Goal: Task Accomplishment & Management: Manage account settings

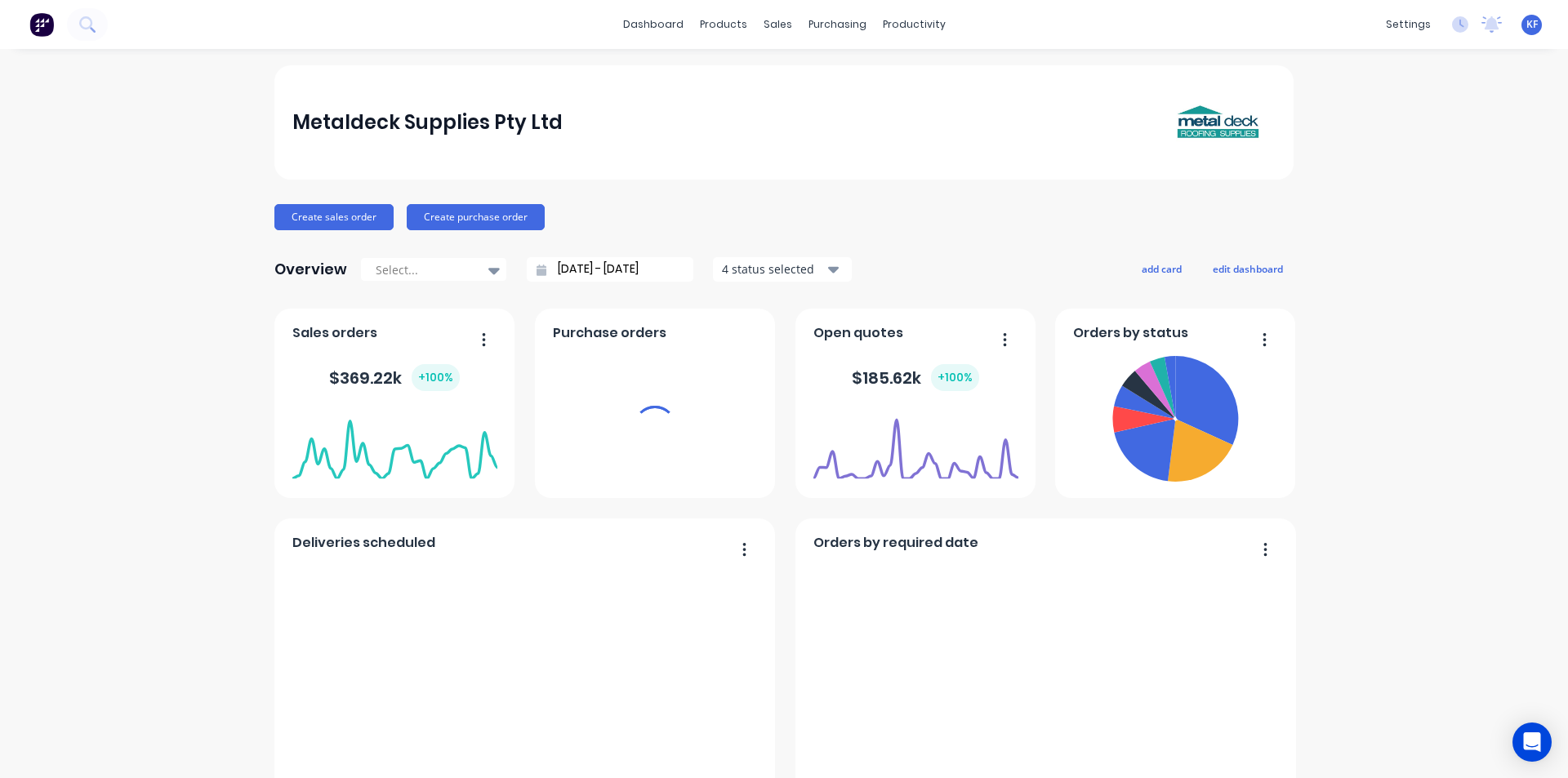
click at [771, 28] on div "sales" at bounding box center [778, 24] width 45 height 25
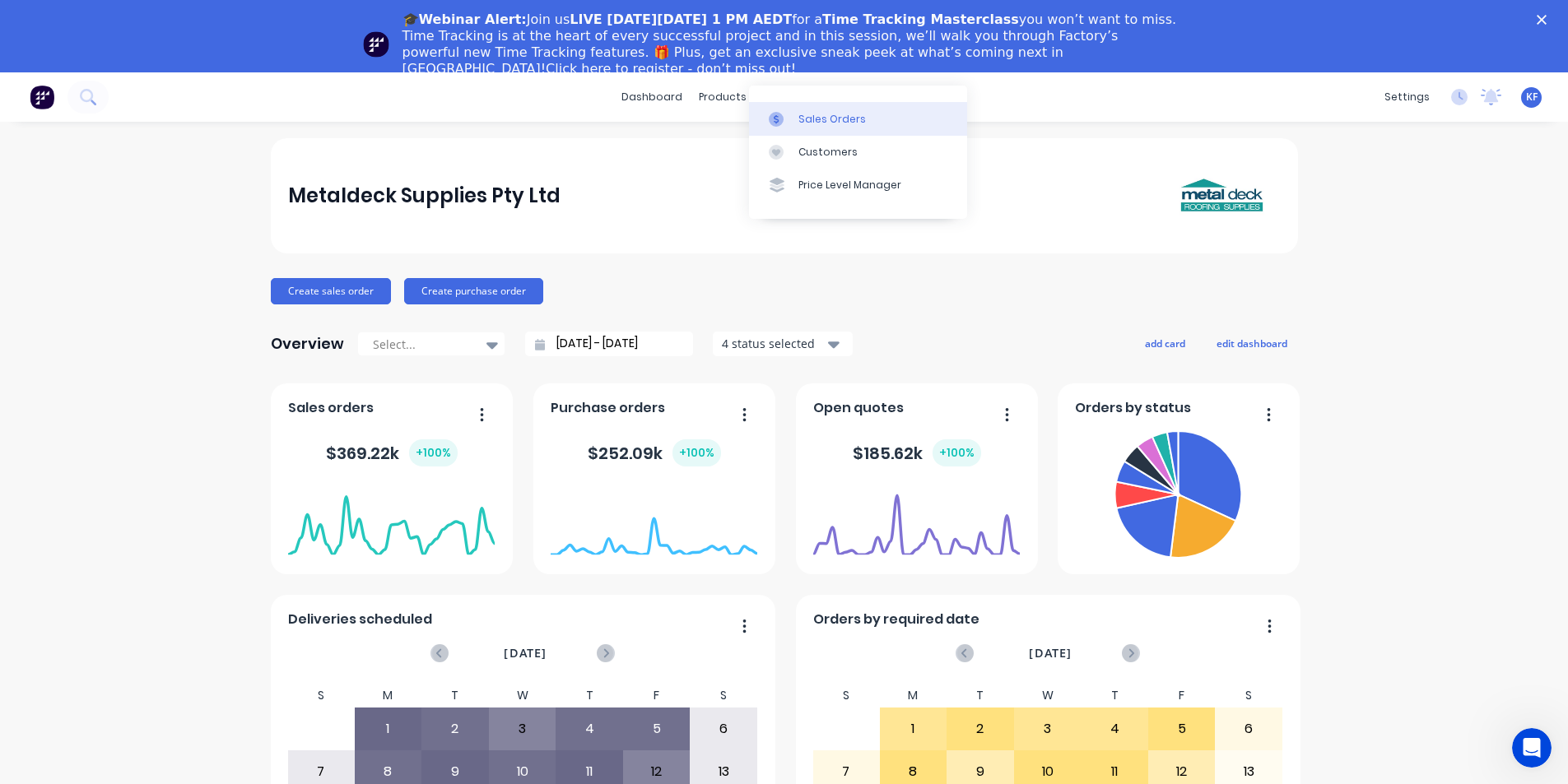
click at [812, 122] on div "Sales Orders" at bounding box center [831, 119] width 67 height 15
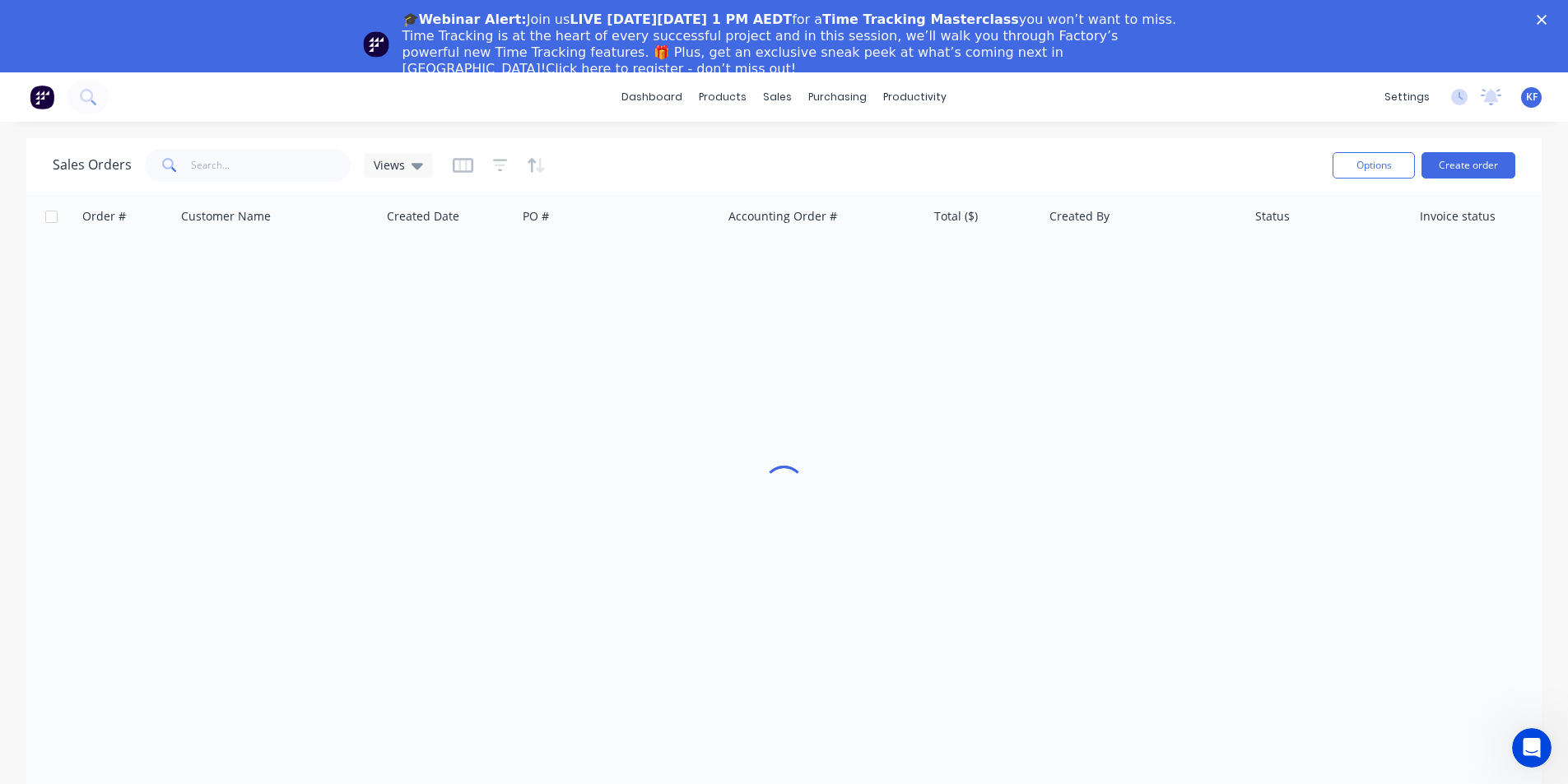
click at [1547, 21] on icon "Close" at bounding box center [1541, 20] width 10 height 10
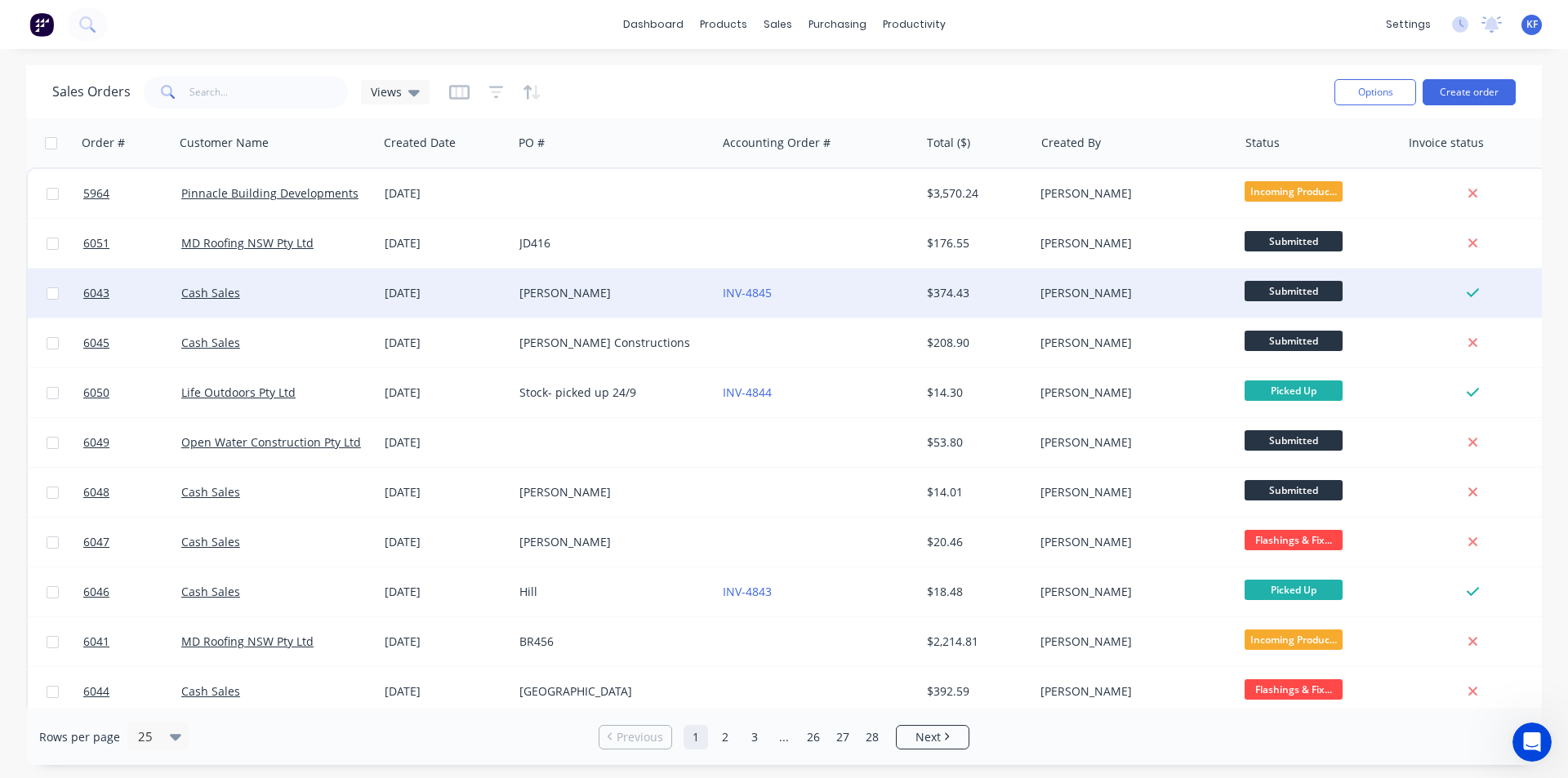
click at [604, 295] on div "[PERSON_NAME]" at bounding box center [610, 293] width 181 height 17
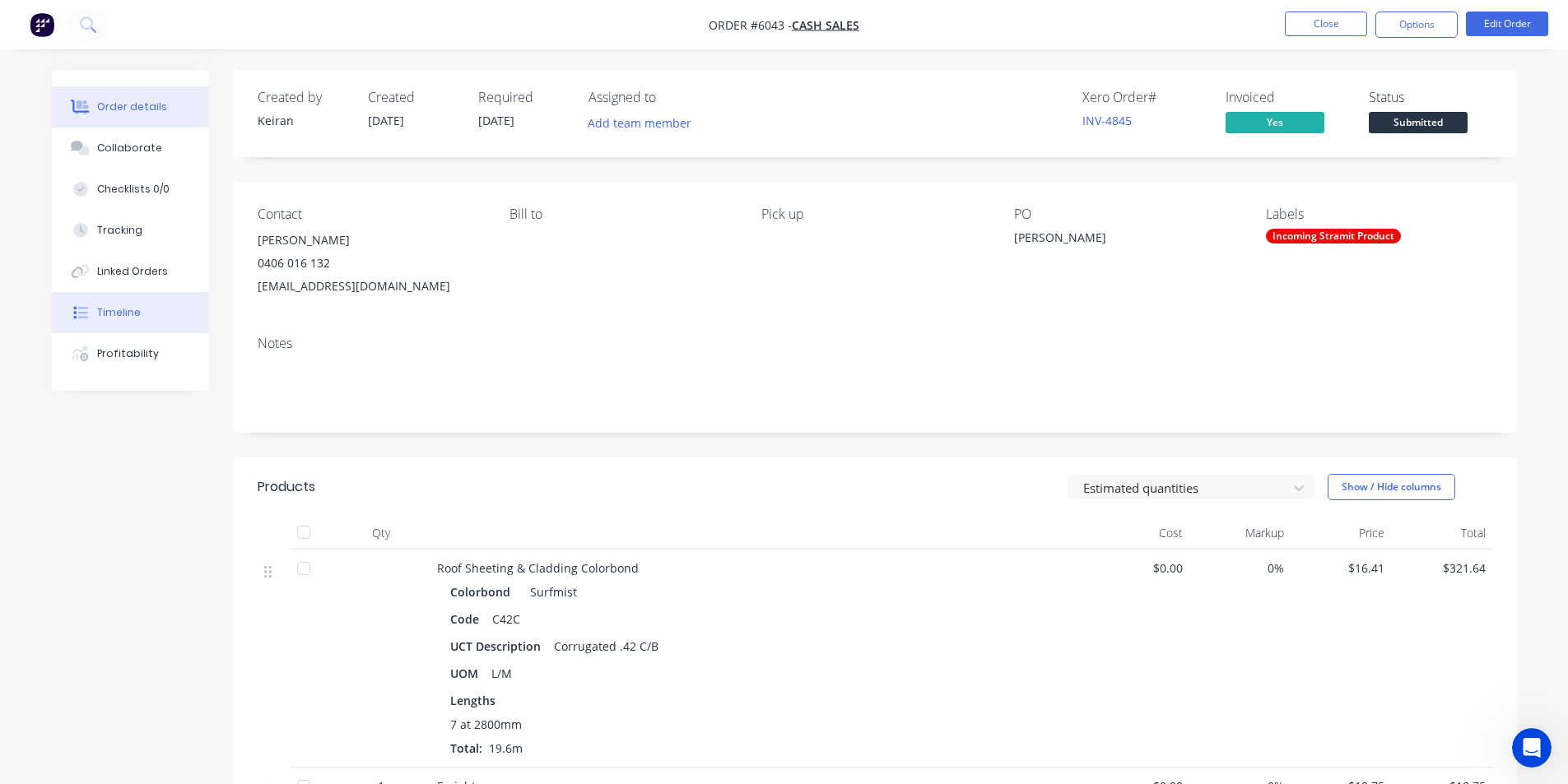
click at [135, 305] on div "Timeline" at bounding box center [118, 313] width 44 height 15
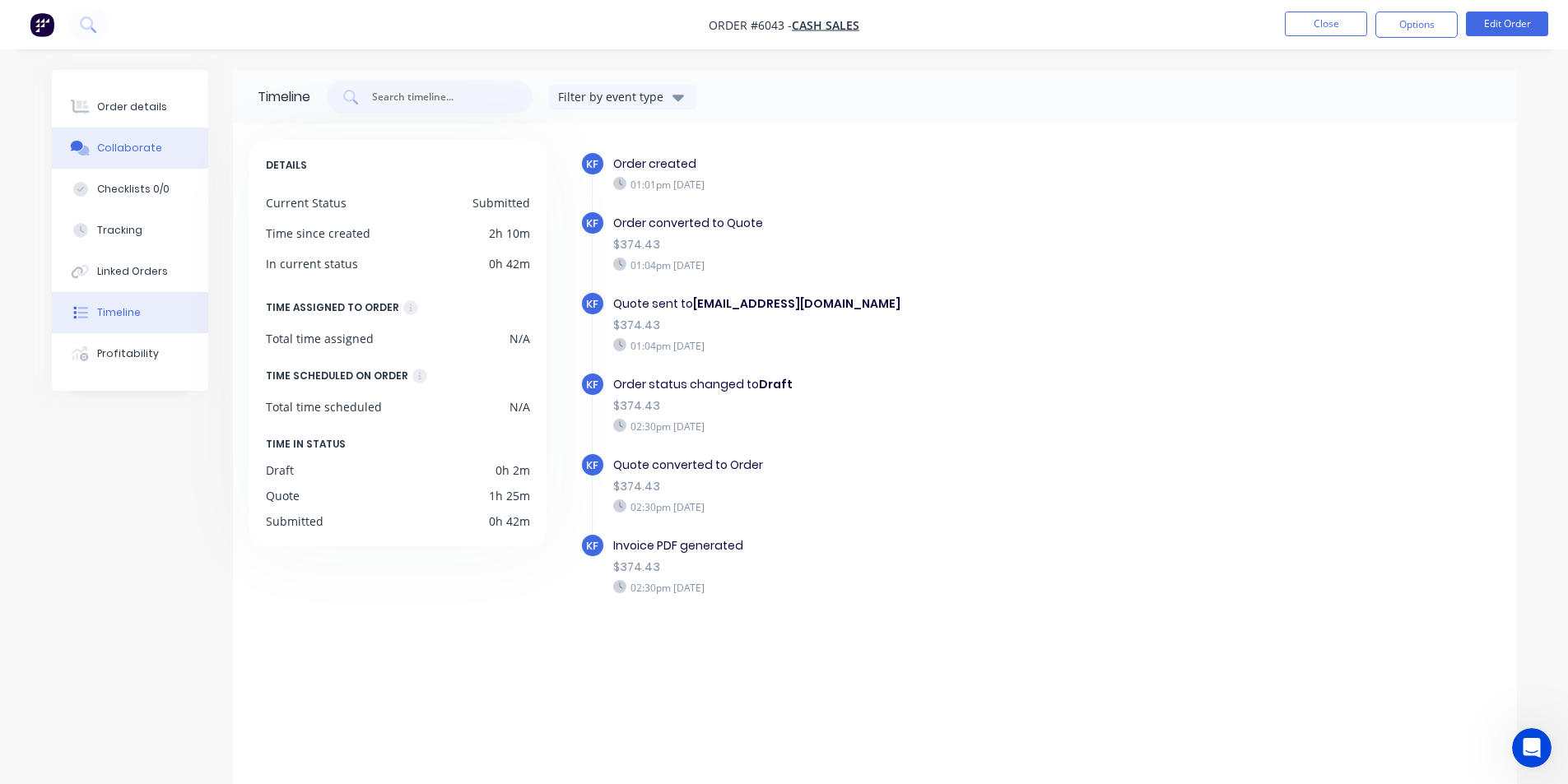
click at [137, 148] on div "Collaborate" at bounding box center [129, 148] width 65 height 15
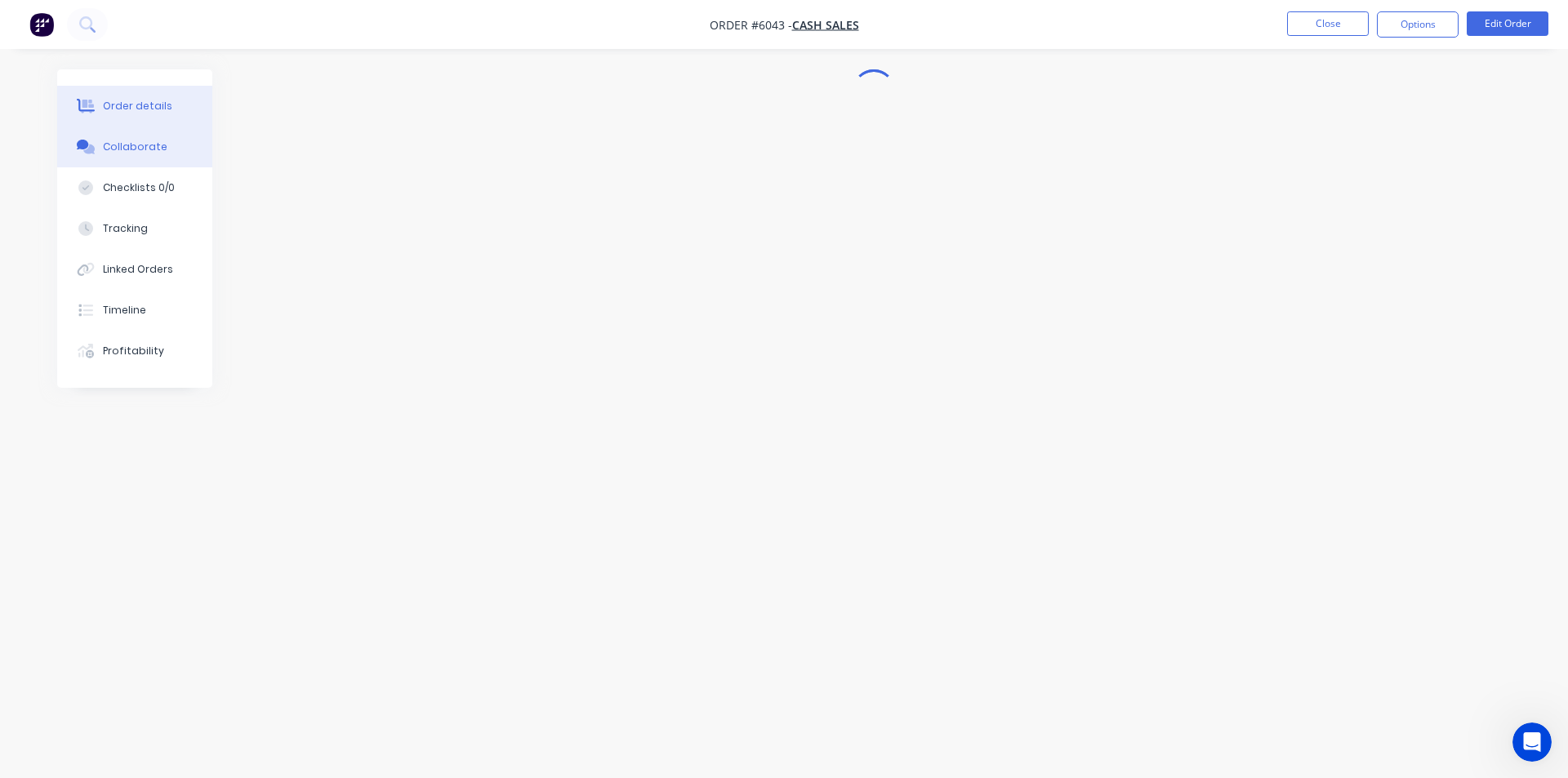
click at [136, 113] on button "Order details" at bounding box center [135, 106] width 155 height 41
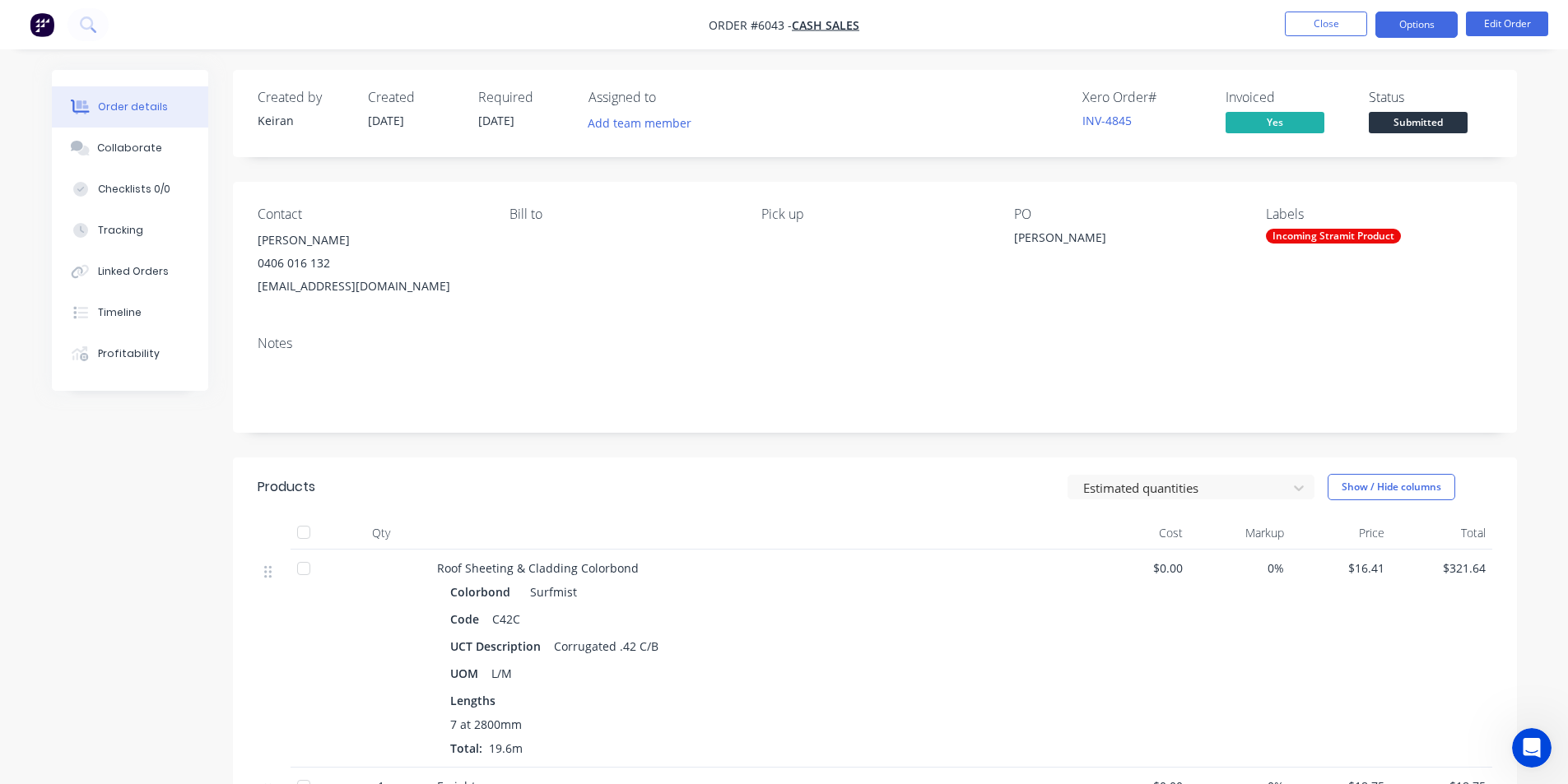
click at [1406, 26] on button "Options" at bounding box center [1416, 24] width 82 height 26
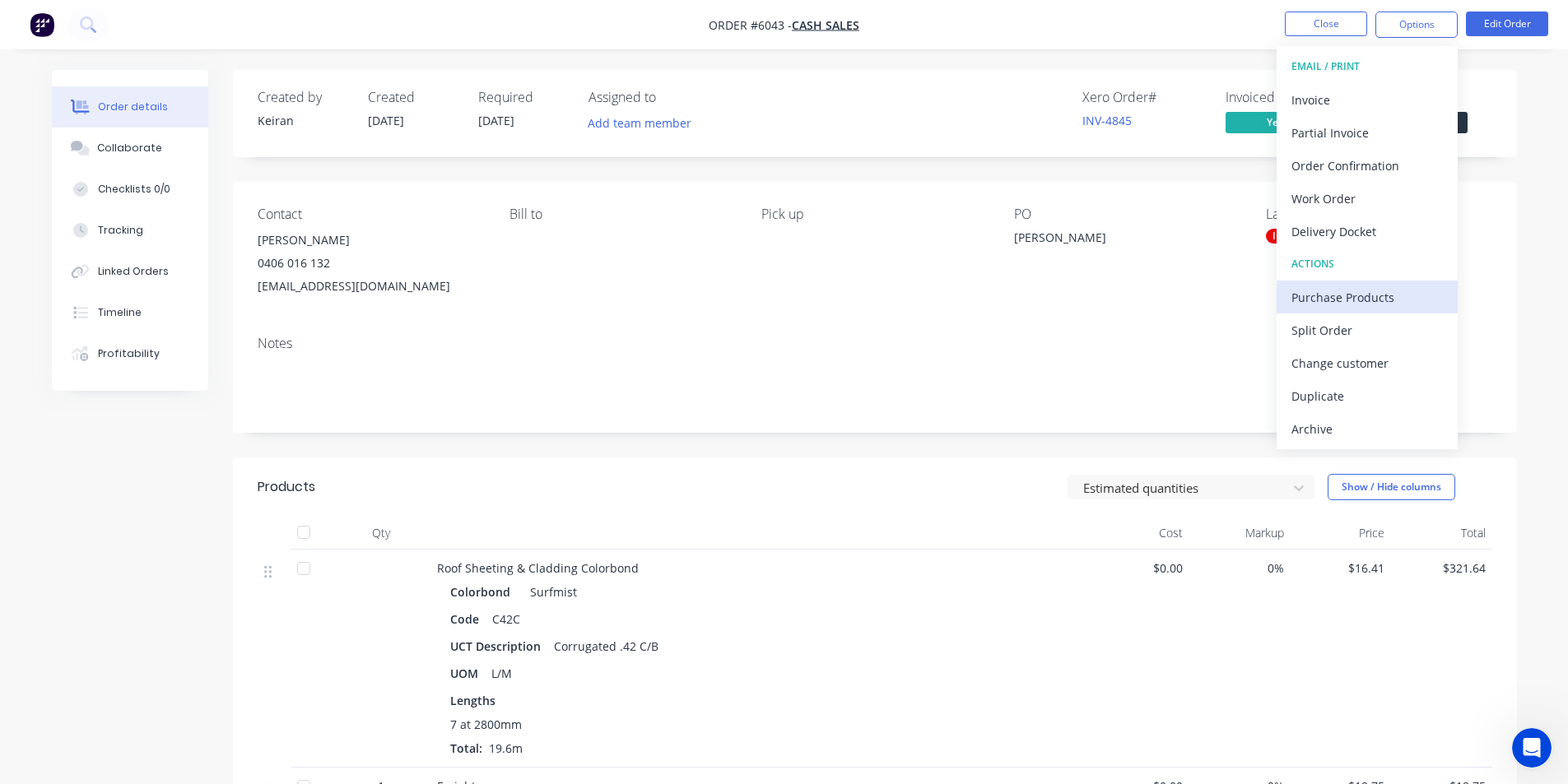
click at [1329, 289] on div "Purchase Products" at bounding box center [1367, 298] width 152 height 24
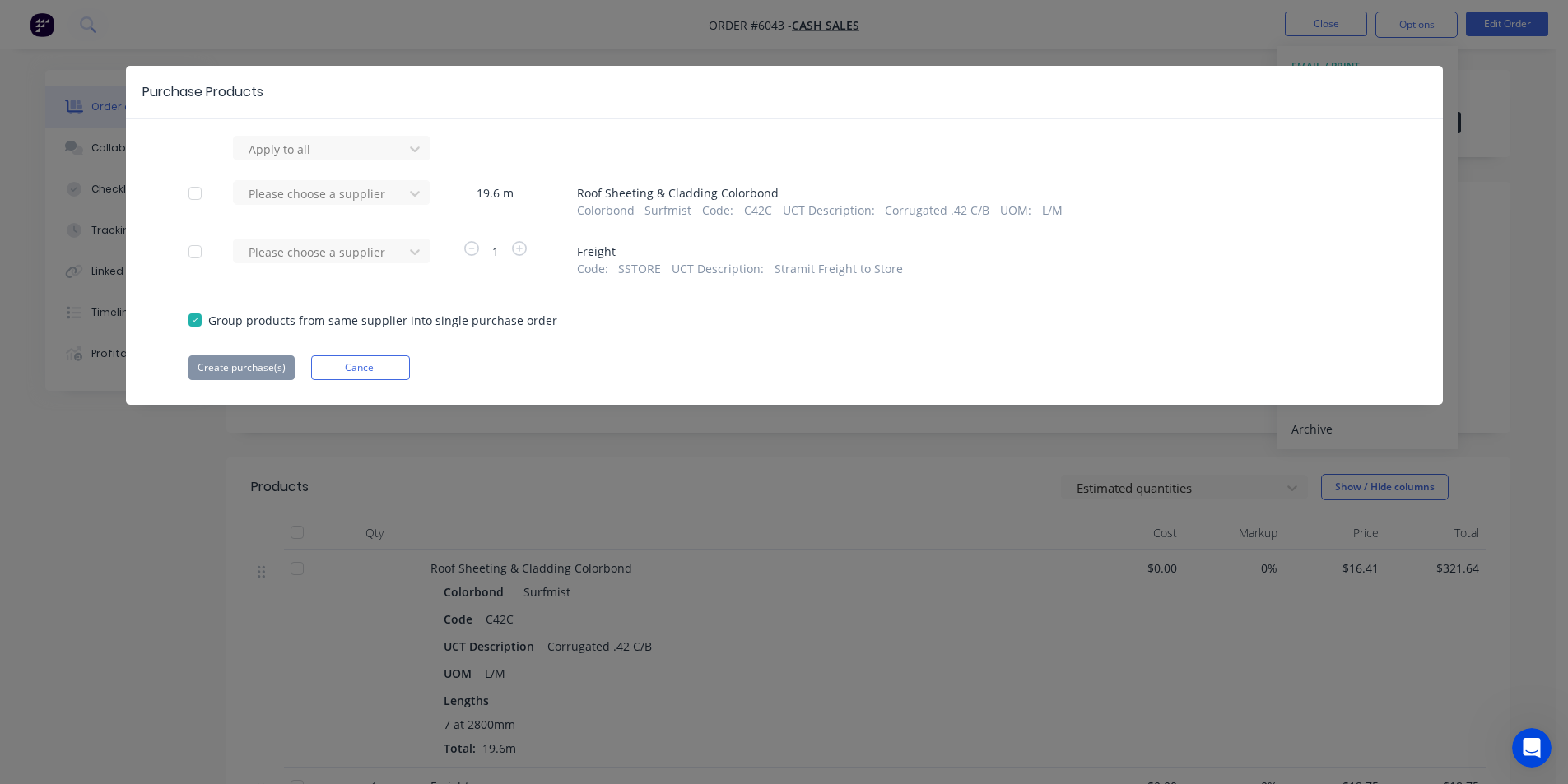
drag, startPoint x: 403, startPoint y: 191, endPoint x: 379, endPoint y: 210, distance: 30.6
click at [403, 190] on div at bounding box center [415, 194] width 30 height 26
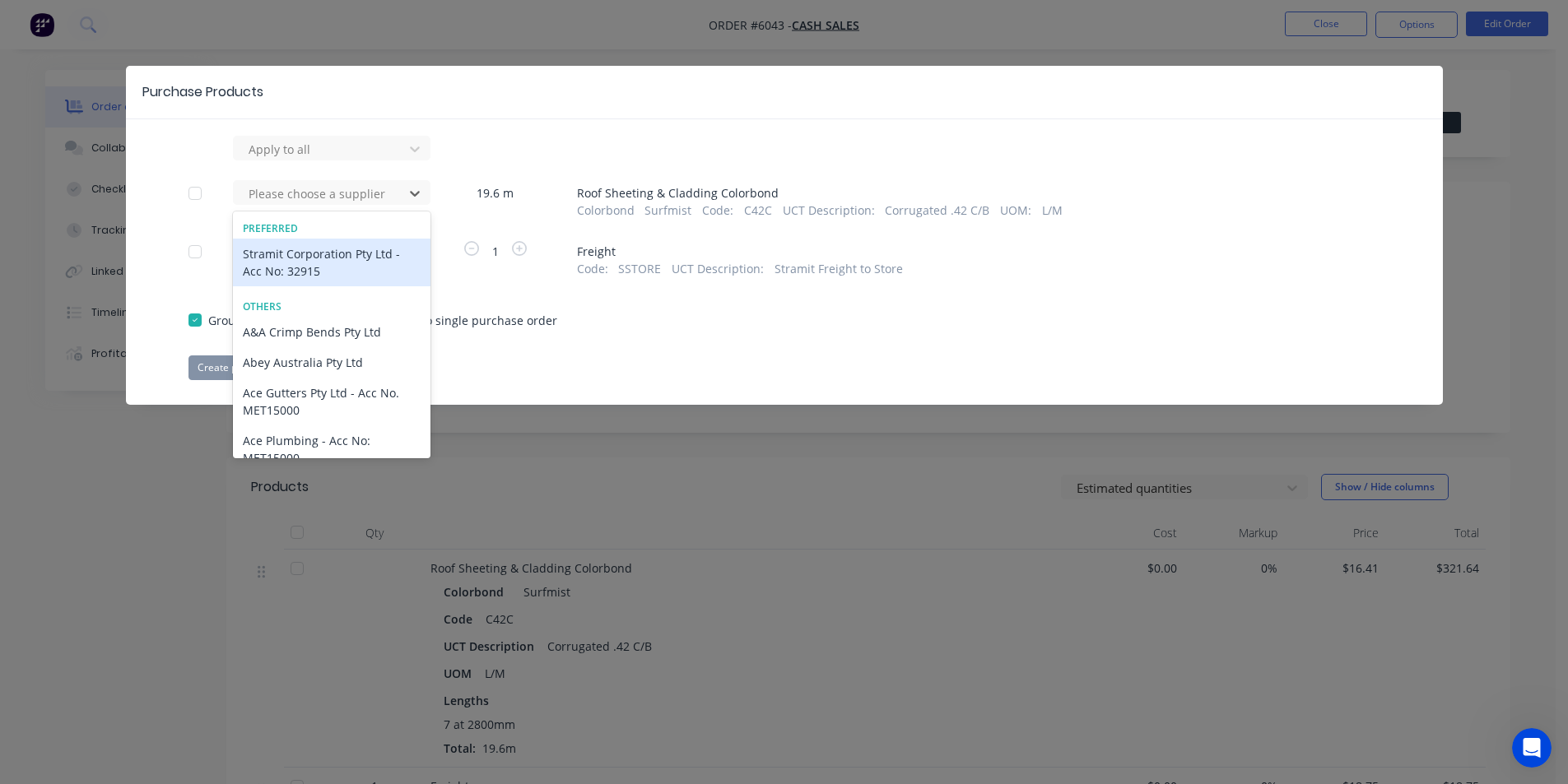
click at [303, 261] on div "Stramit Corporation Pty Ltd - Acc No: 32915" at bounding box center [331, 262] width 197 height 47
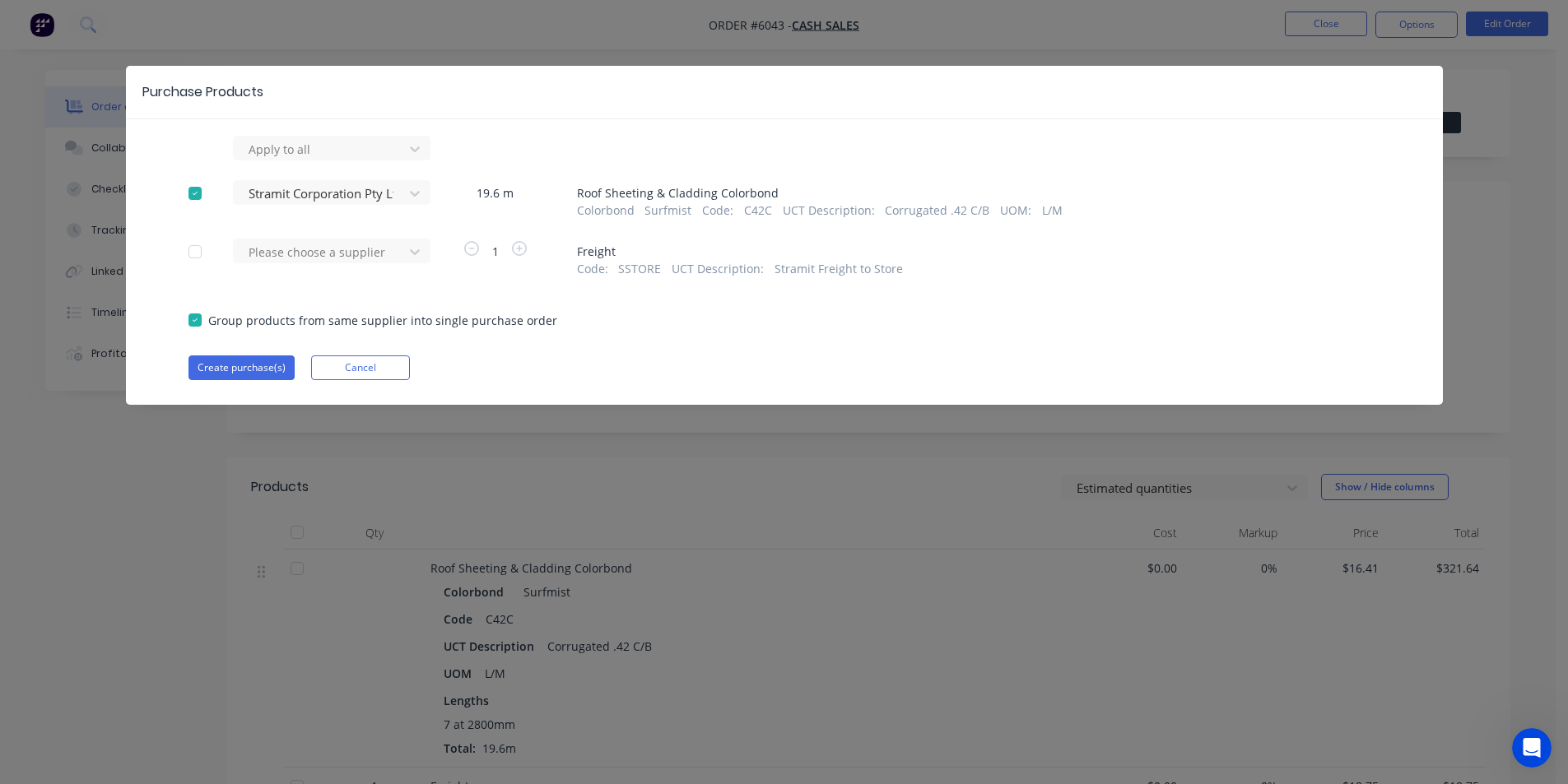
click at [300, 258] on div at bounding box center [320, 252] width 148 height 20
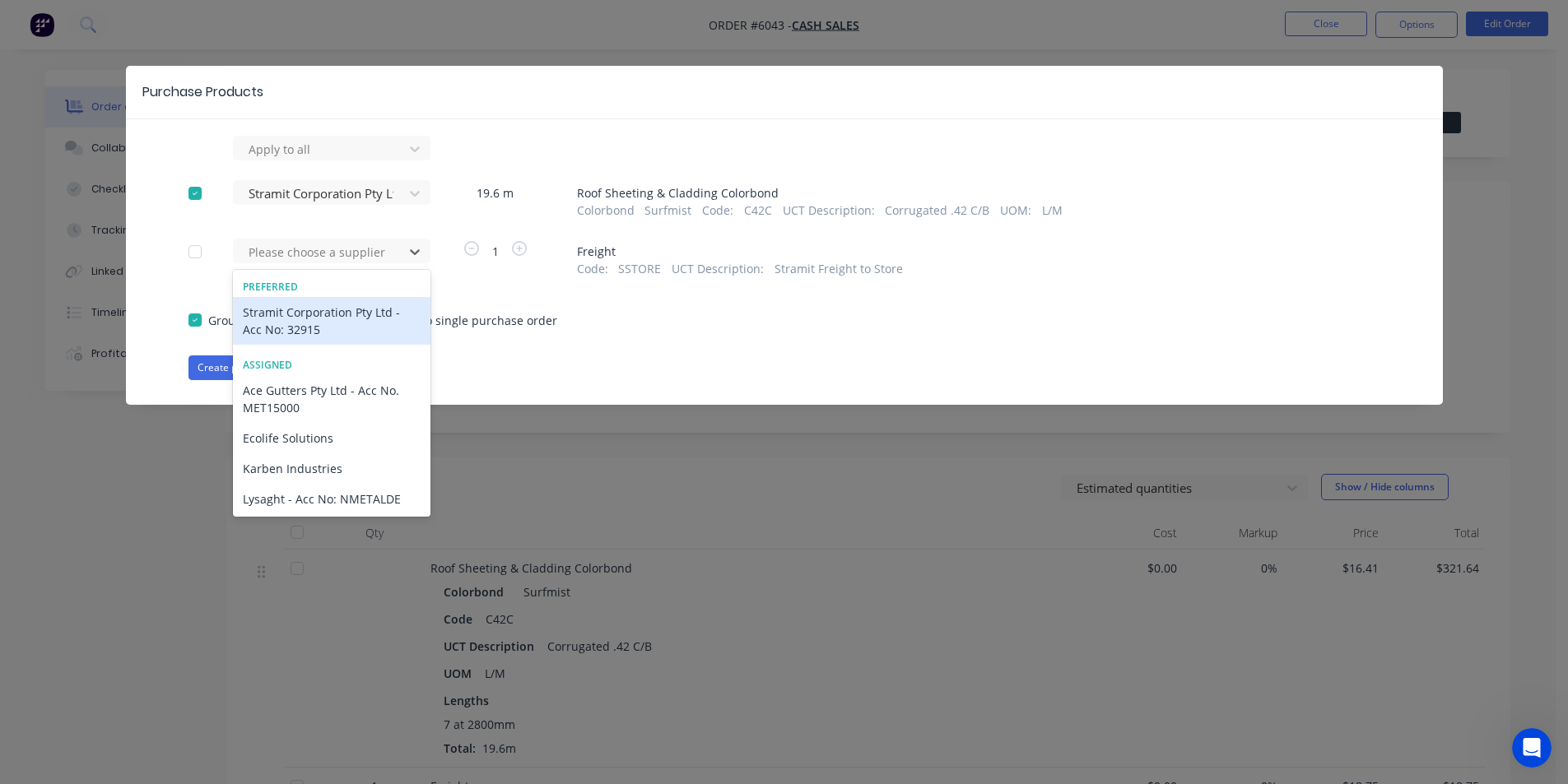
click at [273, 325] on div "Stramit Corporation Pty Ltd - Acc No: 32915" at bounding box center [331, 320] width 197 height 47
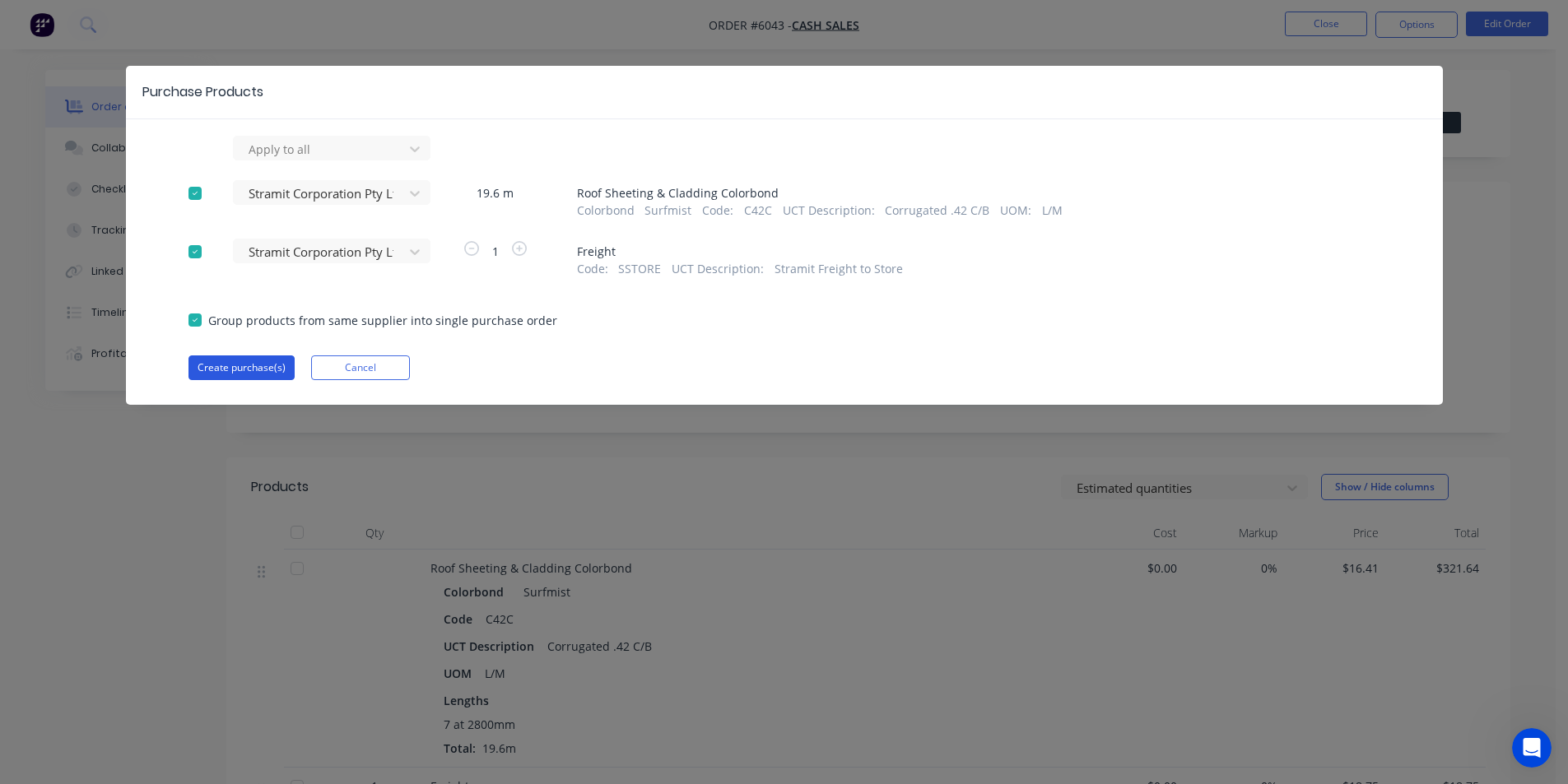
click at [260, 362] on button "Create purchase(s)" at bounding box center [241, 368] width 106 height 25
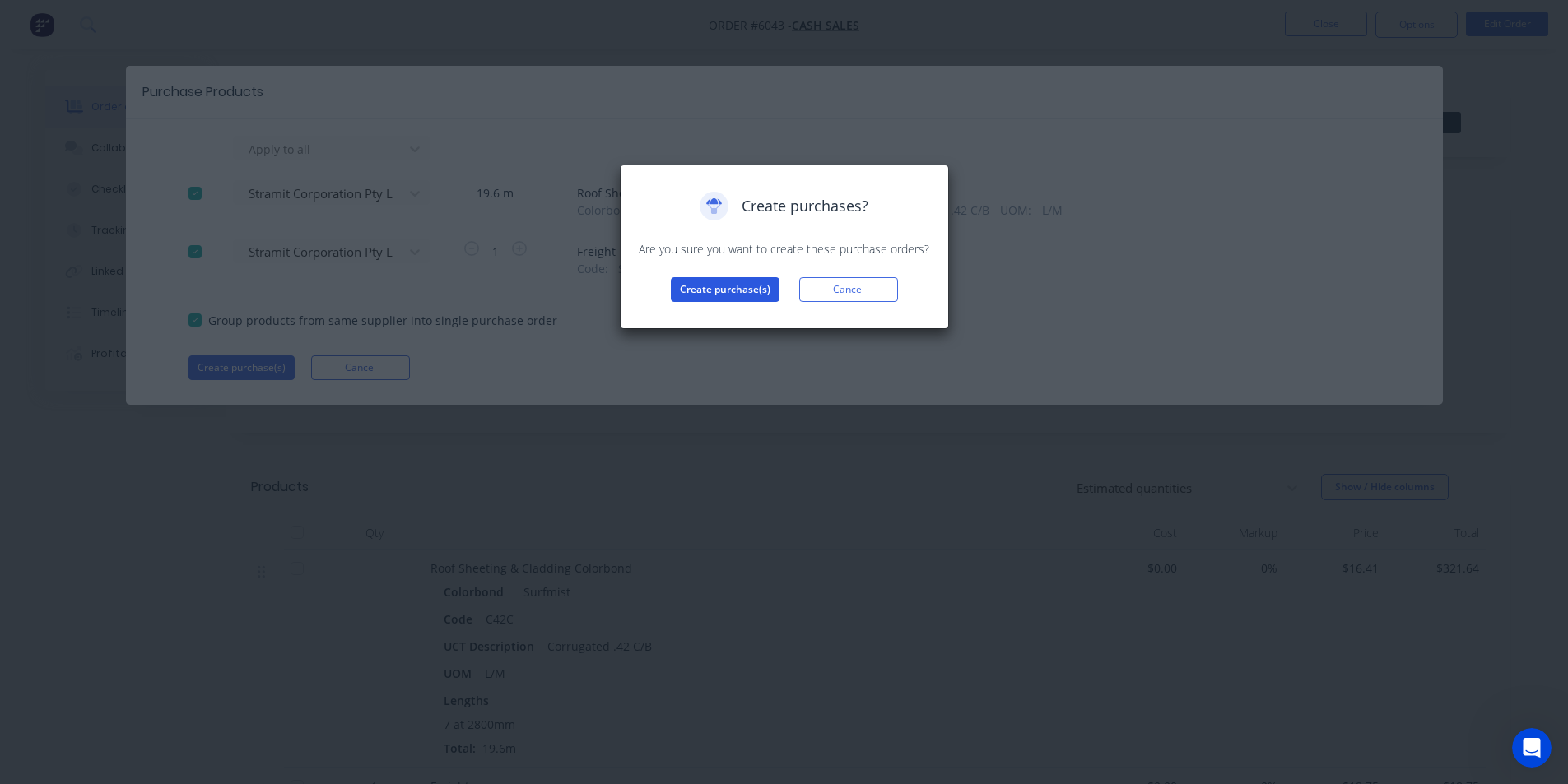
click at [718, 301] on button "Create purchase(s)" at bounding box center [724, 290] width 109 height 25
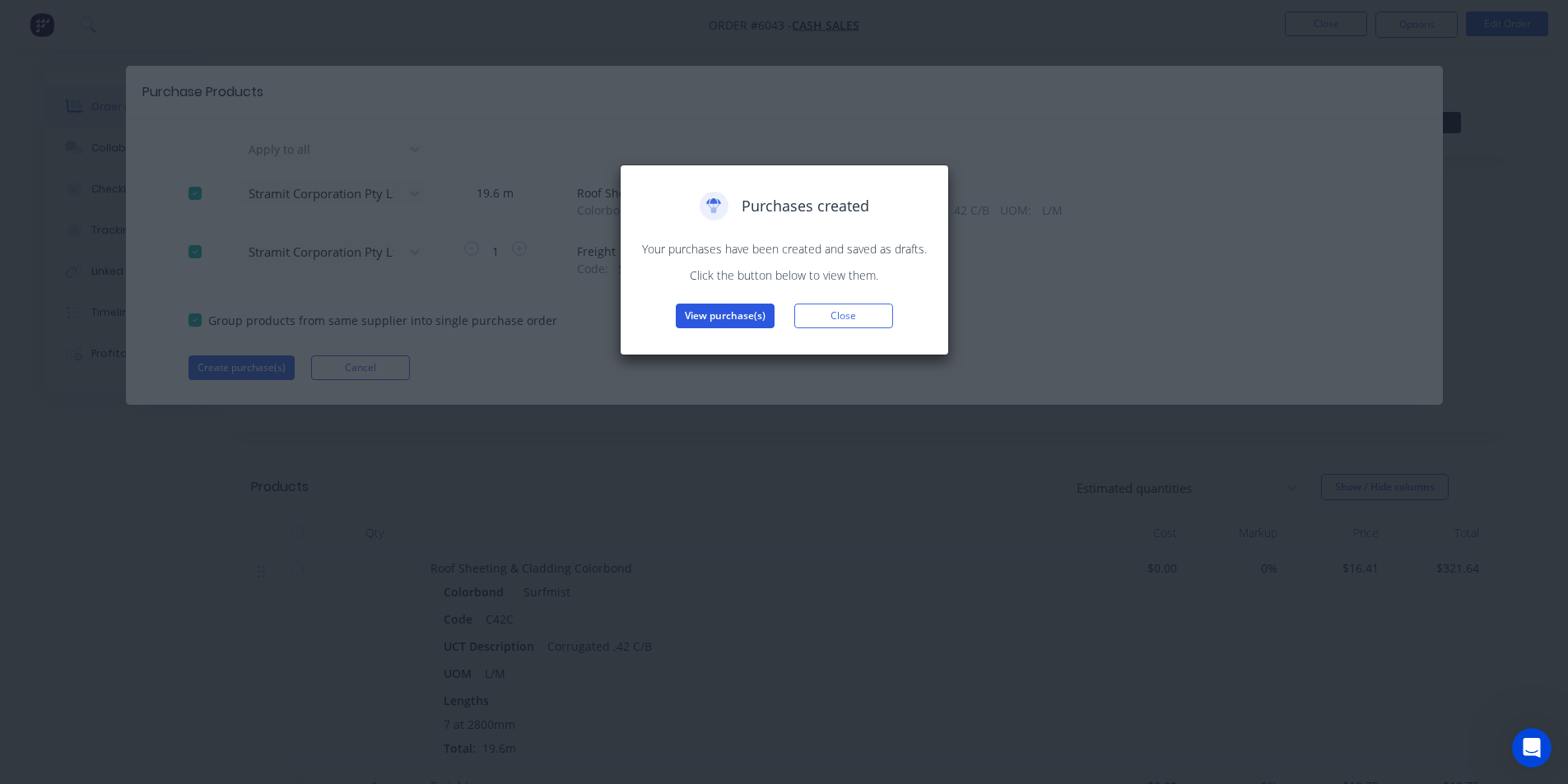
click at [754, 317] on button "View purchase(s)" at bounding box center [725, 316] width 99 height 25
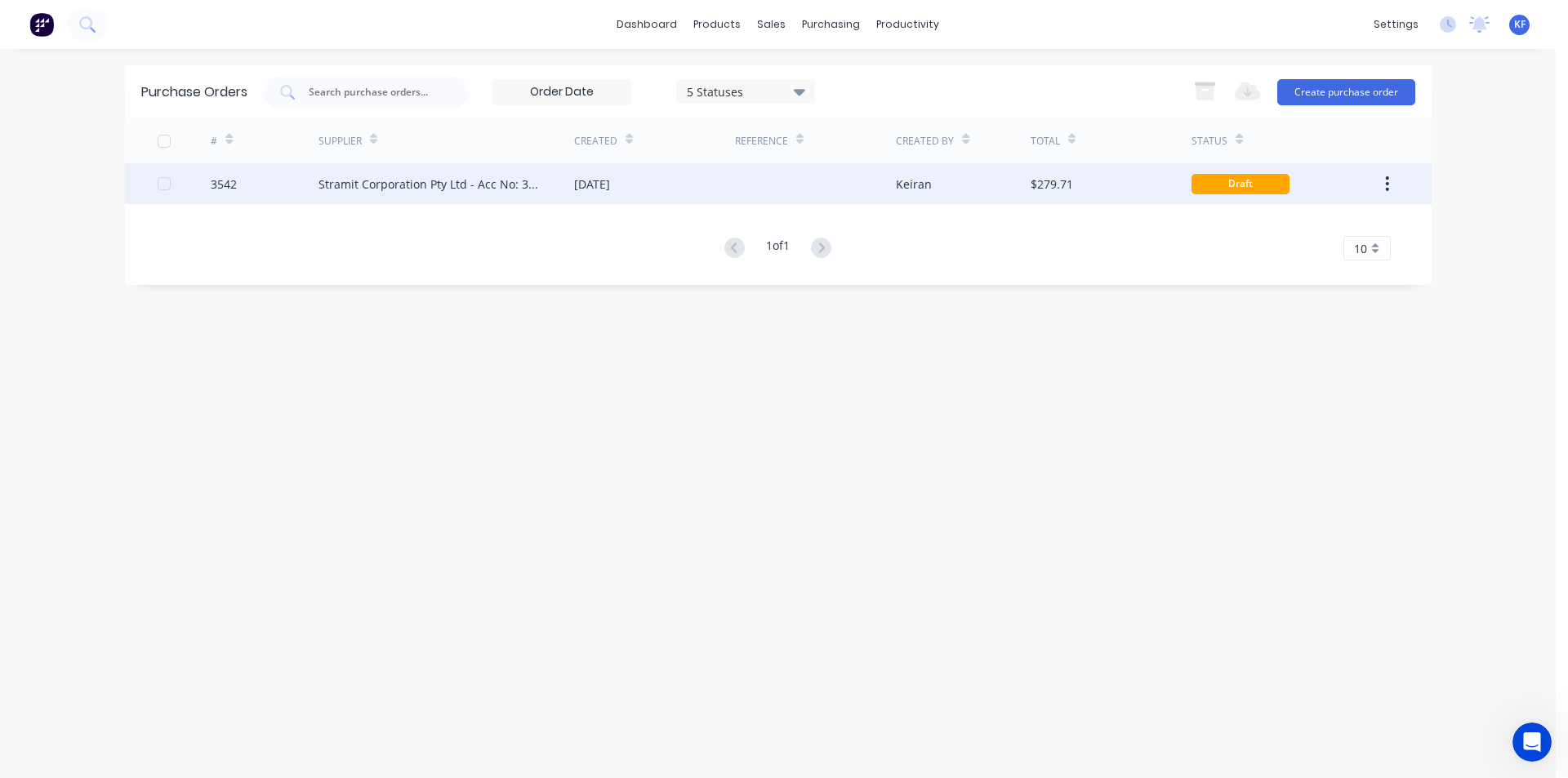
click at [706, 189] on div "[DATE]" at bounding box center [654, 184] width 161 height 41
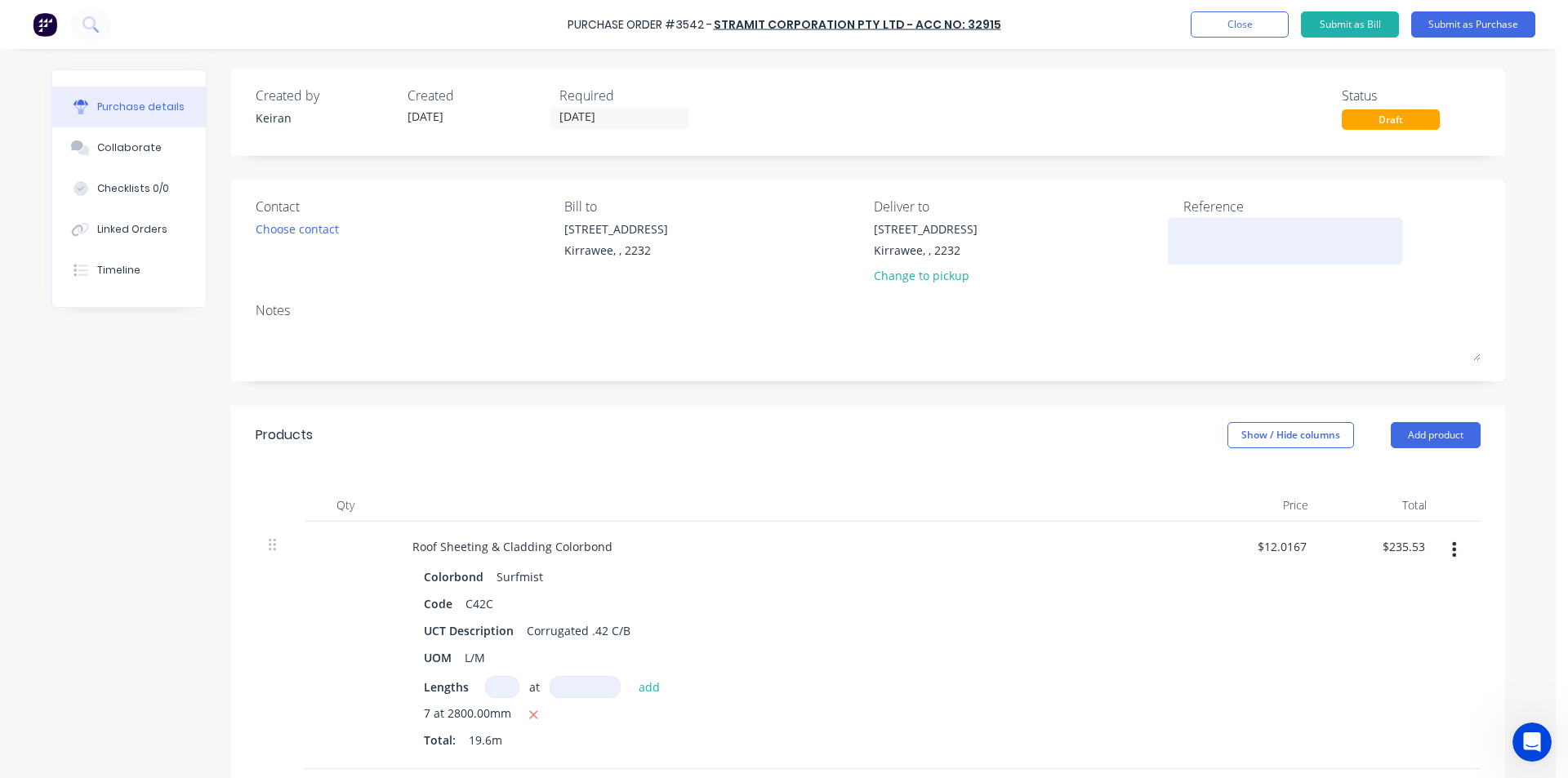
click at [1201, 227] on textarea at bounding box center [1285, 239] width 204 height 37
type textarea "[PERSON_NAME]"
type textarea "x"
type textarea "[PERSON_NAME]"
type textarea "x"
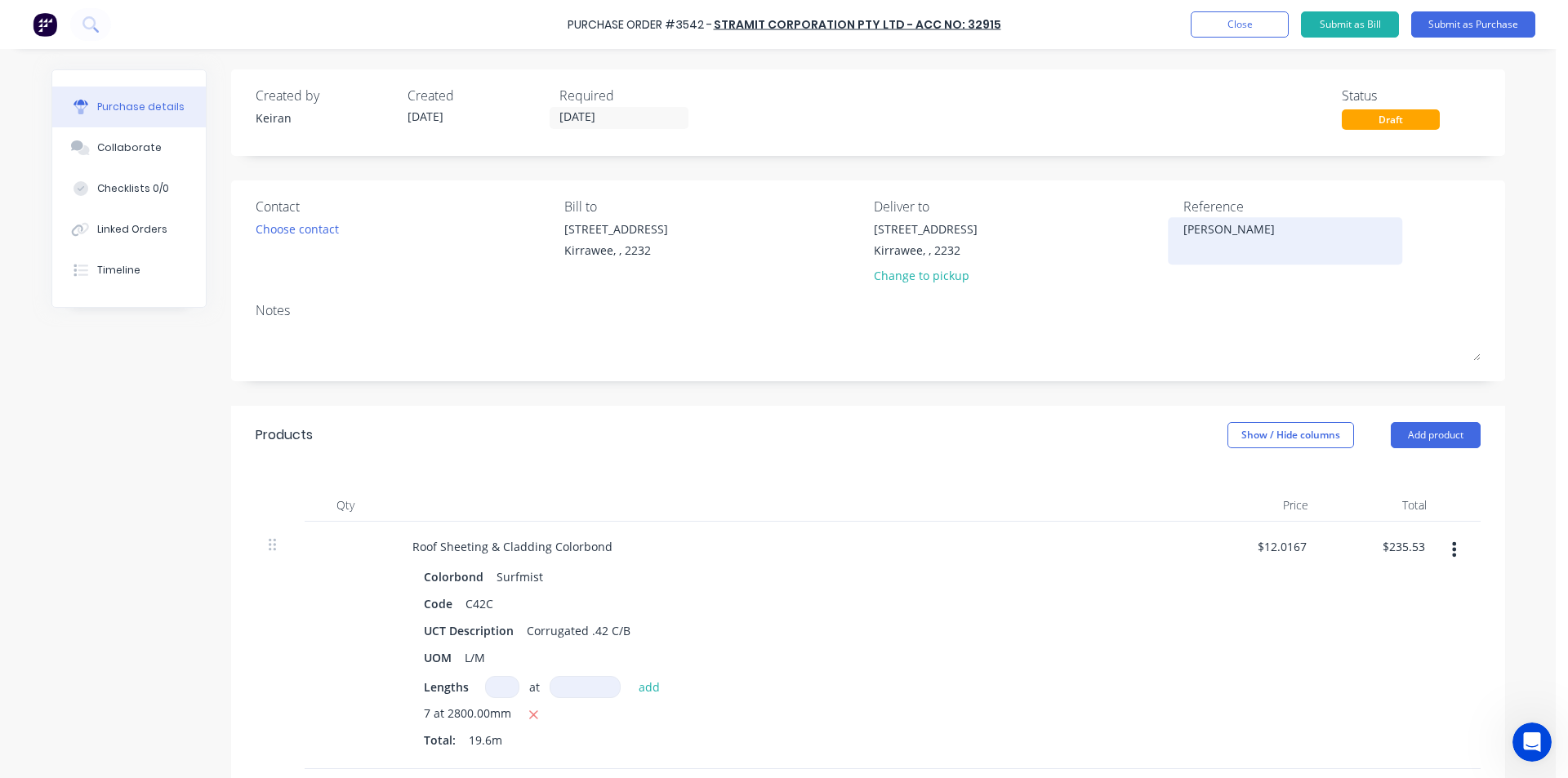
type textarea "[PERSON_NAME]"
type textarea "x"
type textarea "[PERSON_NAME]"
type textarea "x"
type textarea "[PERSON_NAME]"
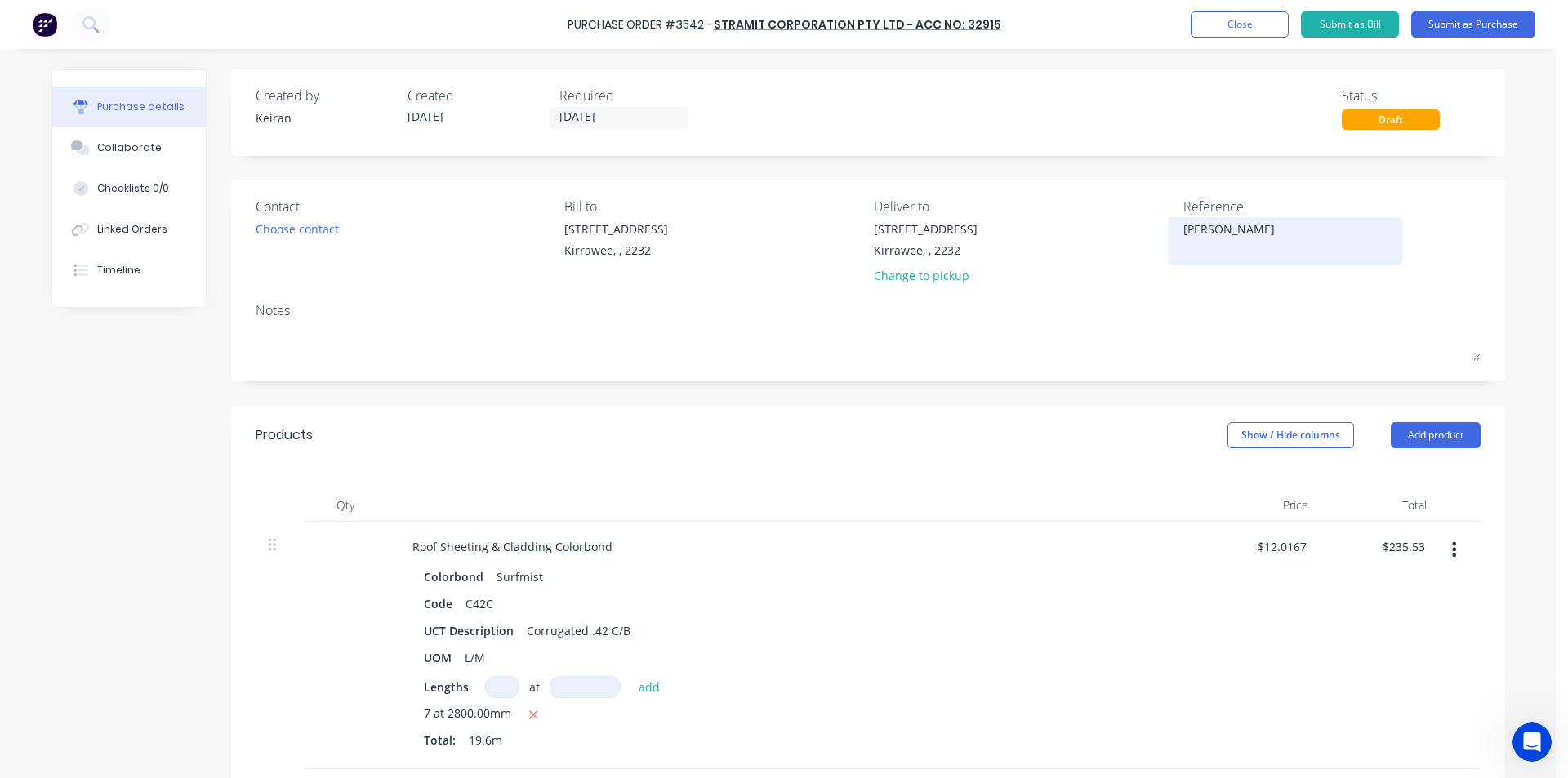
type textarea "x"
type textarea "[PERSON_NAME]"
type textarea "x"
type textarea "[PERSON_NAME]"
type textarea "x"
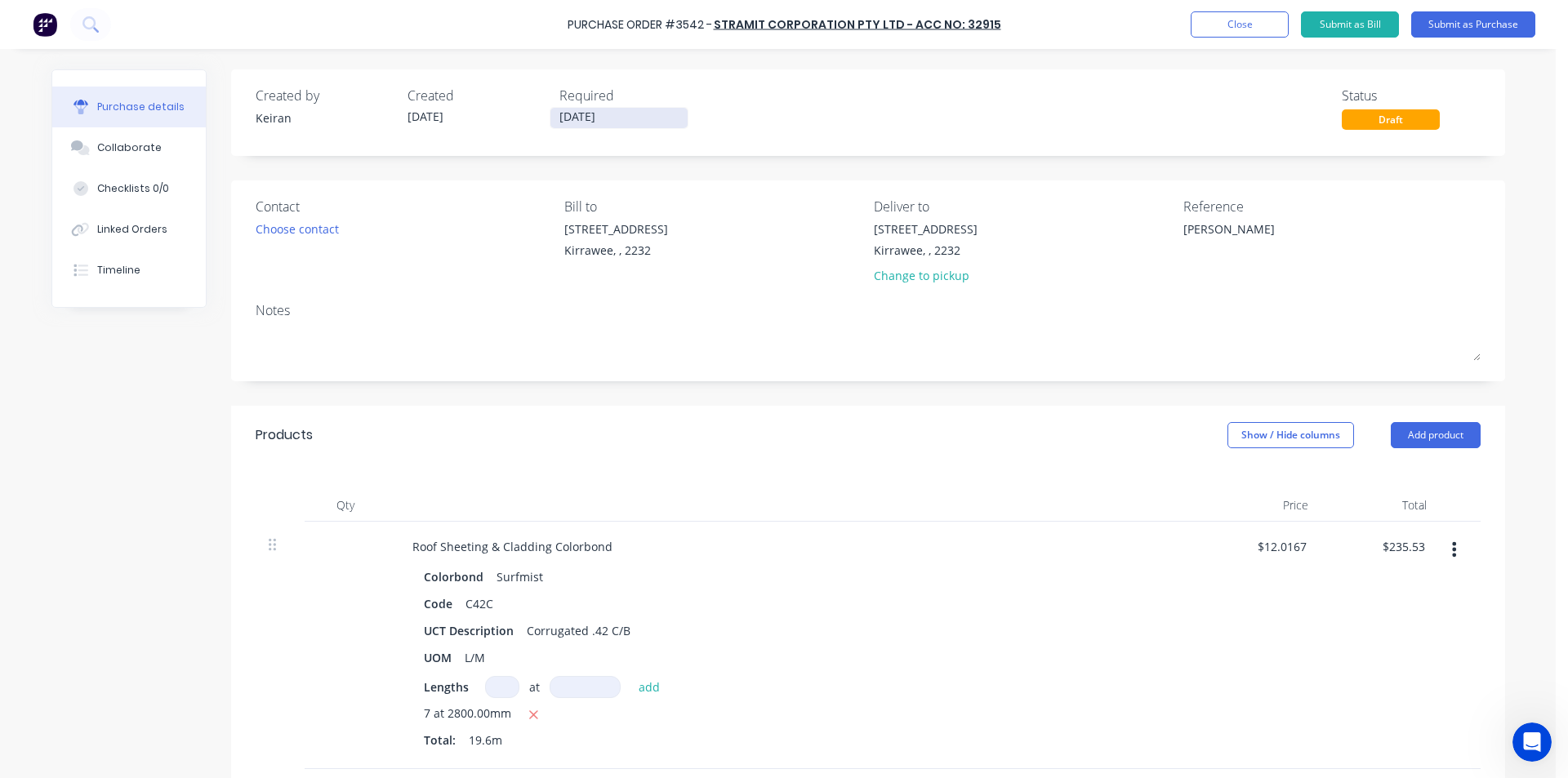
type textarea "[PERSON_NAME]"
click at [641, 116] on input "[DATE]" at bounding box center [619, 118] width 137 height 20
type textarea "x"
type textarea "[PERSON_NAME]"
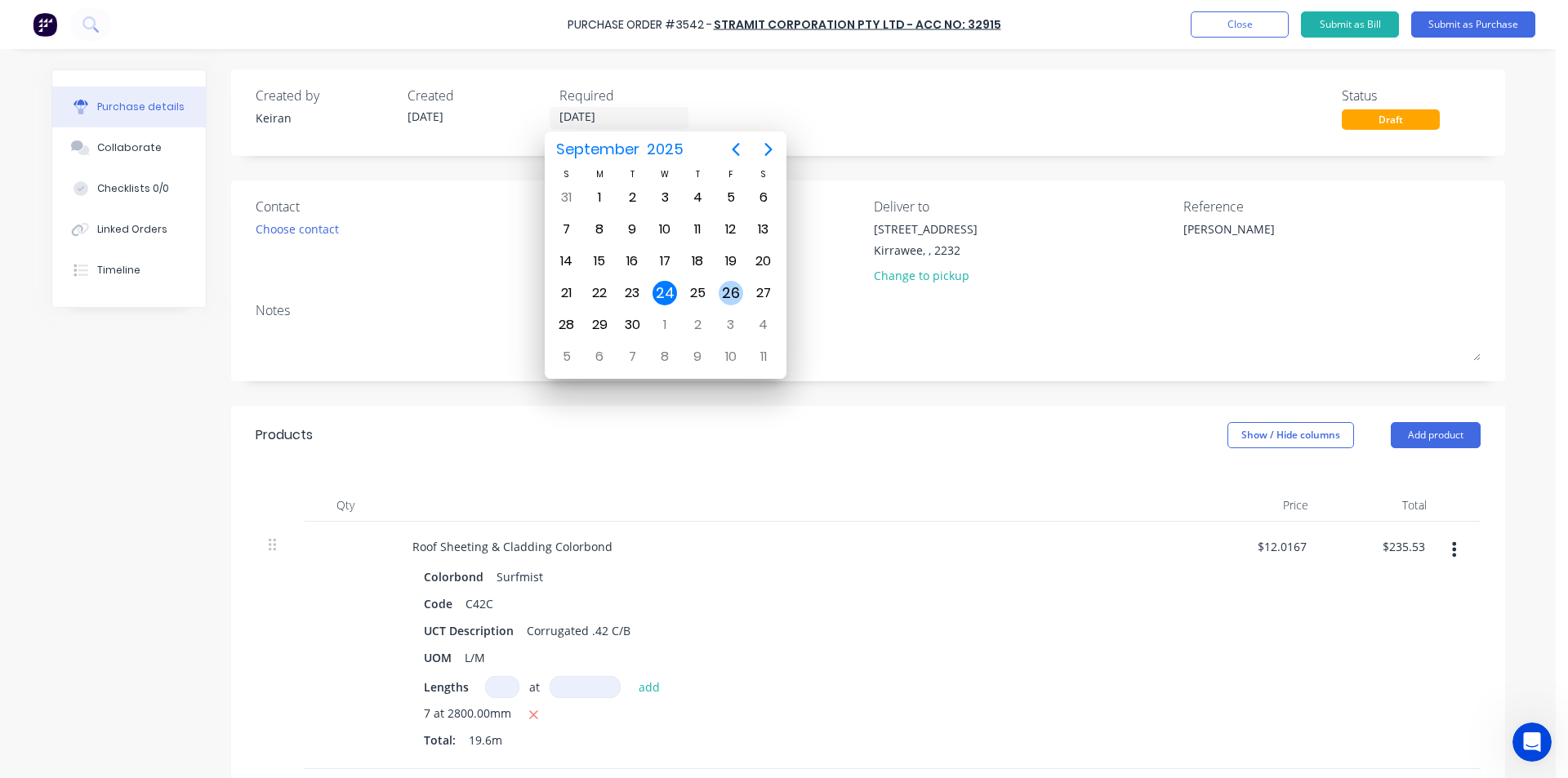
click at [725, 301] on div "26" at bounding box center [731, 293] width 25 height 25
type textarea "x"
type input "[DATE]"
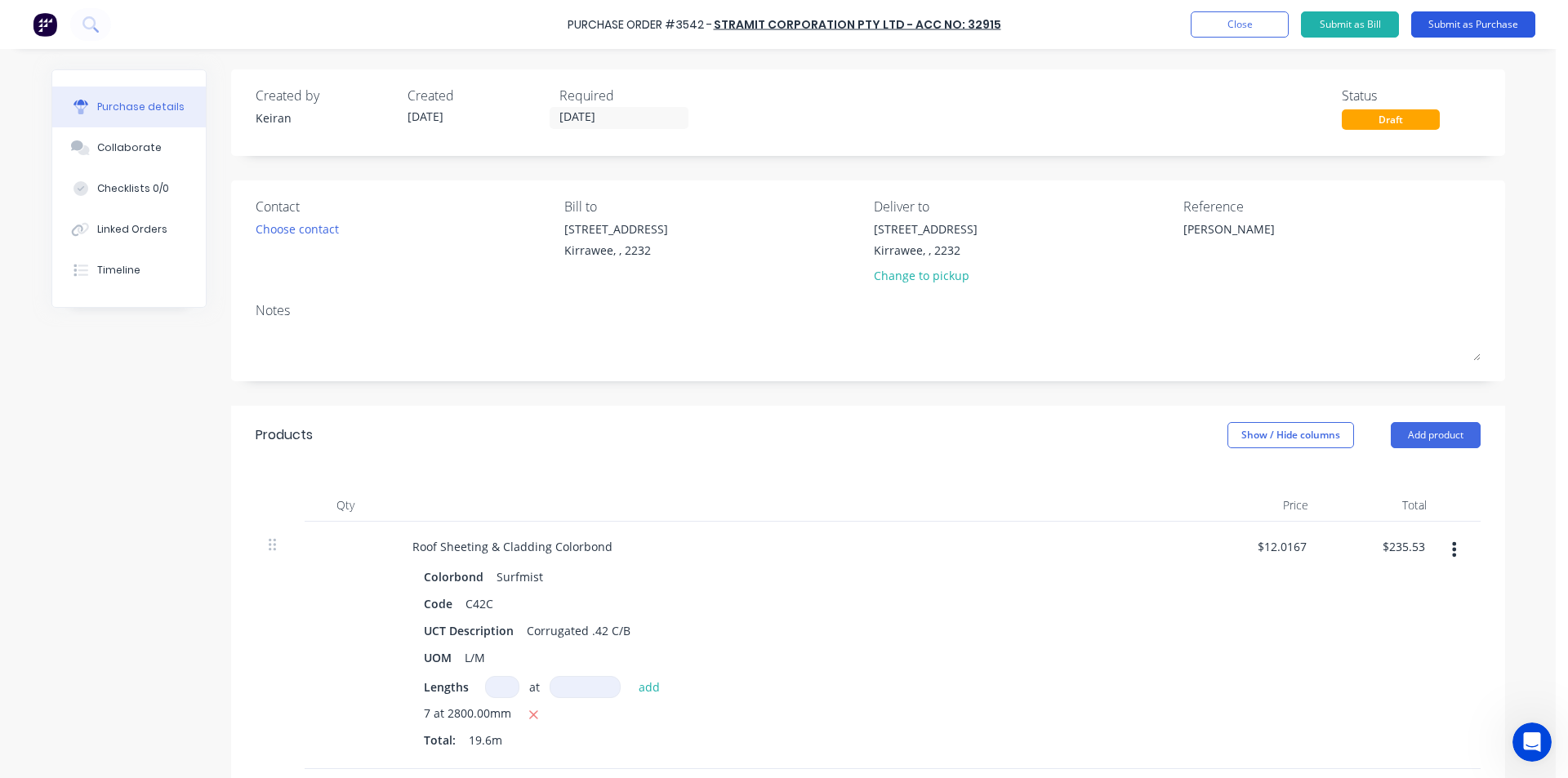
click at [1511, 30] on button "Submit as Purchase" at bounding box center [1473, 24] width 124 height 26
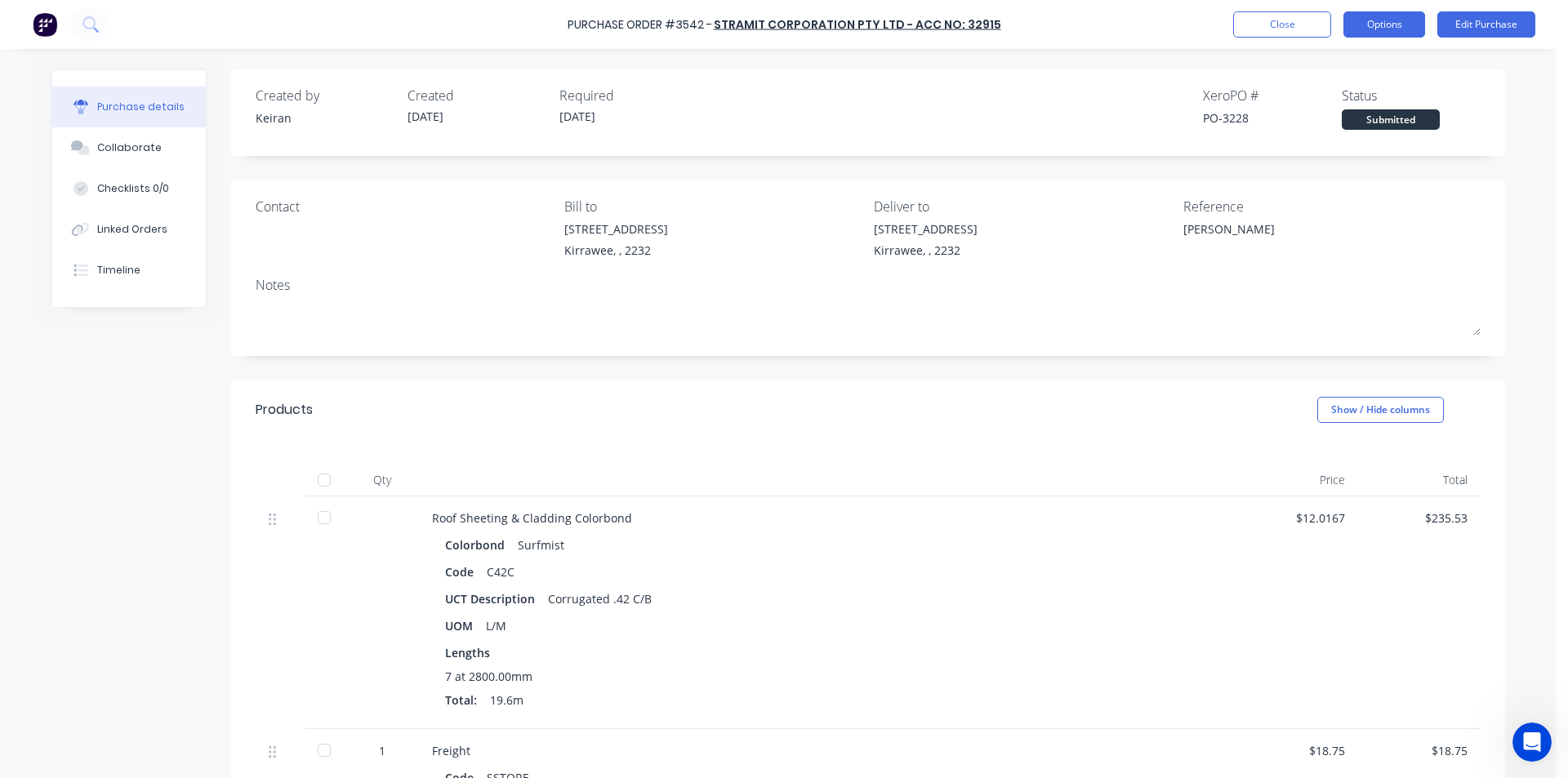
click at [1421, 25] on button "Options" at bounding box center [1384, 24] width 81 height 26
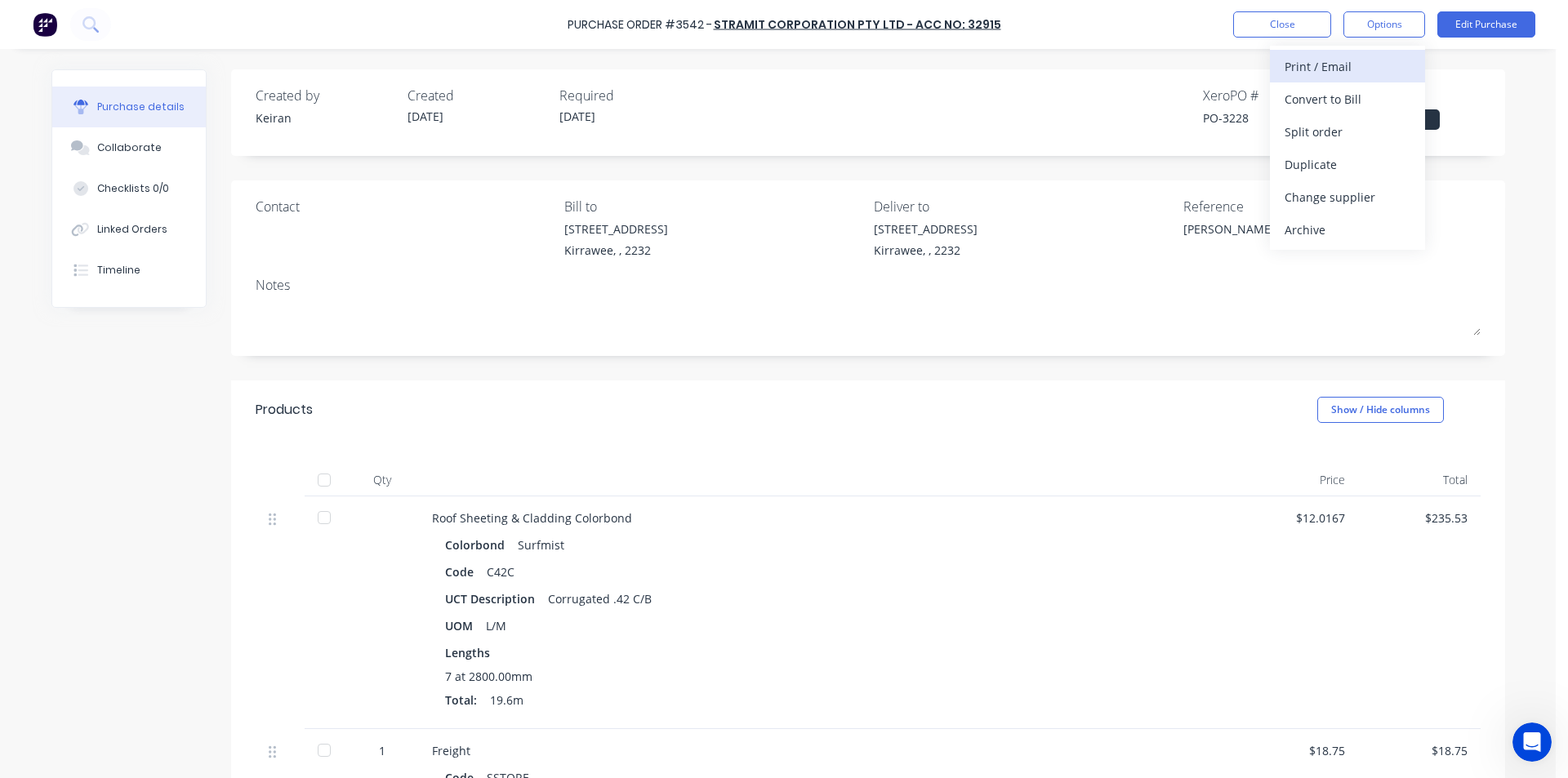
click at [1383, 55] on div "Print / Email" at bounding box center [1347, 67] width 126 height 24
click at [1364, 133] on div "Without pricing" at bounding box center [1347, 132] width 126 height 24
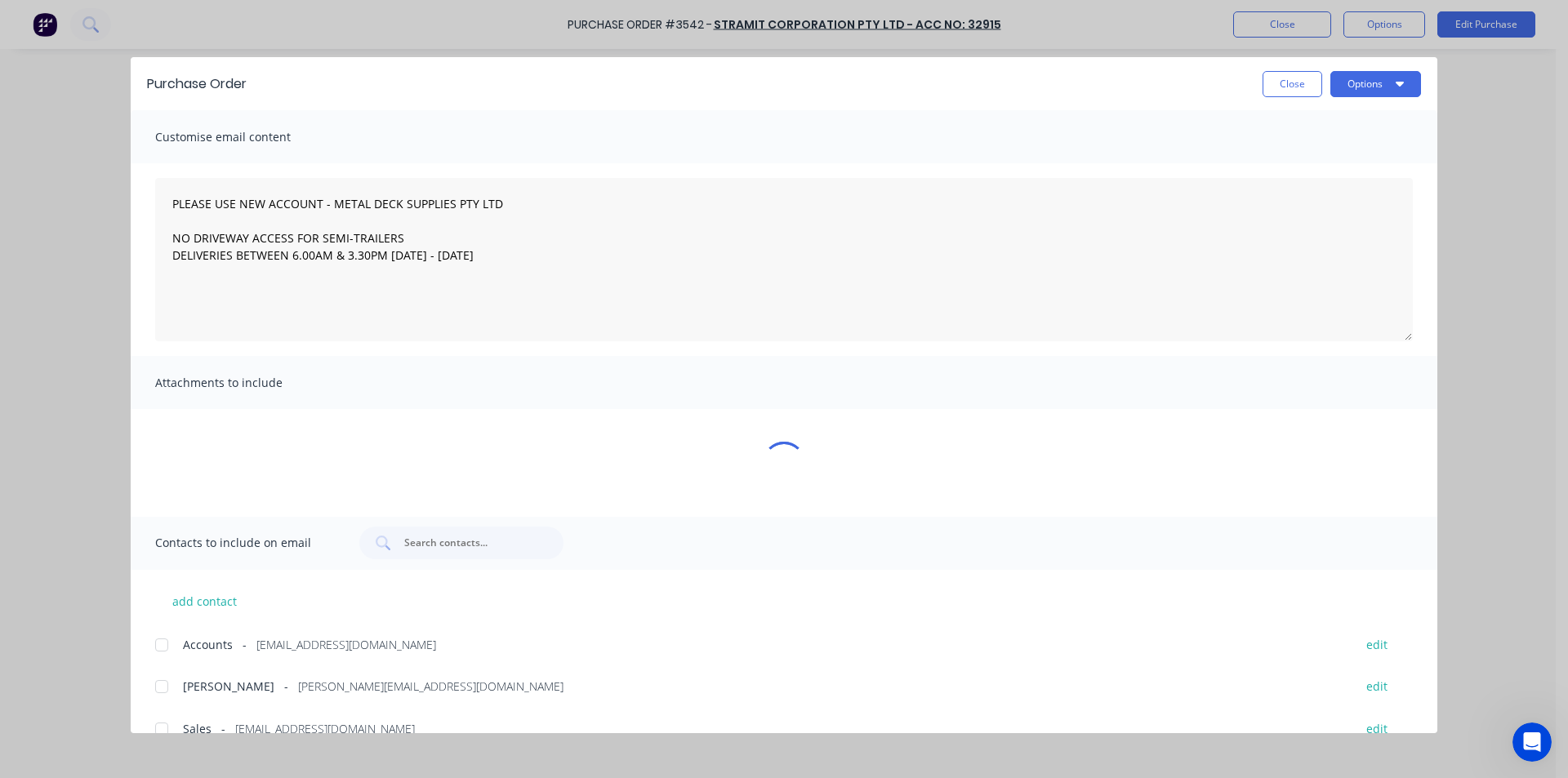
type textarea "x"
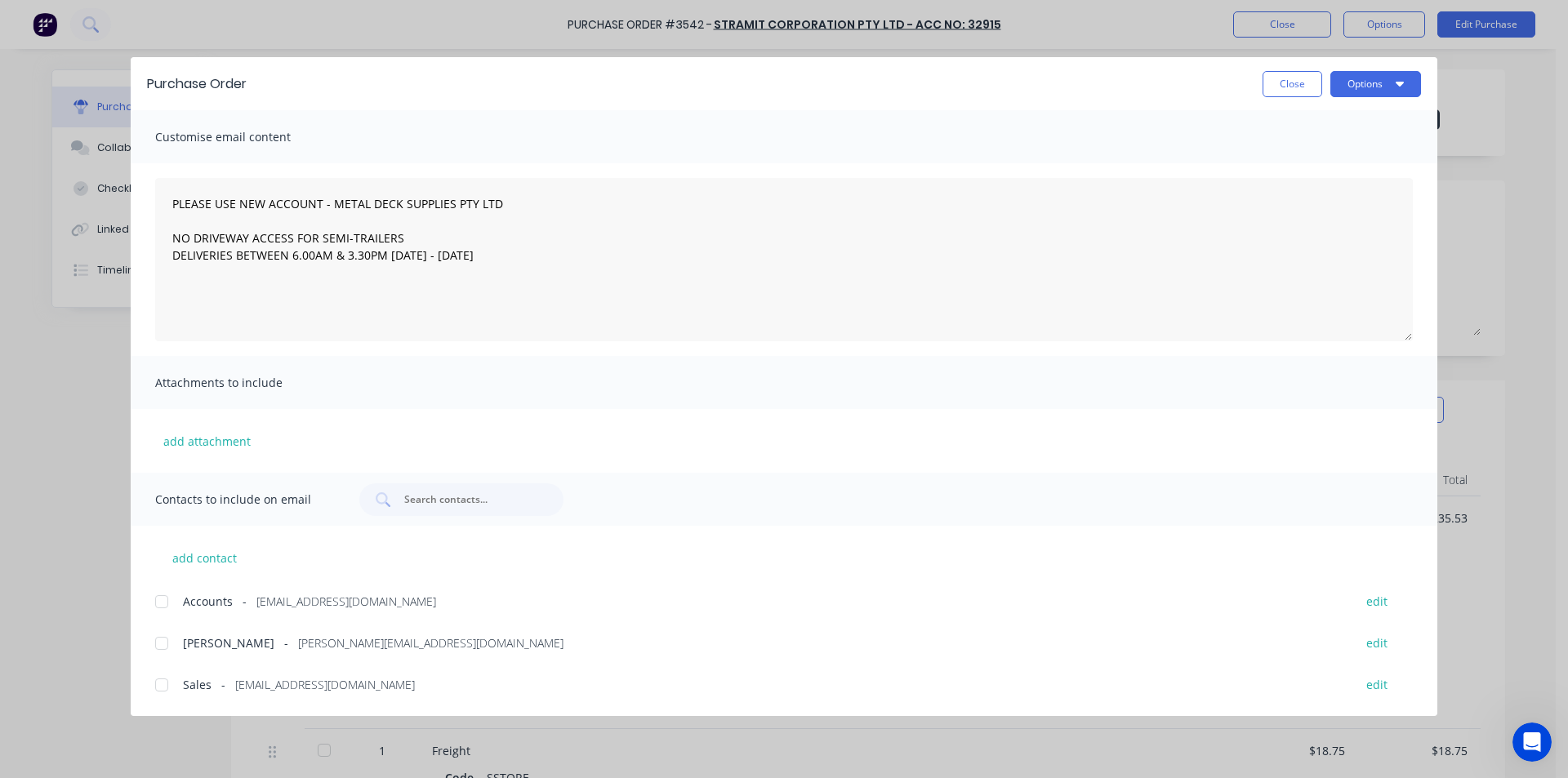
click at [166, 686] on div at bounding box center [161, 685] width 32 height 32
type textarea "PLEASE USE NEW ACCOUNT - METAL DECK SUPPLIES PTY LTD NO DRIVEWAY ACCESS FOR SEM…"
click at [1404, 81] on icon "button" at bounding box center [1400, 83] width 8 height 13
click at [1341, 199] on div "Email" at bounding box center [1343, 191] width 126 height 24
type textarea "x"
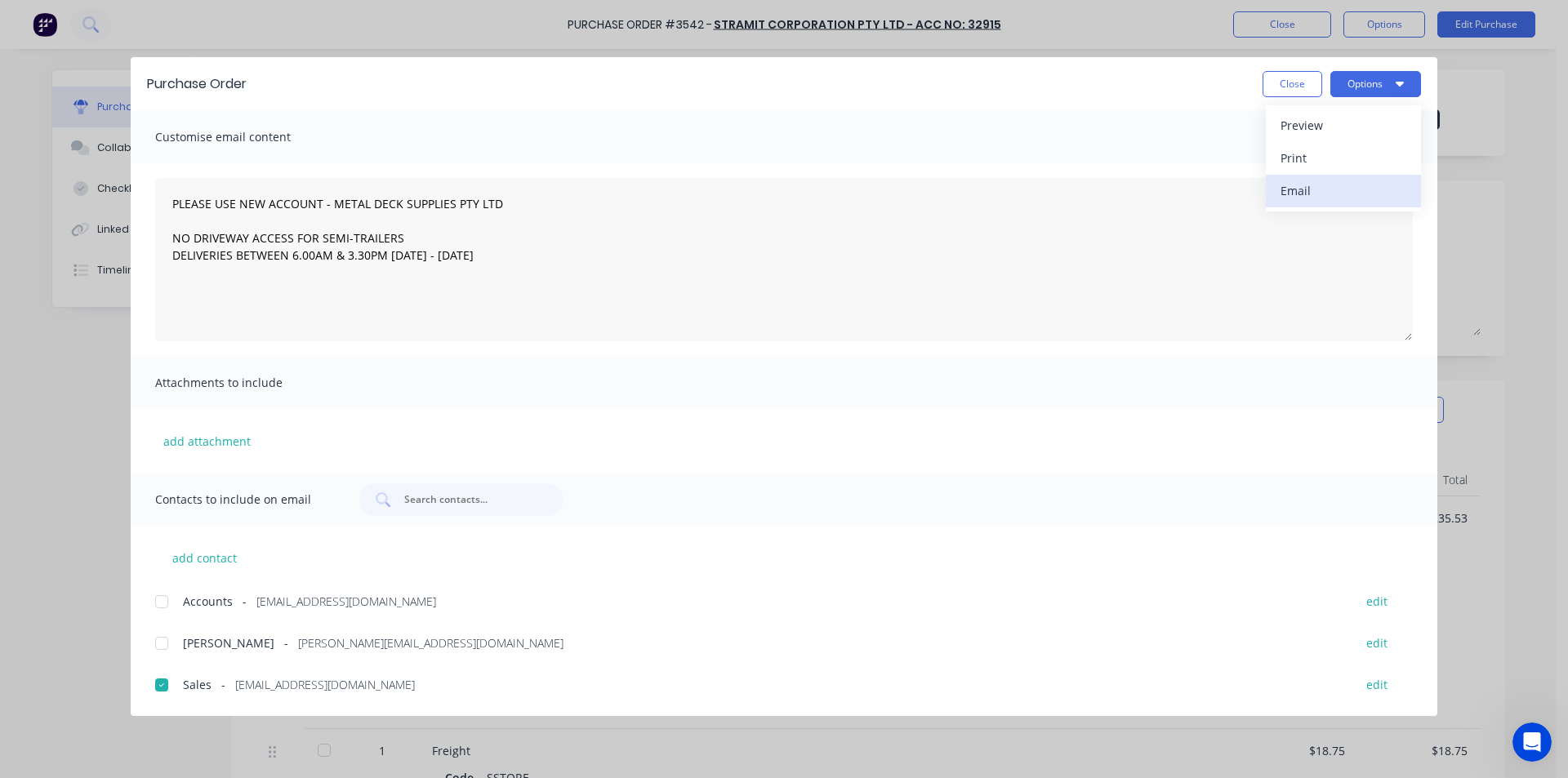
type textarea "PLEASE USE NEW ACCOUNT - METAL DECK SUPPLIES PTY LTD NO DRIVEWAY ACCESS FOR SEM…"
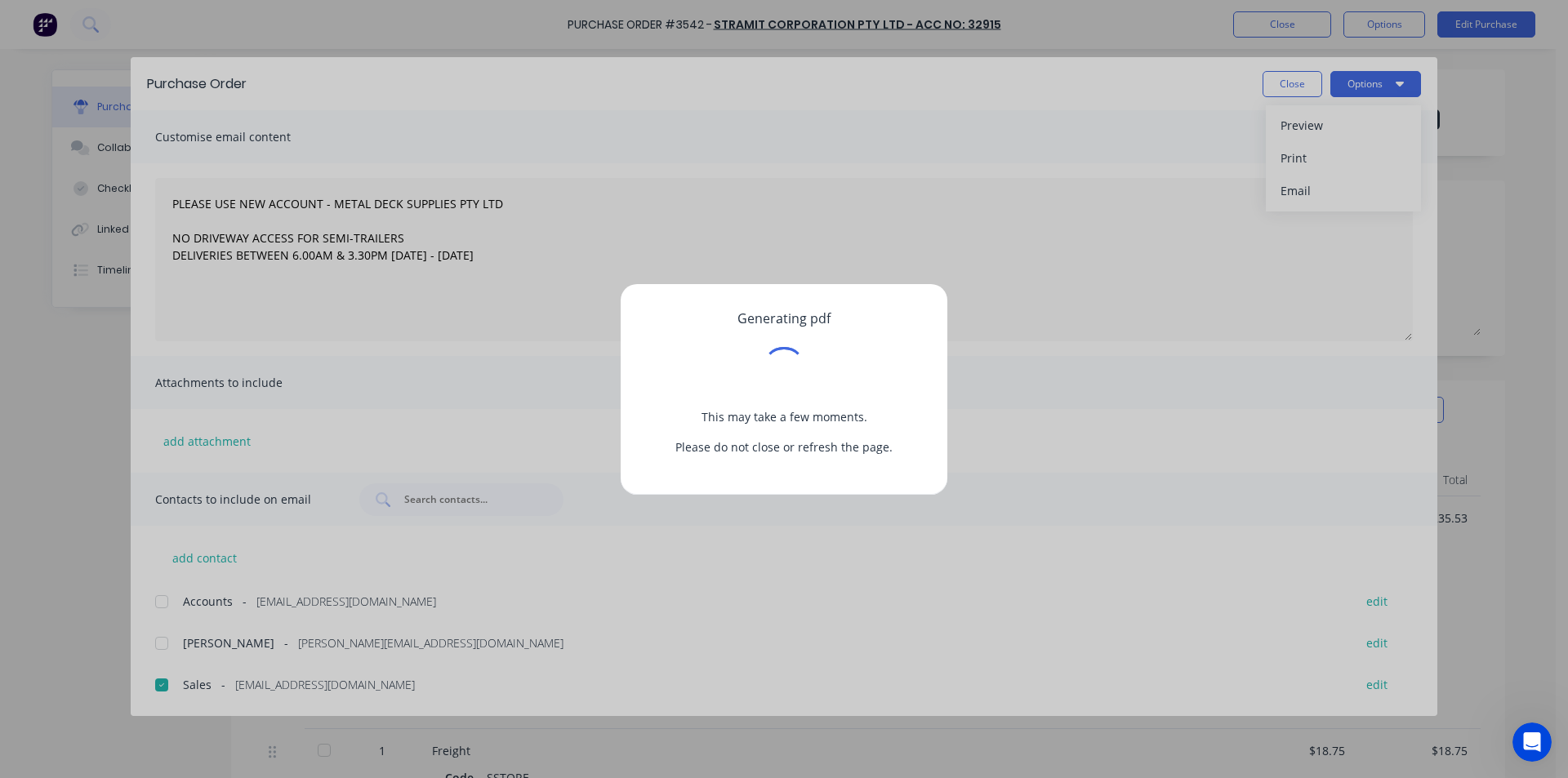
type textarea "x"
type textarea "PLEASE USE NEW ACCOUNT - METAL DECK SUPPLIES PTY LTD NO DRIVEWAY ACCESS FOR SEM…"
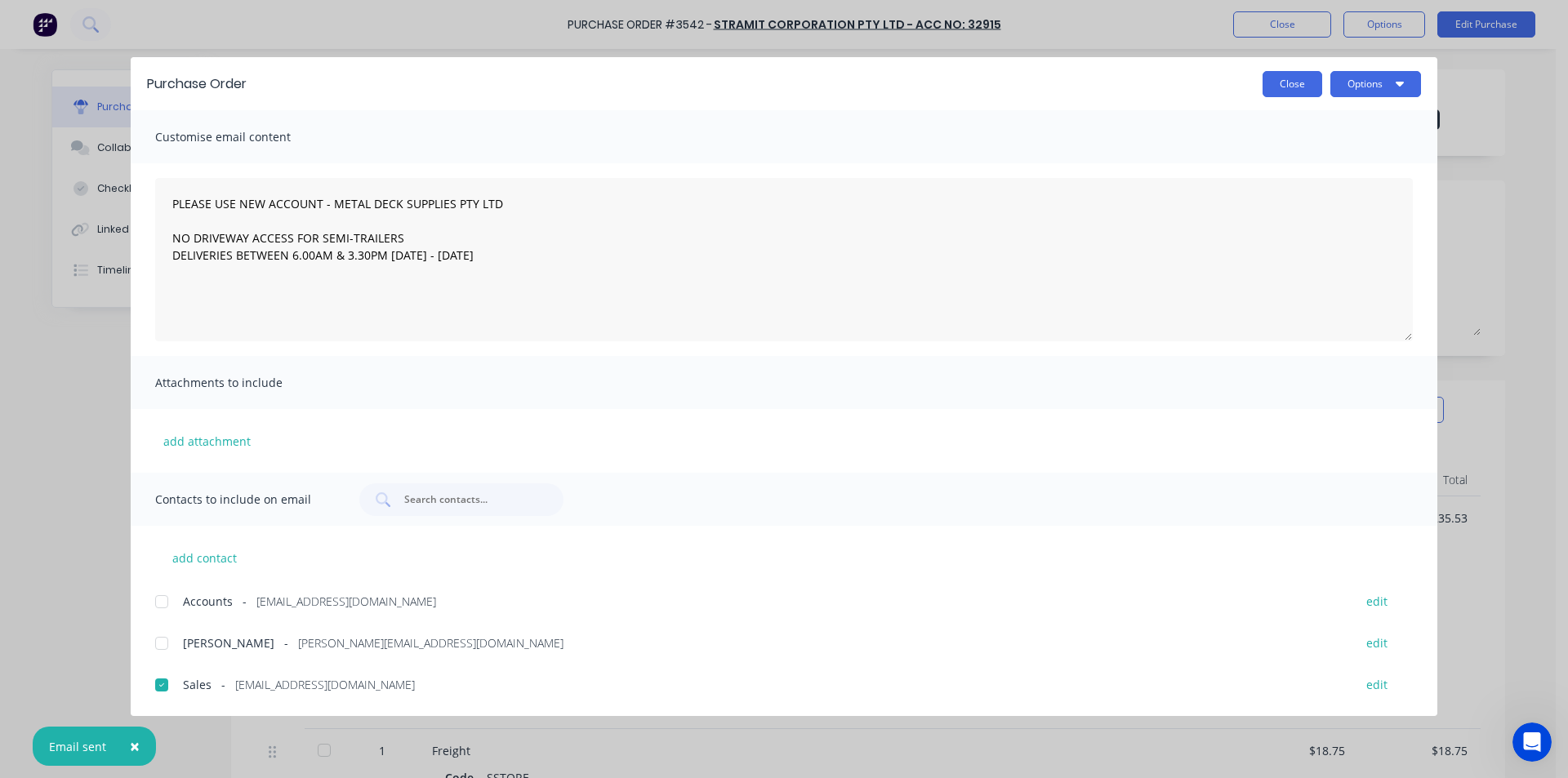
click at [1285, 84] on button "Close" at bounding box center [1292, 84] width 60 height 26
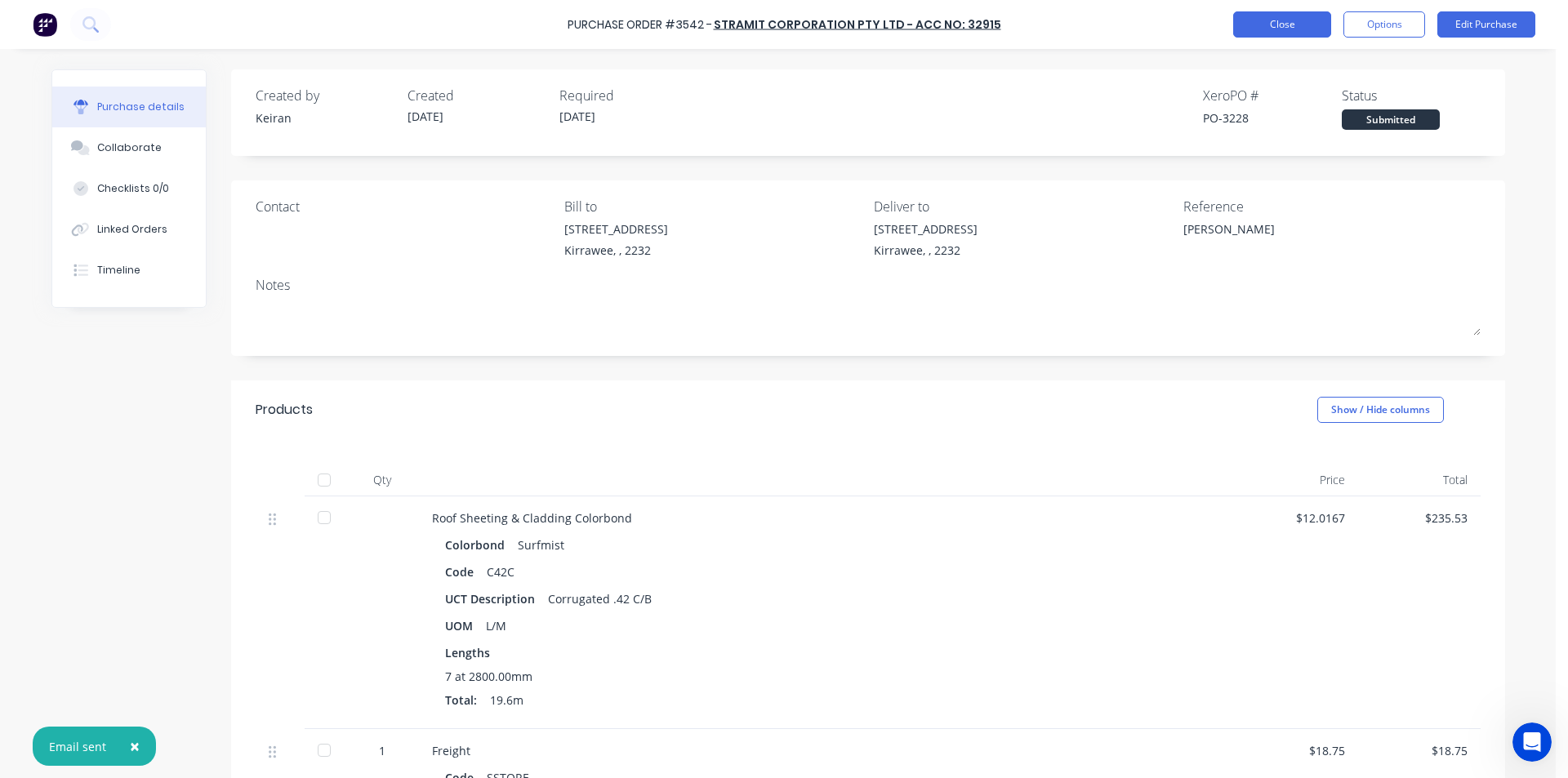
click at [1319, 30] on button "Close" at bounding box center [1282, 24] width 98 height 26
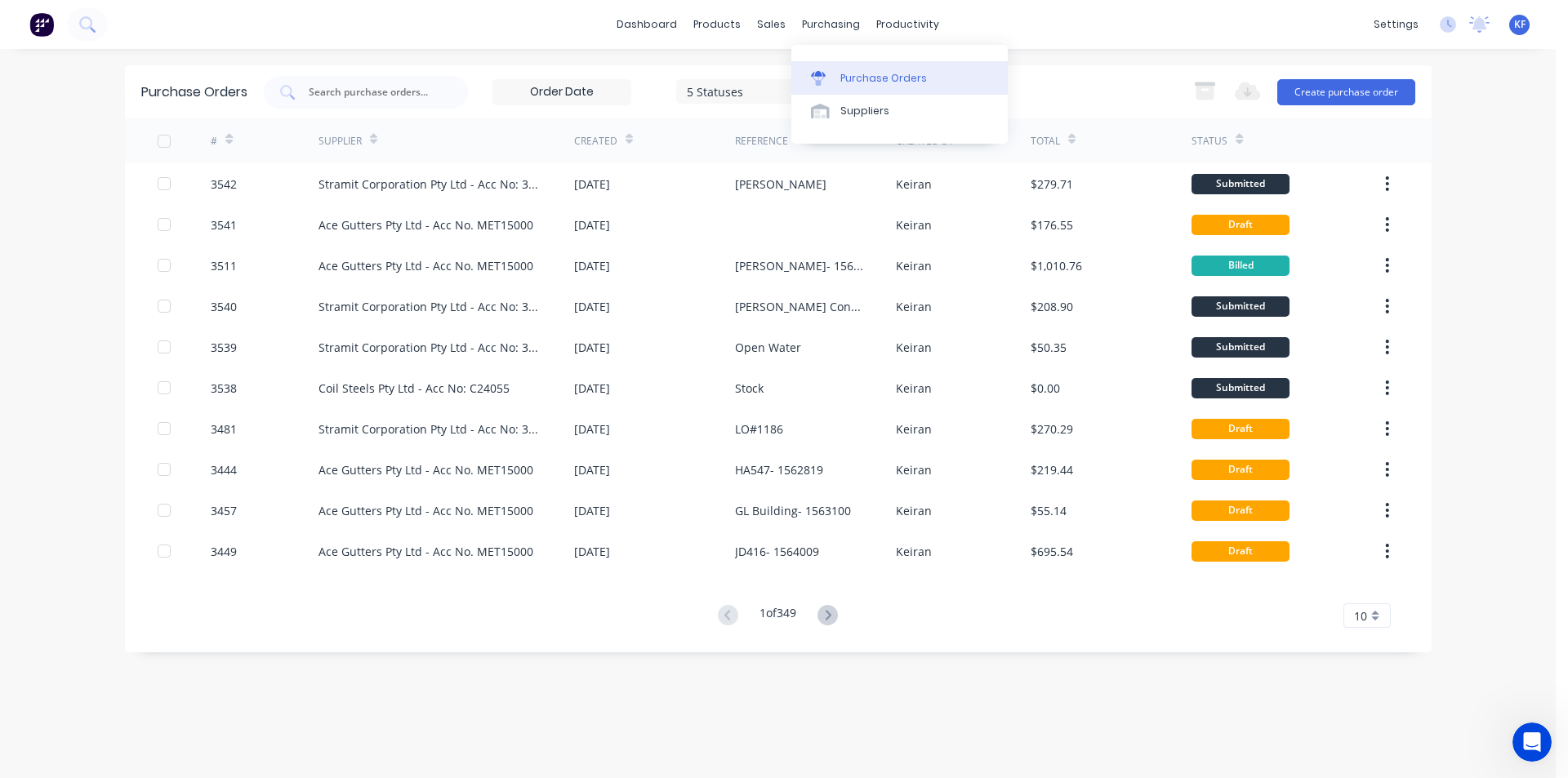
click at [857, 73] on div "Purchase Orders" at bounding box center [884, 79] width 87 height 15
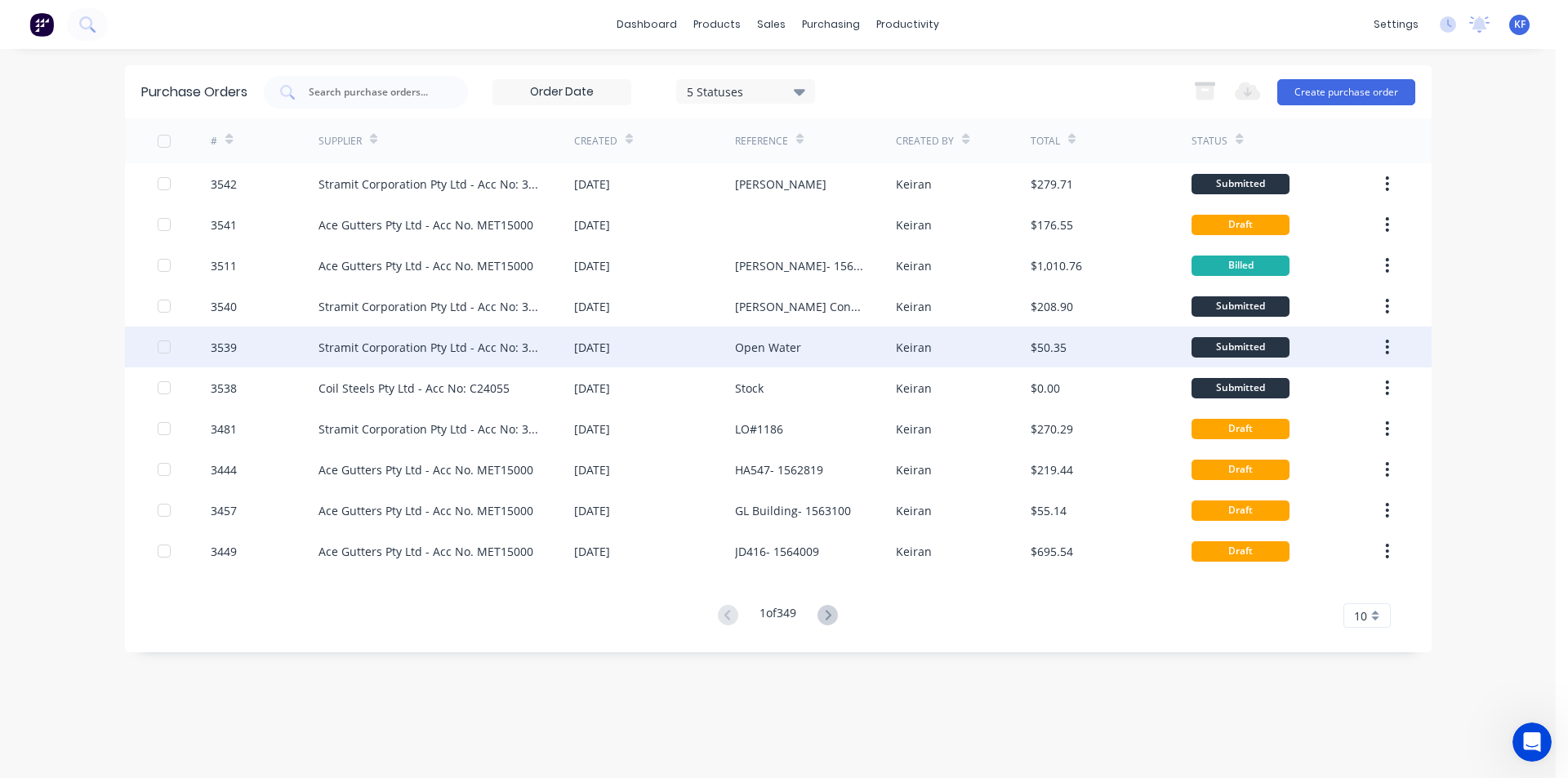
click at [420, 353] on div "Stramit Corporation Pty Ltd - Acc No: 32915" at bounding box center [430, 347] width 223 height 18
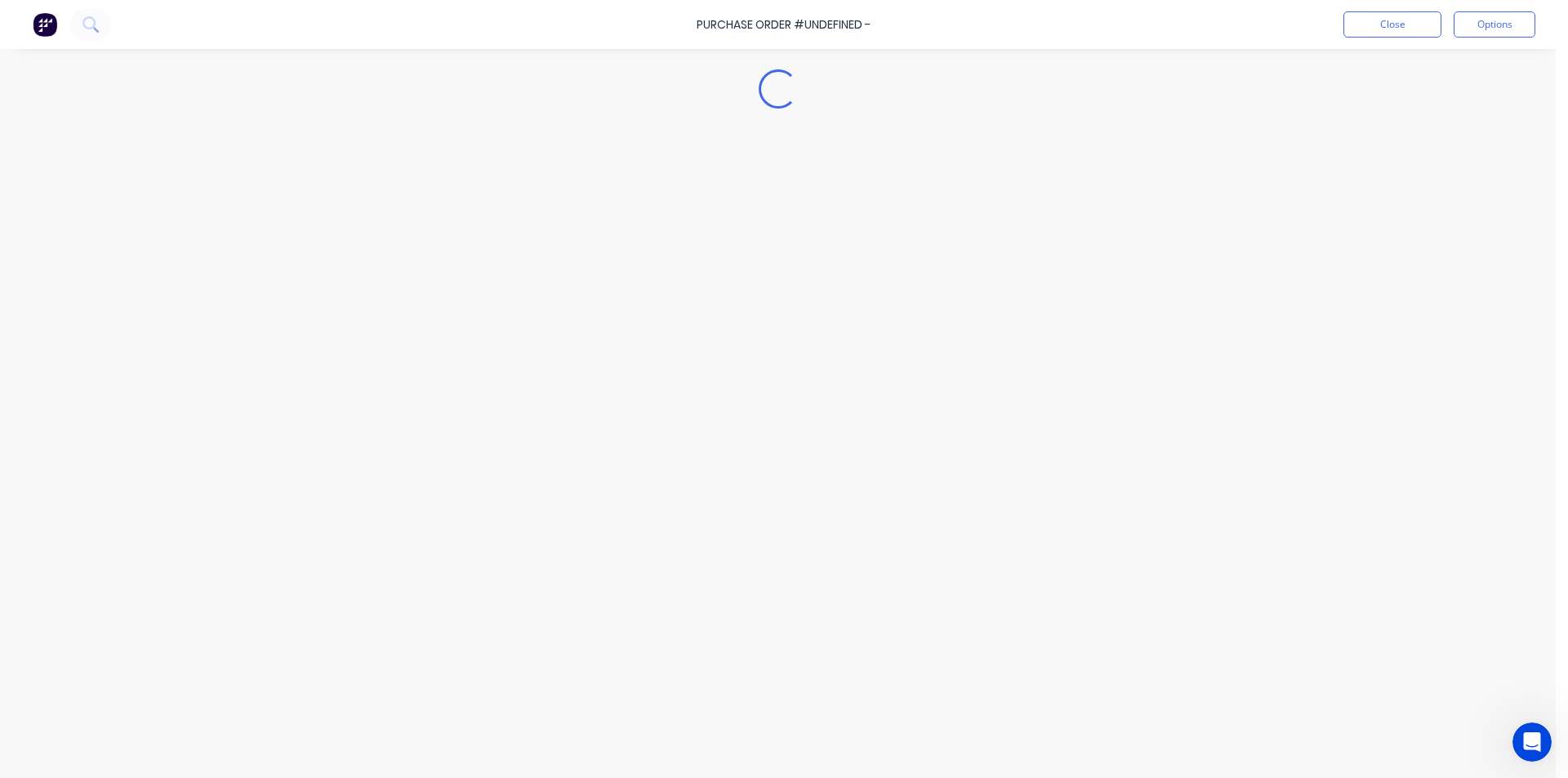
type textarea "x"
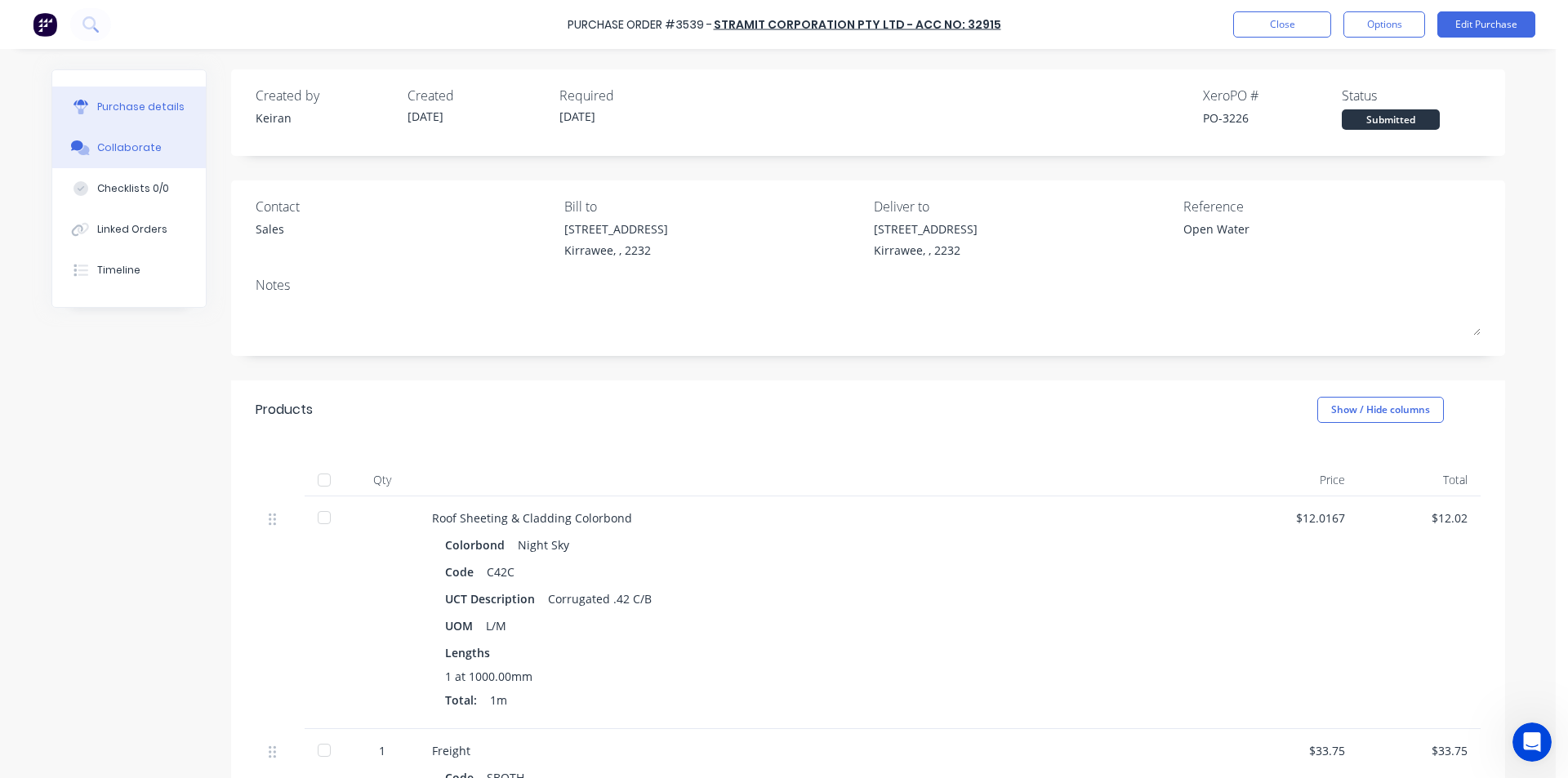
click at [151, 140] on button "Collaborate" at bounding box center [129, 148] width 153 height 41
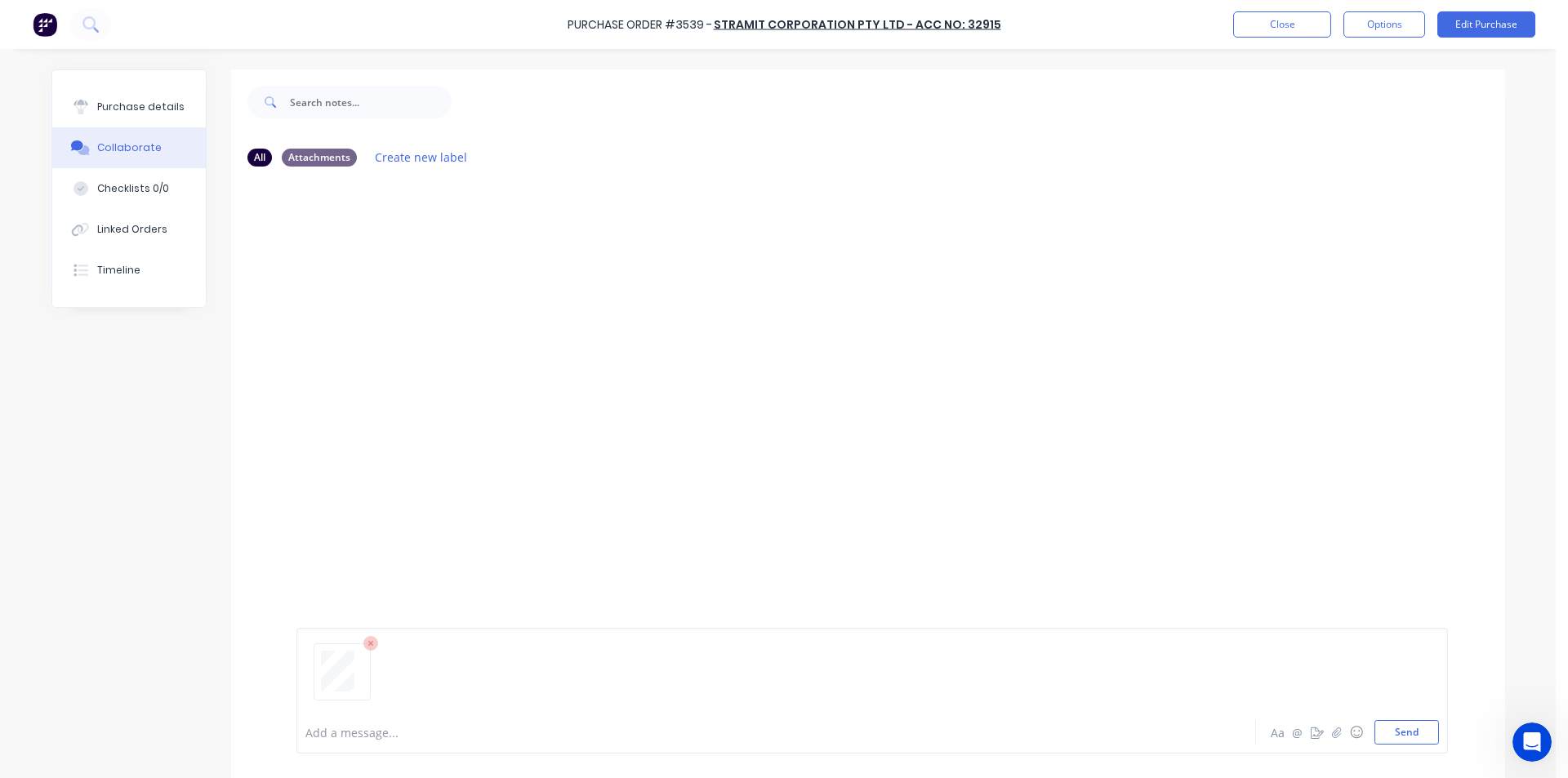
click at [1410, 733] on button "Send" at bounding box center [1407, 733] width 65 height 25
click at [1292, 30] on button "Close" at bounding box center [1282, 24] width 98 height 26
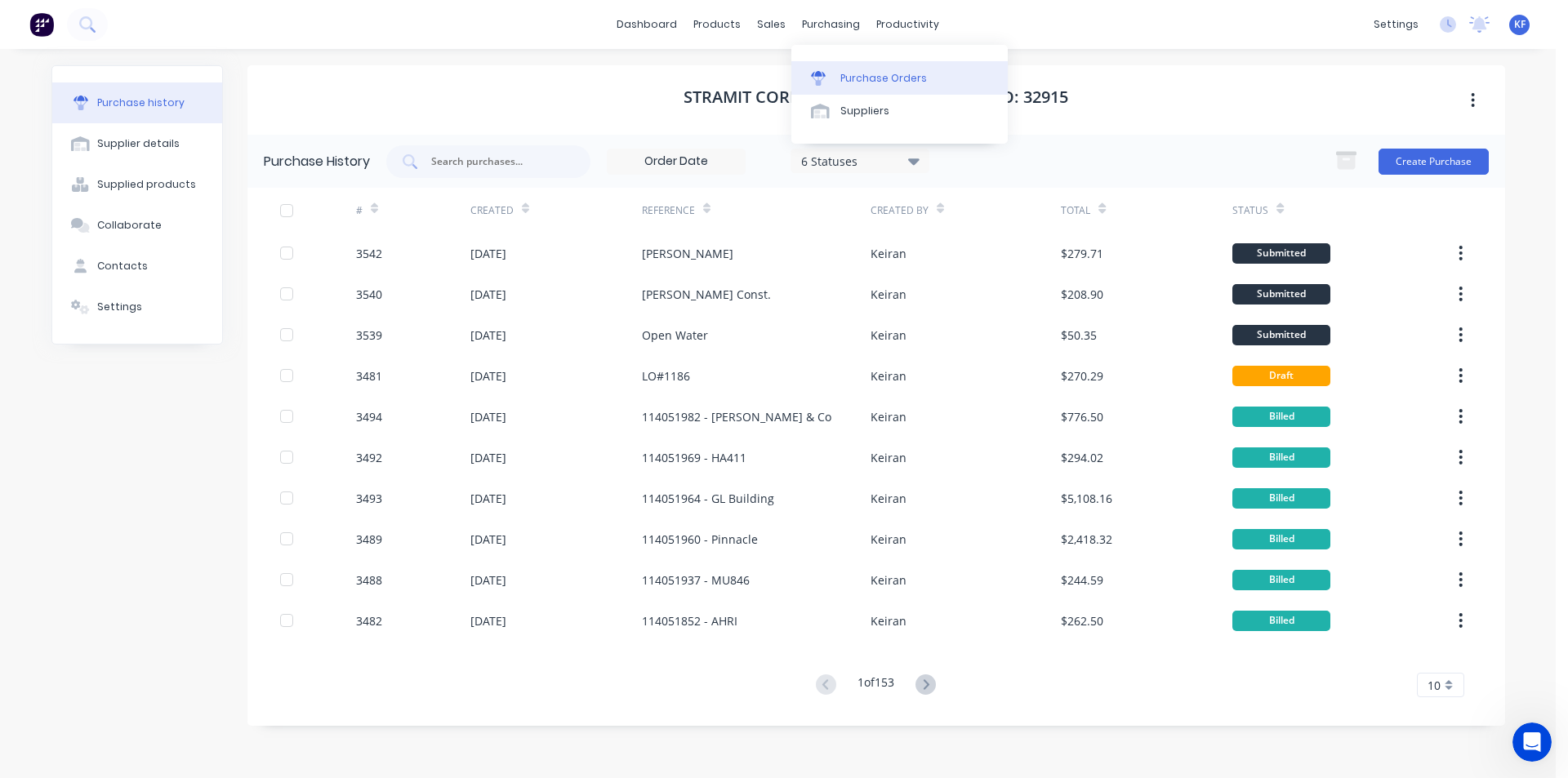
click at [855, 71] on div "Purchase Orders" at bounding box center [884, 79] width 87 height 15
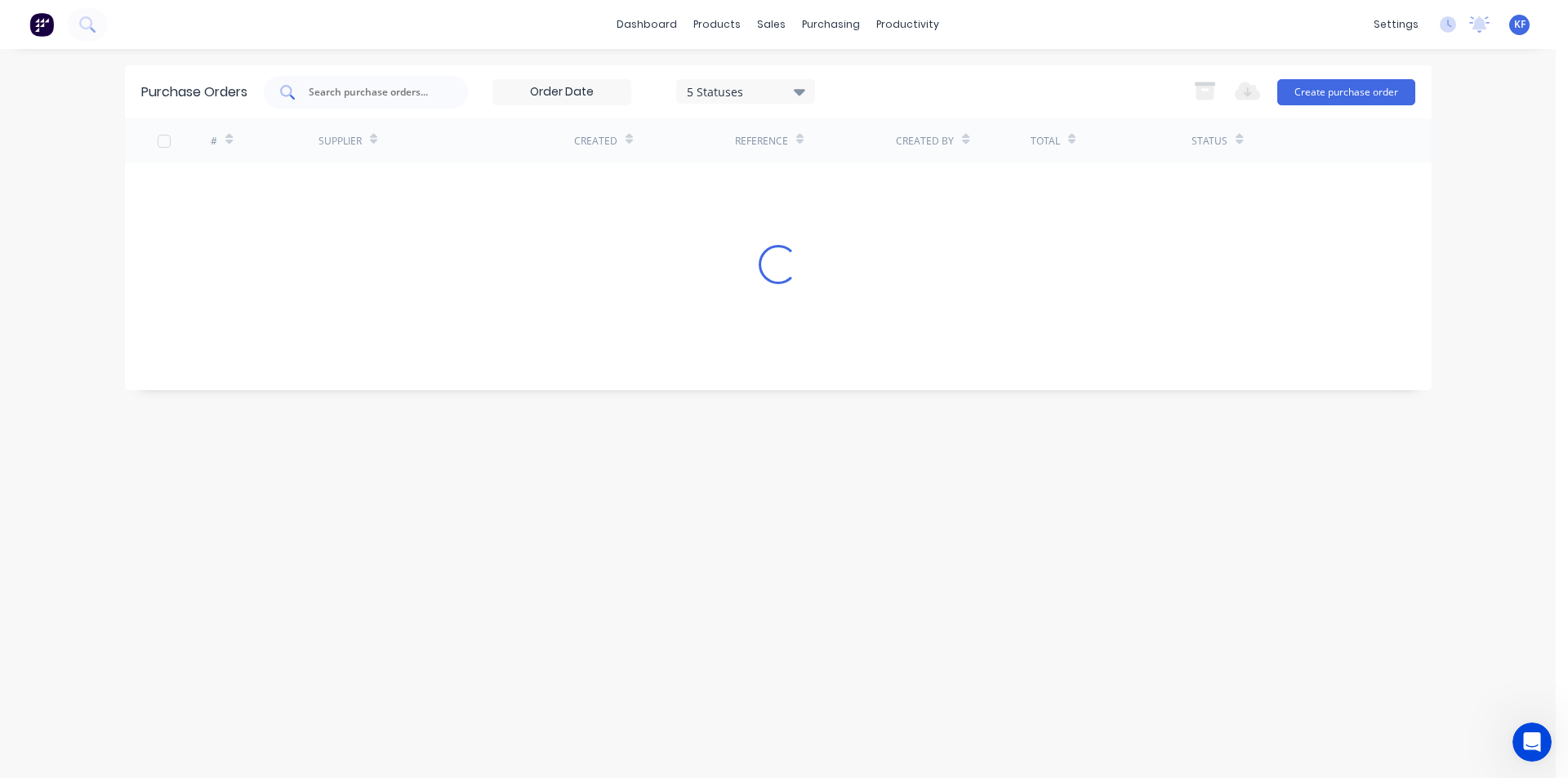
click at [351, 91] on input "text" at bounding box center [374, 92] width 136 height 17
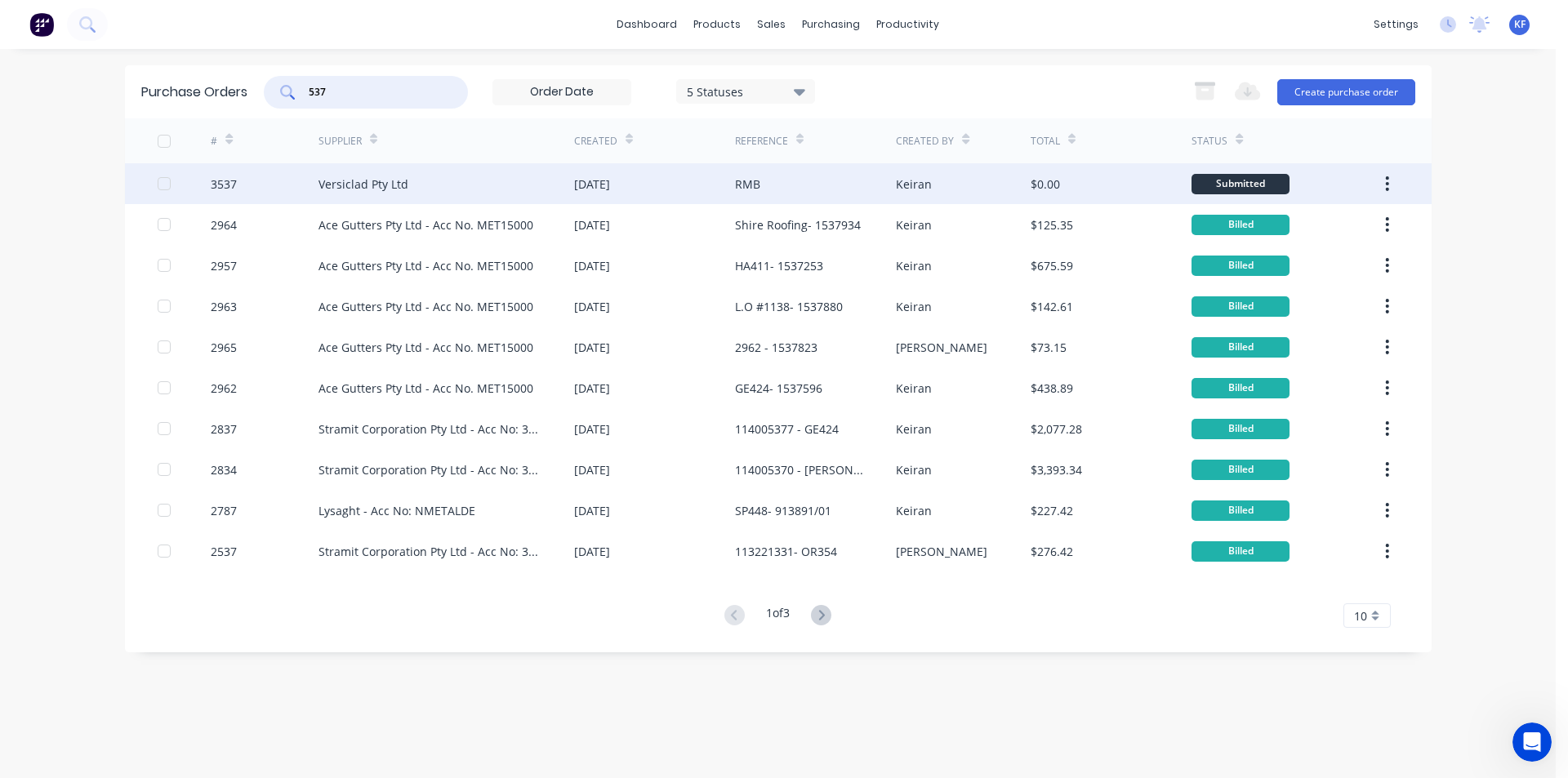
type input "537"
click at [441, 188] on div "Versiclad Pty Ltd" at bounding box center [446, 184] width 256 height 41
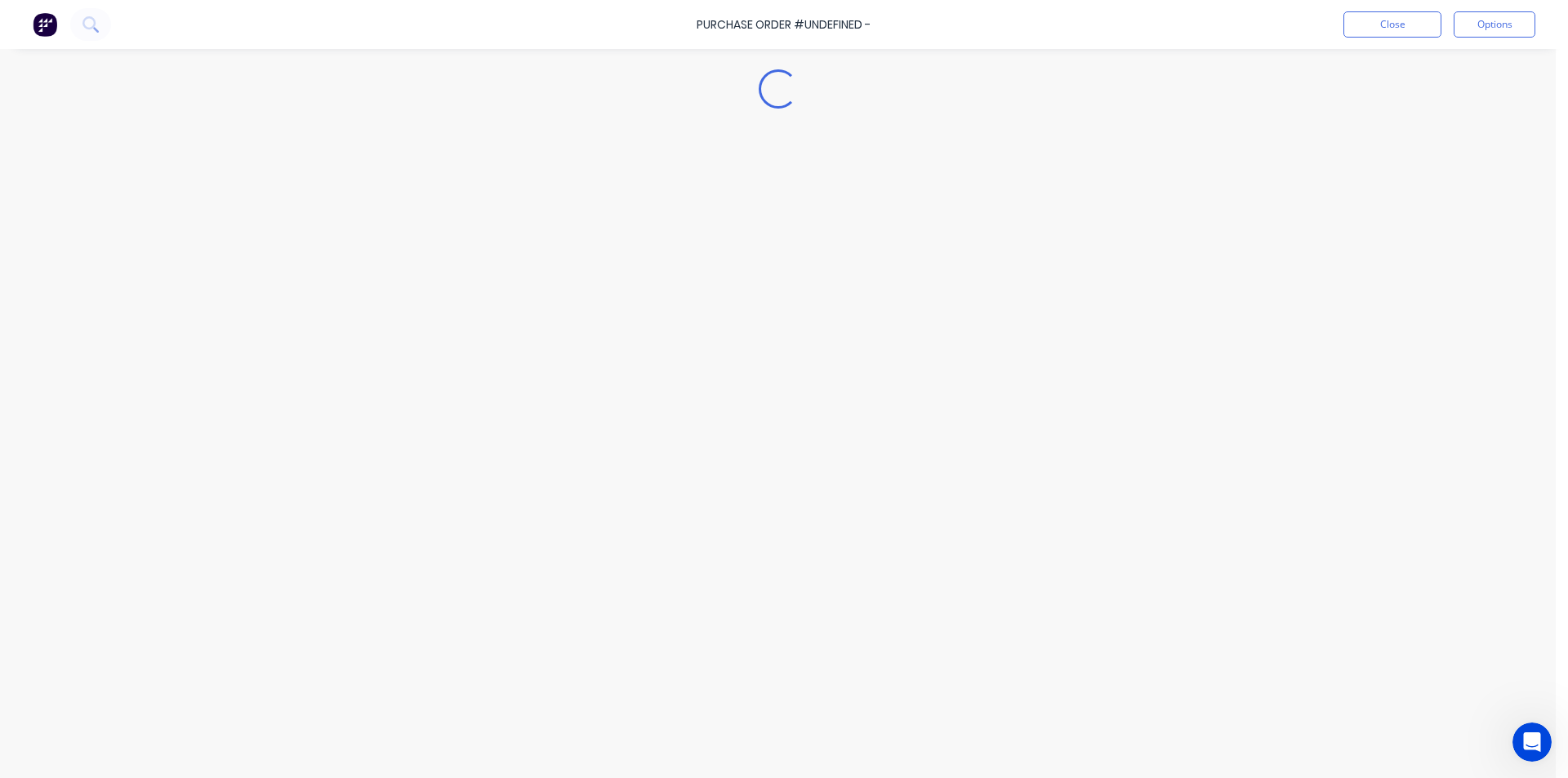
type textarea "x"
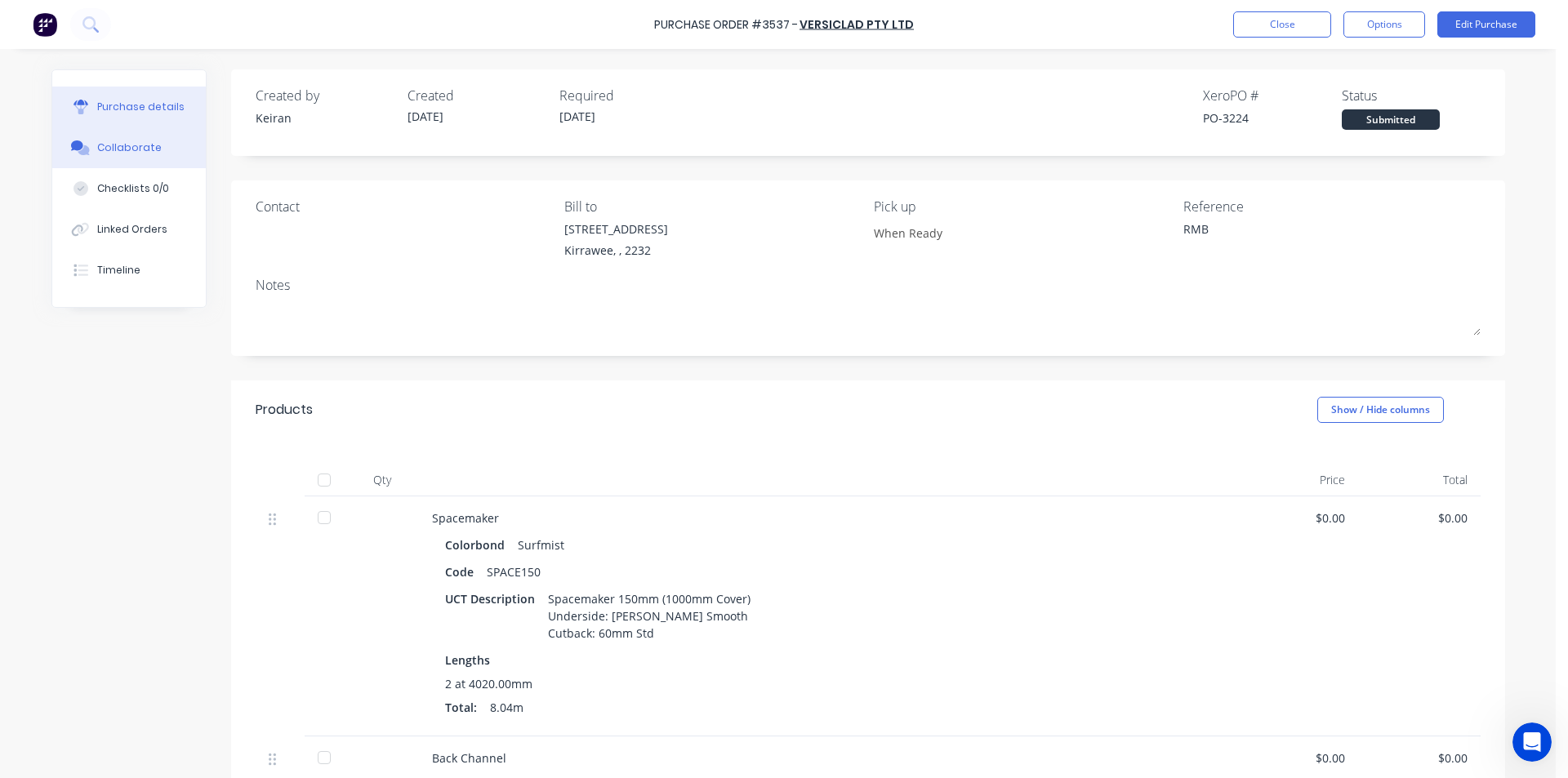
click at [146, 136] on button "Collaborate" at bounding box center [129, 148] width 153 height 41
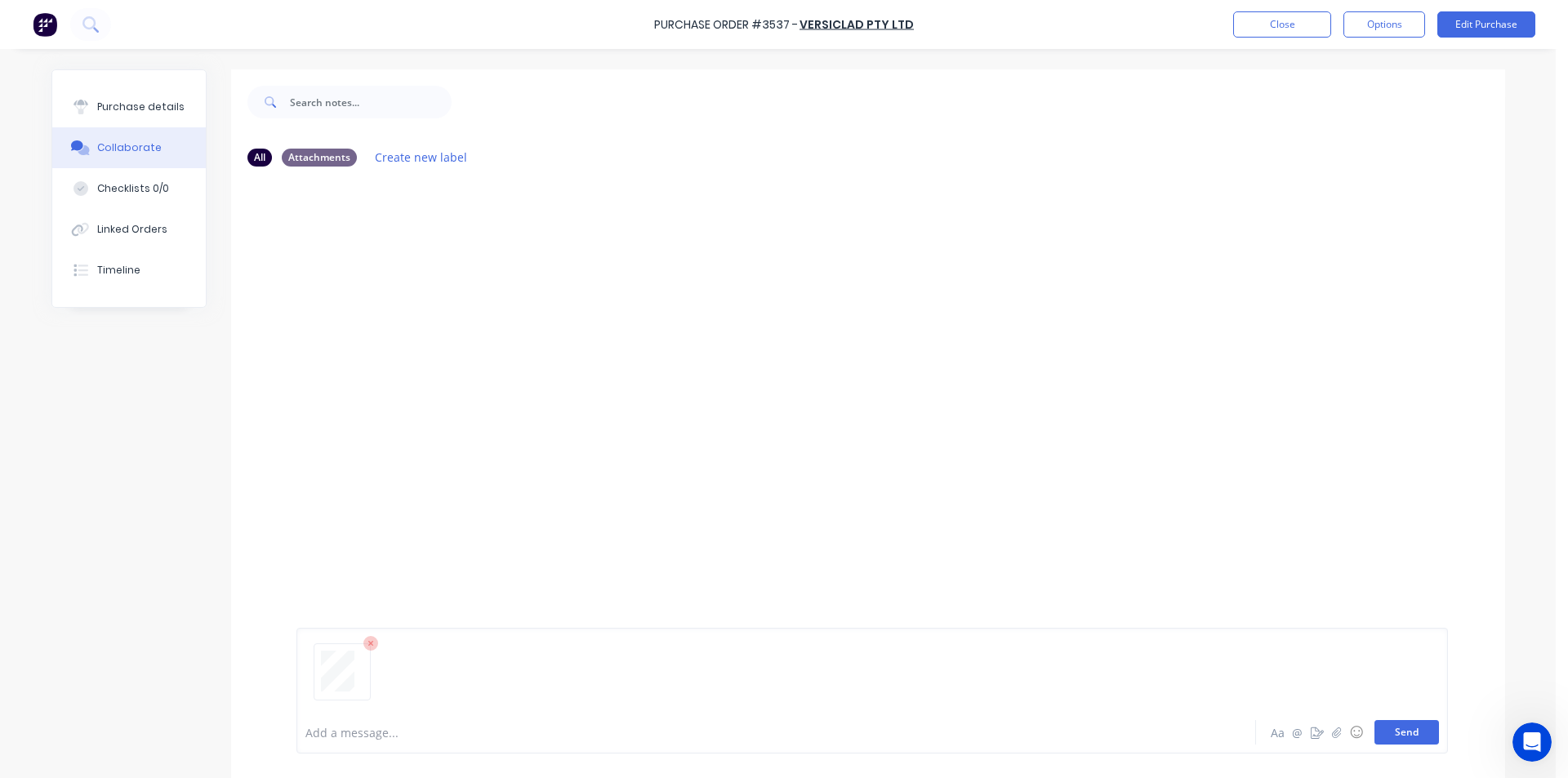
click at [1401, 732] on button "Send" at bounding box center [1407, 733] width 65 height 25
click at [1245, 30] on button "Close" at bounding box center [1282, 24] width 98 height 26
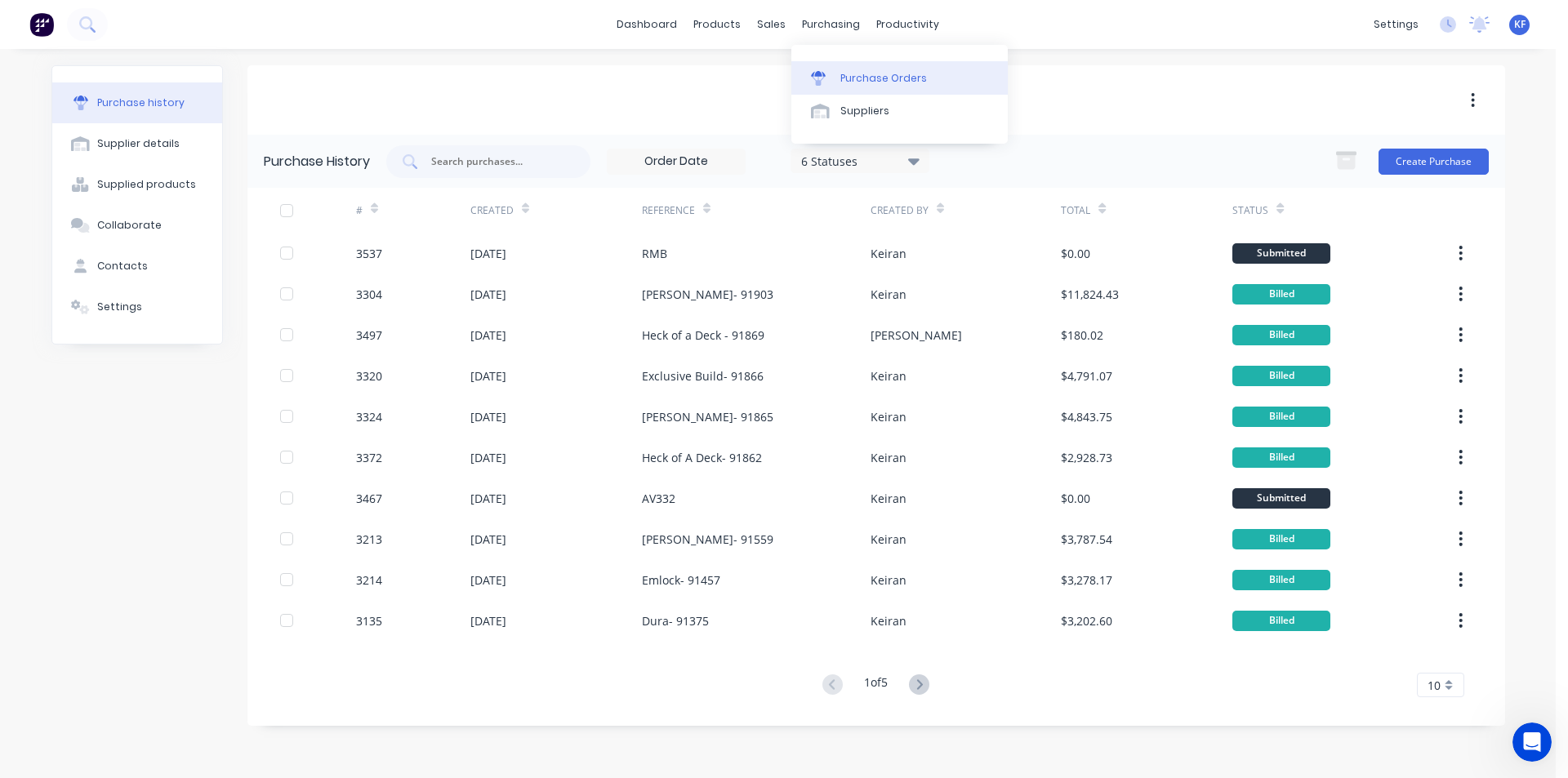
click at [851, 75] on div "Purchase Orders" at bounding box center [884, 79] width 87 height 15
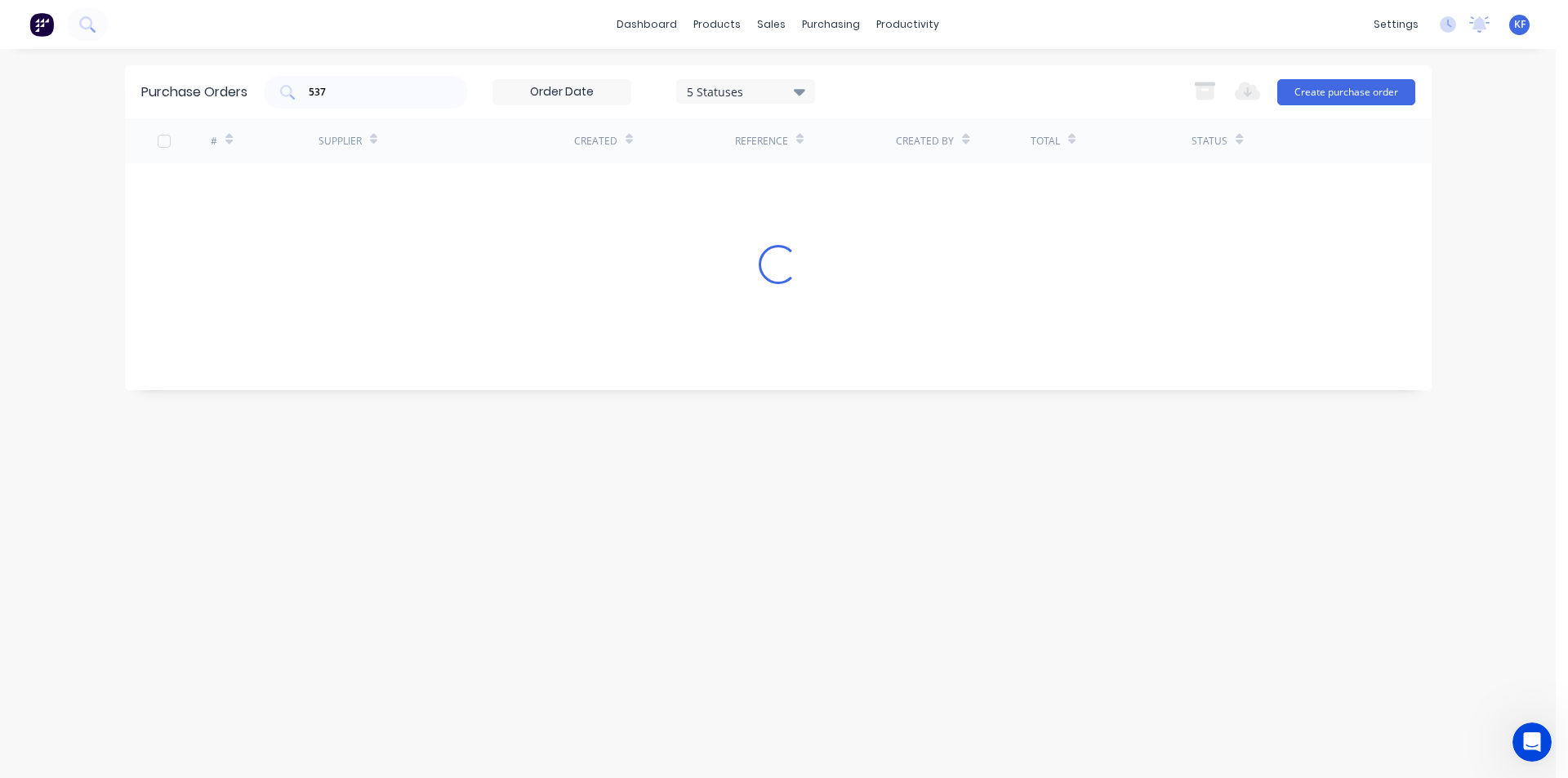
drag, startPoint x: 346, startPoint y: 91, endPoint x: 251, endPoint y: 85, distance: 95.2
click at [252, 86] on div "Purchase Orders 537 5 Statuses 5 Statuses Export to Excel (XLSX) Create purchas…" at bounding box center [778, 91] width 1307 height 53
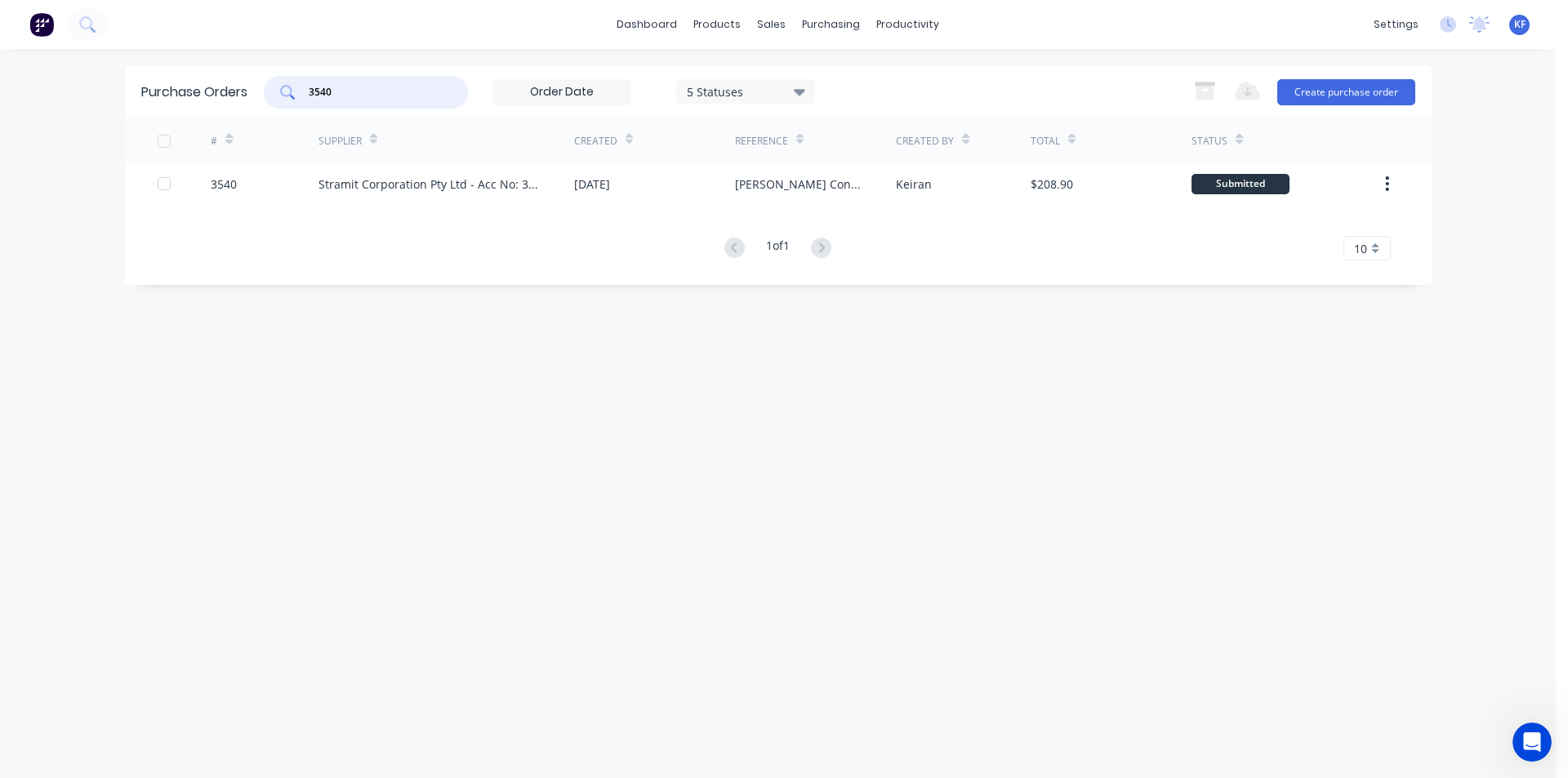
type input "3540"
click at [650, 206] on div "# Supplier Created Reference Created By Total Status 3540 Stramit Corporation P…" at bounding box center [778, 189] width 1307 height 142
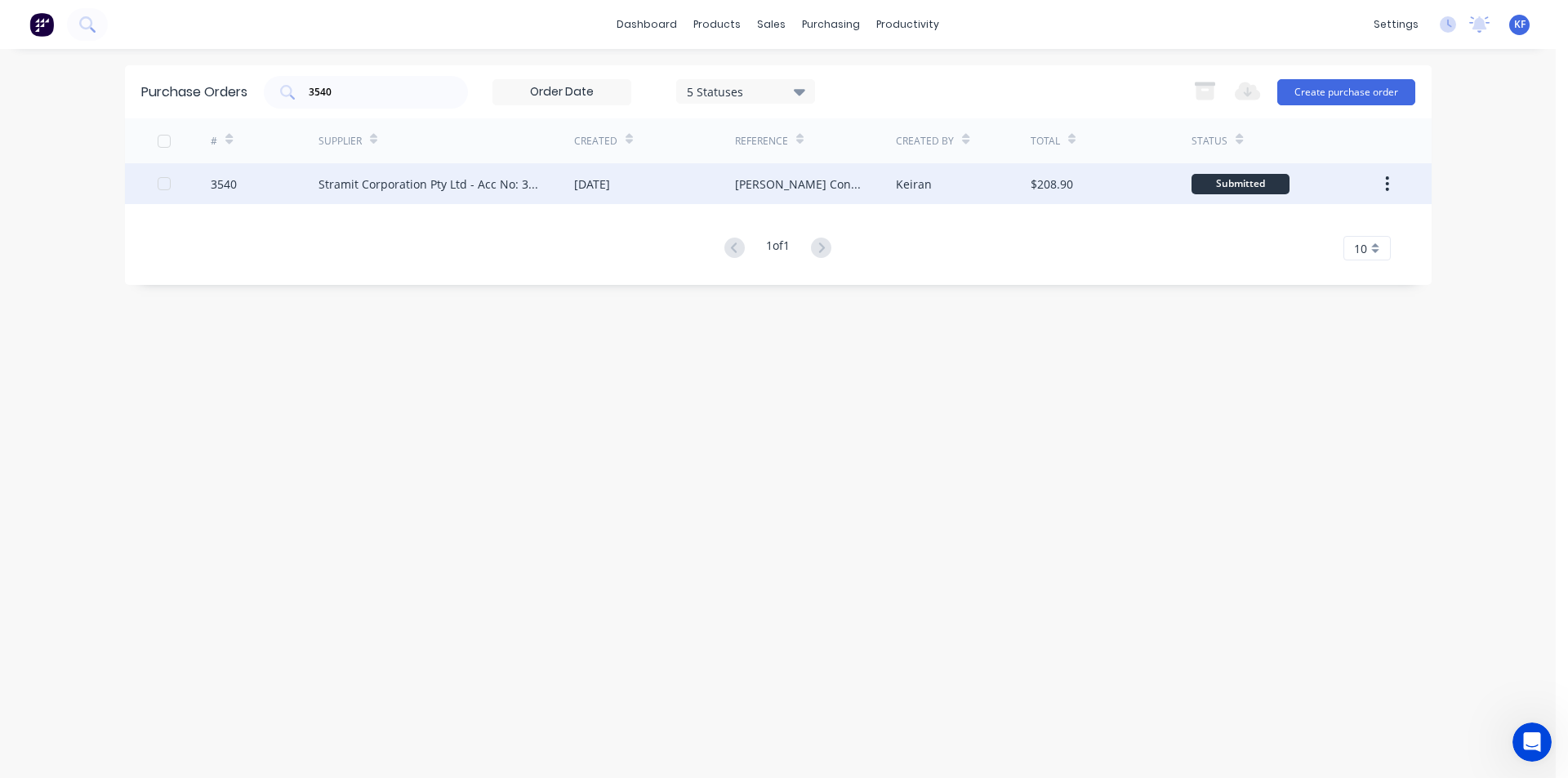
click at [650, 193] on div "[DATE]" at bounding box center [654, 184] width 161 height 41
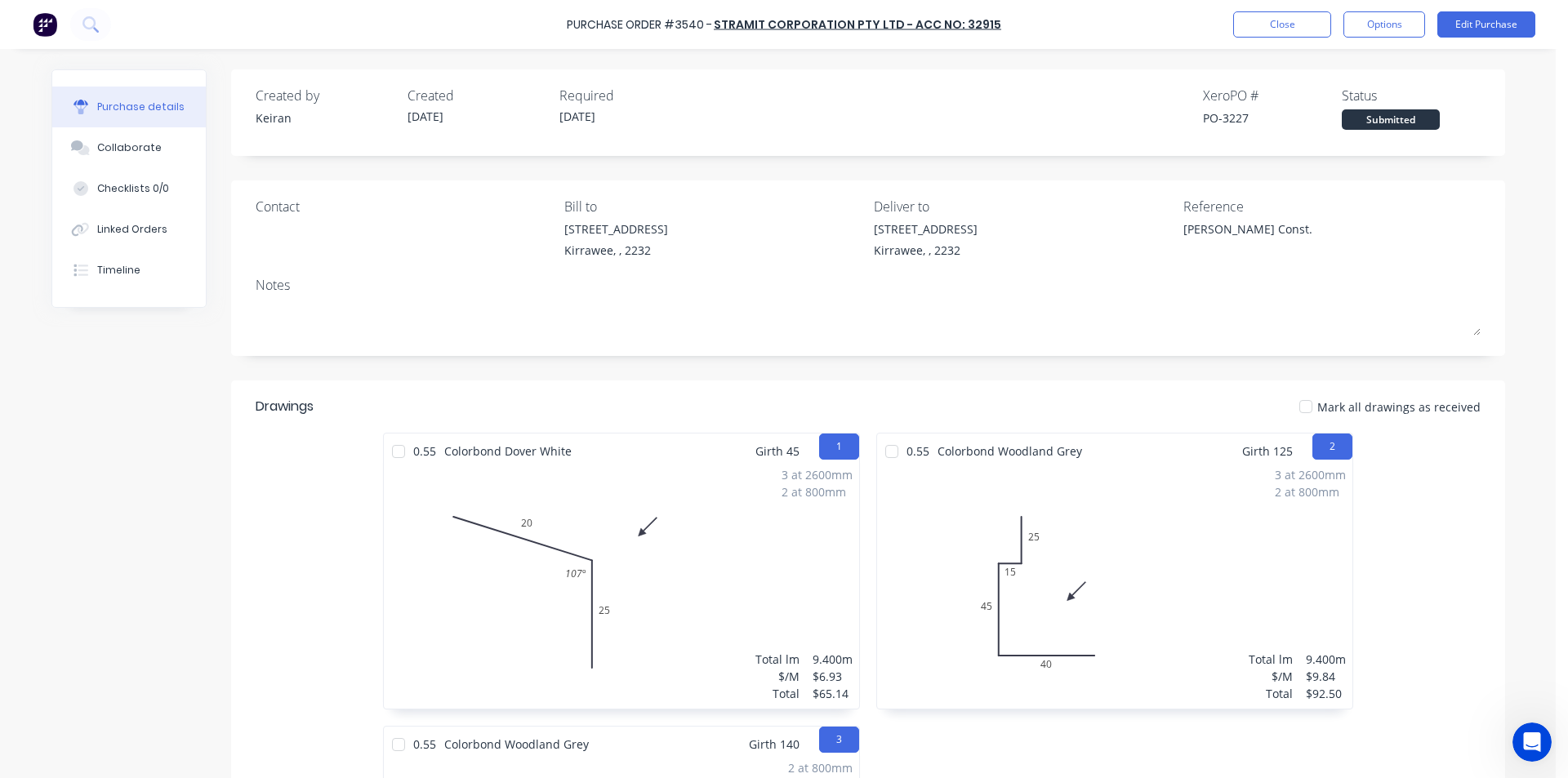
type textarea "x"
click at [162, 151] on button "Collaborate" at bounding box center [129, 148] width 153 height 41
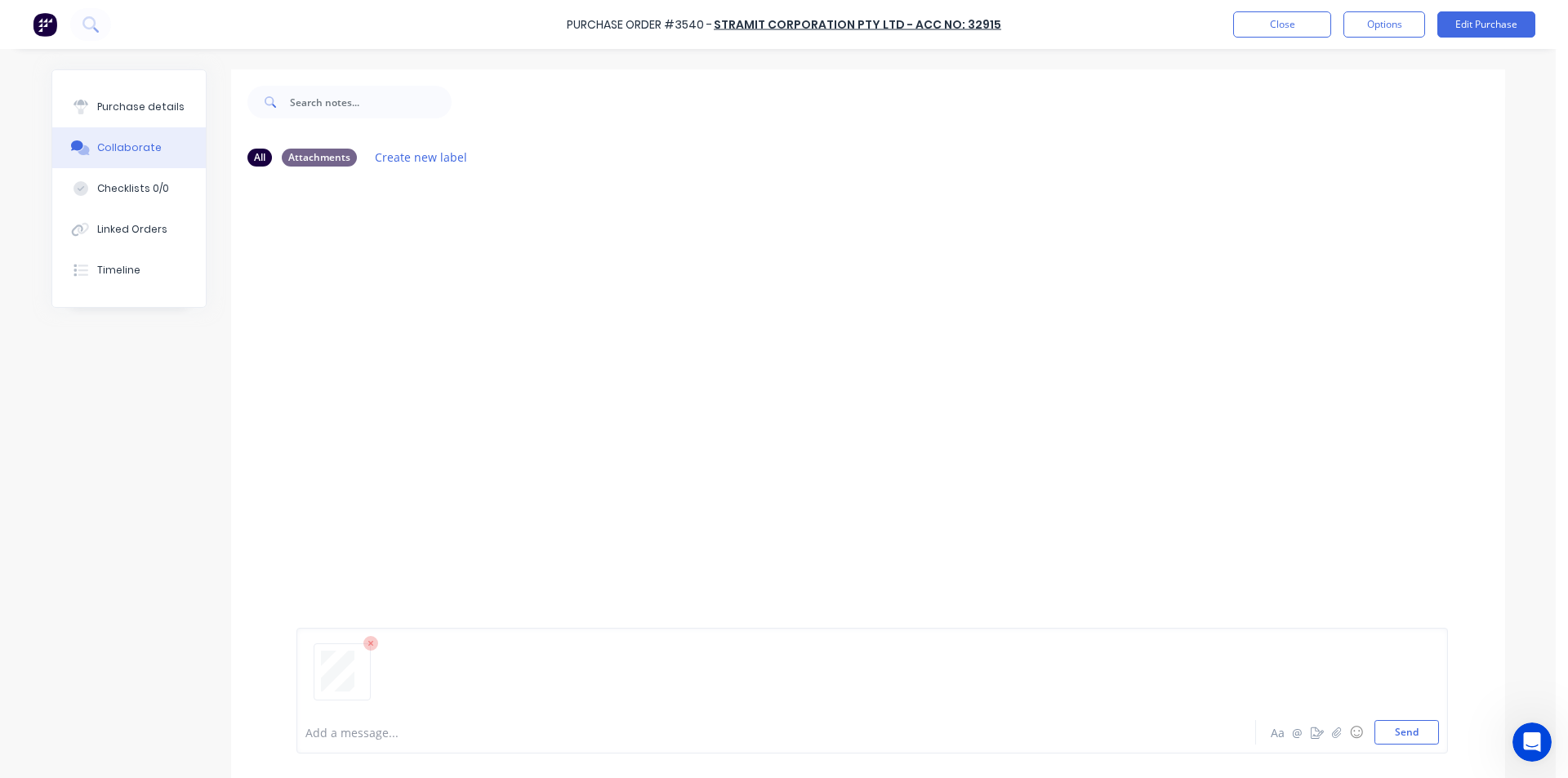
drag, startPoint x: 1405, startPoint y: 730, endPoint x: 1446, endPoint y: 693, distance: 55.2
click at [1405, 731] on button "Send" at bounding box center [1407, 733] width 65 height 25
click at [1268, 19] on button "Close" at bounding box center [1282, 24] width 98 height 26
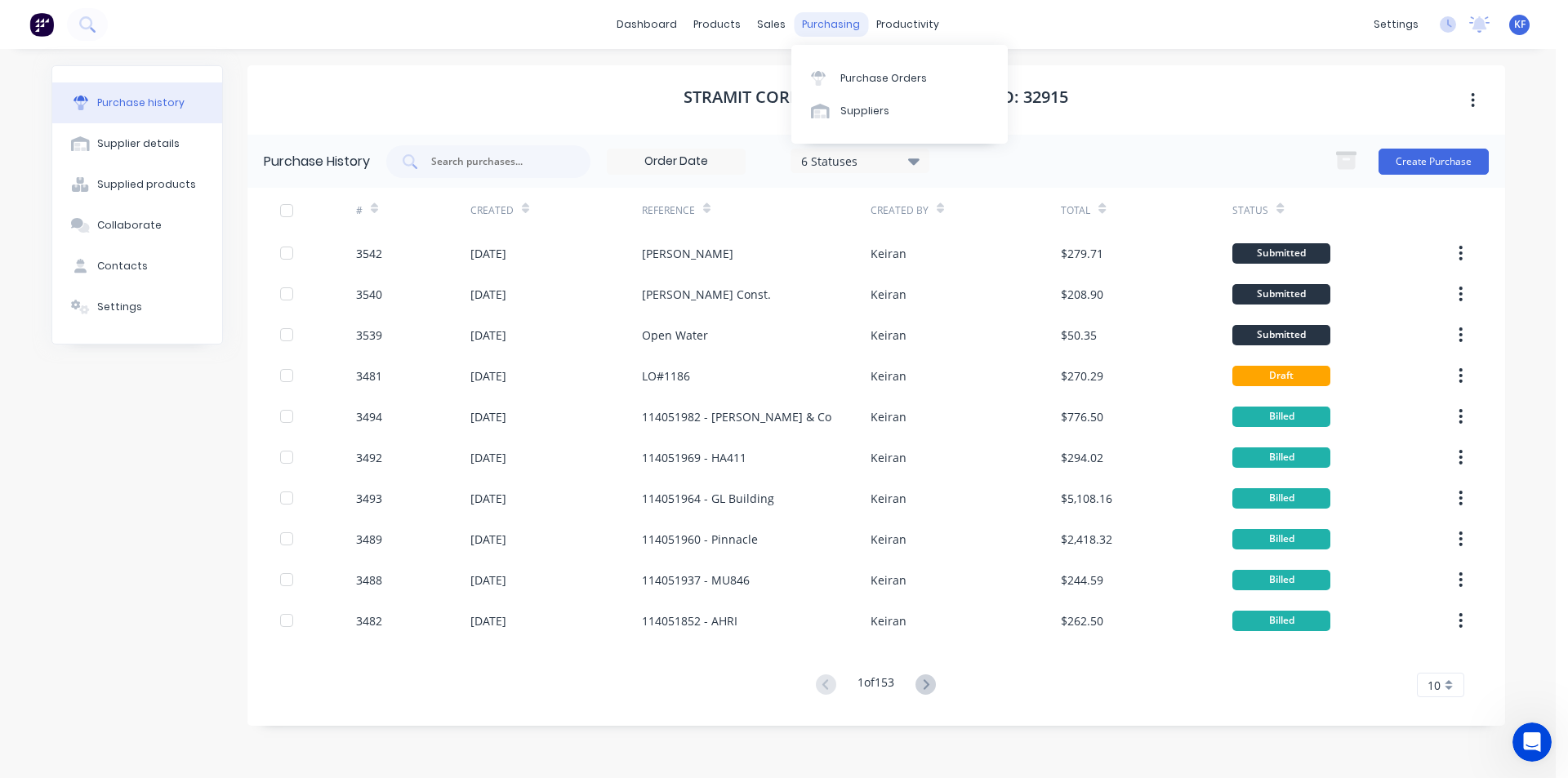
click at [820, 21] on div "purchasing" at bounding box center [831, 24] width 74 height 25
click at [749, 23] on div "sales" at bounding box center [772, 24] width 45 height 25
click at [802, 66] on link "Sales Orders" at bounding box center [857, 77] width 216 height 32
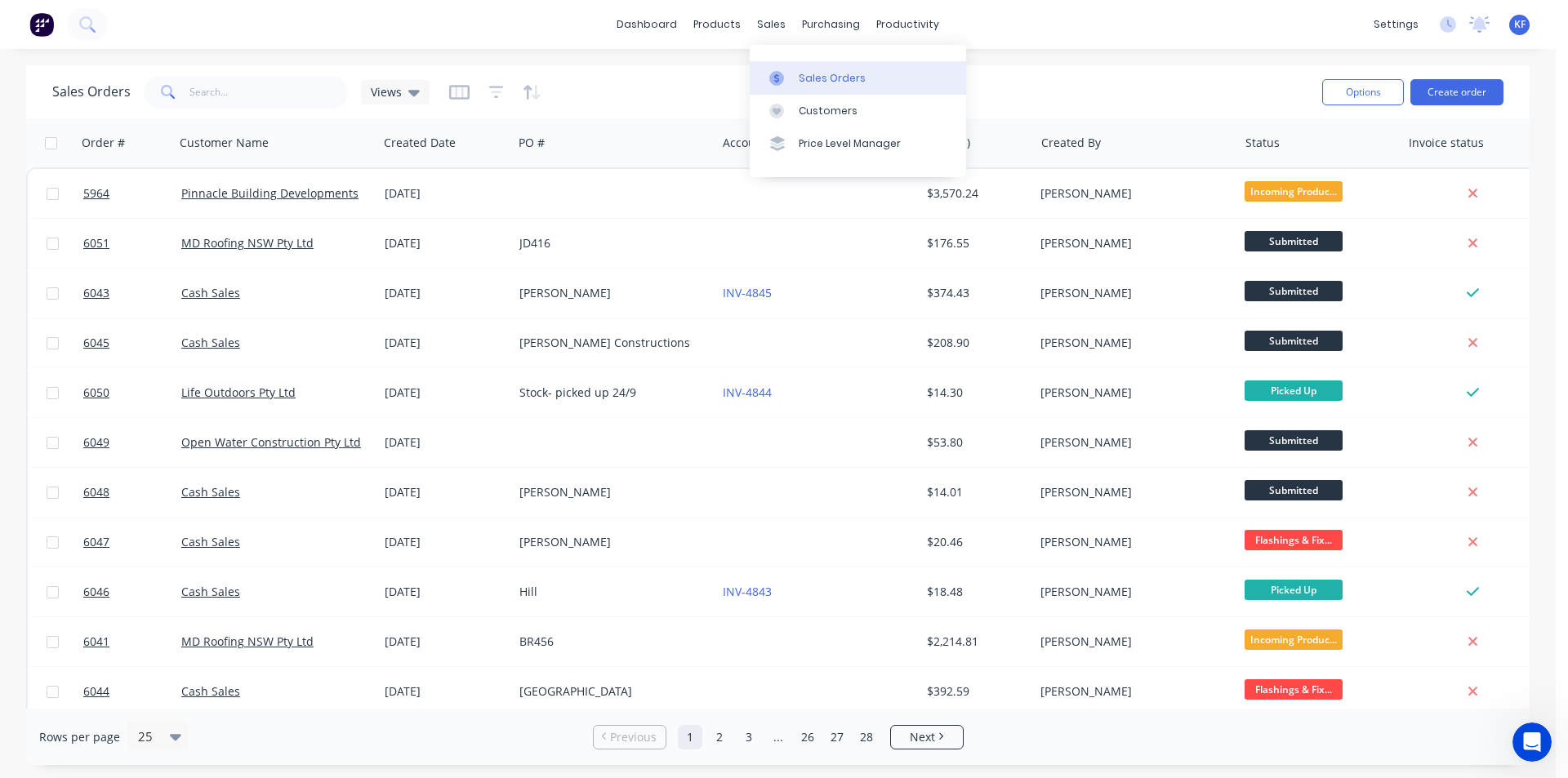
drag, startPoint x: 776, startPoint y: 20, endPoint x: 810, endPoint y: 85, distance: 73.4
click at [776, 21] on div "sales" at bounding box center [772, 24] width 45 height 25
click at [819, 91] on link "Sales Orders" at bounding box center [857, 77] width 216 height 32
click at [813, 71] on div "Sales Orders" at bounding box center [832, 79] width 67 height 15
drag, startPoint x: 165, startPoint y: 68, endPoint x: 204, endPoint y: 85, distance: 42.5
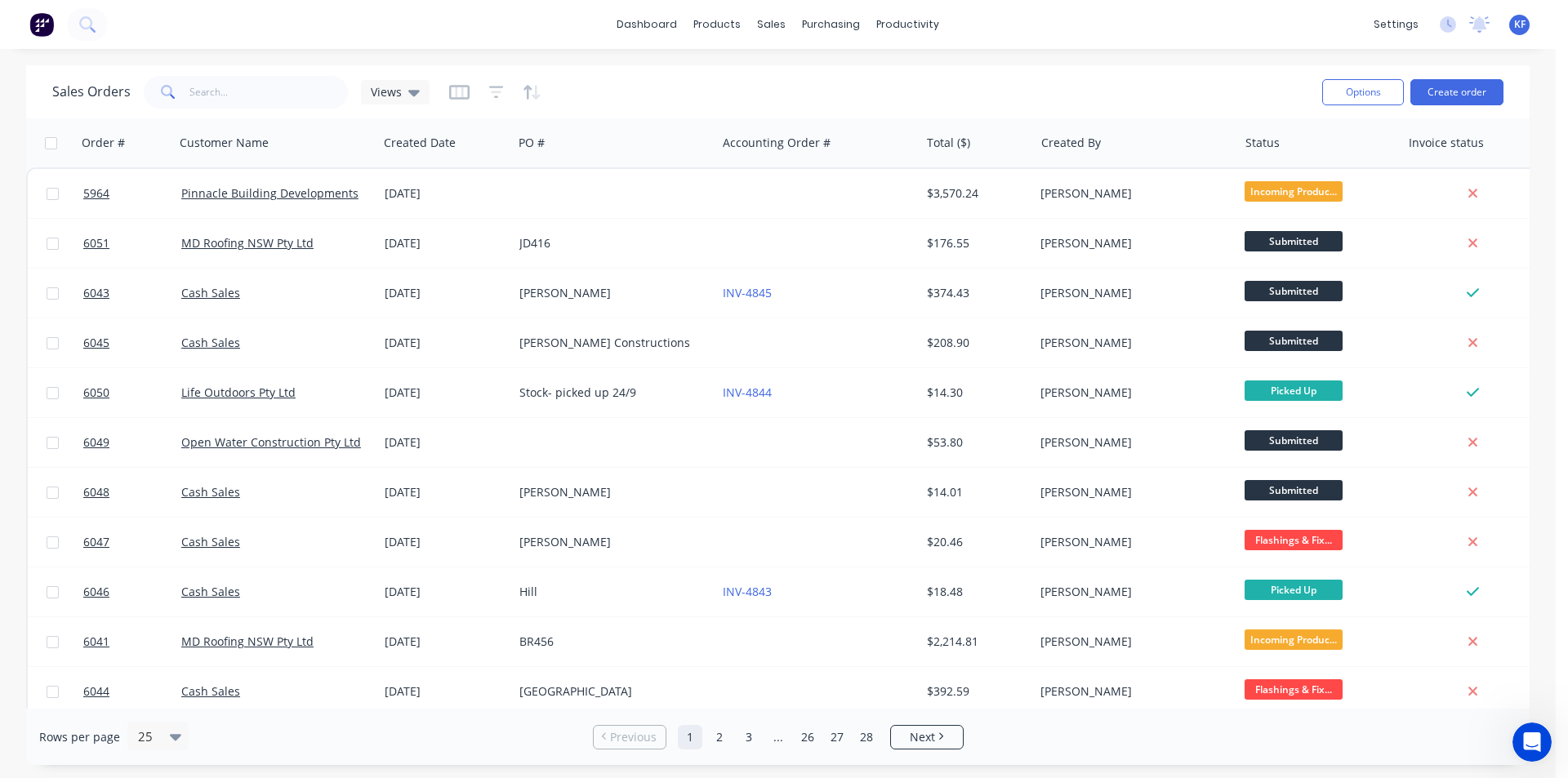
click at [176, 72] on div "Sales Orders Views Options Create order" at bounding box center [777, 91] width 1503 height 53
click at [206, 86] on input "text" at bounding box center [269, 91] width 159 height 32
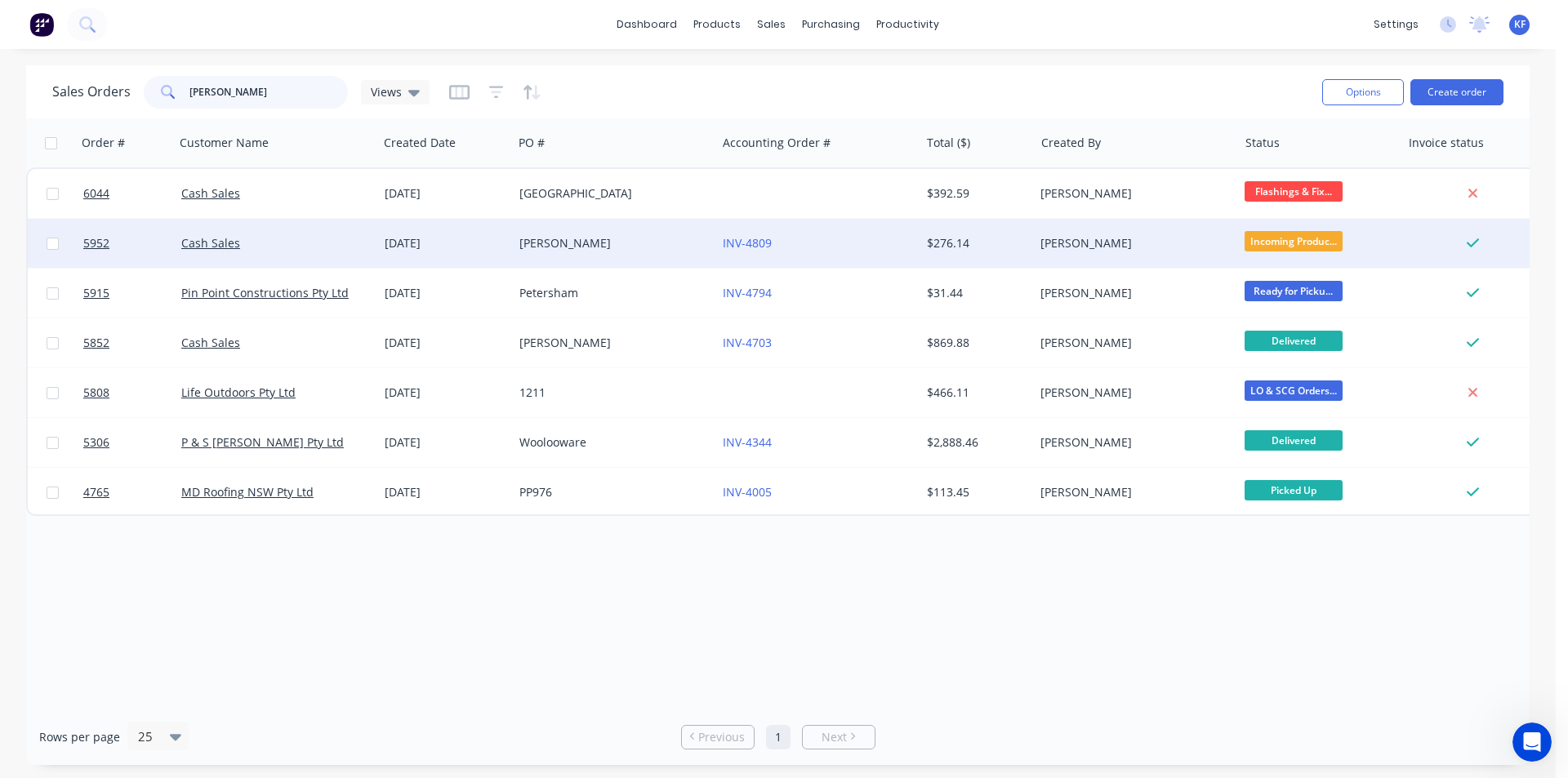
type input "[PERSON_NAME]"
click at [641, 249] on div "[PERSON_NAME]" at bounding box center [610, 244] width 181 height 17
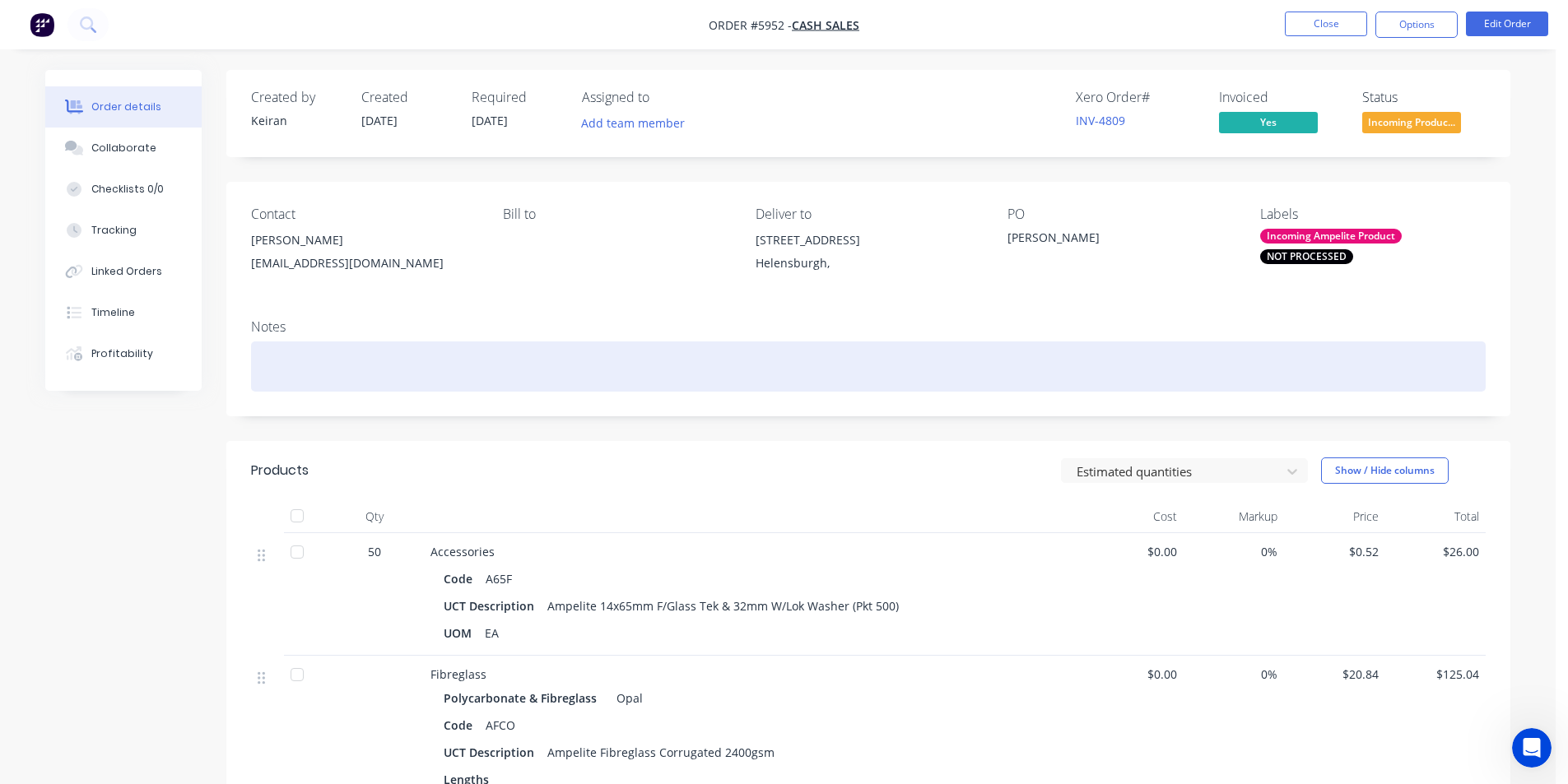
click at [684, 355] on div at bounding box center [869, 367] width 1235 height 50
click at [528, 371] on div "Call [PERSON_NAME] [PHONE_NUMBER]" at bounding box center [869, 367] width 1235 height 50
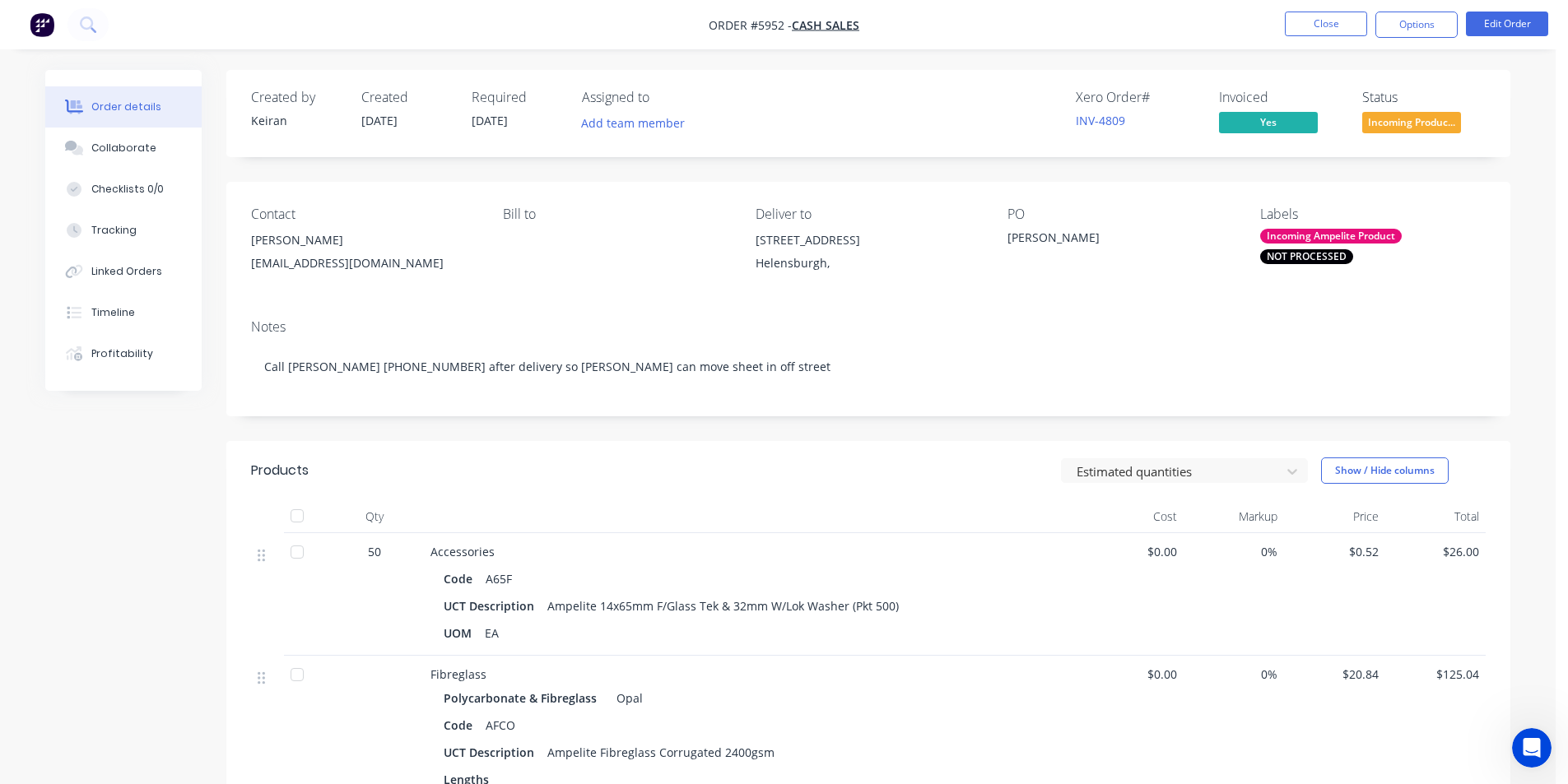
click at [898, 107] on div "Xero Order # INV-4809 Invoiced Yes Status Incoming Produc..." at bounding box center [1116, 113] width 739 height 47
click at [1347, 25] on button "Close" at bounding box center [1326, 23] width 82 height 25
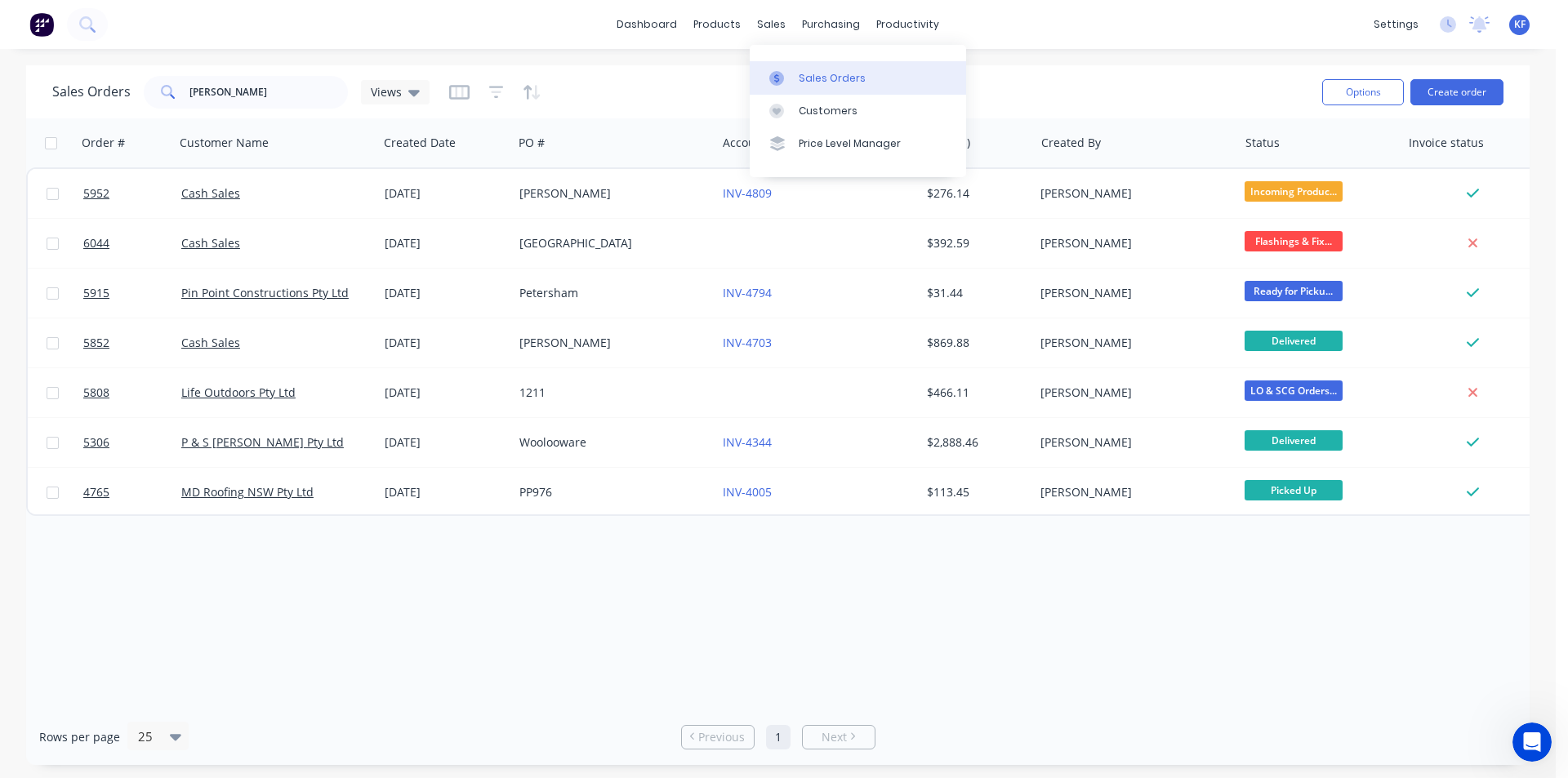
click at [793, 85] on div at bounding box center [782, 79] width 25 height 15
drag, startPoint x: 233, startPoint y: 91, endPoint x: 46, endPoint y: 82, distance: 187.2
click at [109, 82] on div "Sales Orders [PERSON_NAME] Views" at bounding box center [241, 91] width 377 height 32
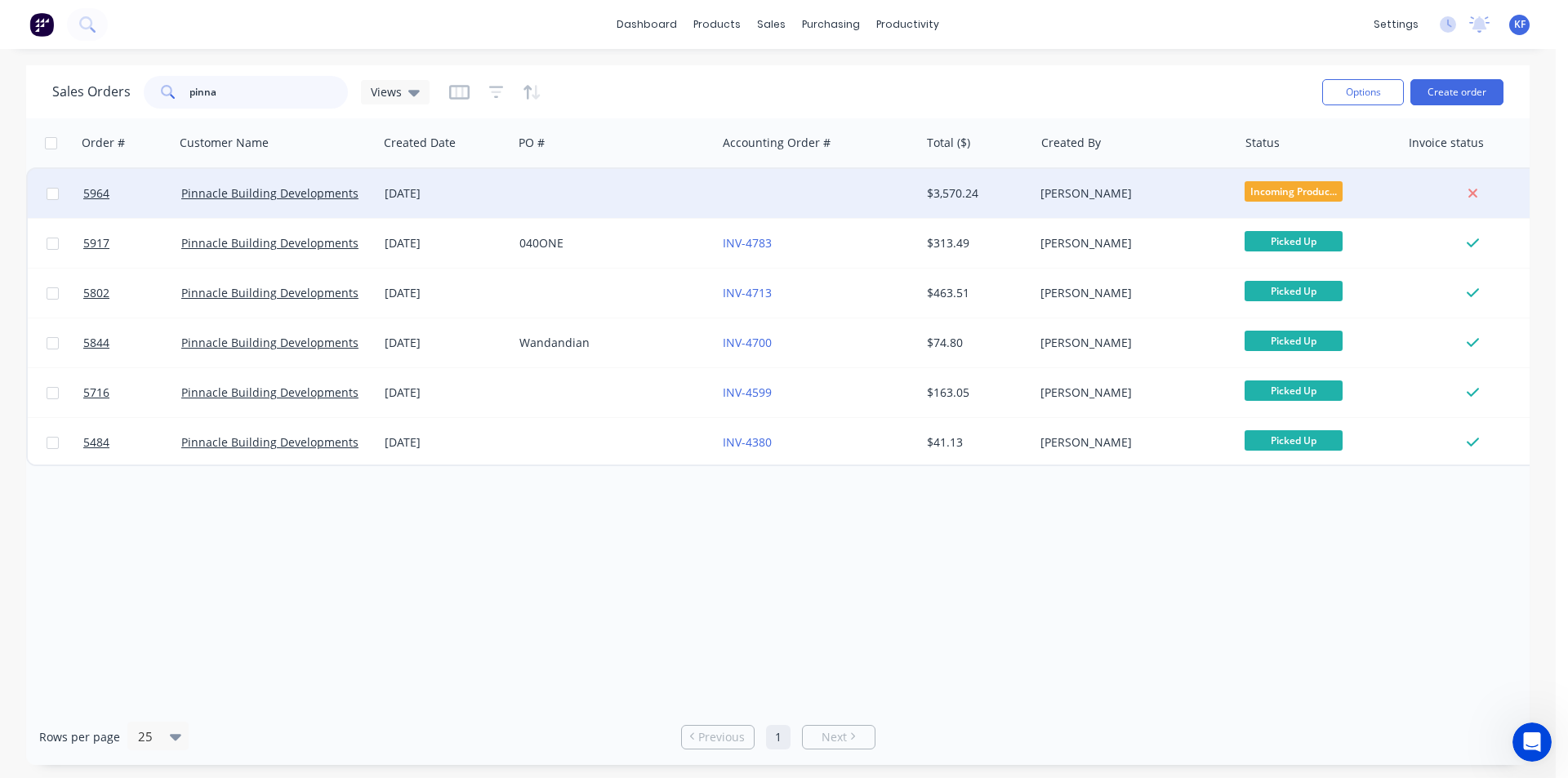
type input "pinna"
click at [633, 202] on div at bounding box center [614, 193] width 203 height 49
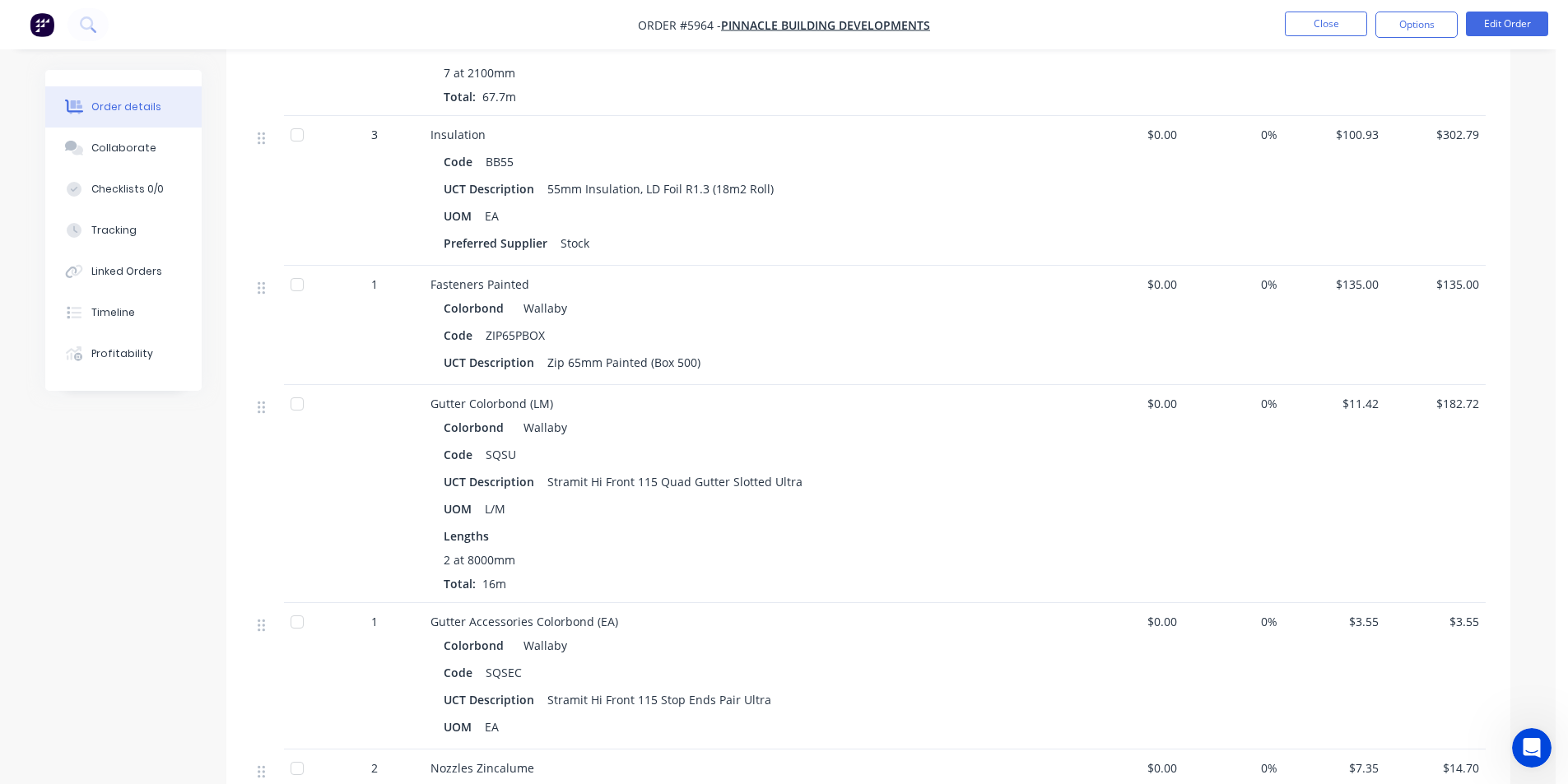
scroll to position [1317, 0]
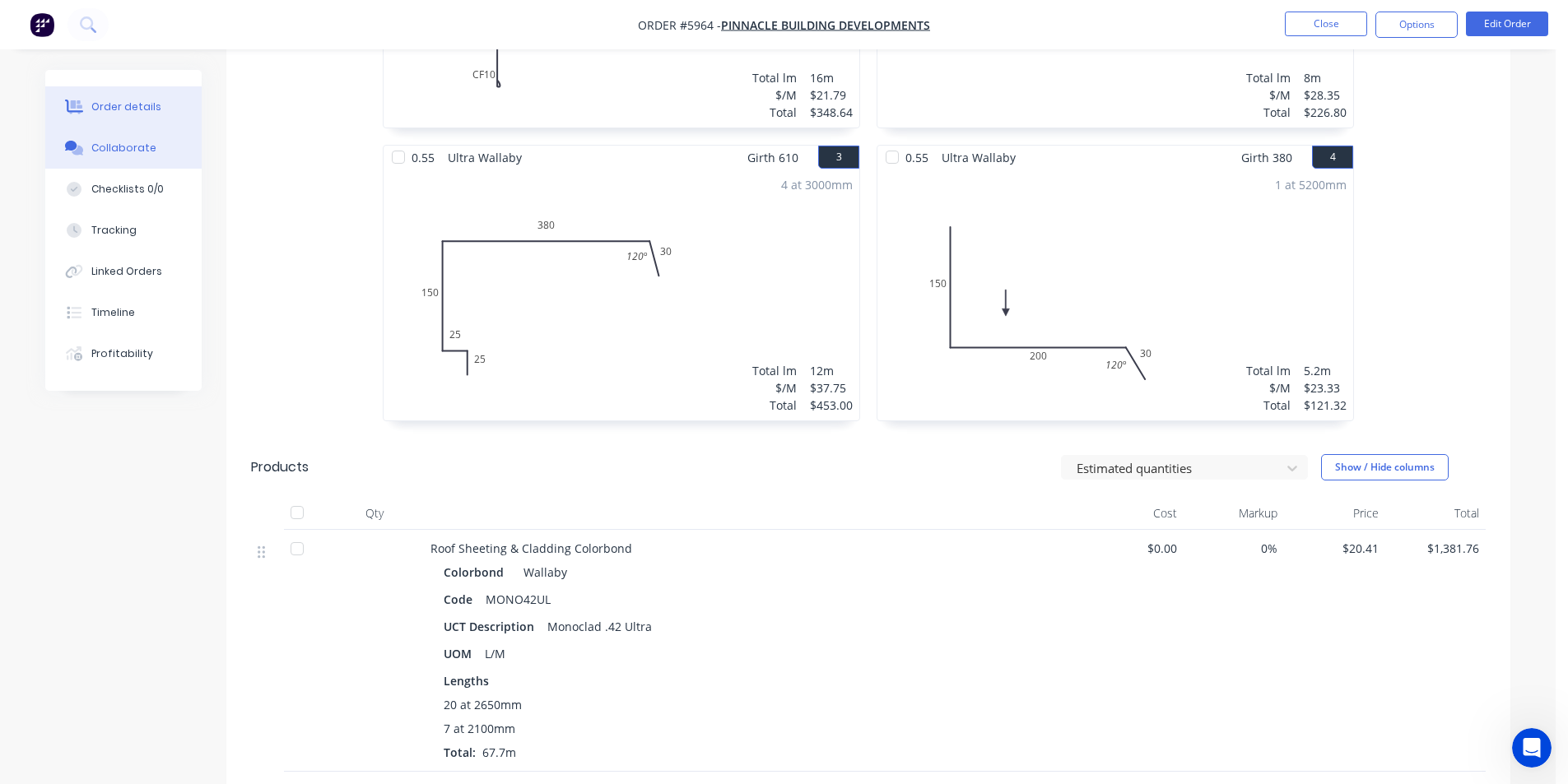
click at [139, 150] on div "Collaborate" at bounding box center [124, 148] width 65 height 15
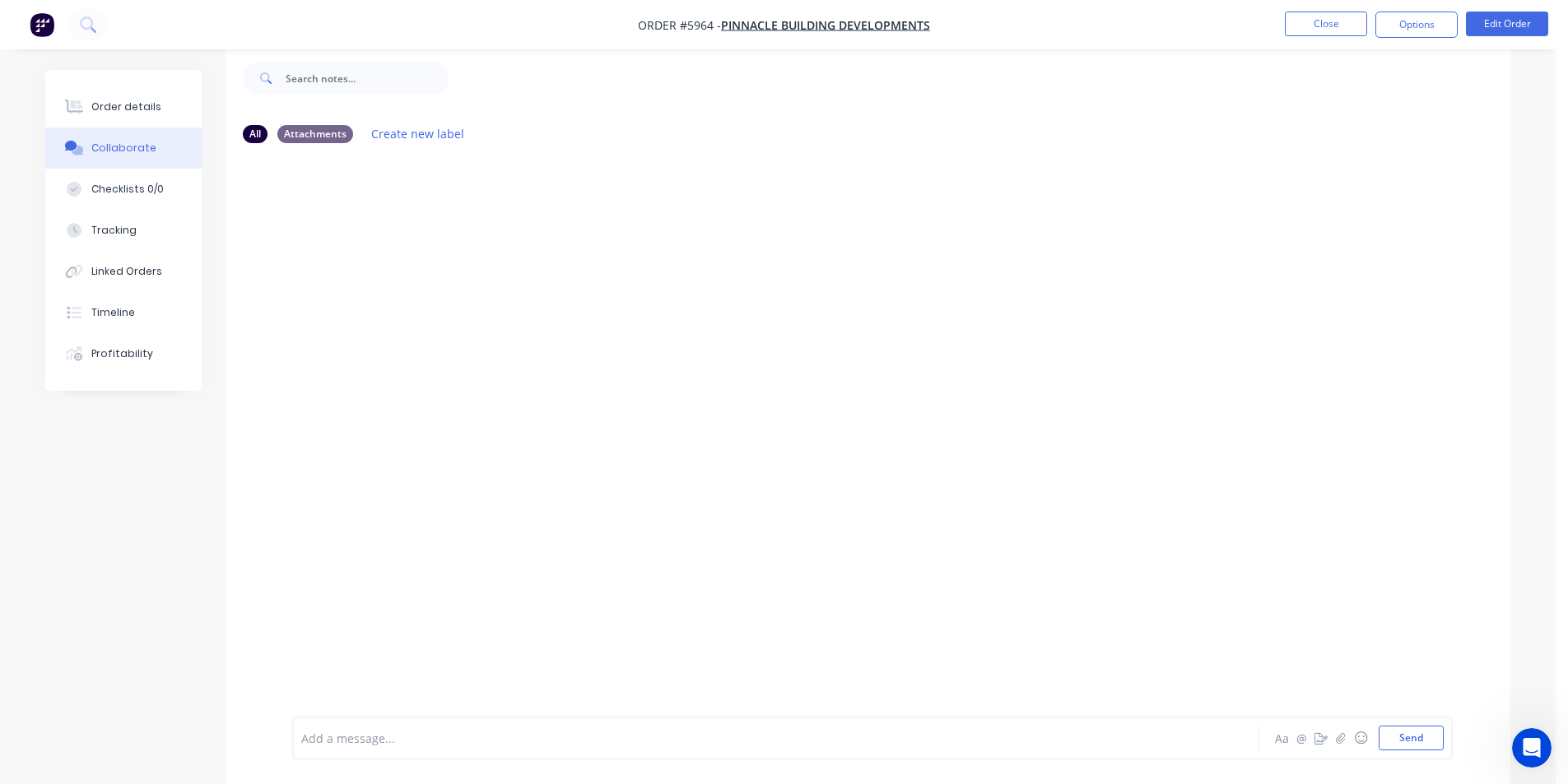
scroll to position [25, 0]
click at [133, 108] on div "Order details" at bounding box center [126, 107] width 70 height 15
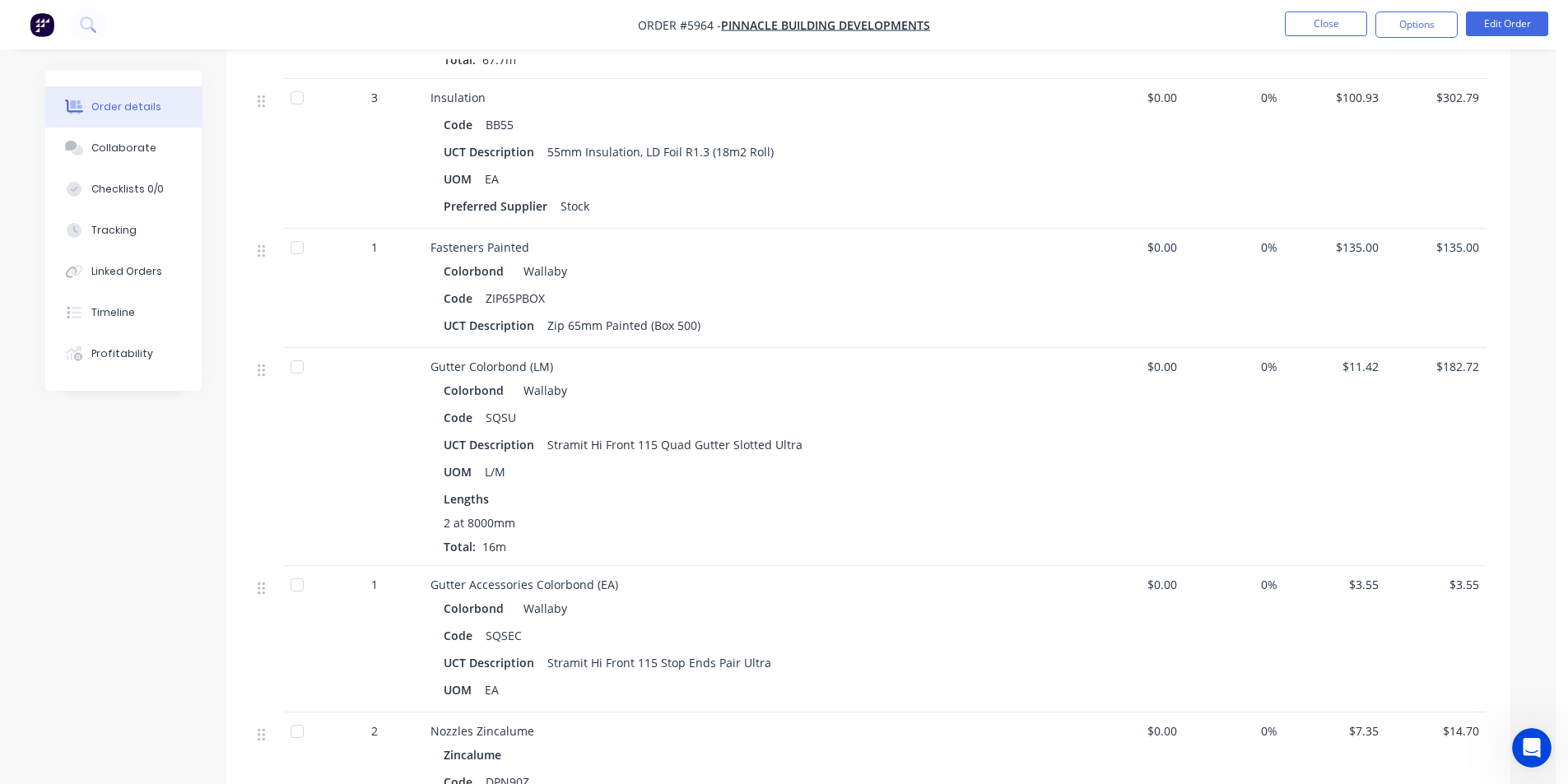
scroll to position [1342, 0]
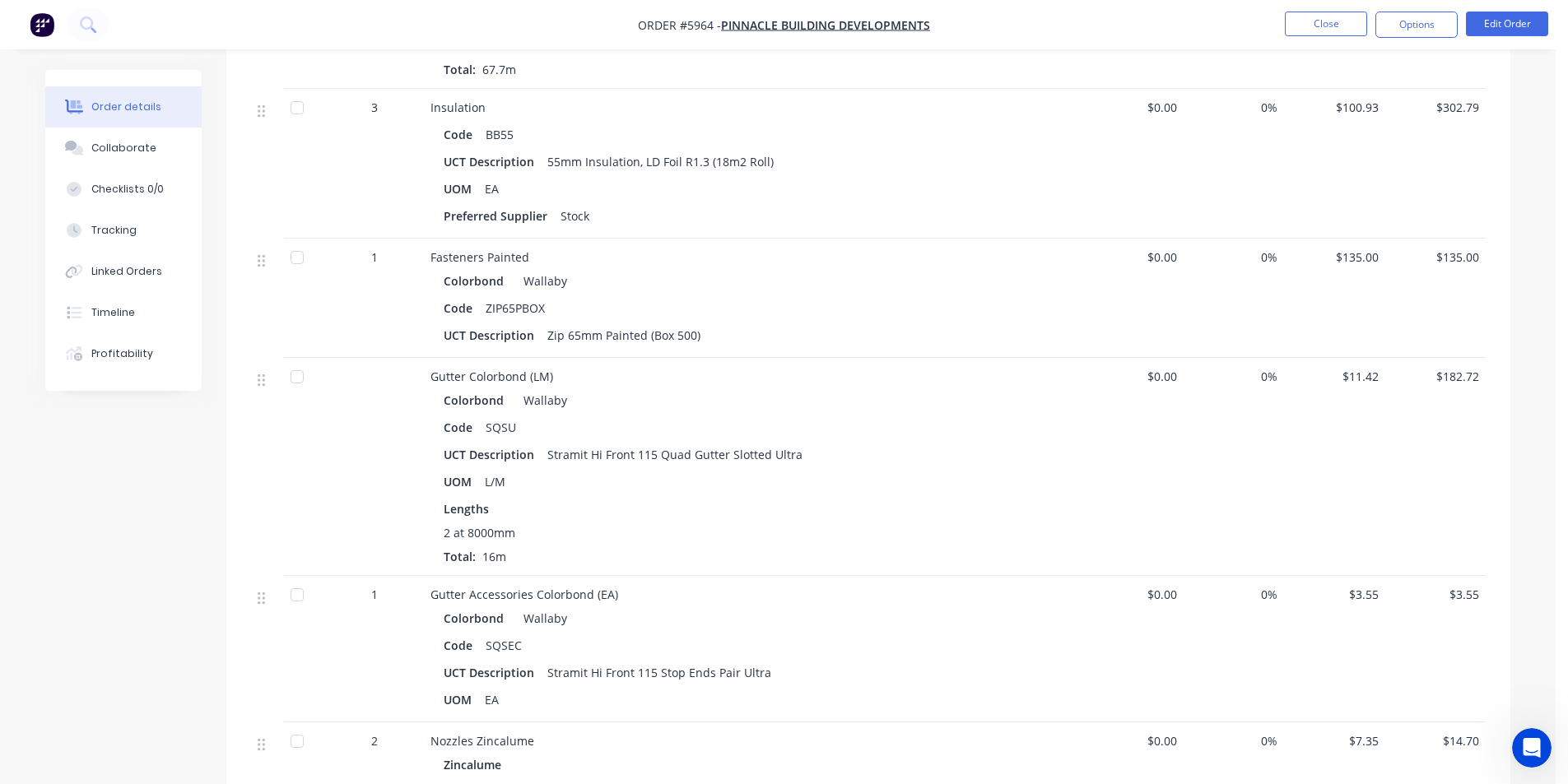
click at [1333, 8] on nav "Order #5964 - Pinnacle Building Developments Close Options Edit Order" at bounding box center [784, 24] width 1568 height 49
click at [1337, 17] on button "Close" at bounding box center [1326, 23] width 82 height 25
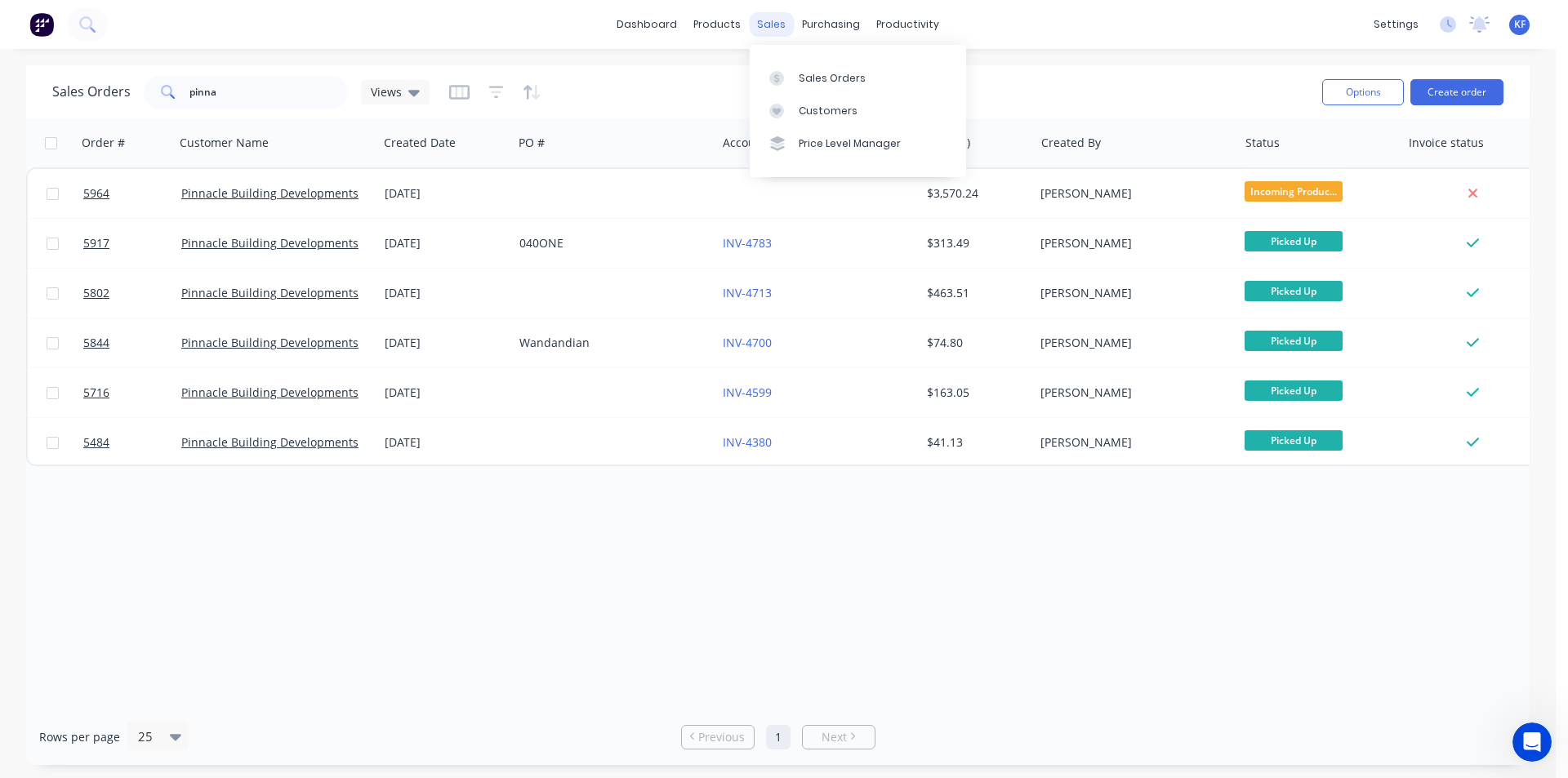
click at [772, 25] on div "sales" at bounding box center [772, 24] width 45 height 25
click at [801, 69] on link "Sales Orders" at bounding box center [857, 77] width 216 height 32
drag, startPoint x: 163, startPoint y: 77, endPoint x: 53, endPoint y: 55, distance: 112.2
click at [113, 72] on div "Sales Orders pinna Views" at bounding box center [681, 91] width 1257 height 40
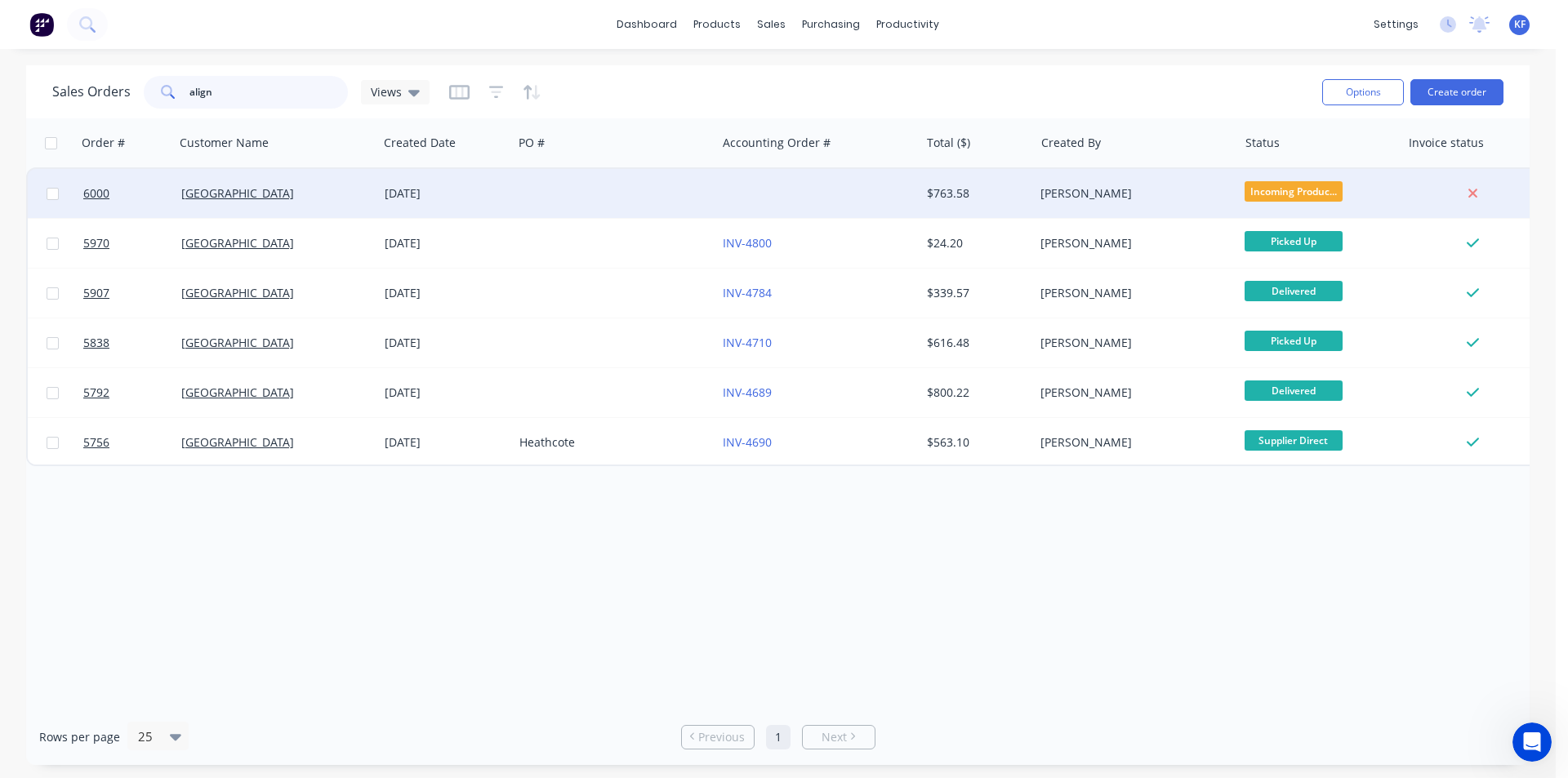
type input "align"
click at [760, 187] on div at bounding box center [818, 193] width 203 height 49
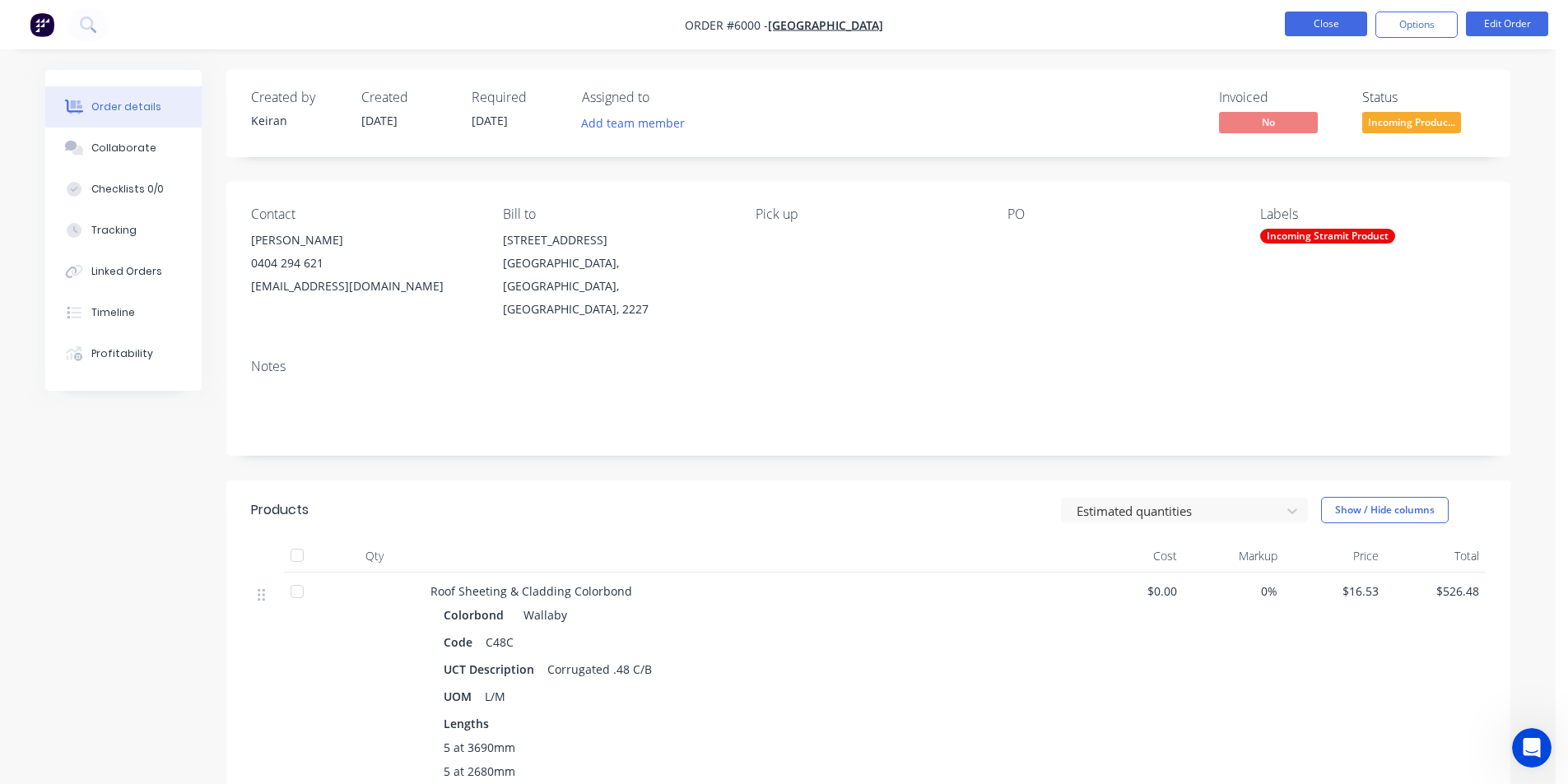
click at [1340, 19] on button "Close" at bounding box center [1326, 23] width 82 height 25
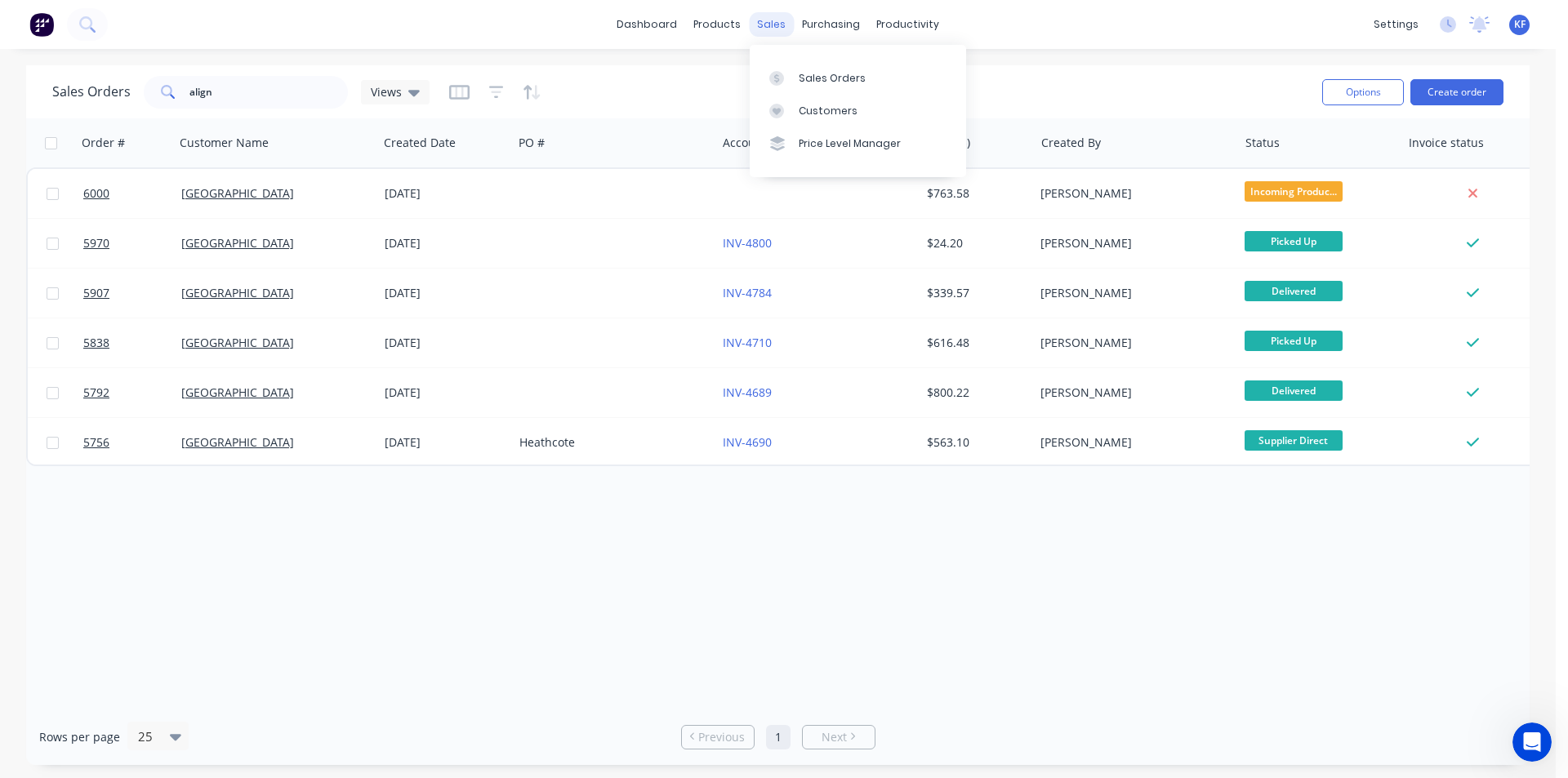
click at [767, 24] on div "sales" at bounding box center [772, 24] width 45 height 25
click at [1482, 74] on div "Options Create order" at bounding box center [1409, 91] width 188 height 40
click at [1477, 89] on button "Create order" at bounding box center [1456, 92] width 93 height 26
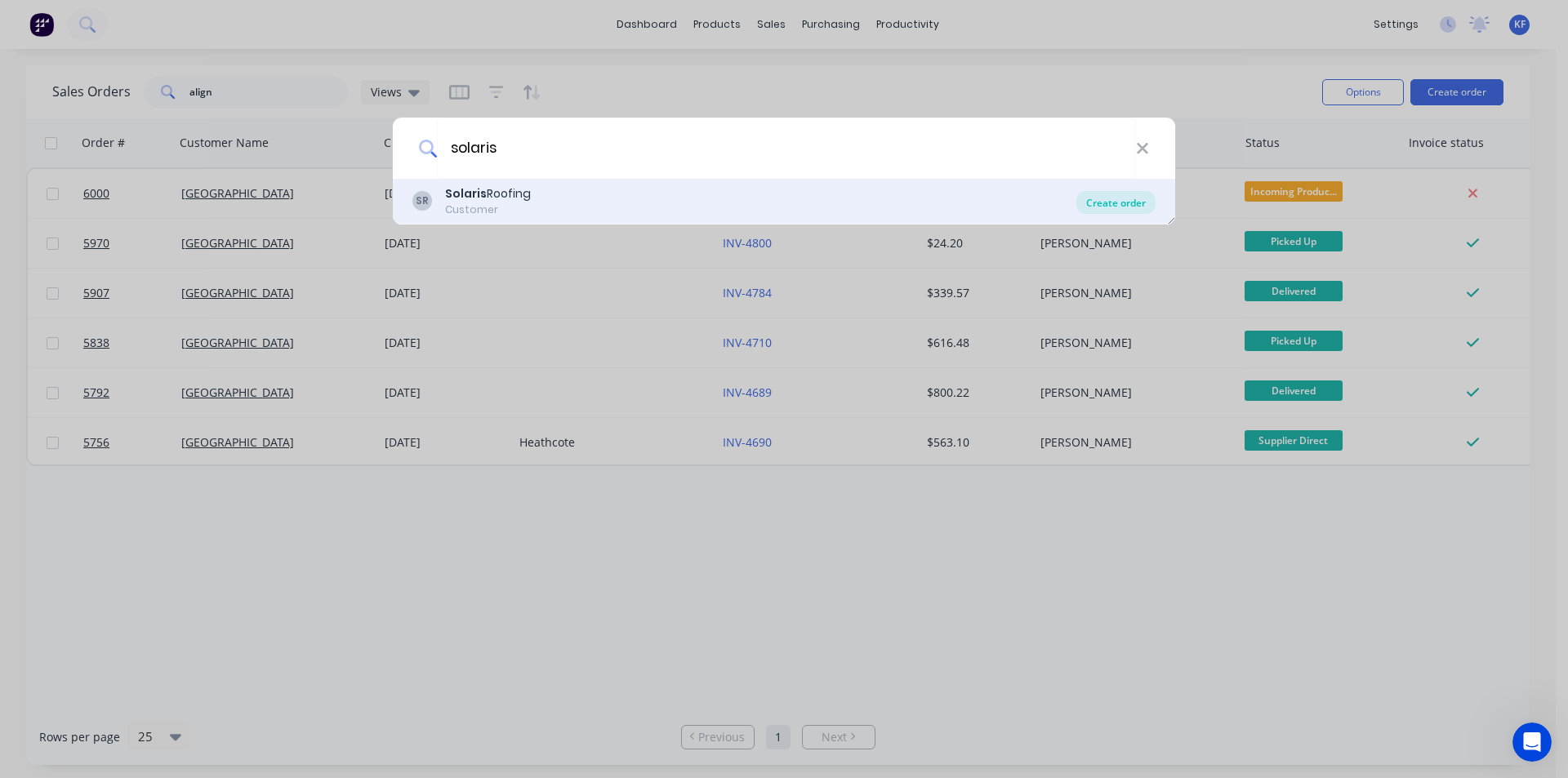
type input "solaris"
click at [1105, 201] on div "Create order" at bounding box center [1116, 202] width 79 height 23
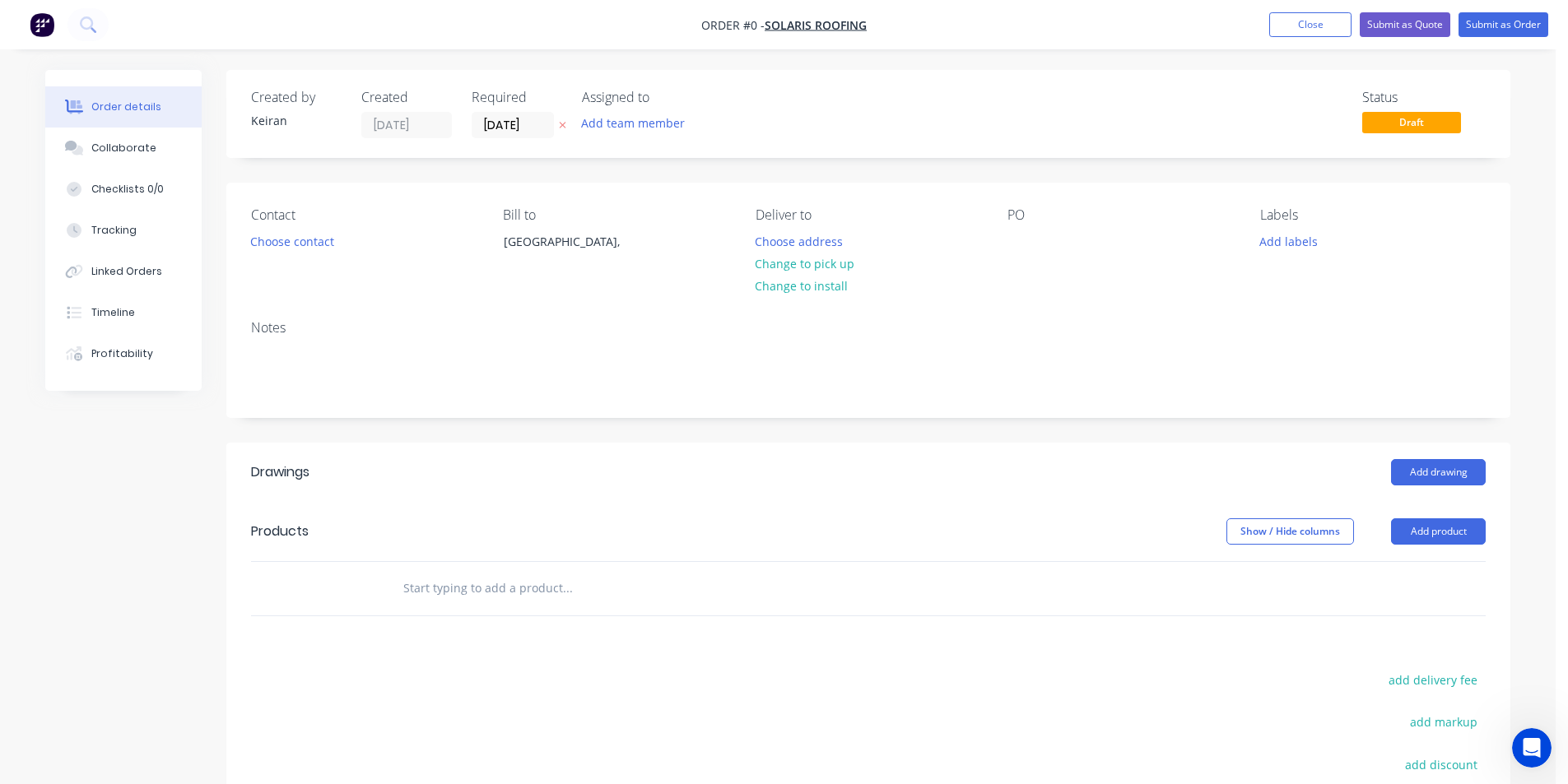
click at [273, 253] on div "Contact Choose contact" at bounding box center [364, 245] width 225 height 74
click at [276, 250] on button "Choose contact" at bounding box center [292, 241] width 101 height 22
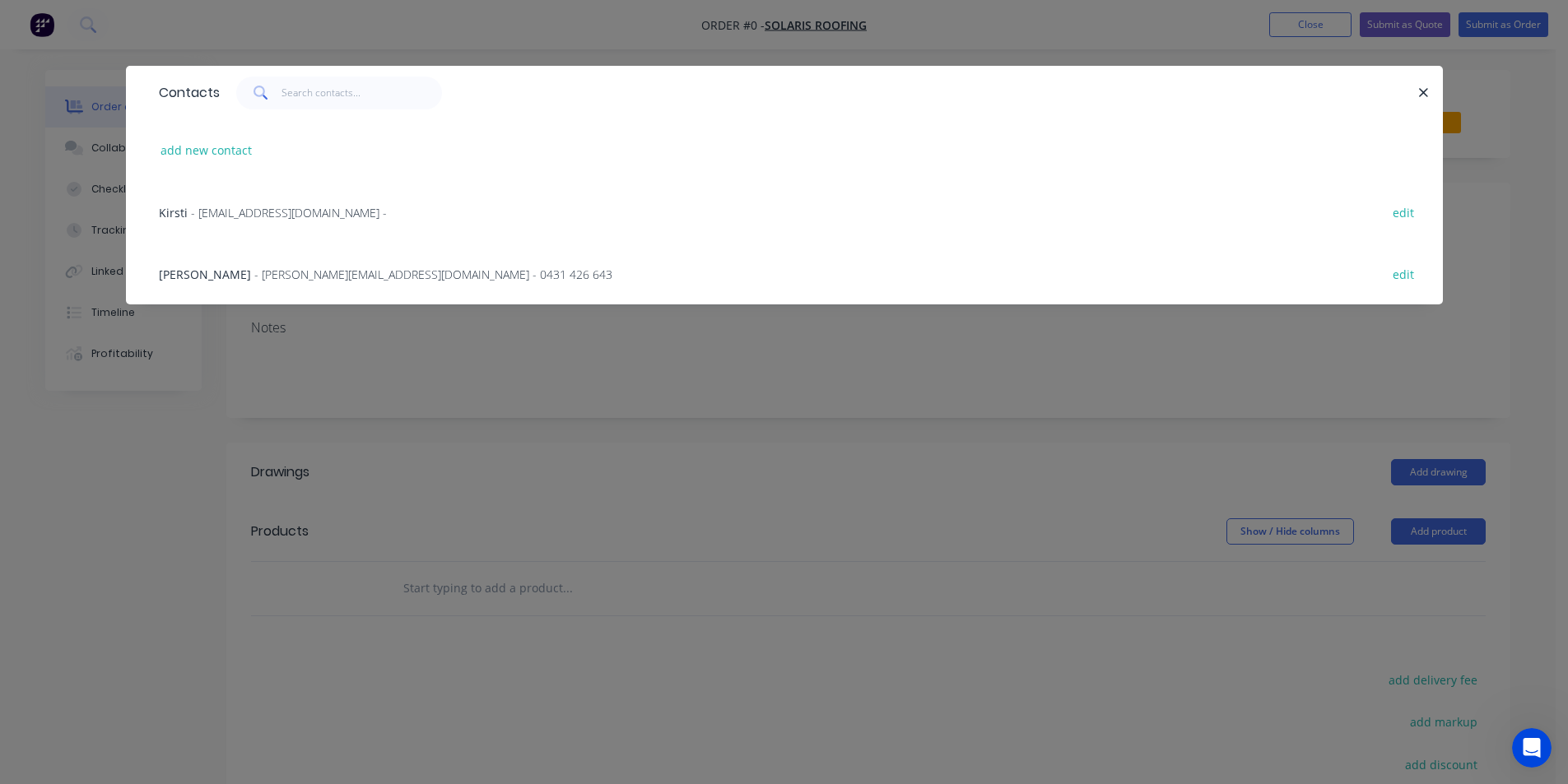
click at [283, 219] on span "- [EMAIL_ADDRESS][DOMAIN_NAME] -" at bounding box center [289, 212] width 196 height 16
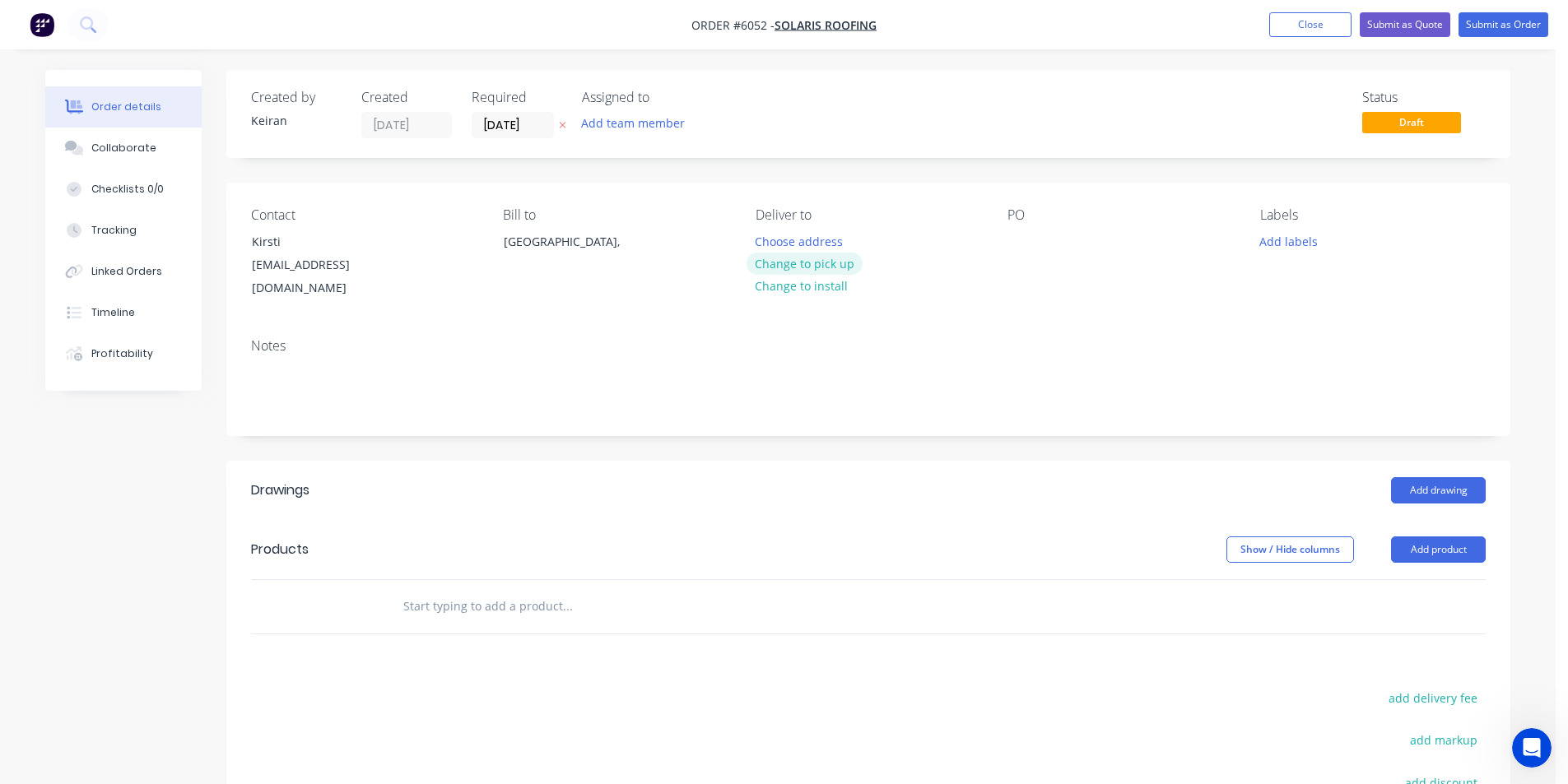
click at [823, 263] on button "Change to pick up" at bounding box center [805, 264] width 117 height 22
click at [490, 601] on input "text" at bounding box center [567, 606] width 330 height 33
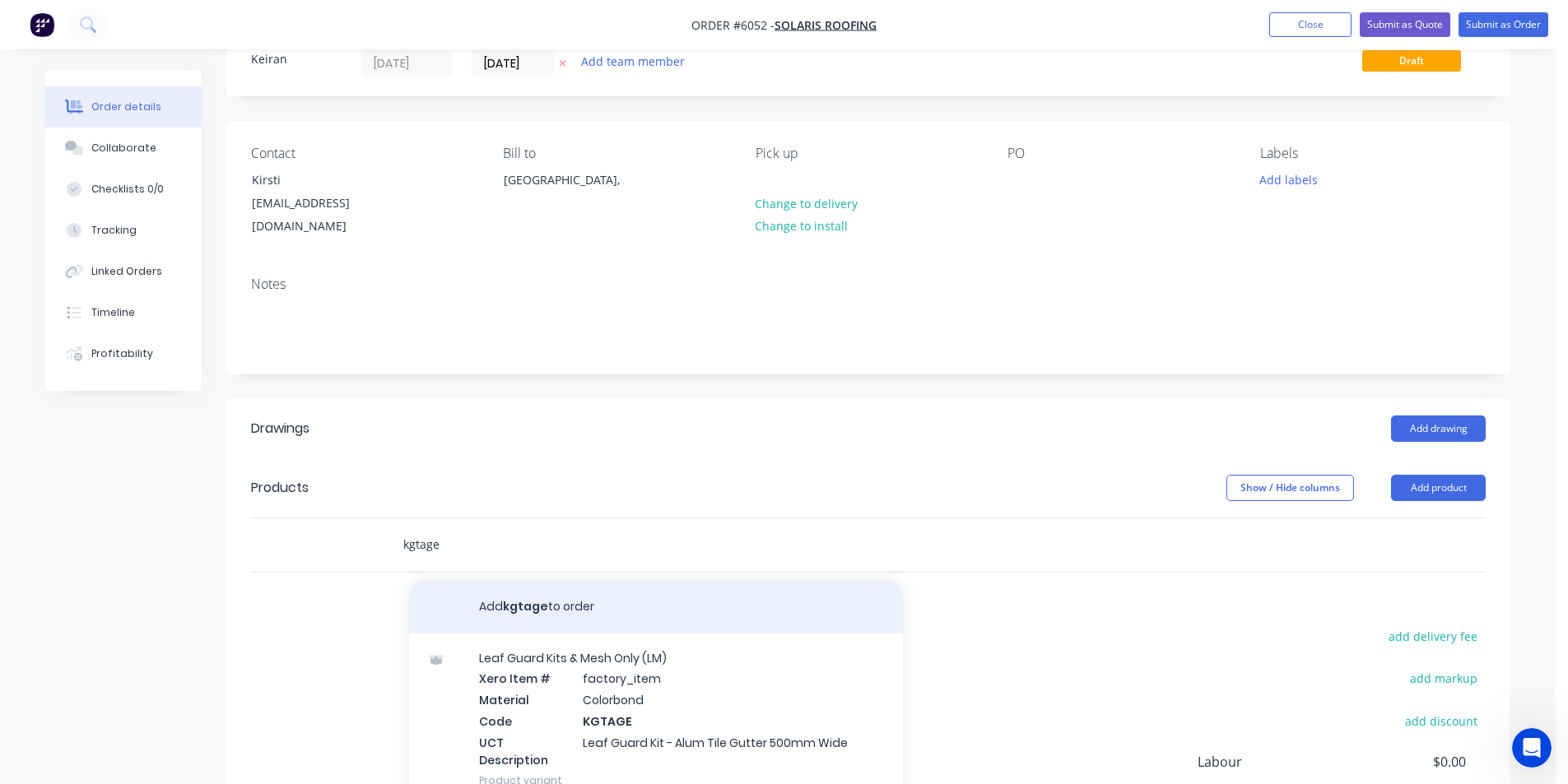
scroll to position [82, 0]
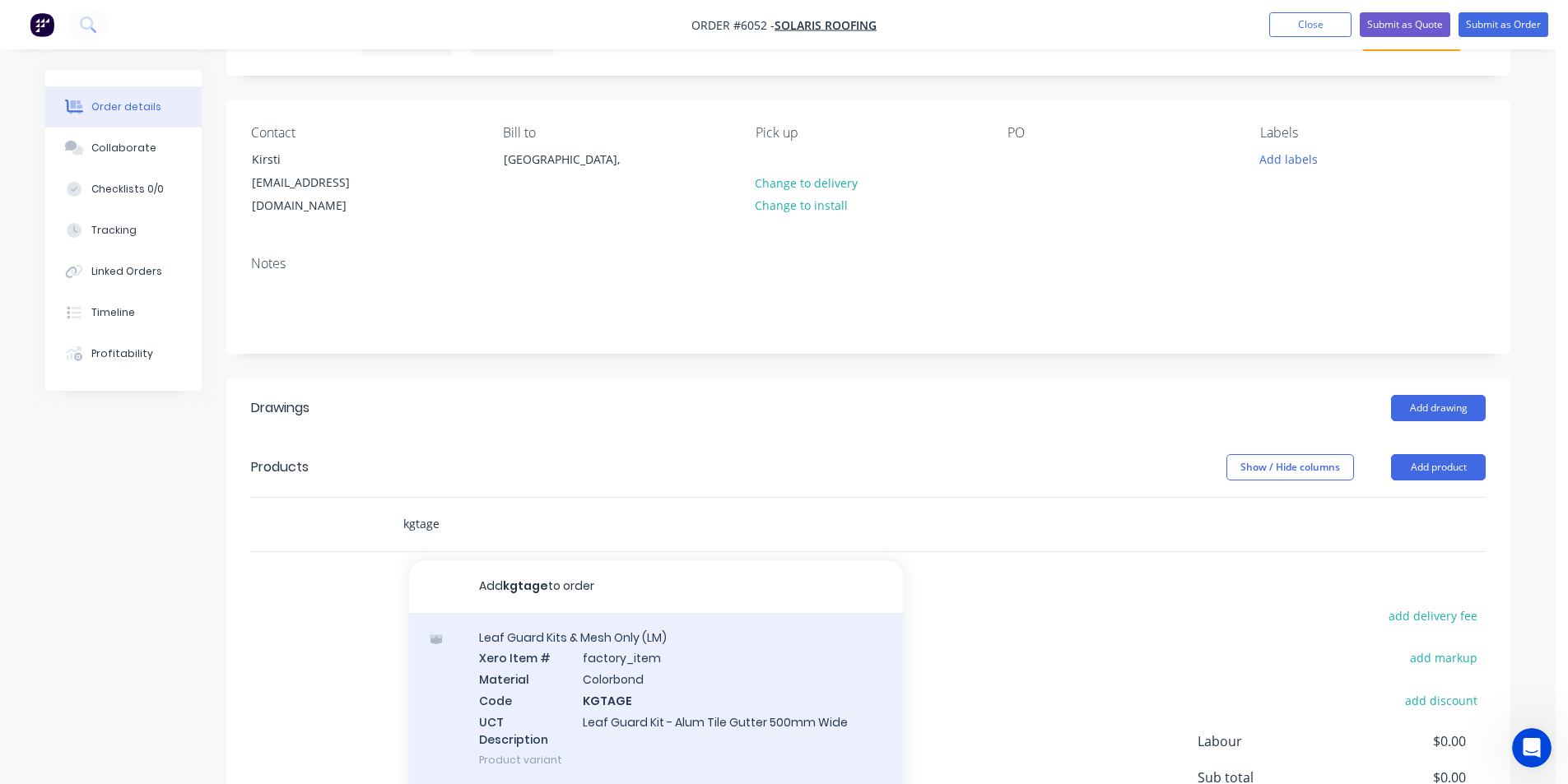
type input "kgtage"
click at [596, 641] on div "Leaf Guard Kits & Mesh Only (LM) Xero Item # factory_item Material Colorbond Co…" at bounding box center [656, 698] width 493 height 171
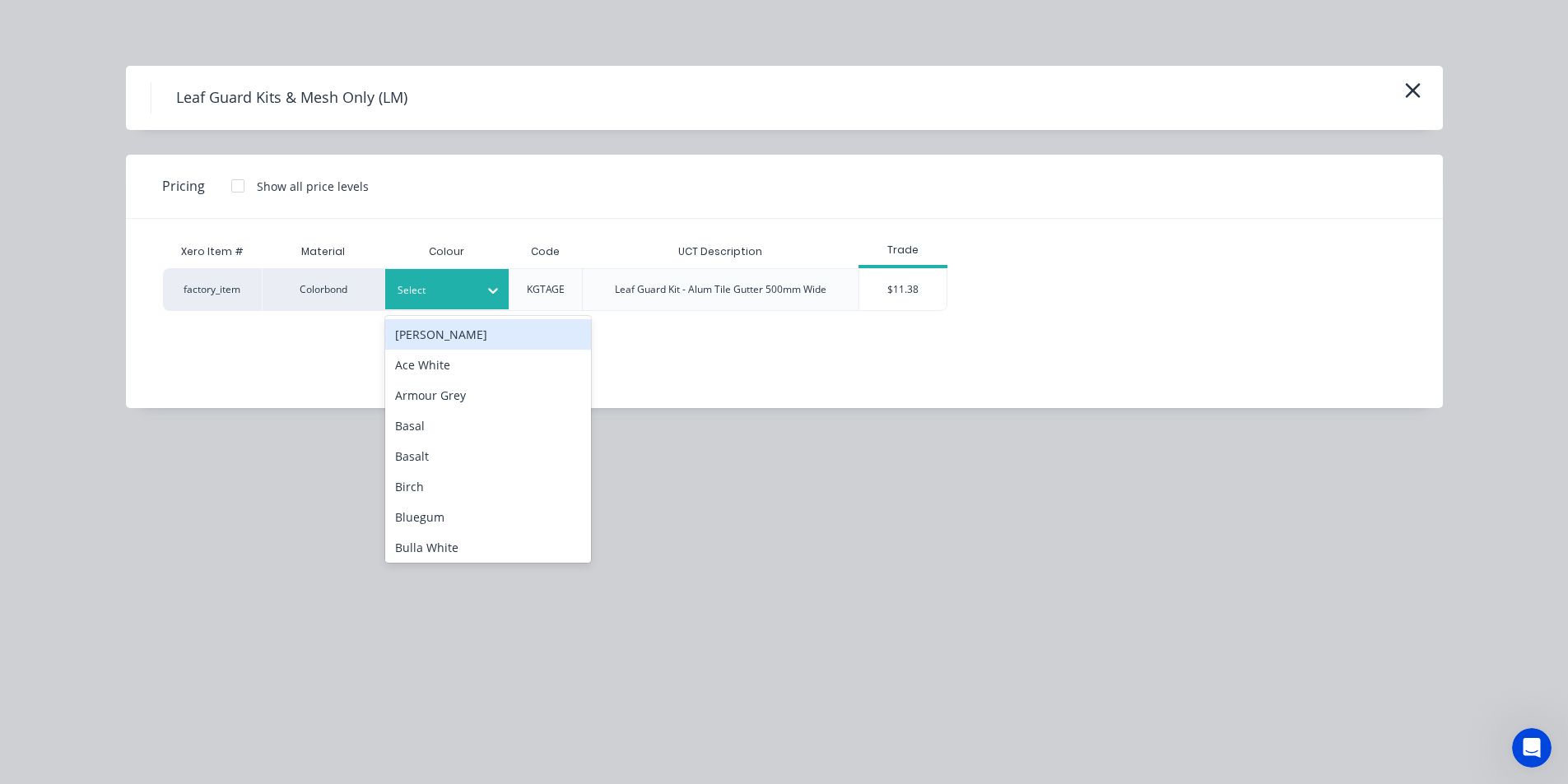
click at [466, 306] on div "Select" at bounding box center [447, 289] width 124 height 40
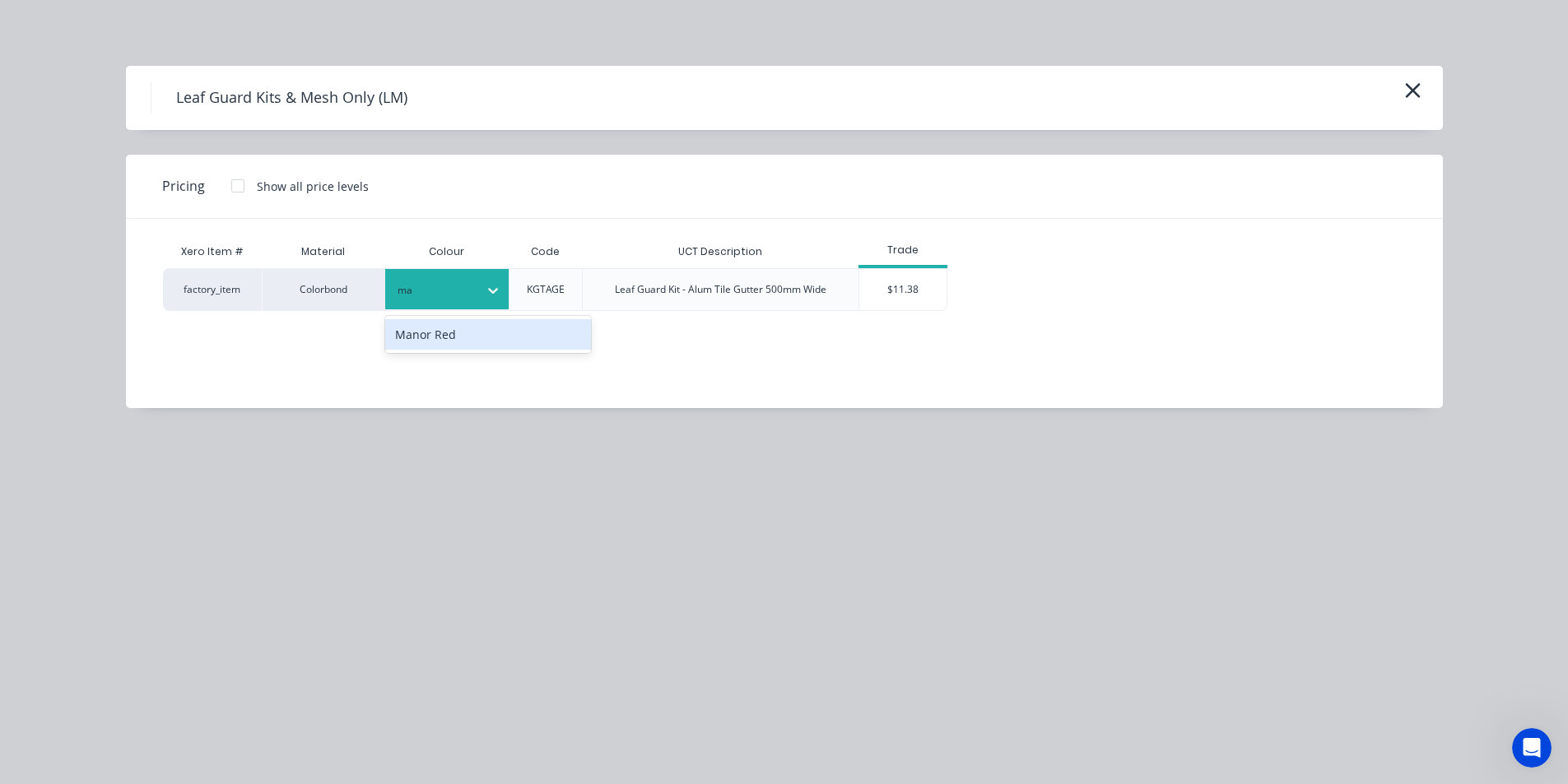
type input "man"
click at [516, 336] on div "Manor Red" at bounding box center [488, 334] width 206 height 31
drag, startPoint x: 876, startPoint y: 295, endPoint x: 713, endPoint y: 390, distance: 188.7
click at [876, 294] on div "$11.38" at bounding box center [903, 290] width 88 height 41
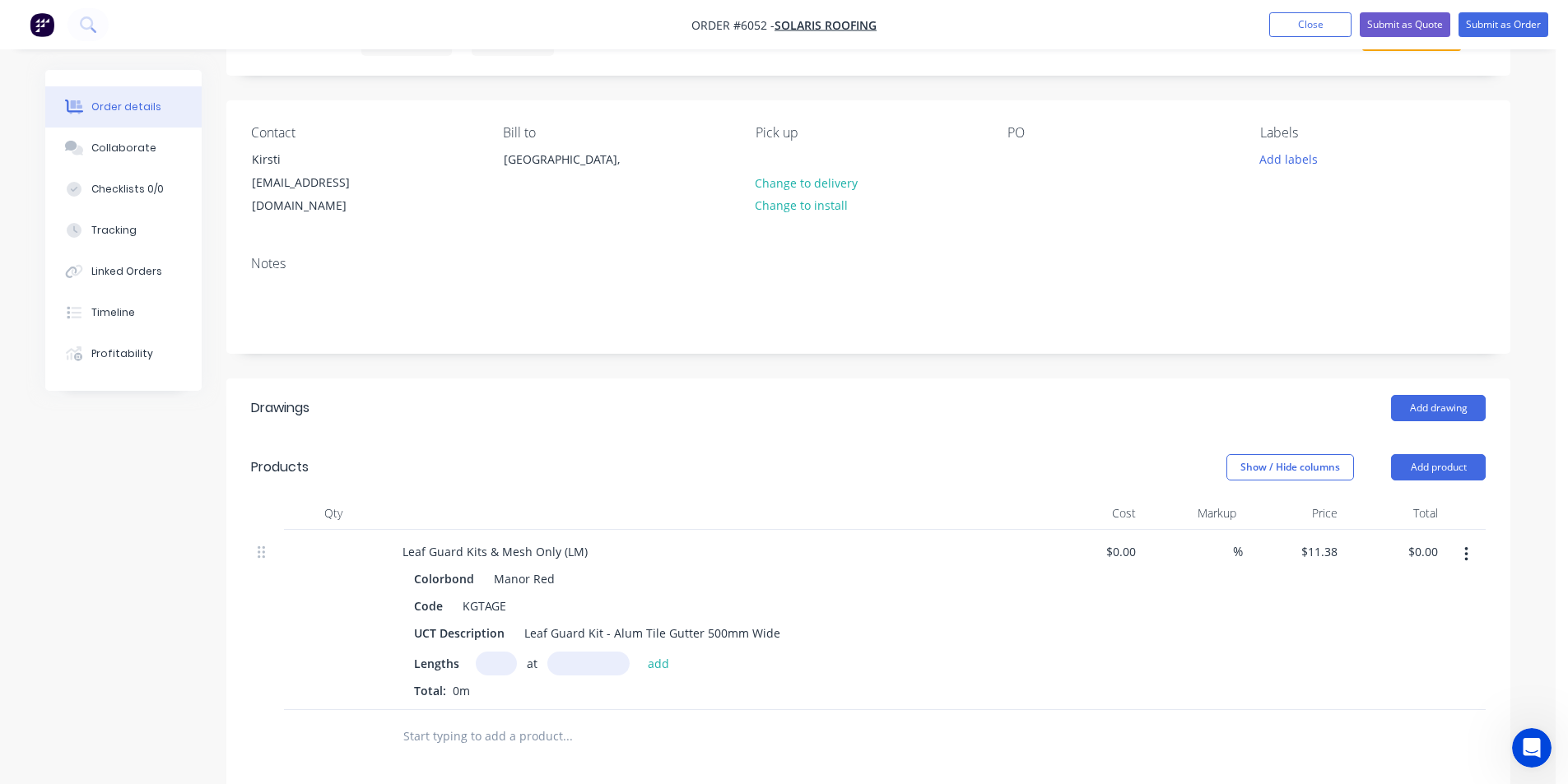
click at [513, 647] on div "Colorbond Manor Red Code KGTAGE UCT Description Leaf Guard Kit - Alum Tile Gutt…" at bounding box center [711, 633] width 645 height 132
click at [502, 665] on input "text" at bounding box center [496, 664] width 41 height 24
type input "1"
type input "65000"
click at [640, 652] on button "add" at bounding box center [659, 663] width 39 height 22
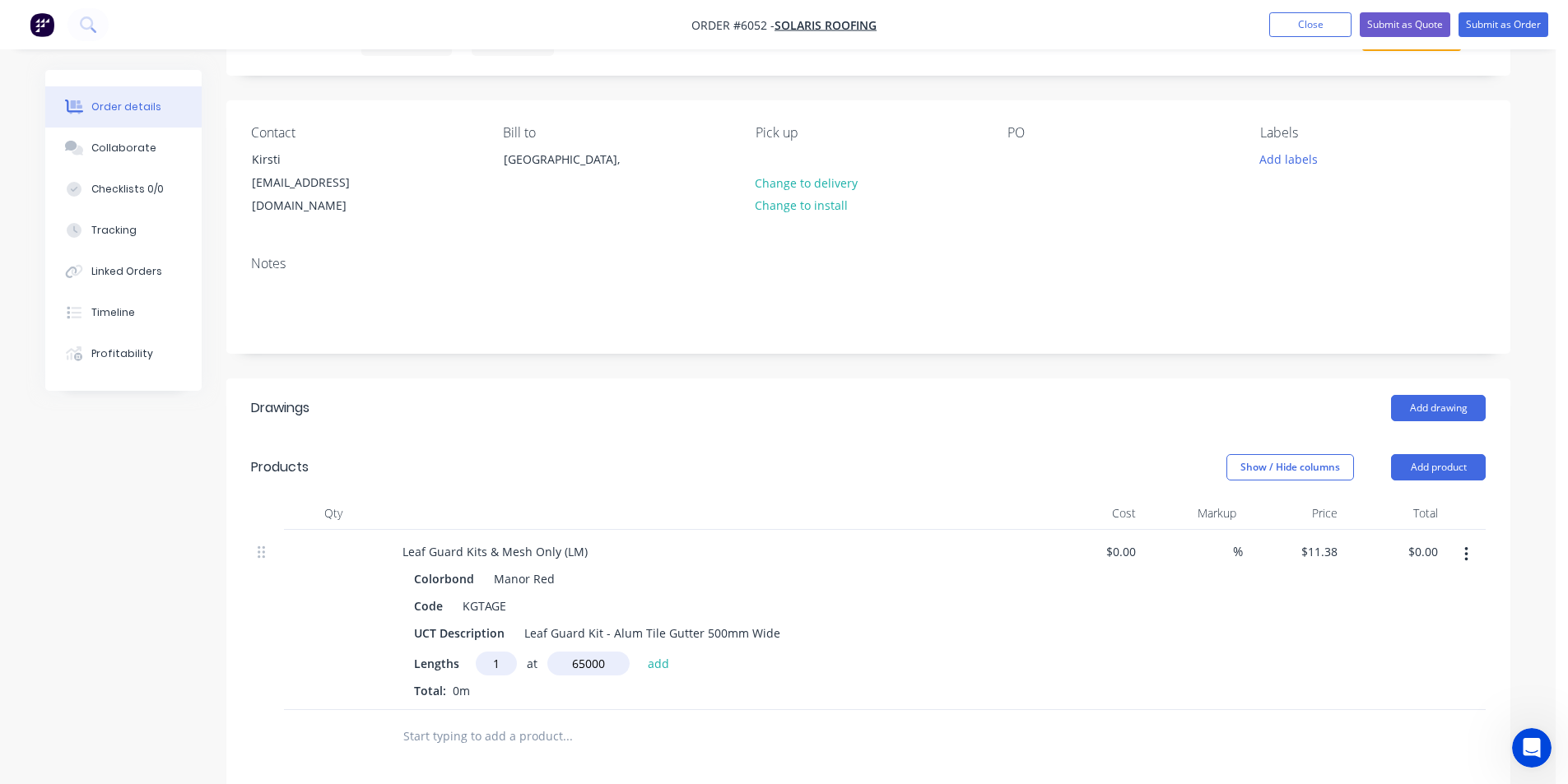
type input "$739.70"
click at [768, 639] on div "Leaf Guard Kit - Alum Tile Gutter 500mm Wide" at bounding box center [652, 633] width 269 height 24
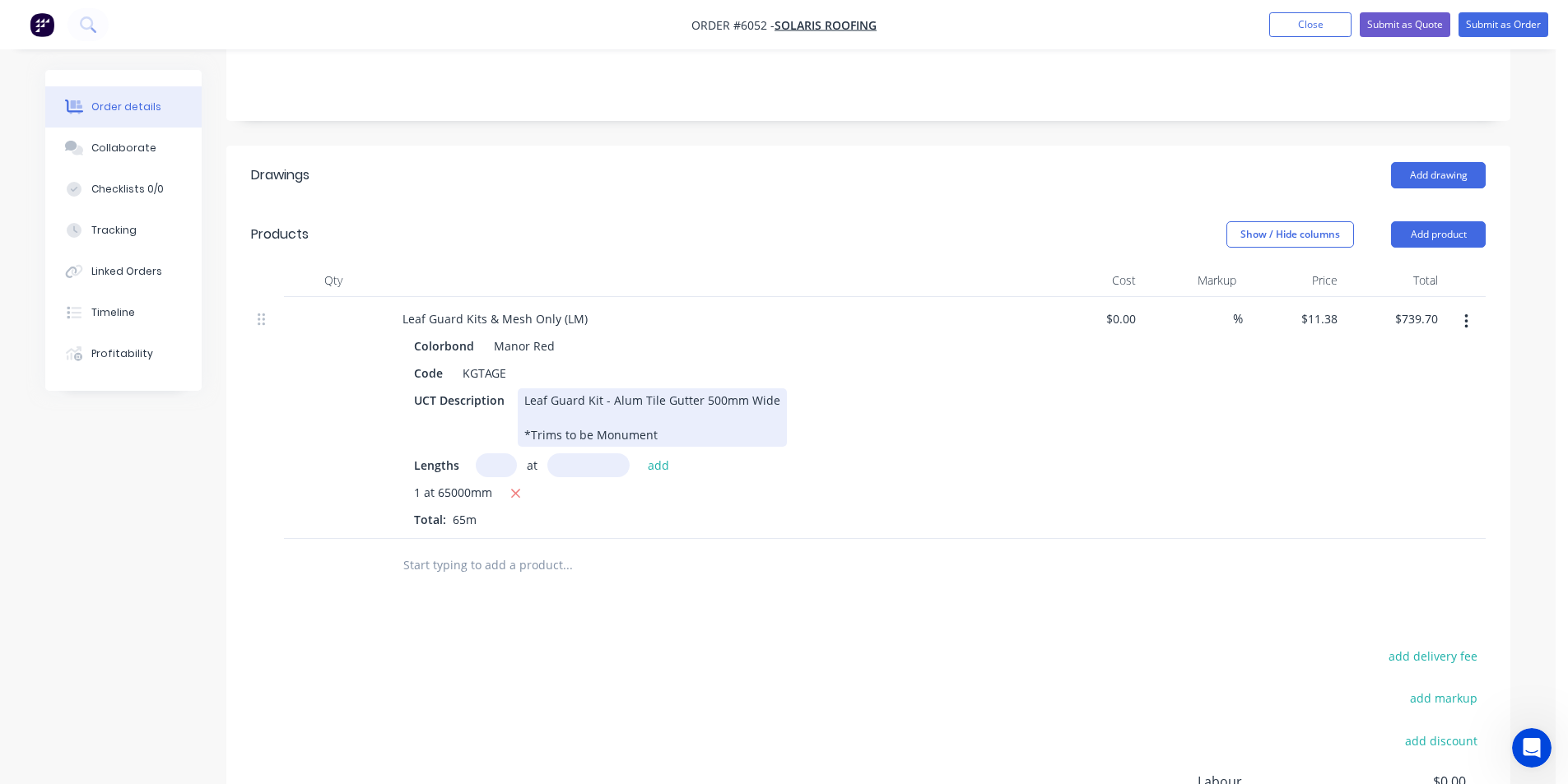
scroll to position [330, 0]
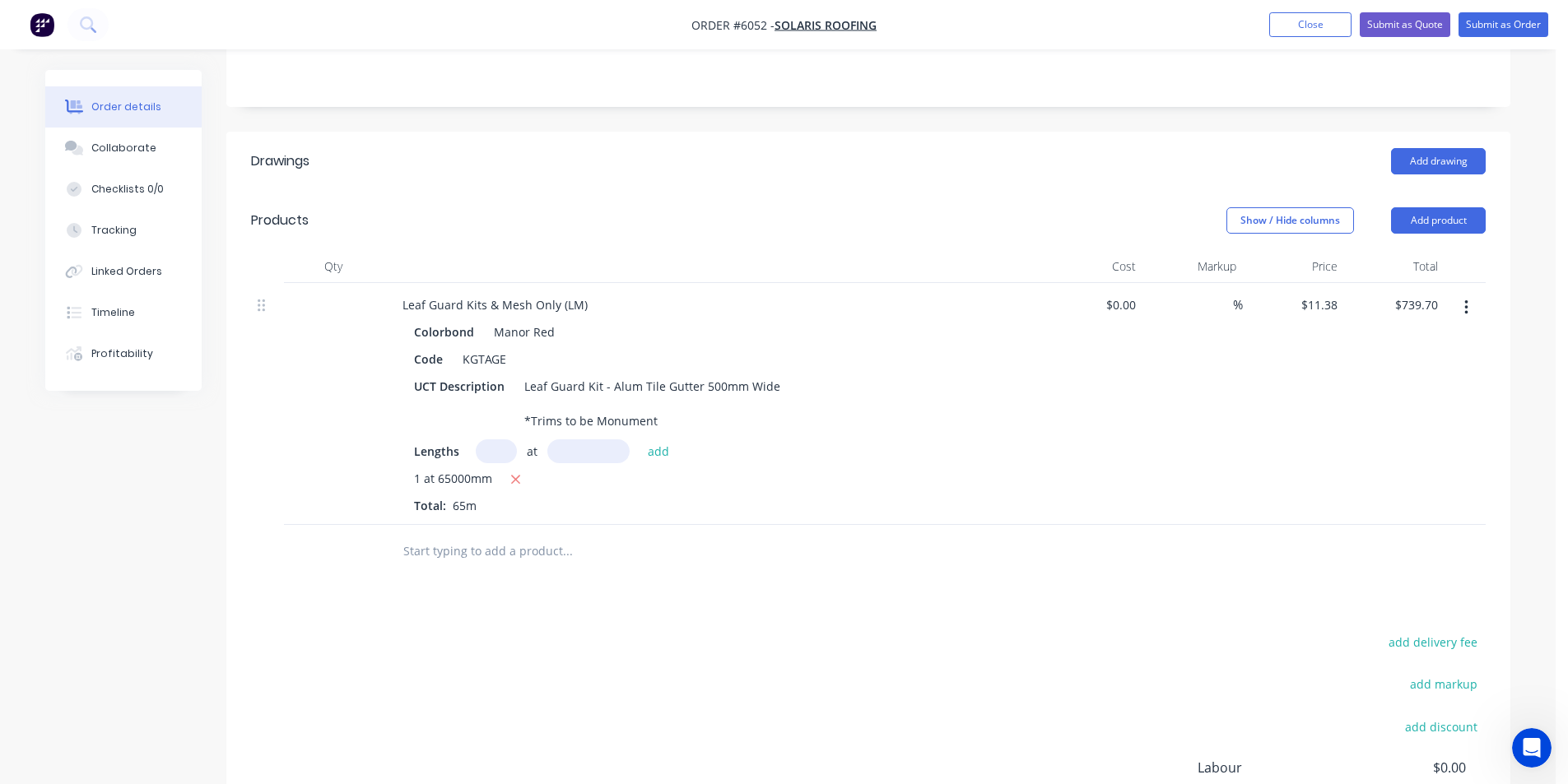
click at [573, 543] on input "text" at bounding box center [567, 551] width 330 height 33
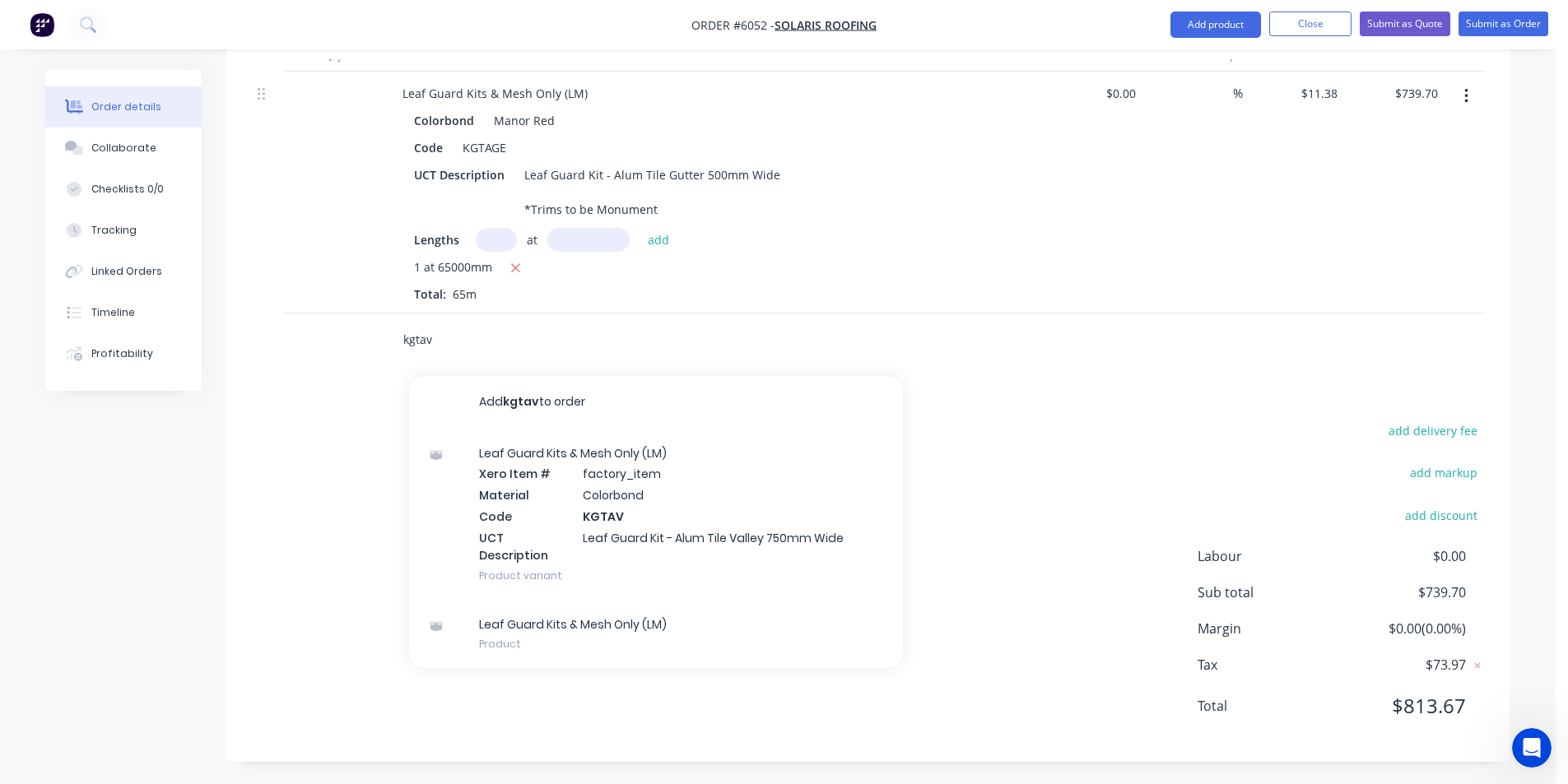
scroll to position [543, 0]
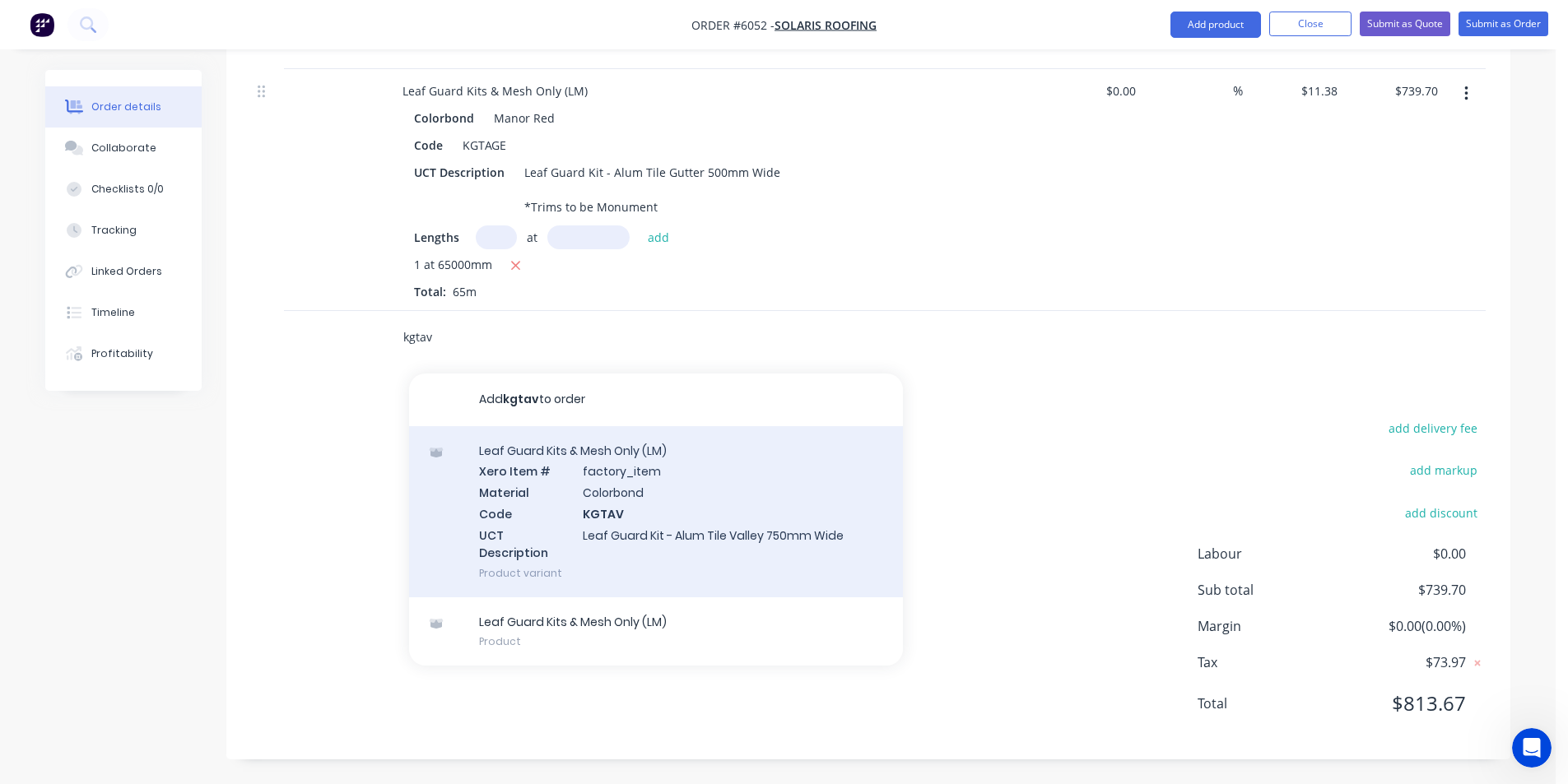
type input "kgtav"
click at [538, 523] on div "Leaf Guard Kits & Mesh Only (LM) Xero Item # factory_item Material Colorbond Co…" at bounding box center [656, 512] width 493 height 171
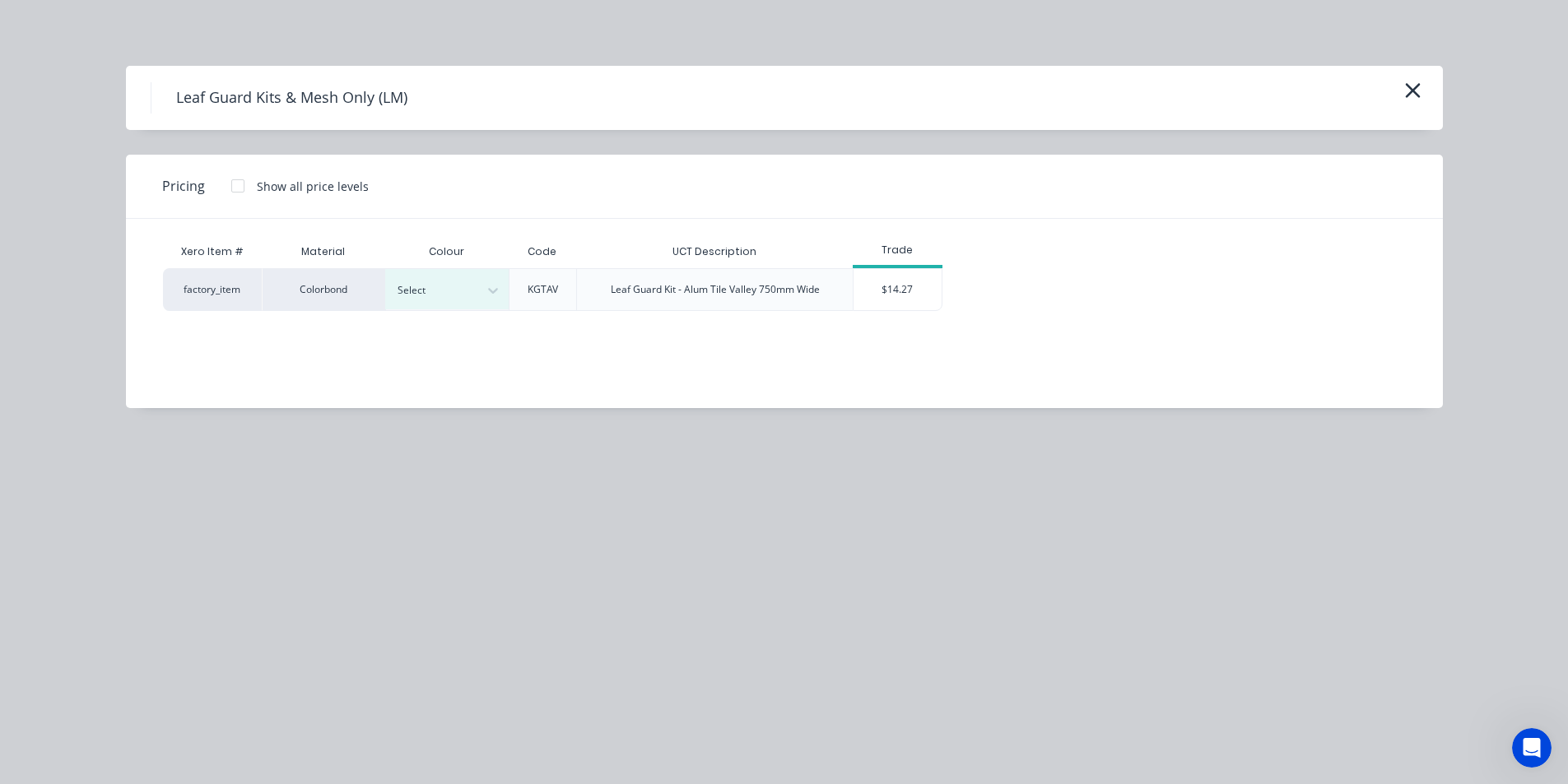
click at [443, 265] on div "Colour" at bounding box center [447, 251] width 124 height 33
click at [457, 292] on div at bounding box center [435, 290] width 74 height 18
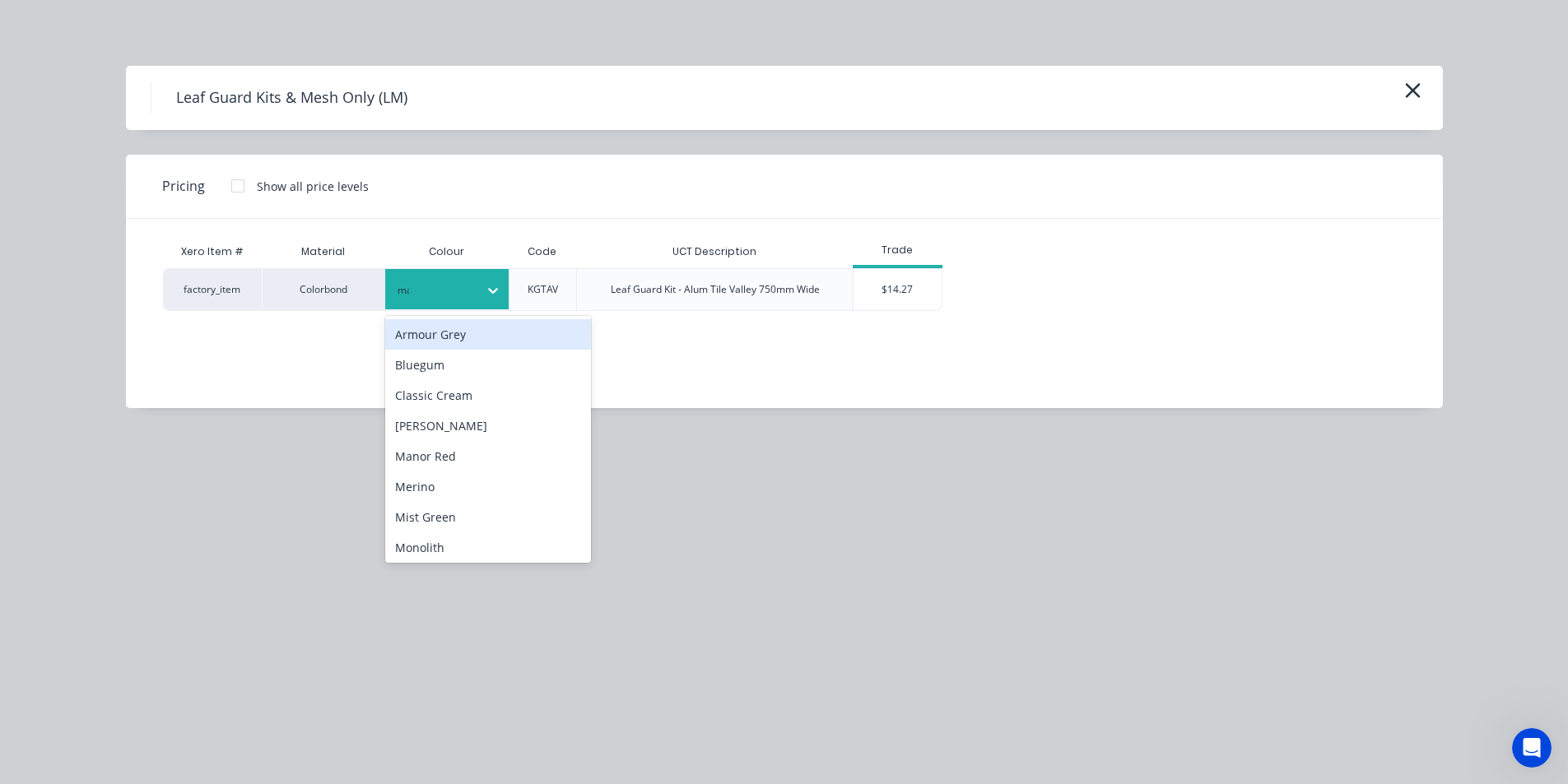
type input "man"
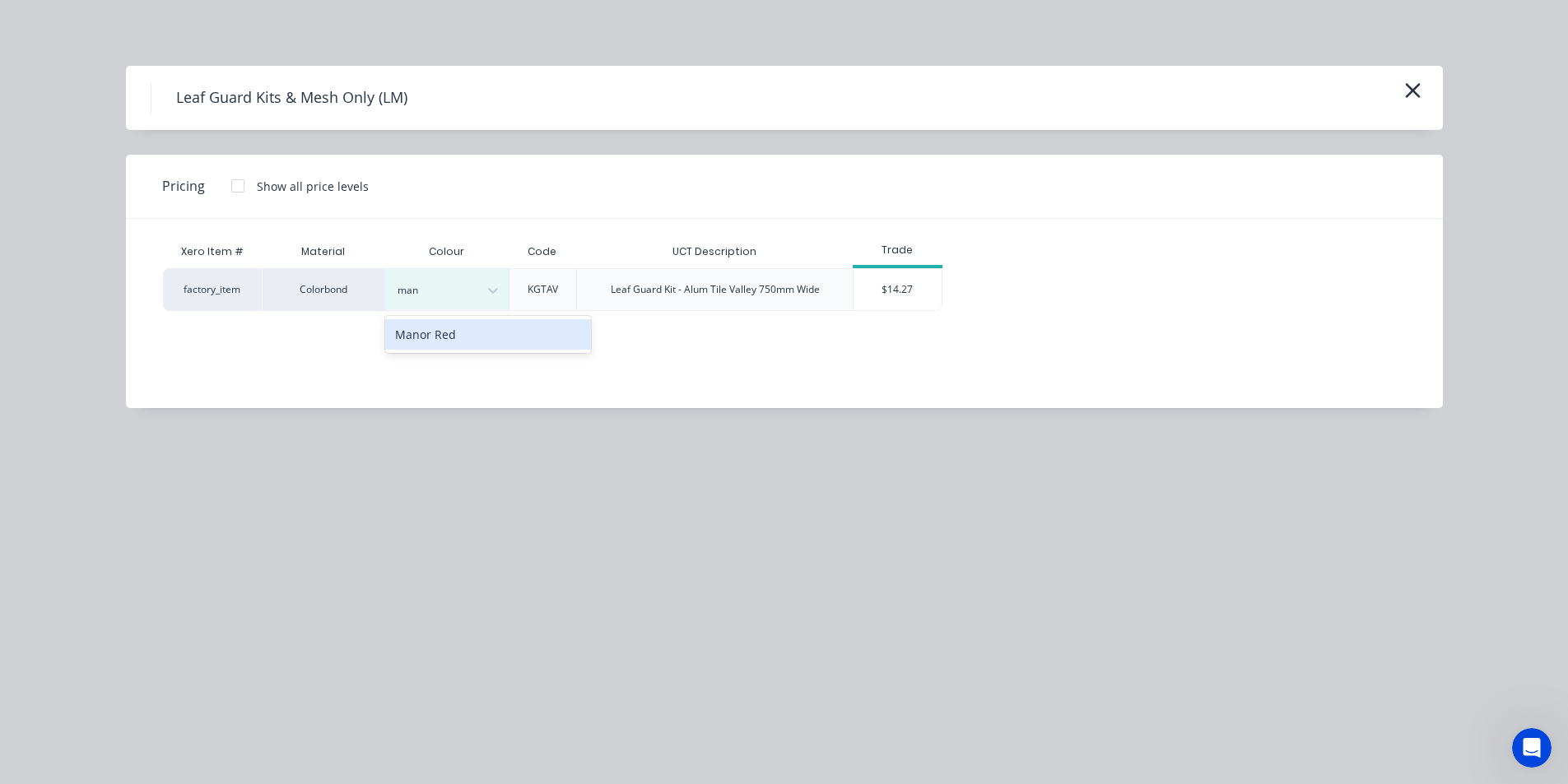
click at [493, 318] on div "Manor Red" at bounding box center [488, 334] width 206 height 37
click at [515, 346] on div "Manor Red" at bounding box center [488, 334] width 206 height 31
click at [887, 293] on div "$14.27" at bounding box center [898, 290] width 88 height 41
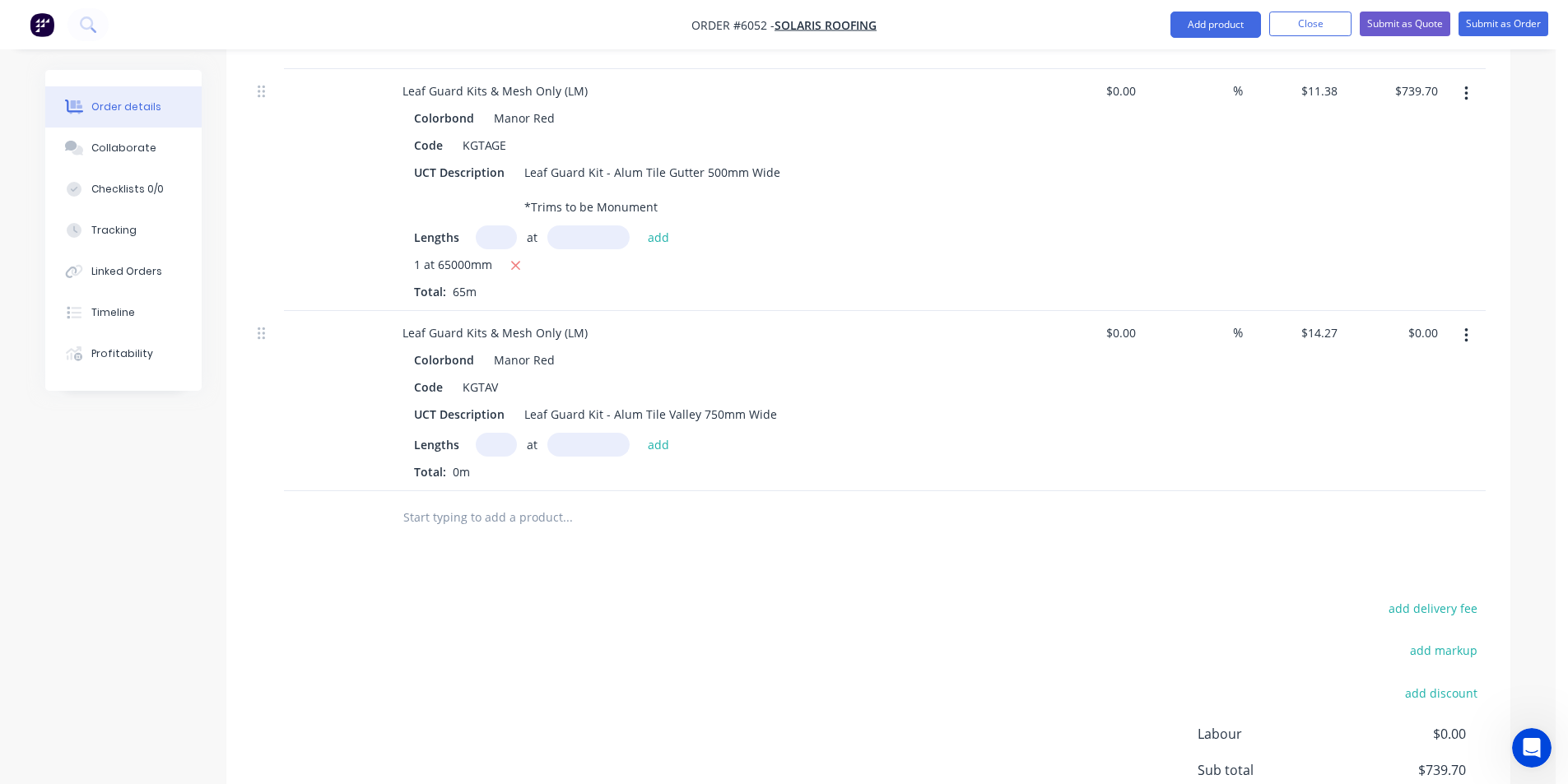
click at [488, 436] on input "text" at bounding box center [496, 445] width 41 height 24
type input "1"
type input "17000"
click at [640, 433] on button "add" at bounding box center [659, 444] width 39 height 22
type input "$242.59"
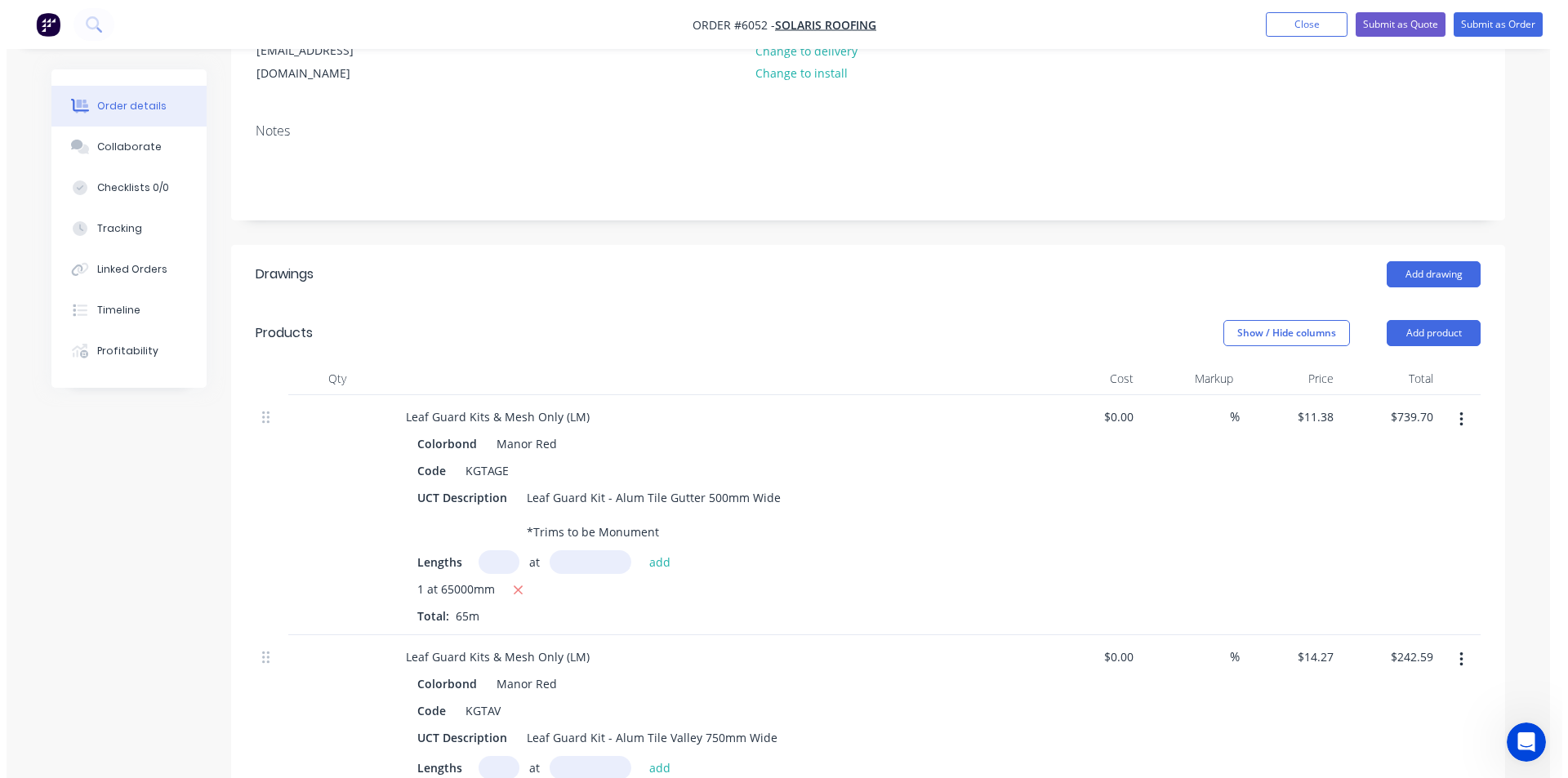
scroll to position [0, 0]
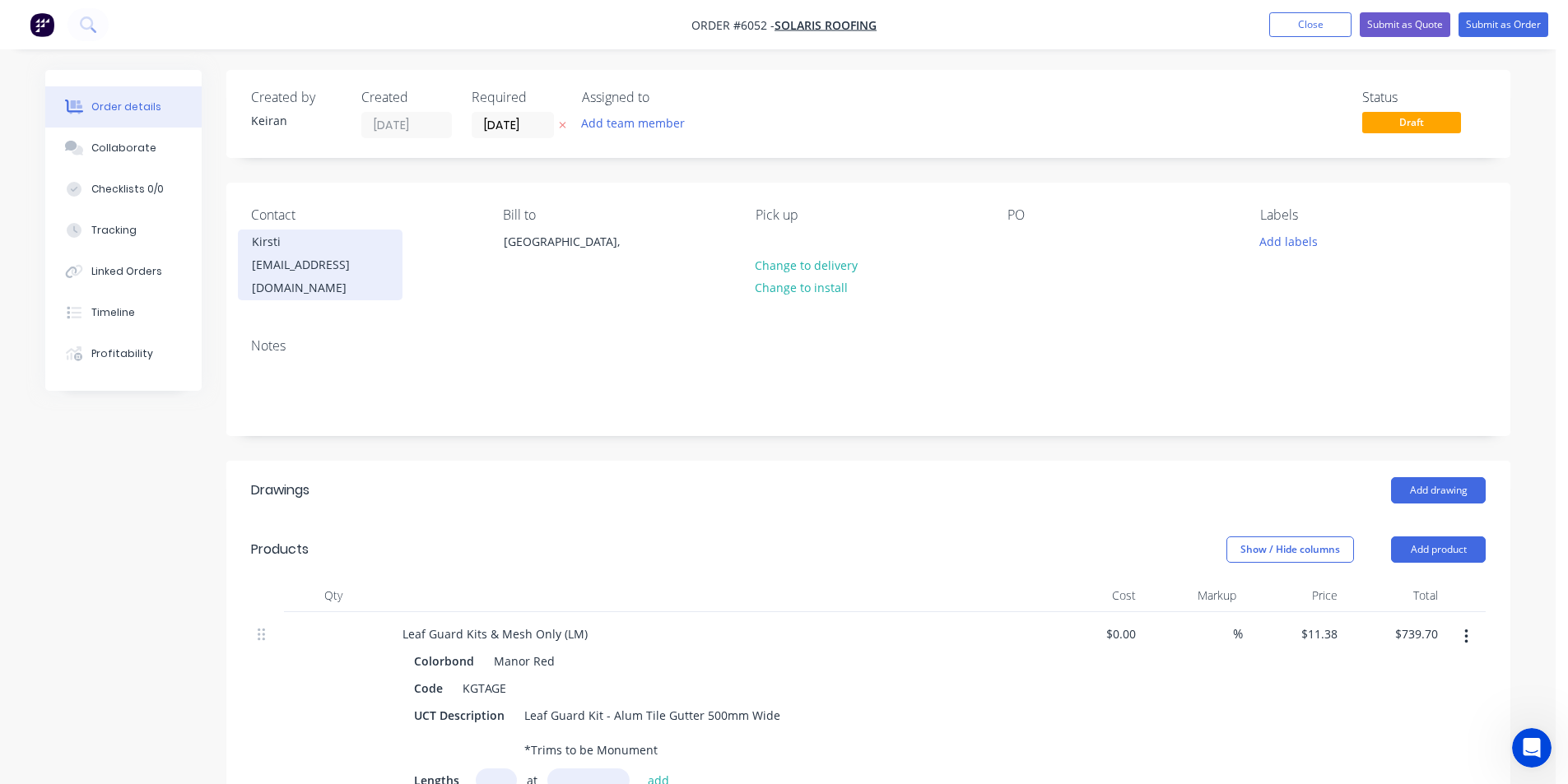
click at [327, 259] on div "[EMAIL_ADDRESS][DOMAIN_NAME]" at bounding box center [319, 276] width 137 height 46
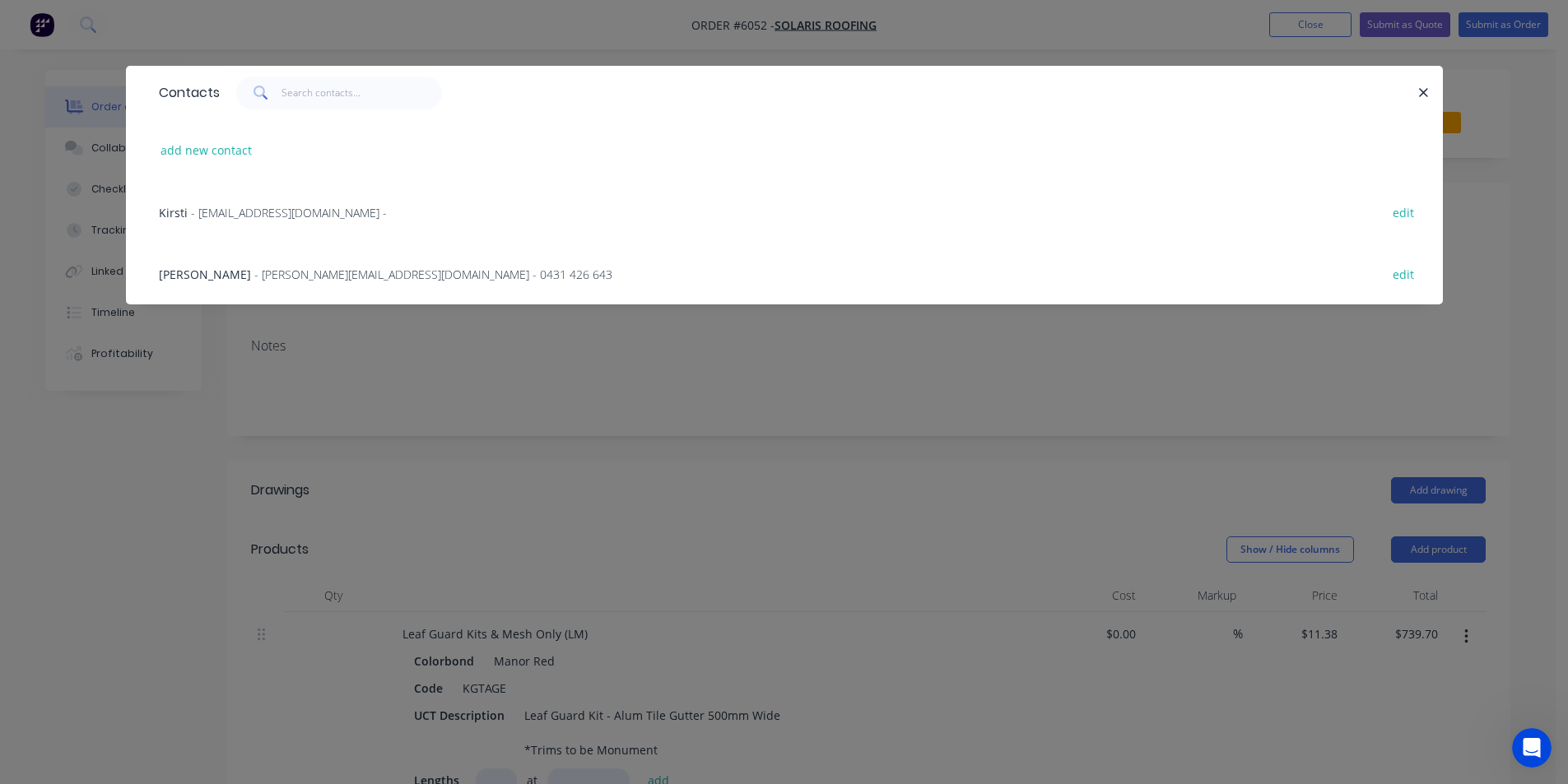
click at [308, 276] on span "- [PERSON_NAME][EMAIL_ADDRESS][DOMAIN_NAME] - 0431 426 643" at bounding box center [433, 274] width 358 height 16
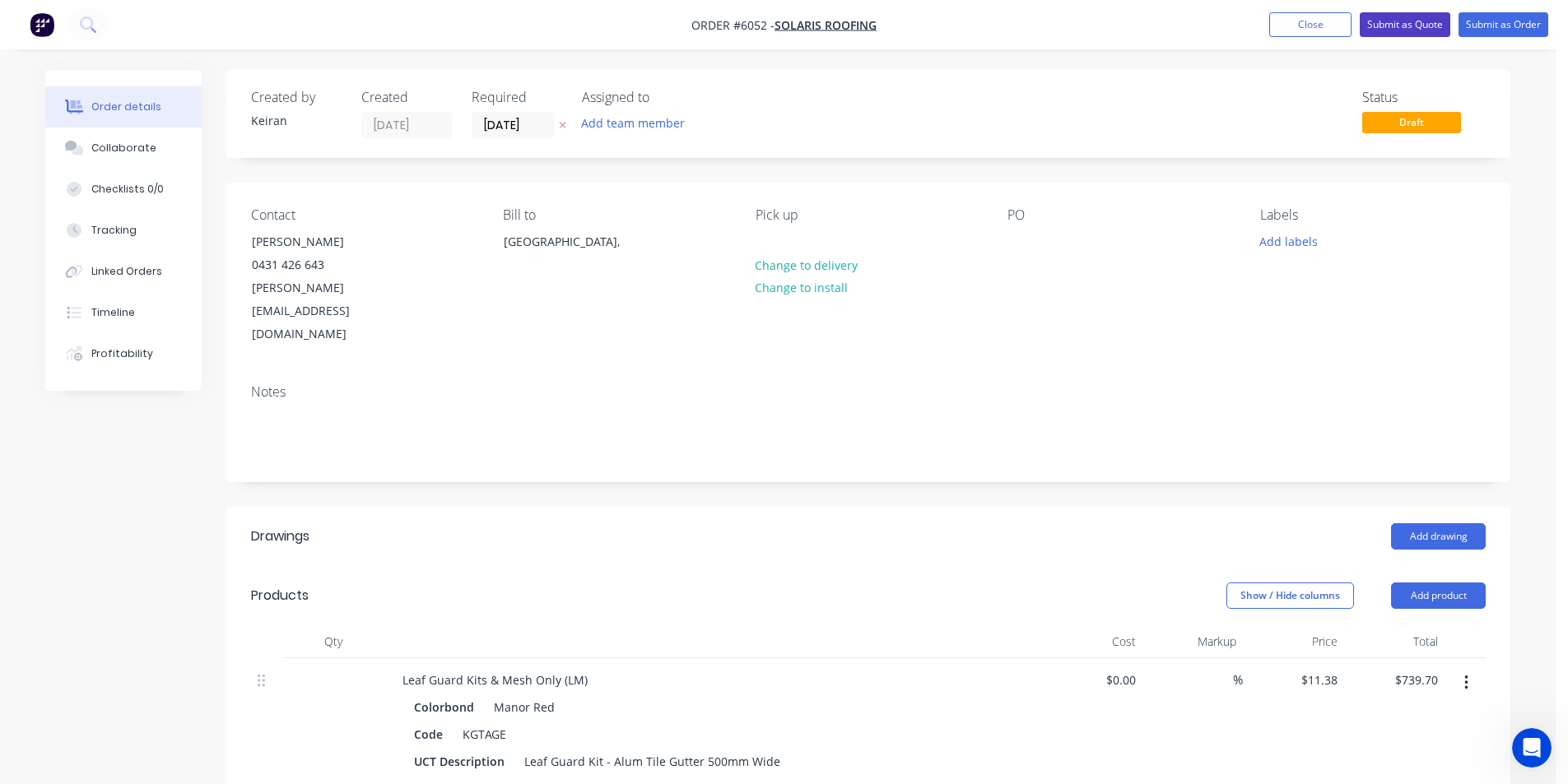
click at [1413, 32] on button "Submit as Quote" at bounding box center [1404, 24] width 90 height 25
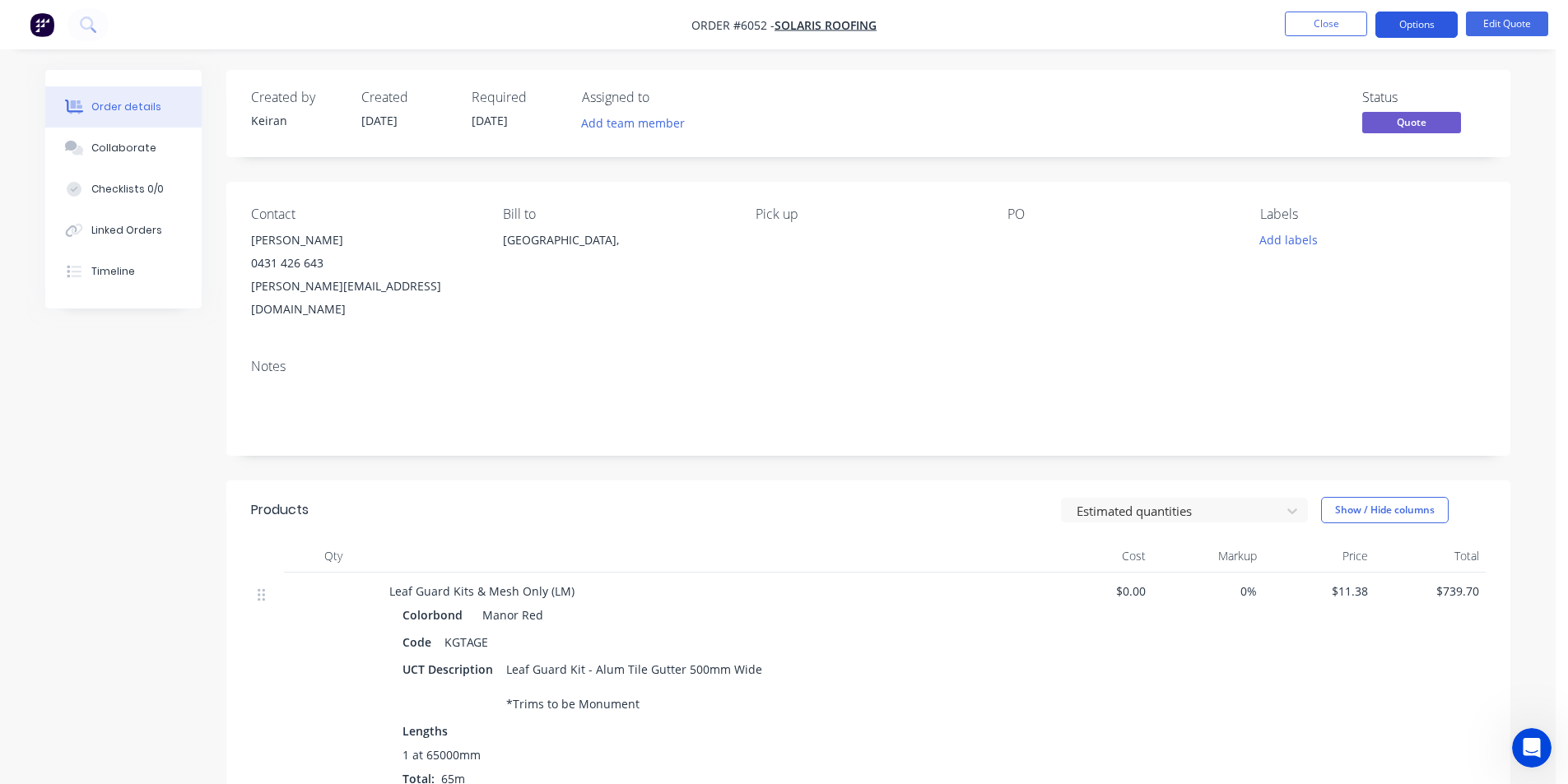
click at [1392, 28] on button "Options" at bounding box center [1416, 24] width 82 height 26
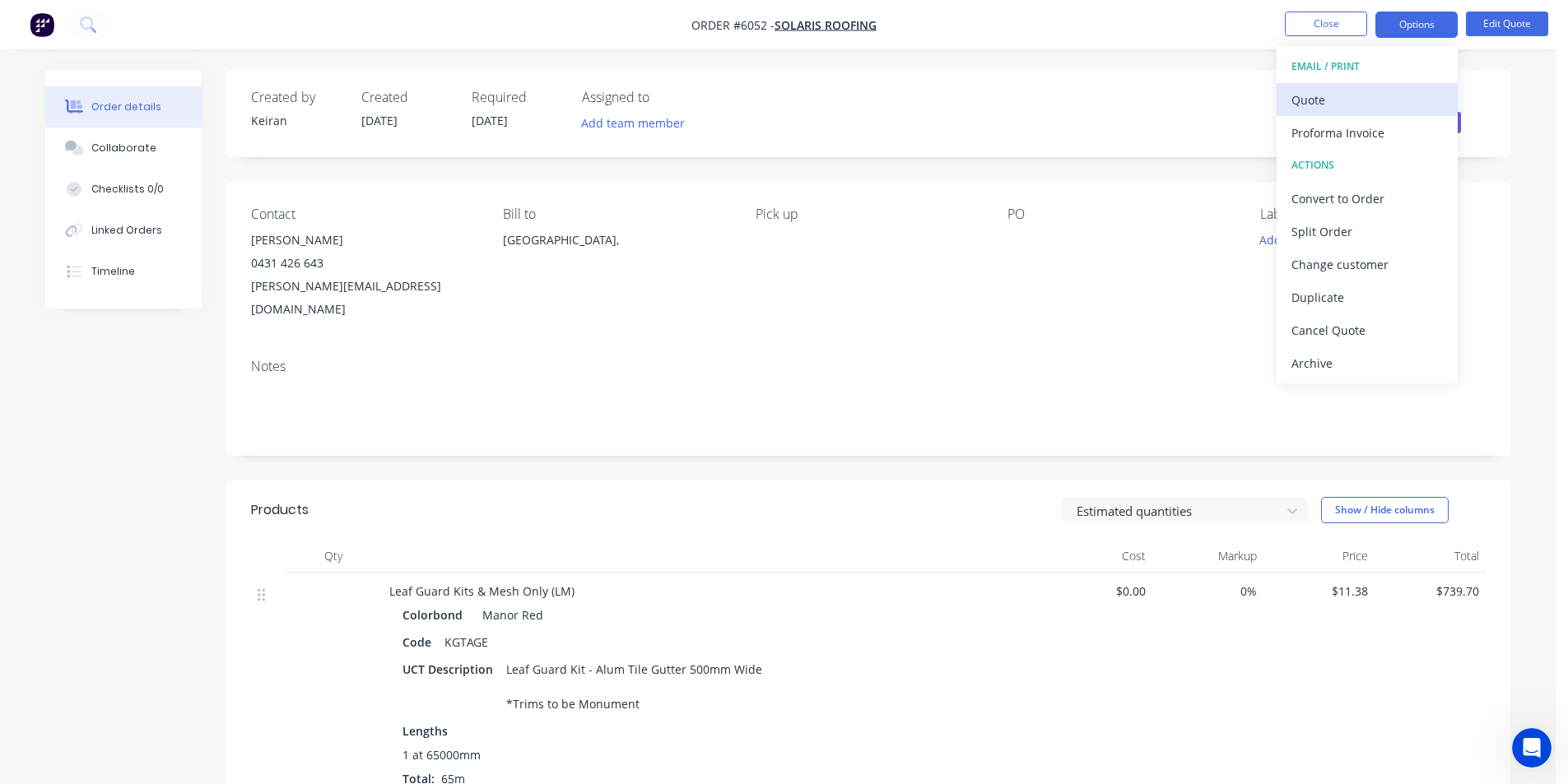
click at [1322, 98] on div "Quote" at bounding box center [1367, 101] width 152 height 24
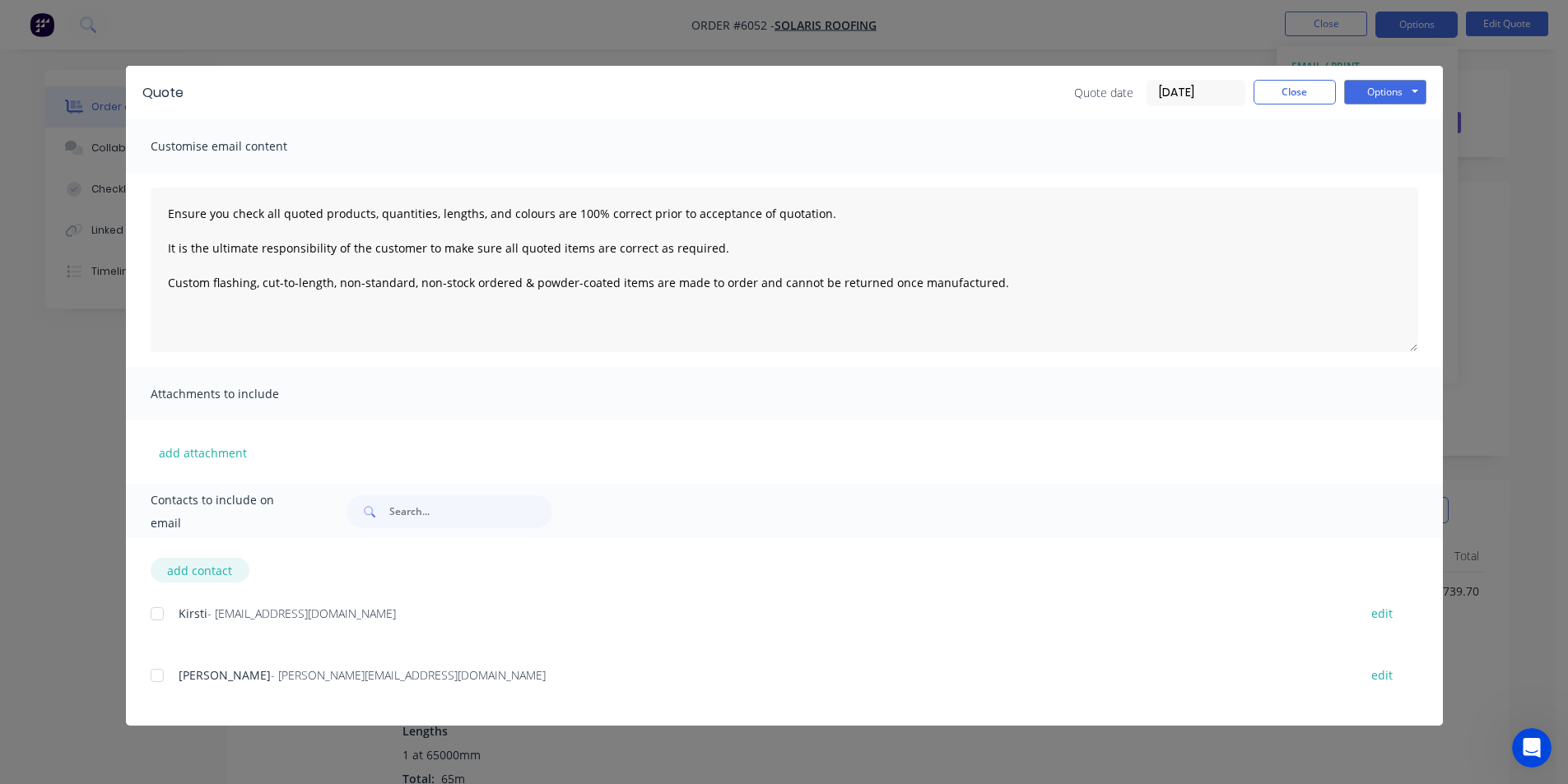
click at [191, 570] on button "add contact" at bounding box center [200, 570] width 99 height 25
type textarea "Ensure you check all quoted products, quantities, lengths, and colours are 100%…"
select select "AU"
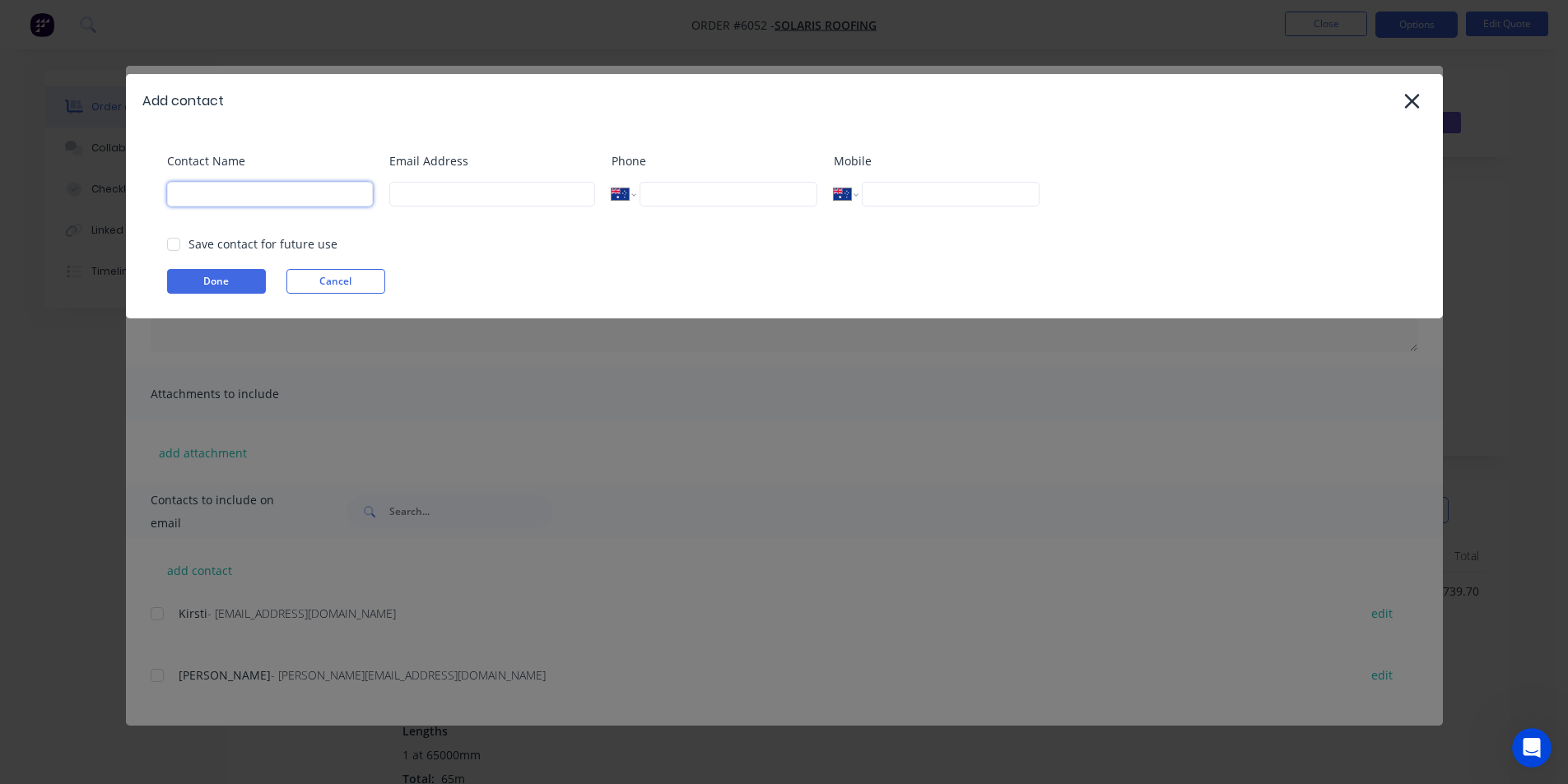
click at [224, 196] on input at bounding box center [269, 194] width 206 height 25
type input "K"
click at [345, 290] on button "Cancel" at bounding box center [336, 281] width 99 height 25
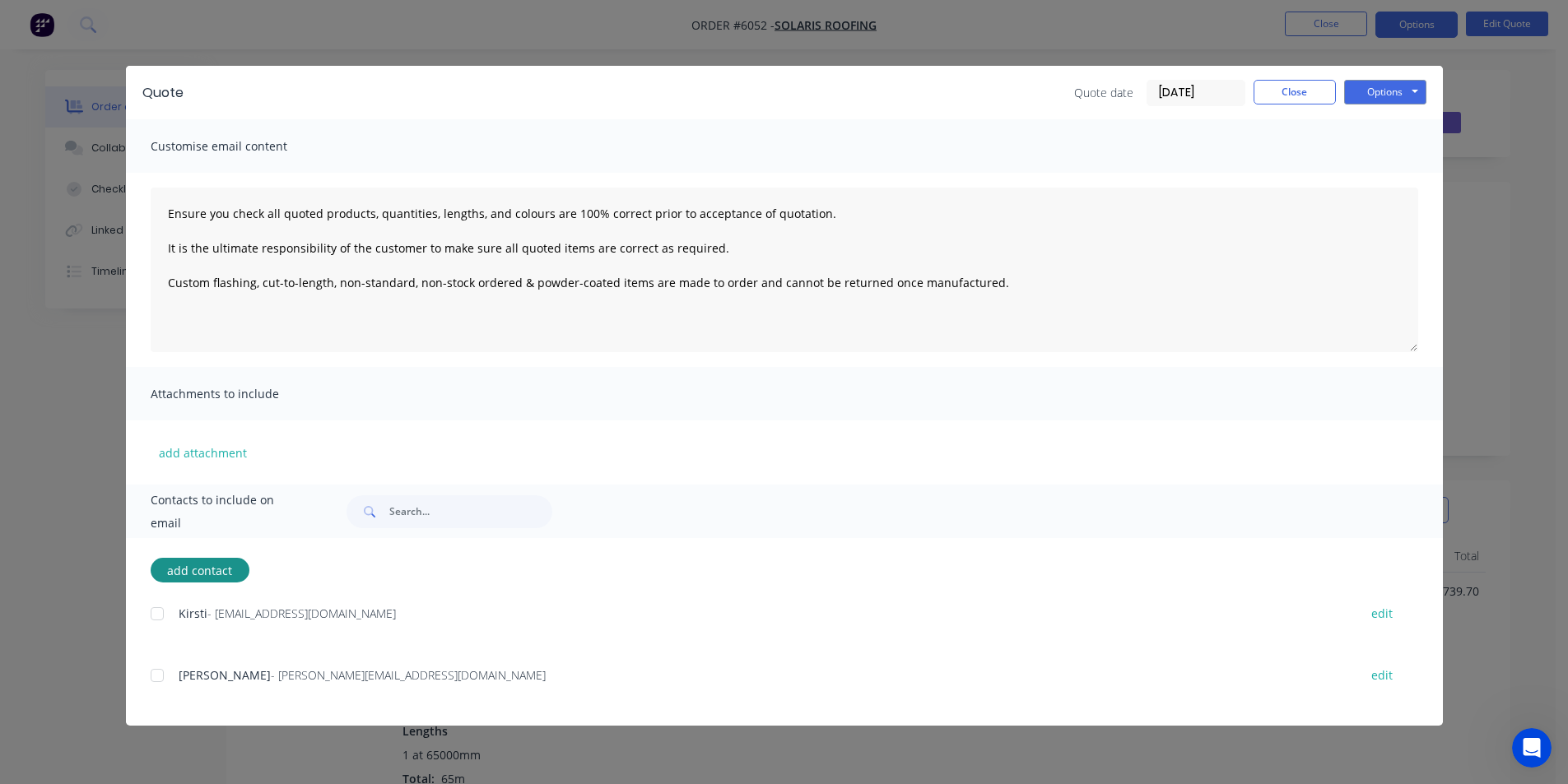
click at [161, 614] on div at bounding box center [156, 614] width 33 height 33
click at [1413, 104] on div "Options Preview Print Email" at bounding box center [1385, 93] width 82 height 26
click at [1409, 97] on button "Options" at bounding box center [1385, 92] width 82 height 25
click at [1390, 182] on button "Email" at bounding box center [1396, 175] width 105 height 27
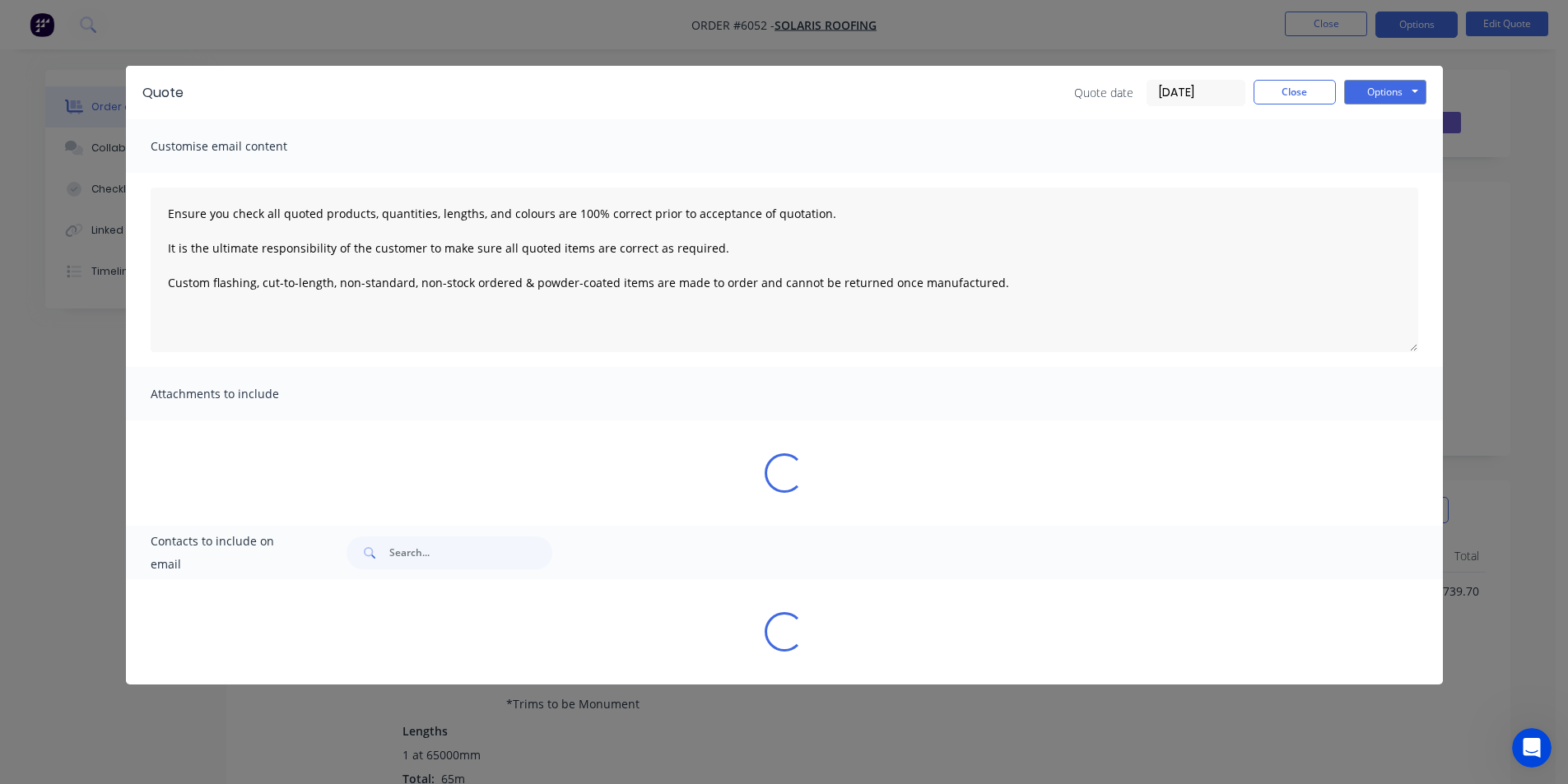
type textarea "Ensure you check all quoted products, quantities, lengths, and colours are 100%…"
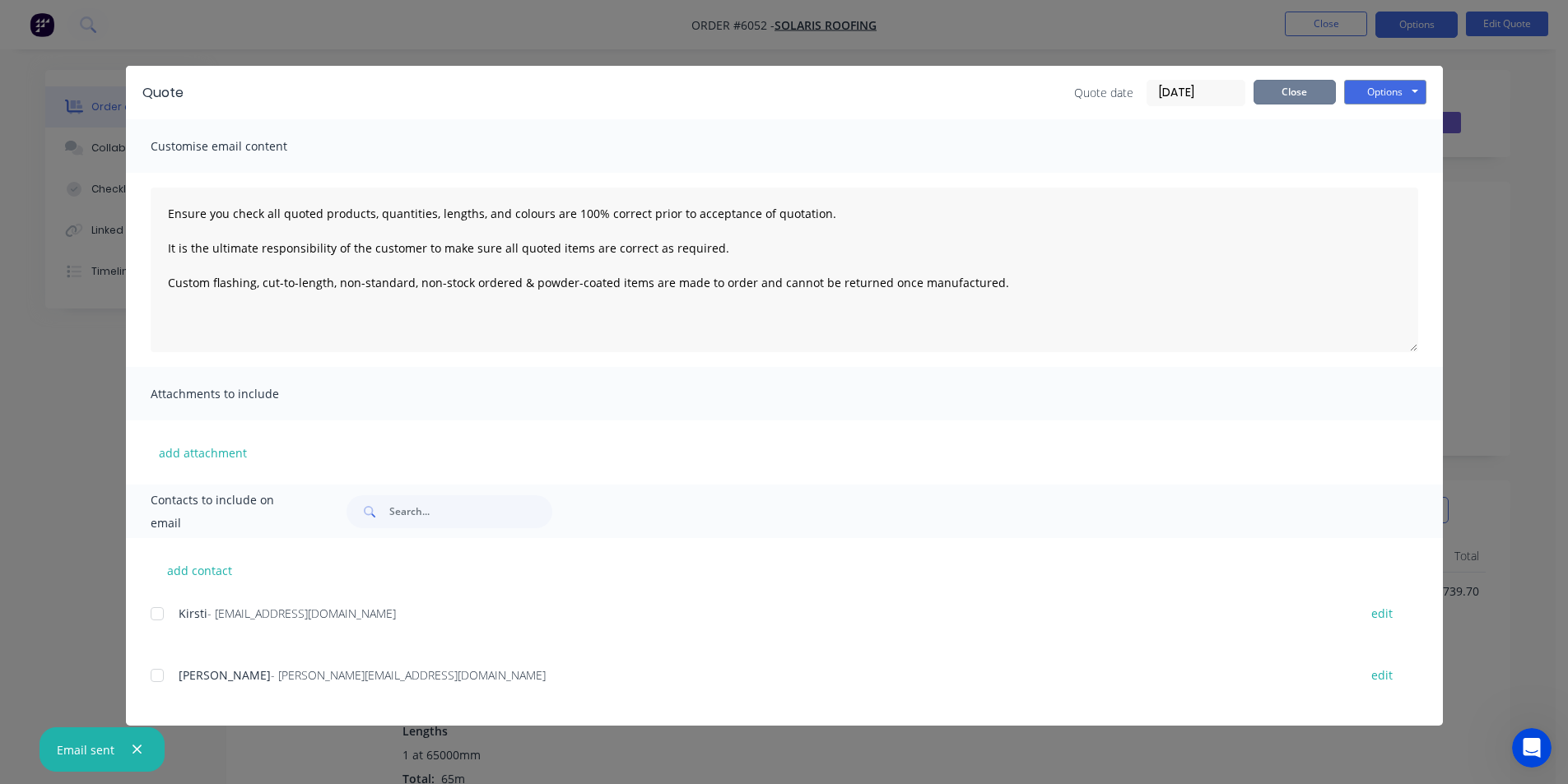
click at [1259, 98] on button "Close" at bounding box center [1294, 92] width 82 height 25
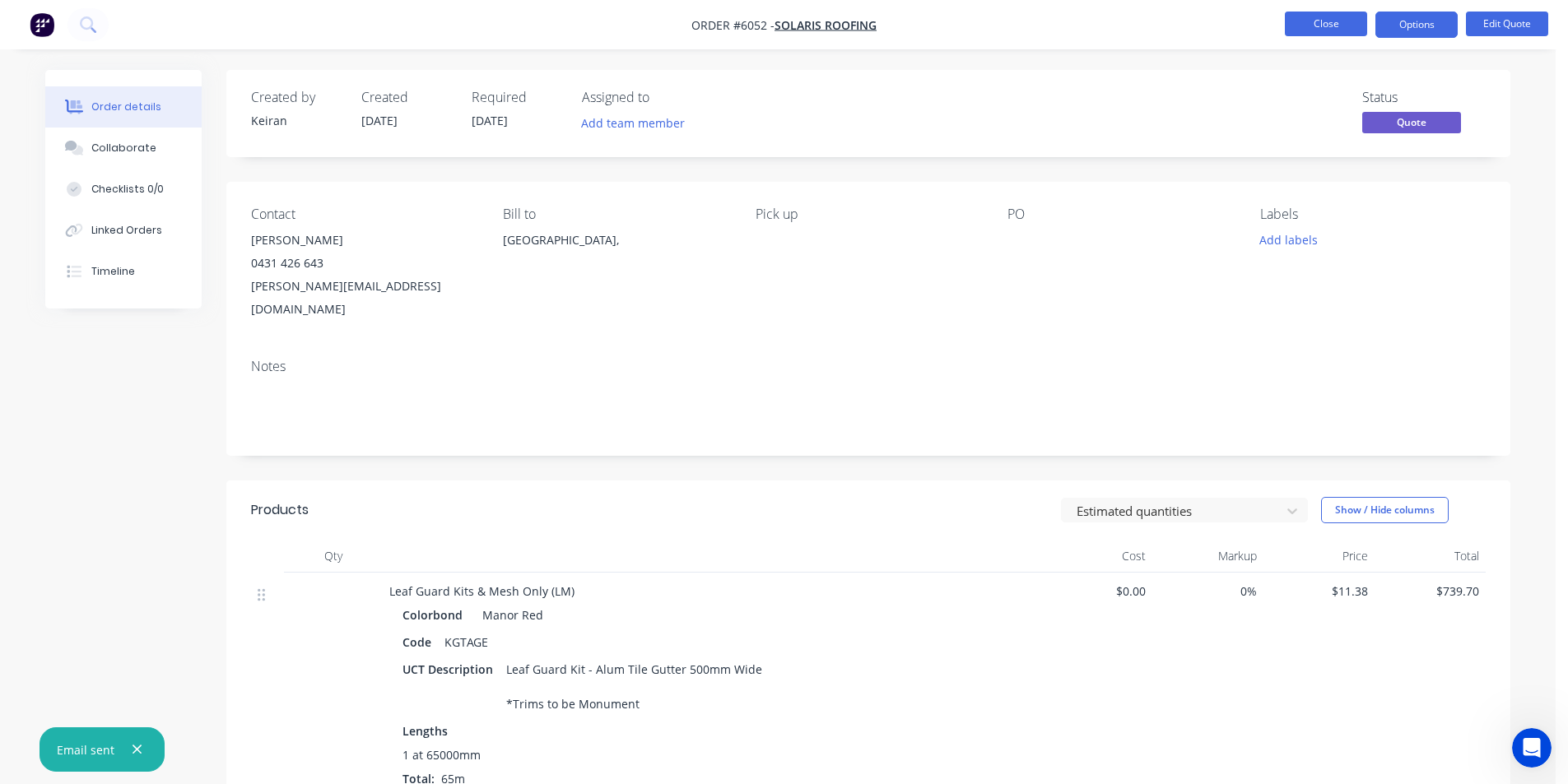
click at [1328, 33] on button "Close" at bounding box center [1326, 23] width 82 height 25
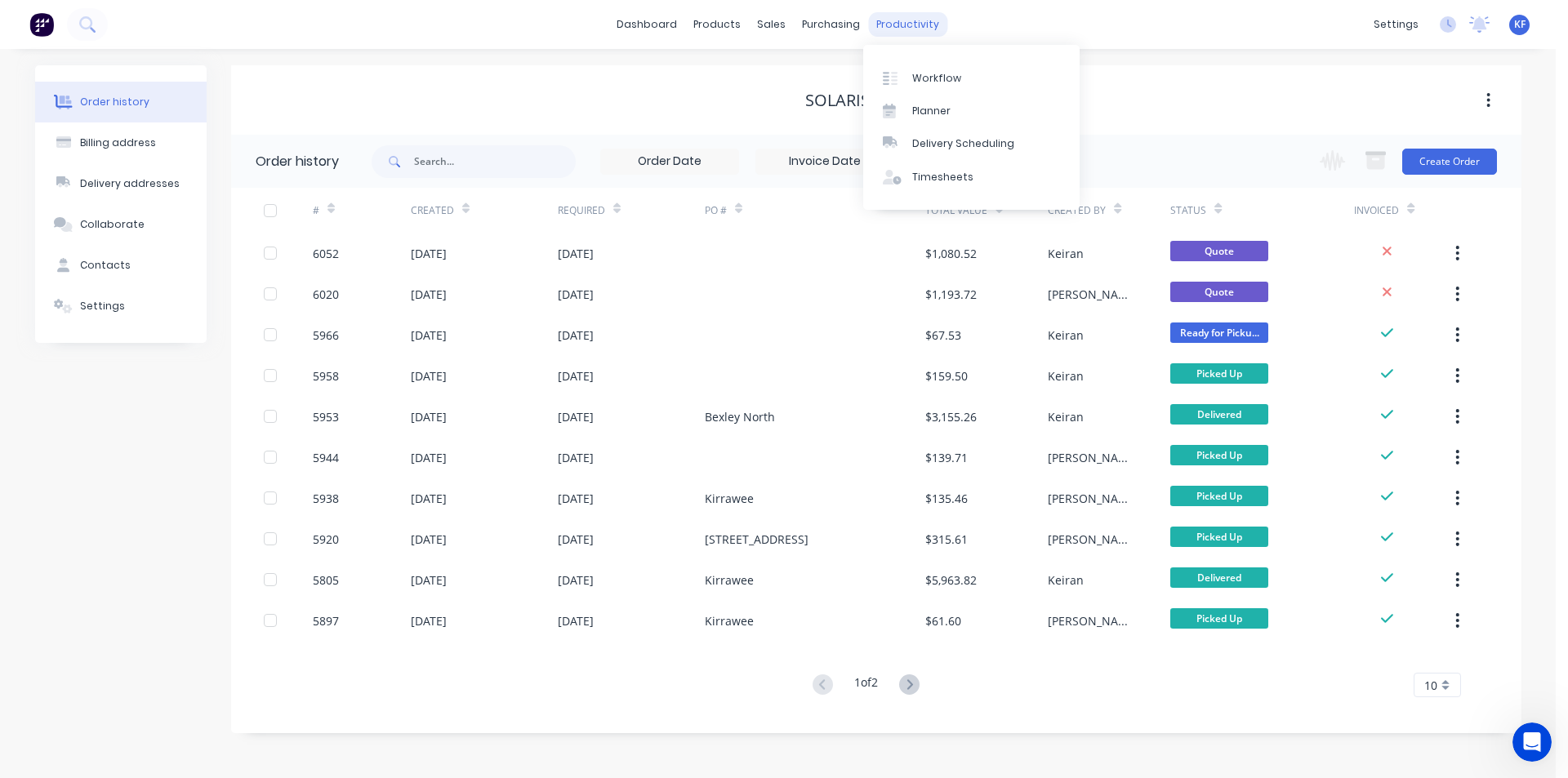
click at [913, 31] on div "productivity" at bounding box center [908, 24] width 79 height 25
click at [983, 148] on div "Delivery Scheduling" at bounding box center [963, 144] width 102 height 15
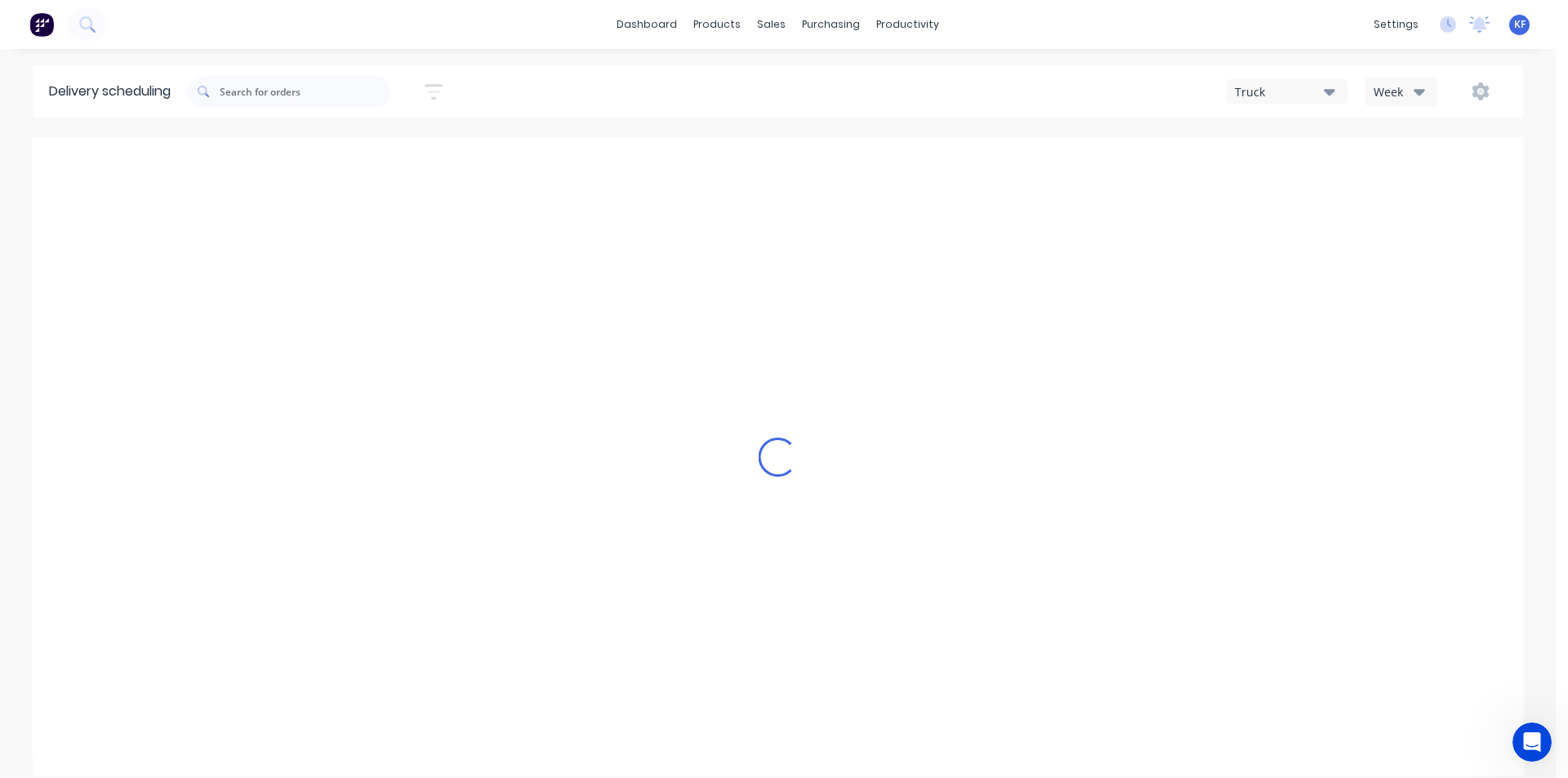
type input "[DATE] - [DATE]"
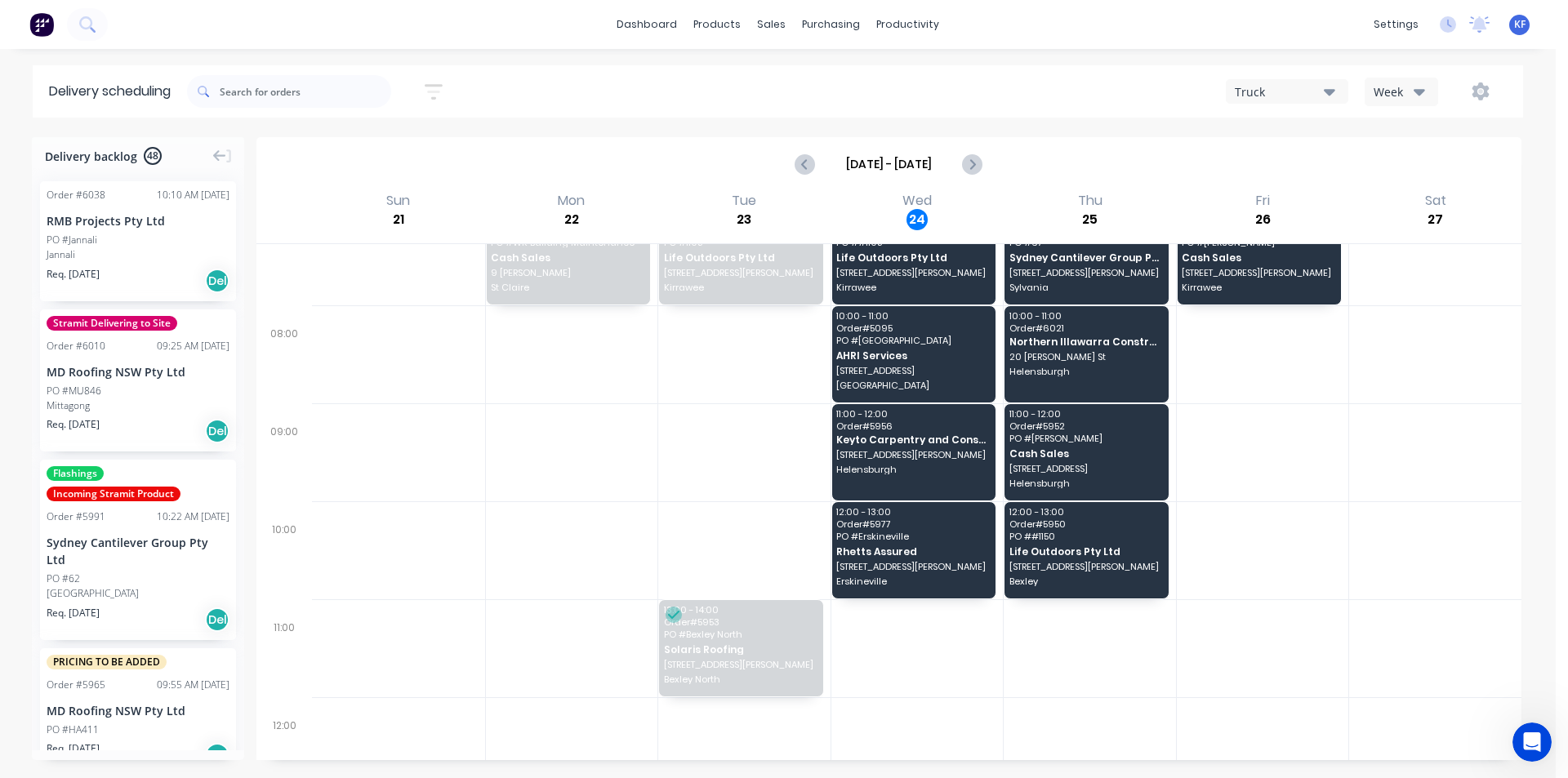
scroll to position [245, 0]
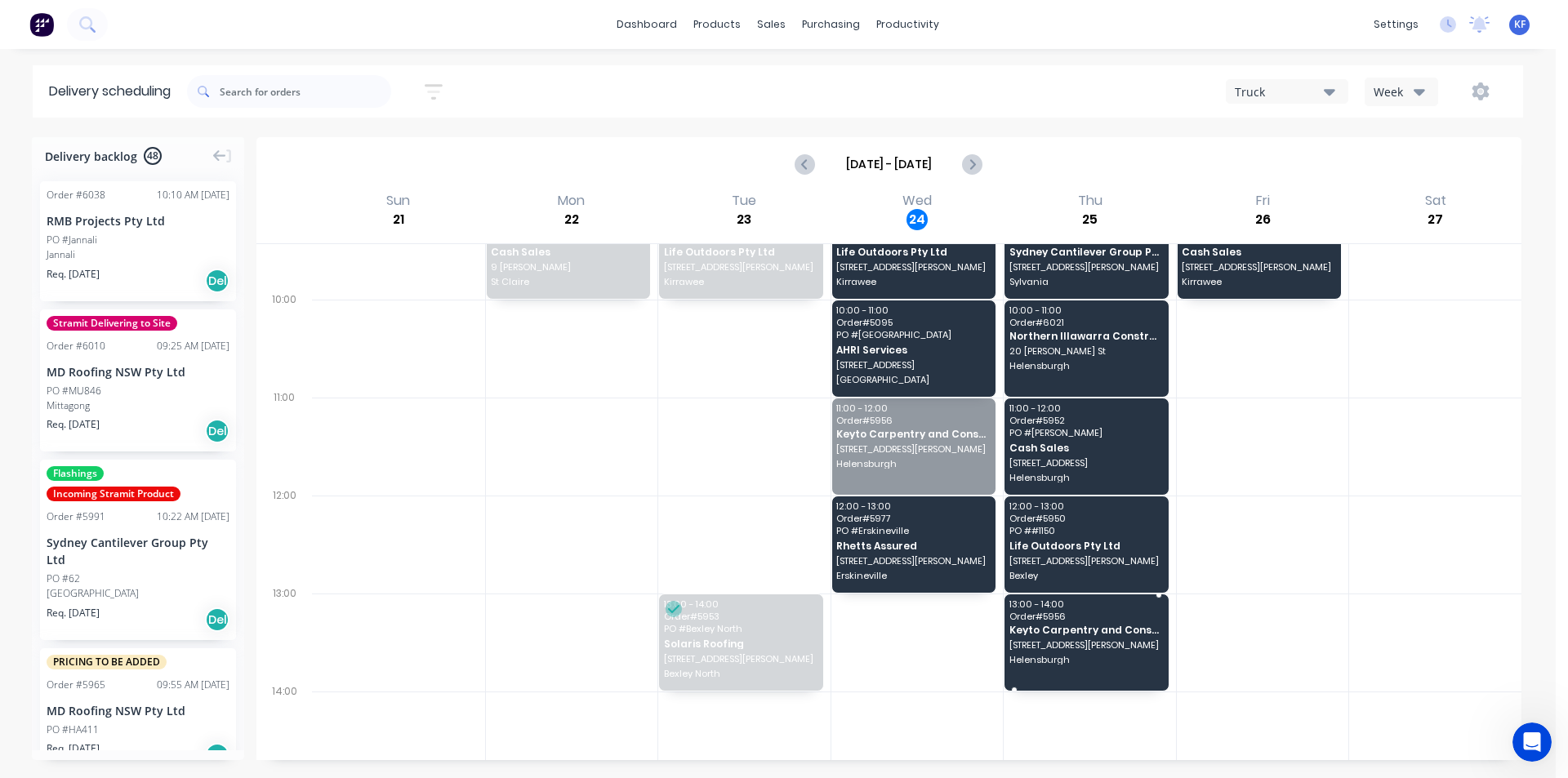
drag, startPoint x: 926, startPoint y: 445, endPoint x: 1087, endPoint y: 643, distance: 255.2
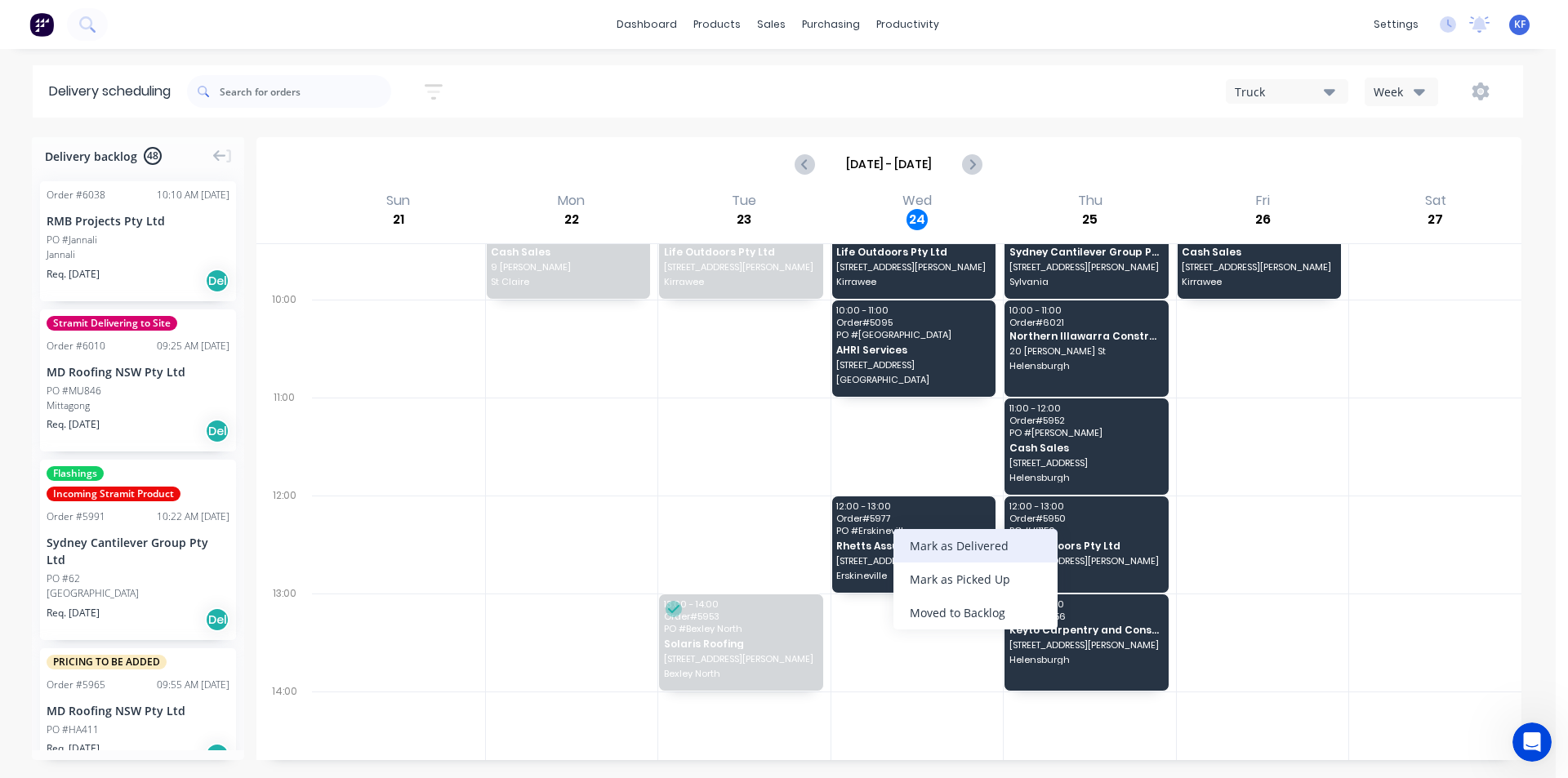
click at [989, 536] on div "Mark as Delivered" at bounding box center [976, 546] width 164 height 33
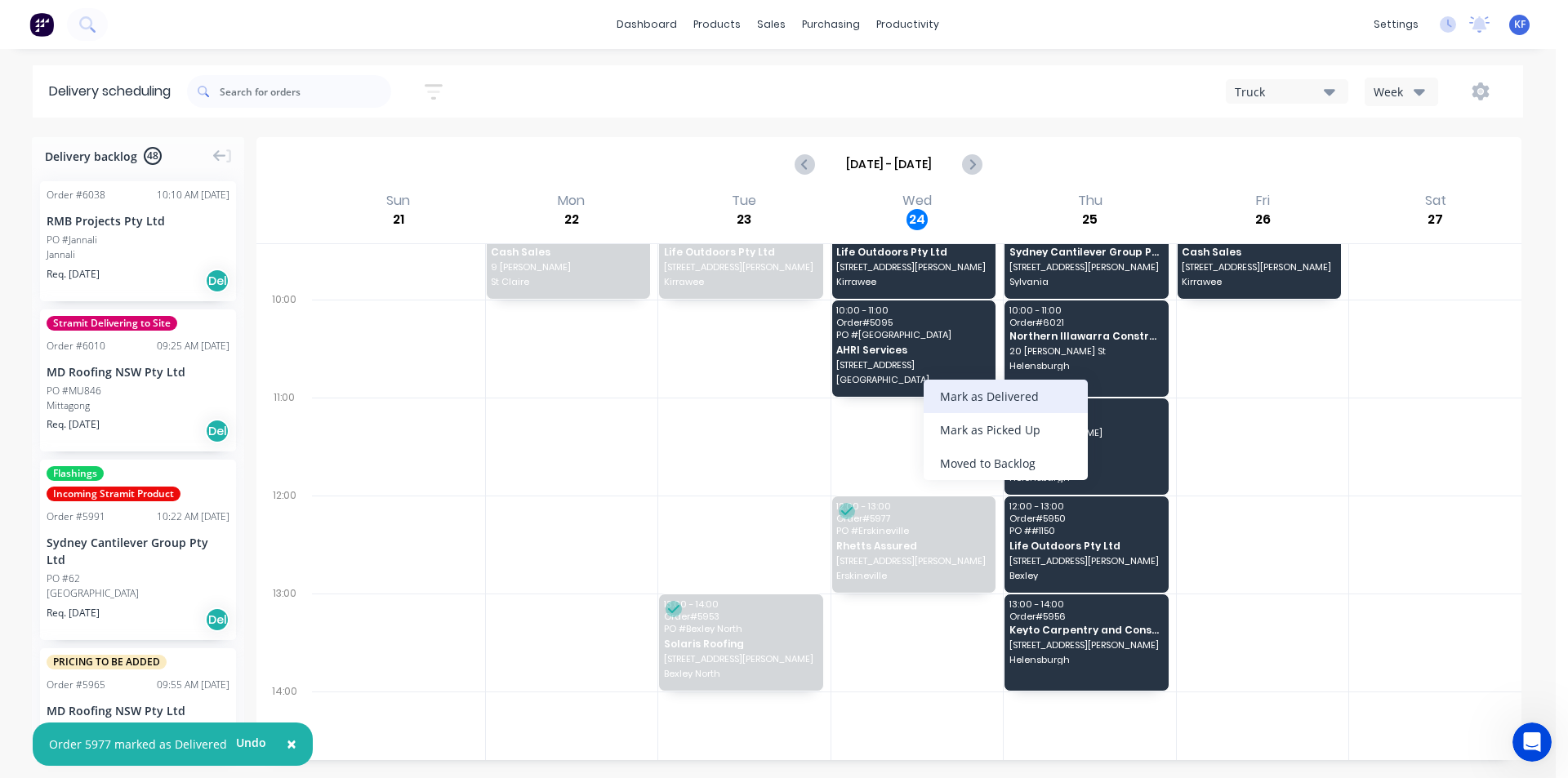
click at [955, 408] on div "Mark as Delivered" at bounding box center [1006, 396] width 164 height 33
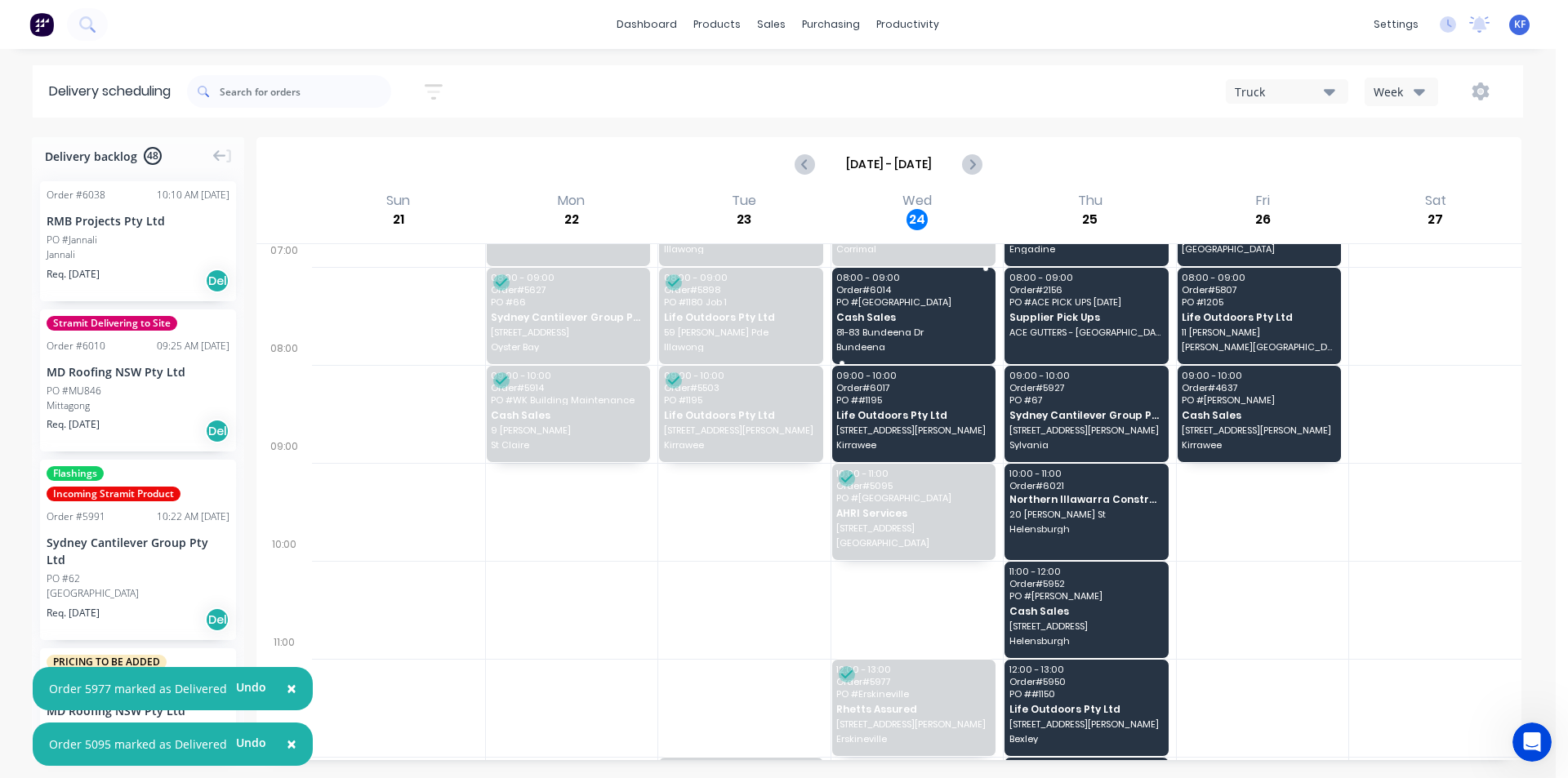
scroll to position [0, 0]
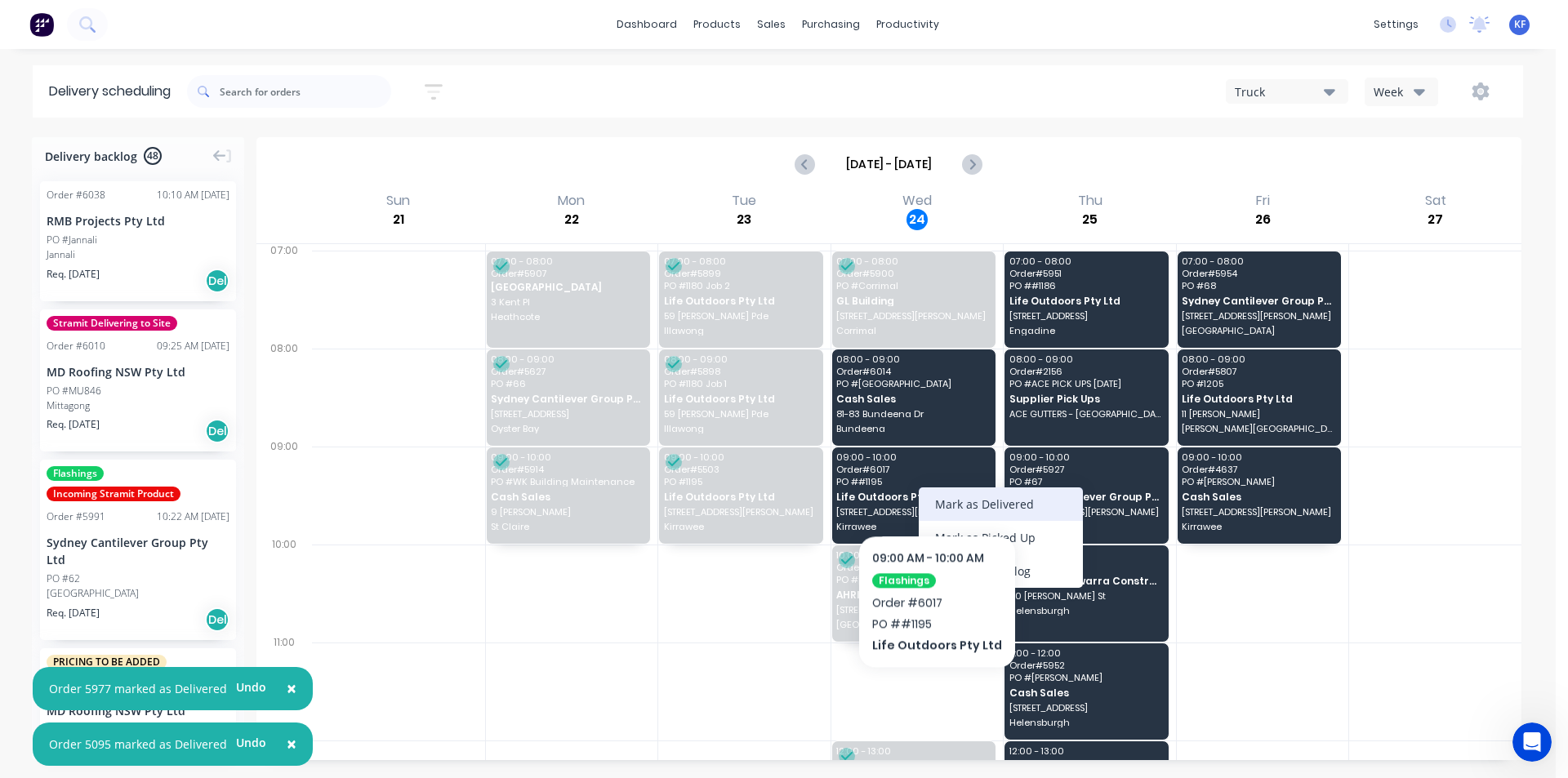
click at [949, 492] on div "Mark as Delivered" at bounding box center [1001, 504] width 164 height 33
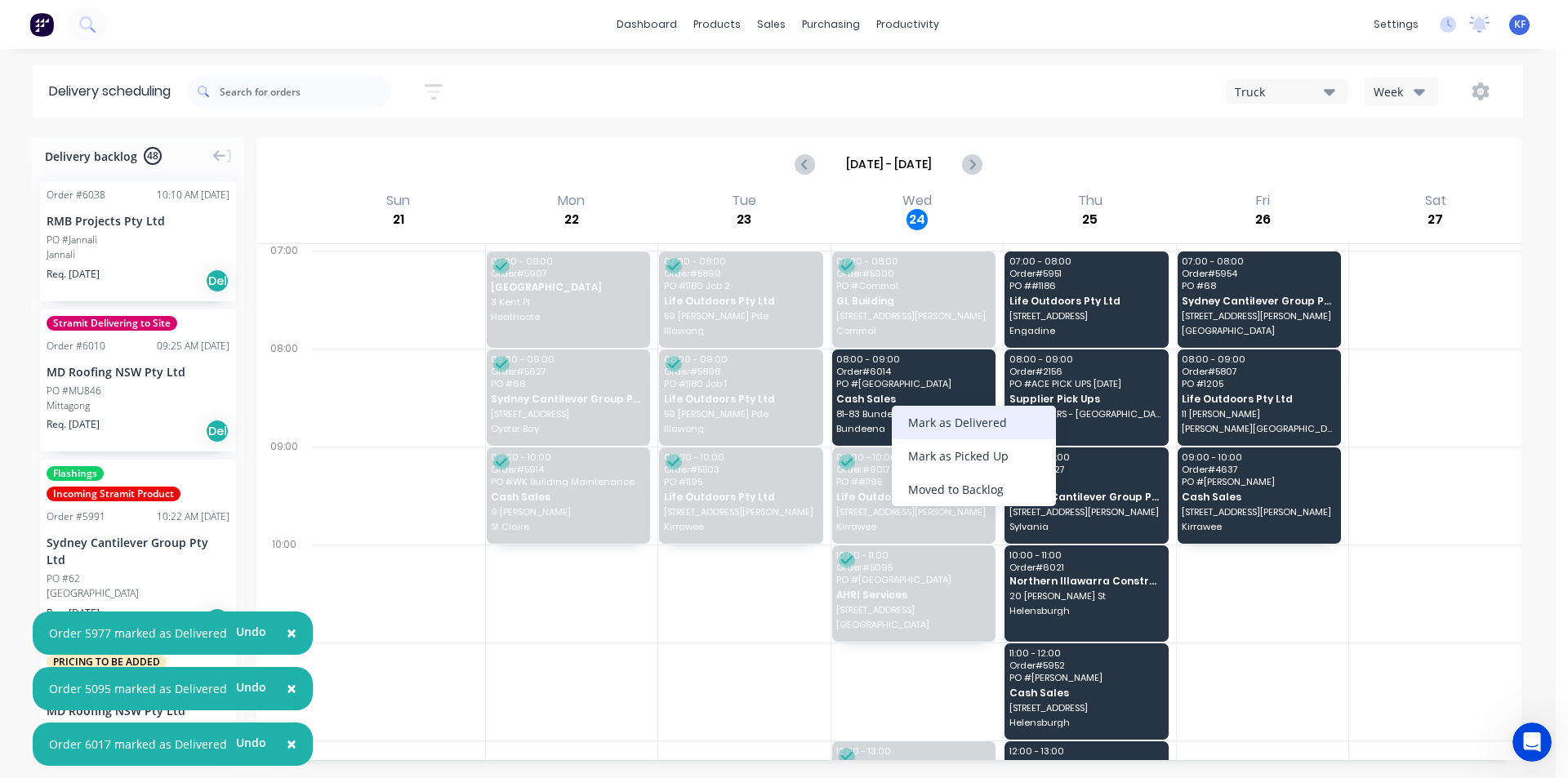
click at [949, 426] on div "Mark as Delivered" at bounding box center [974, 422] width 164 height 33
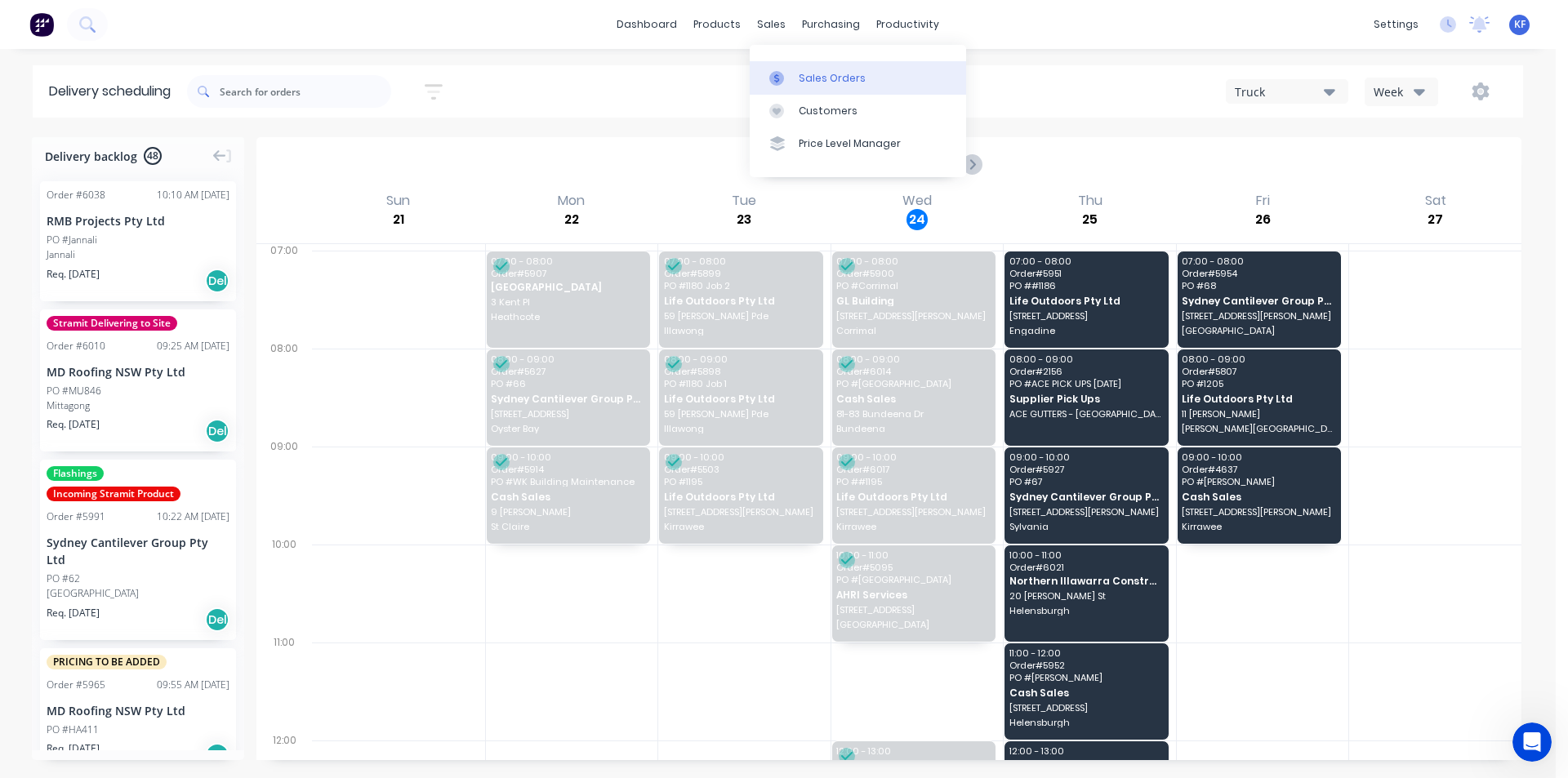
click at [819, 64] on link "Sales Orders" at bounding box center [857, 77] width 216 height 32
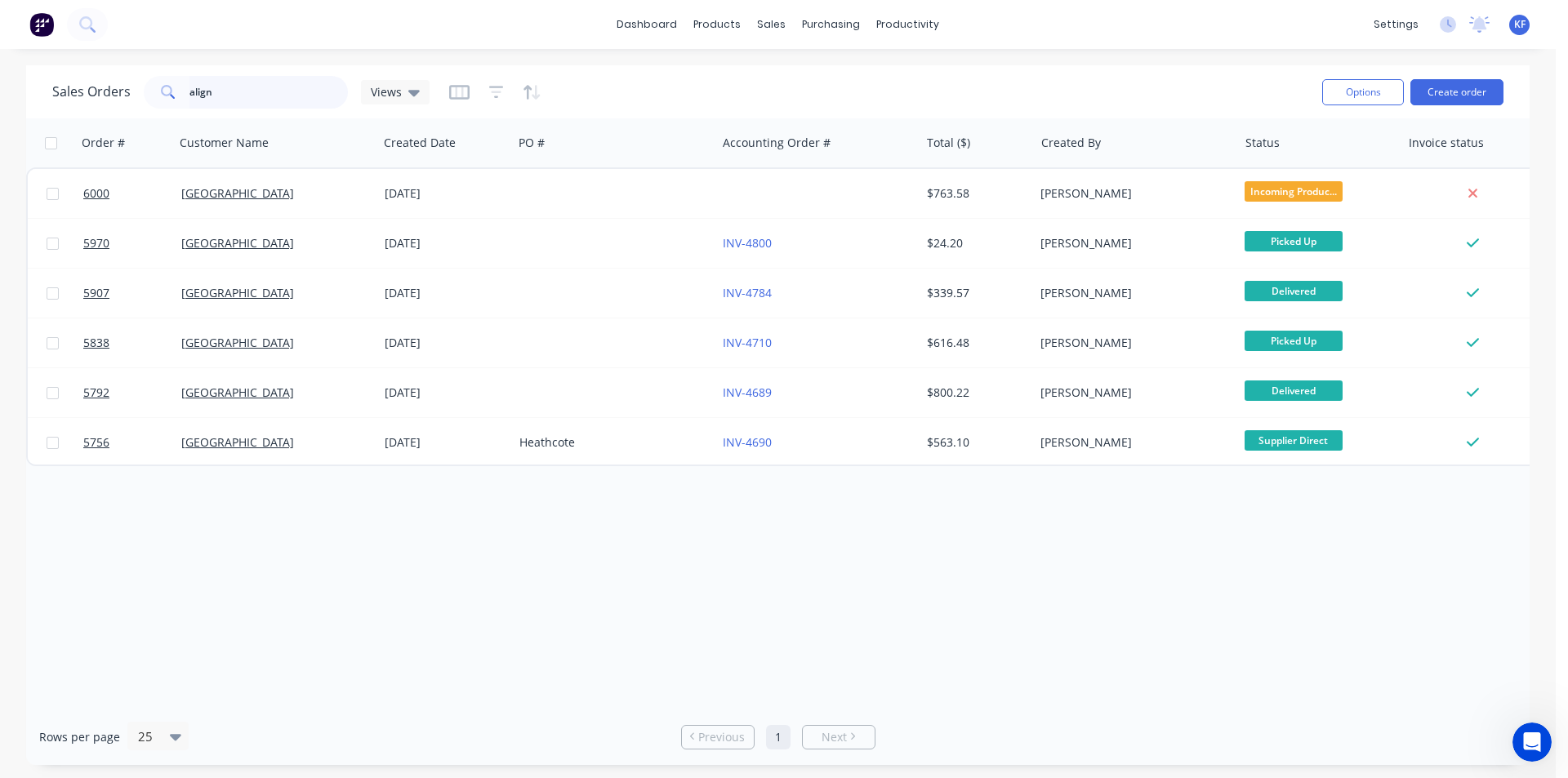
drag, startPoint x: 239, startPoint y: 83, endPoint x: 211, endPoint y: 75, distance: 29.1
click at [217, 76] on input "align" at bounding box center [269, 91] width 159 height 32
type input "a"
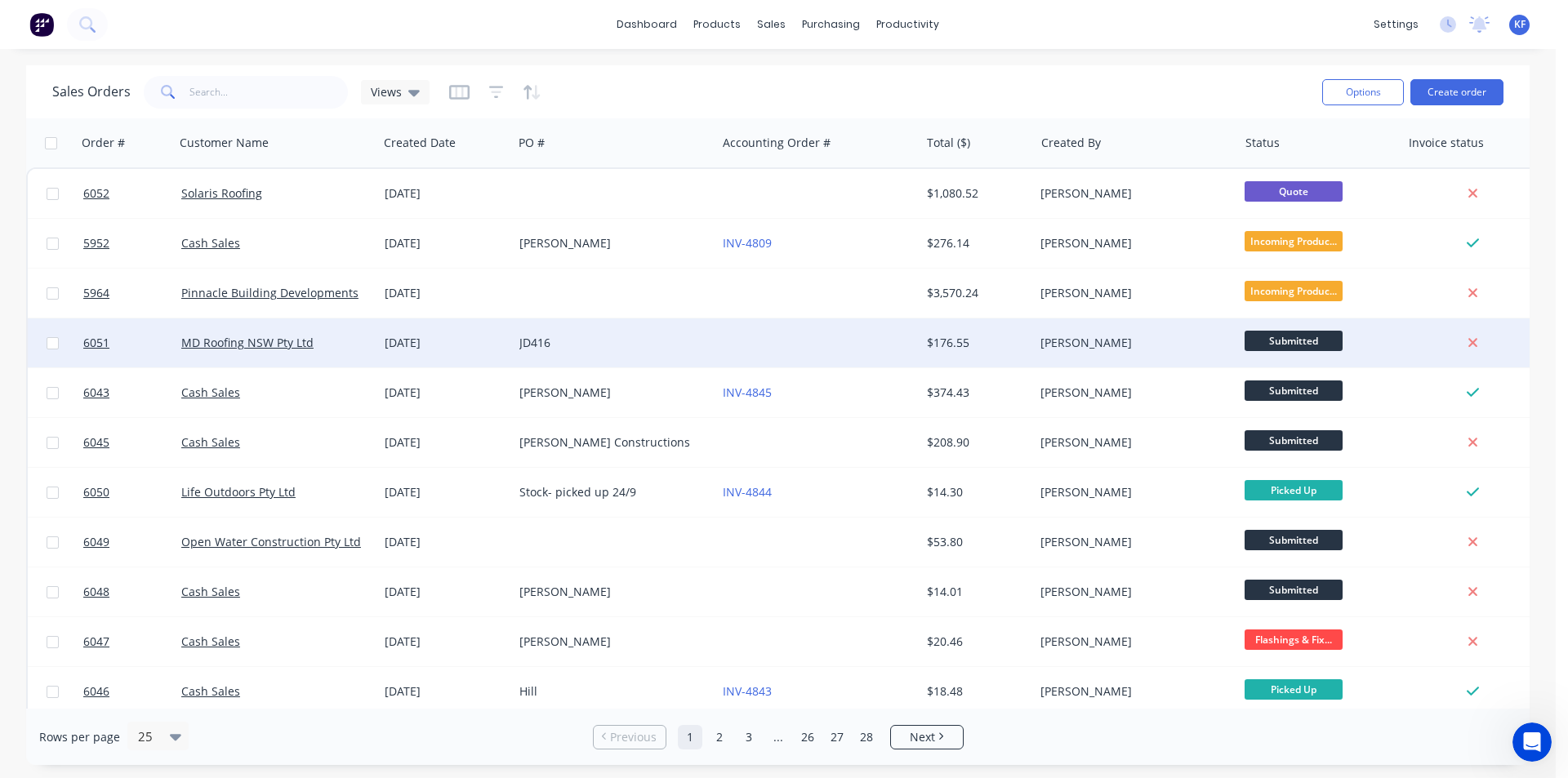
click at [644, 351] on div "JD416" at bounding box center [614, 343] width 203 height 49
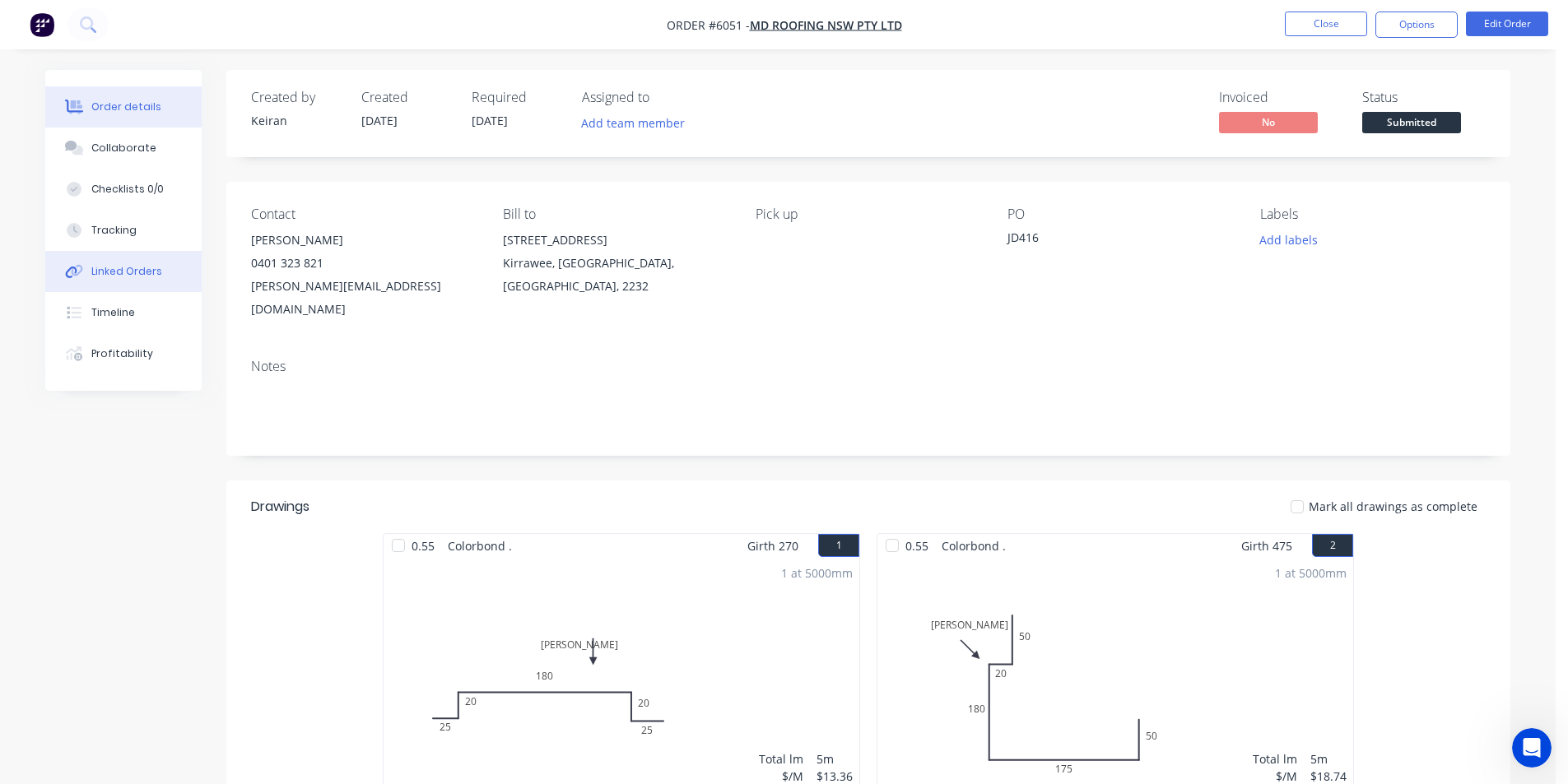
click at [117, 285] on button "Linked Orders" at bounding box center [124, 272] width 156 height 41
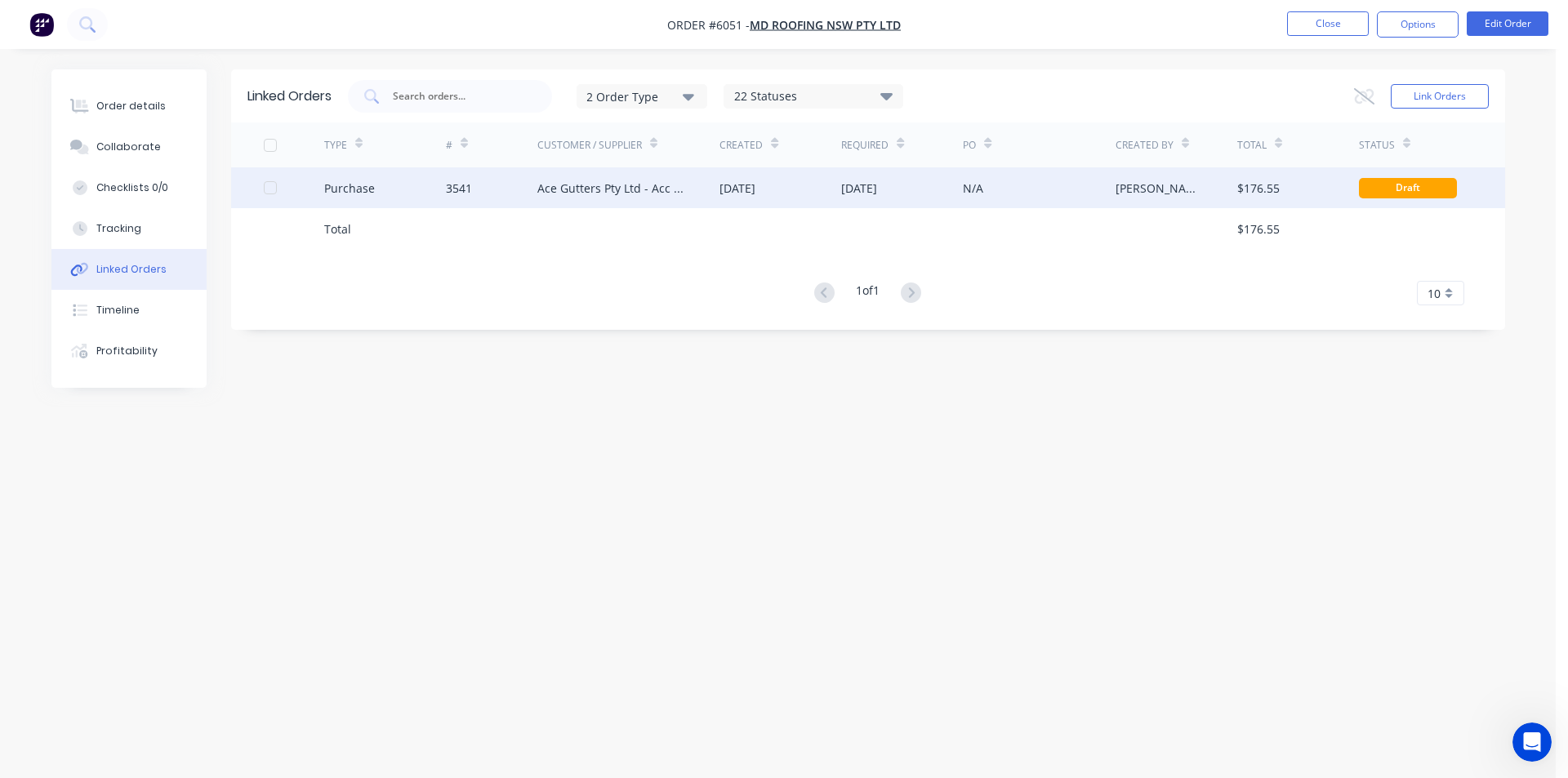
click at [616, 196] on div "Ace Gutters Pty Ltd - Acc No. MET15000" at bounding box center [613, 188] width 151 height 18
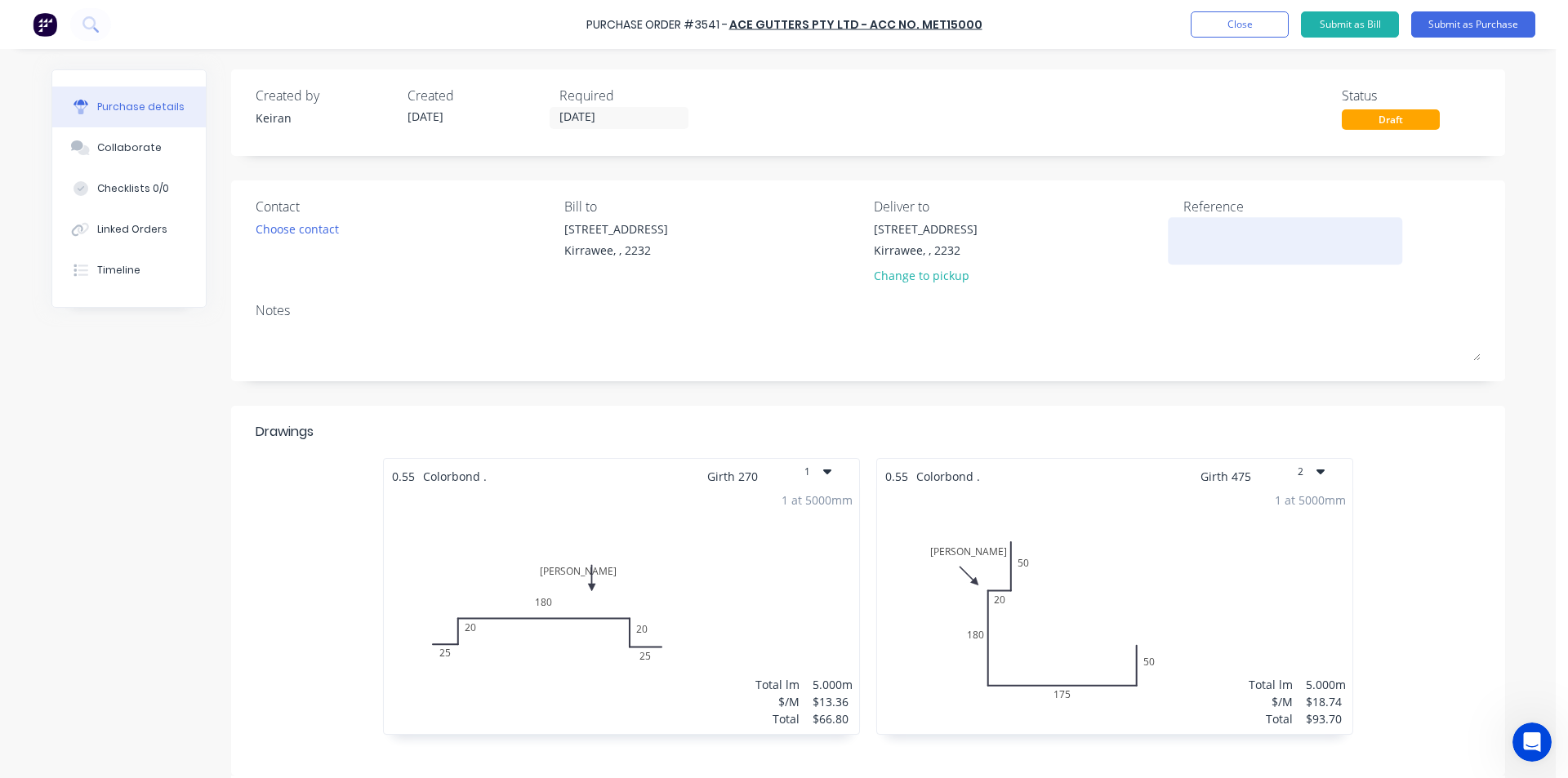
click at [1190, 244] on textarea at bounding box center [1285, 239] width 204 height 37
click at [579, 123] on input "[DATE]" at bounding box center [619, 118] width 137 height 20
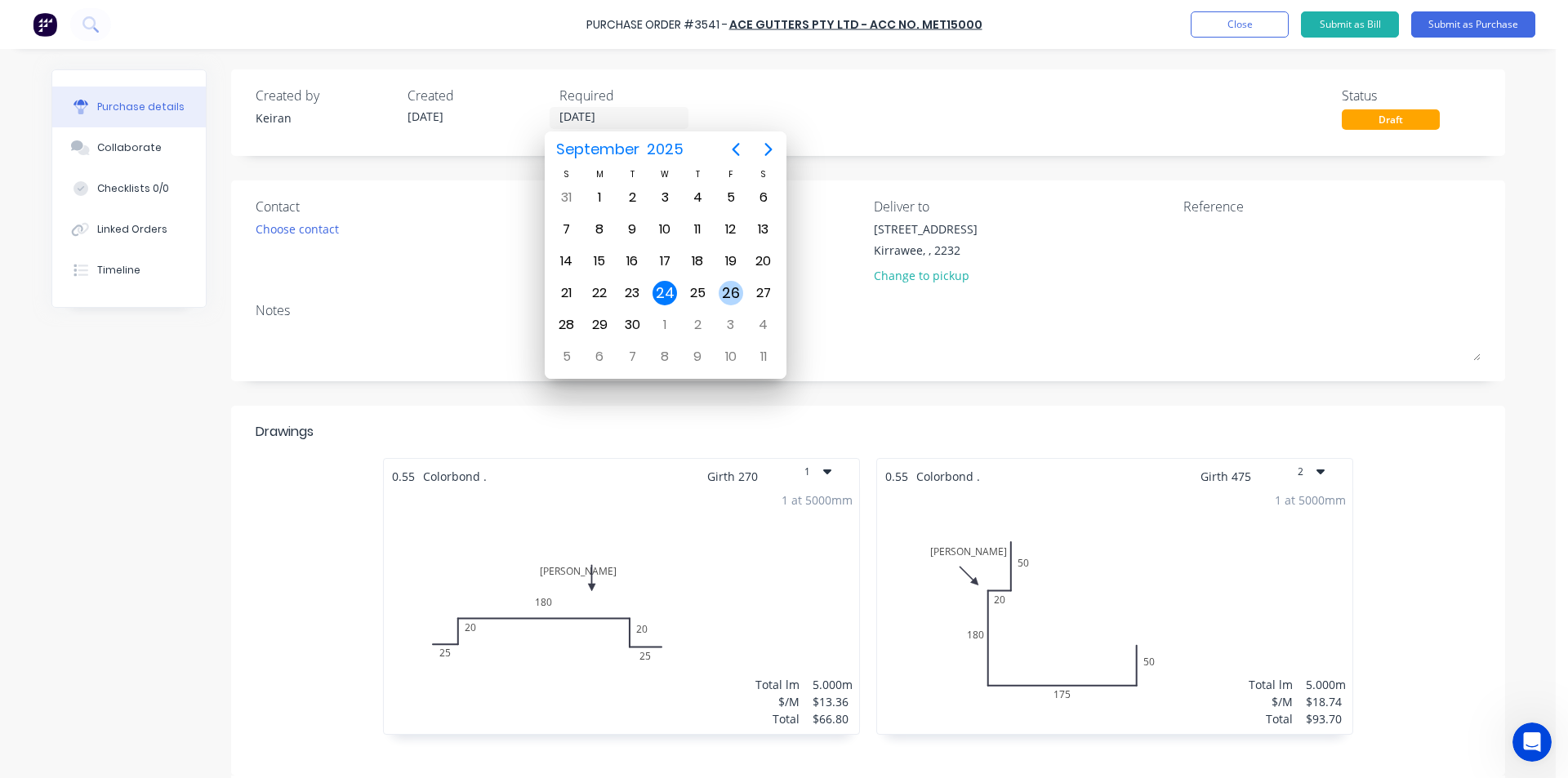
click at [729, 293] on div "26" at bounding box center [731, 293] width 25 height 25
type input "[DATE]"
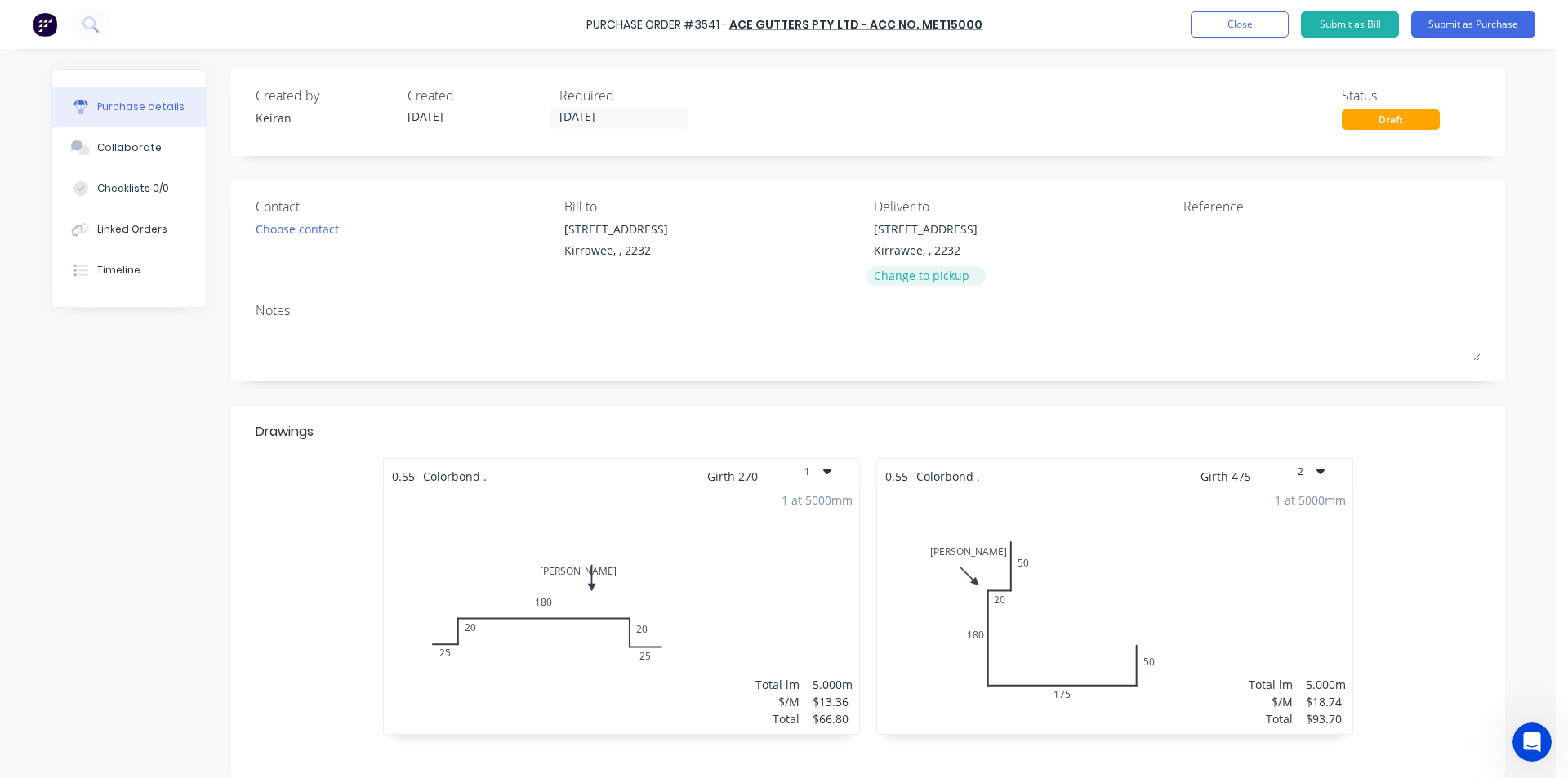
click at [931, 274] on div "Change to pickup" at bounding box center [926, 275] width 103 height 18
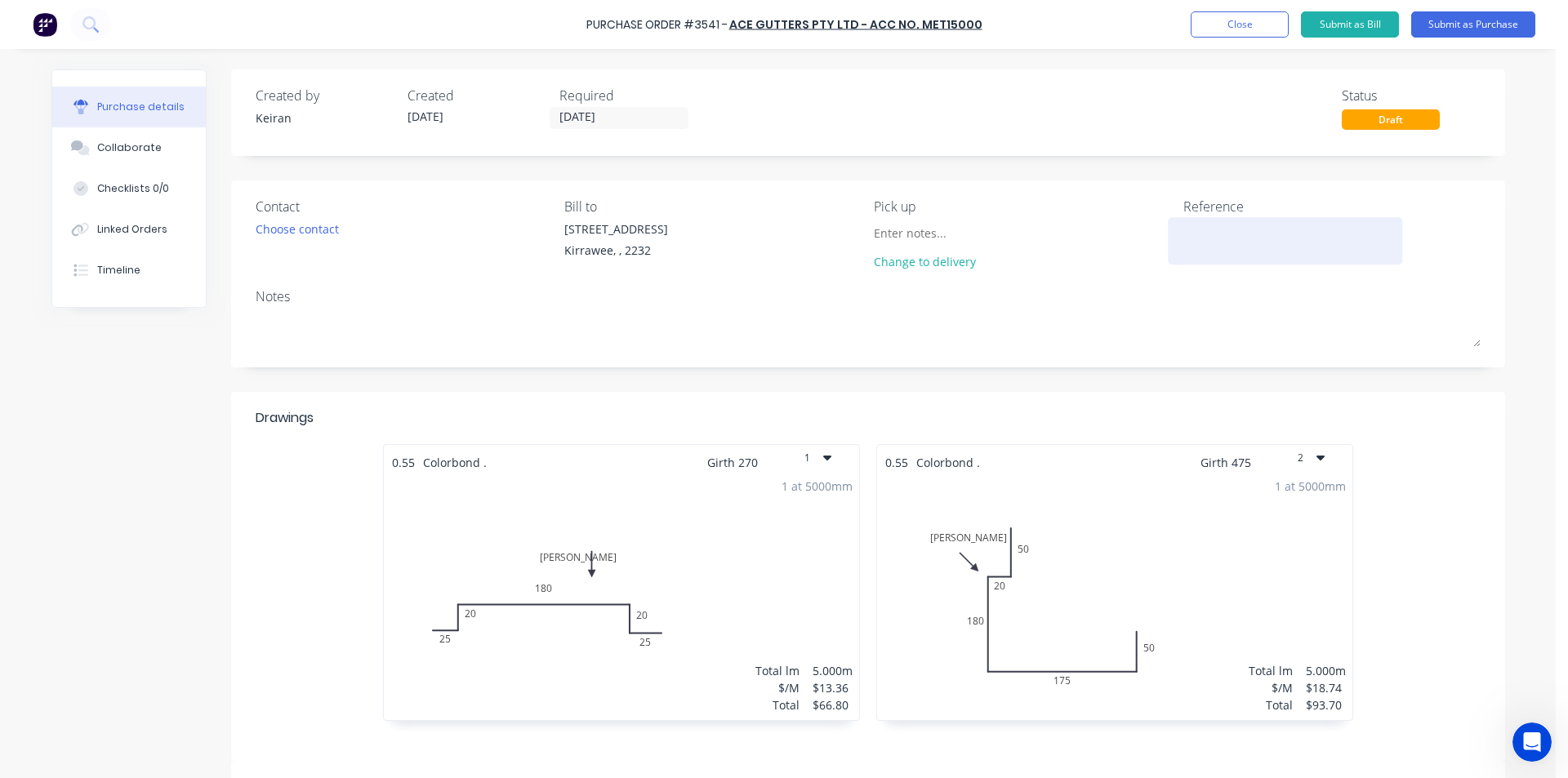
click at [1242, 244] on textarea at bounding box center [1285, 239] width 204 height 37
type textarea "x"
type textarea "H"
type textarea "x"
type textarea "H"
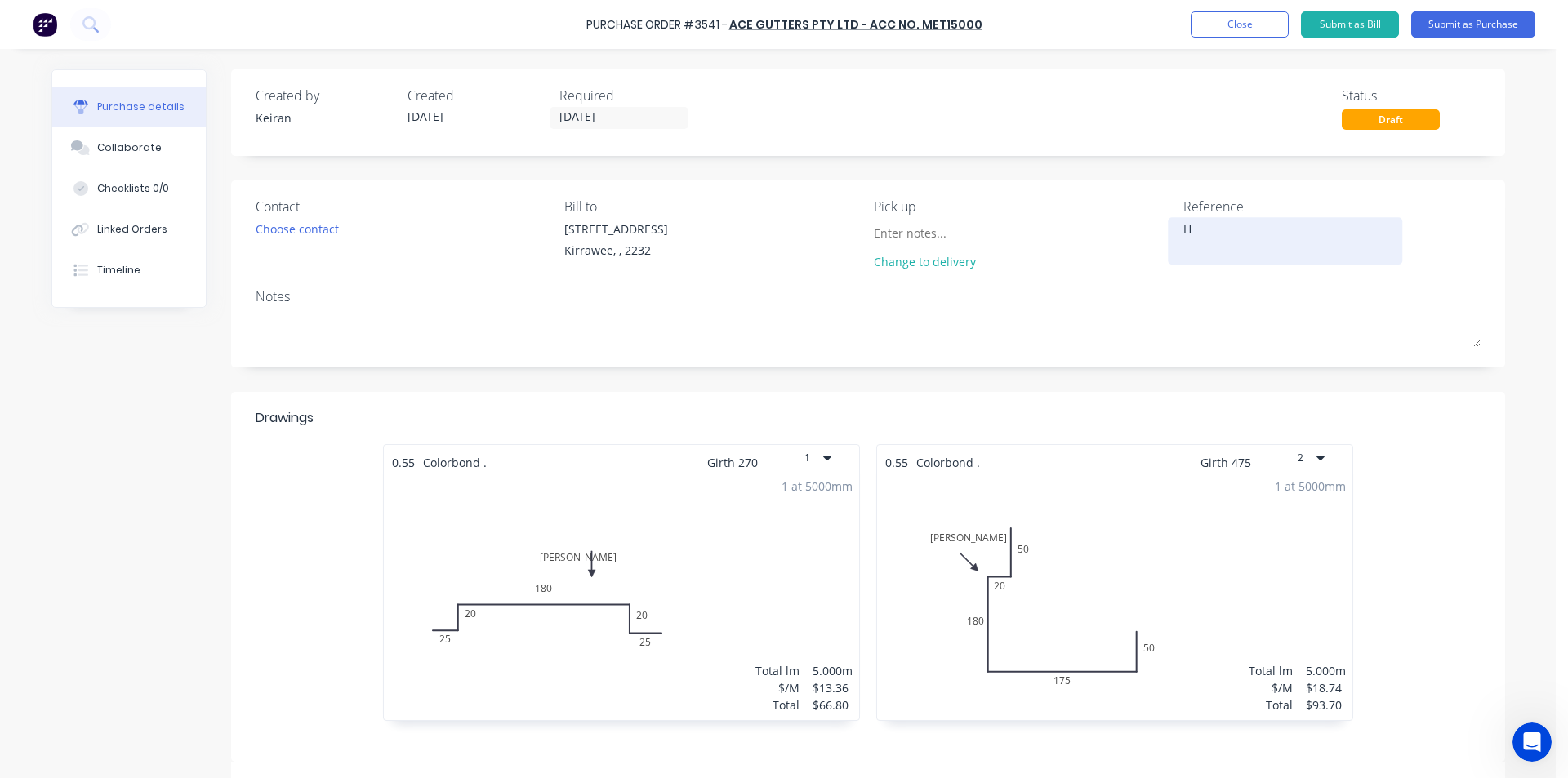
type textarea "x"
drag, startPoint x: 1185, startPoint y: 236, endPoint x: 1164, endPoint y: 230, distance: 21.8
click at [1184, 234] on div "H" at bounding box center [1285, 241] width 204 height 41
type textarea "J"
type textarea "x"
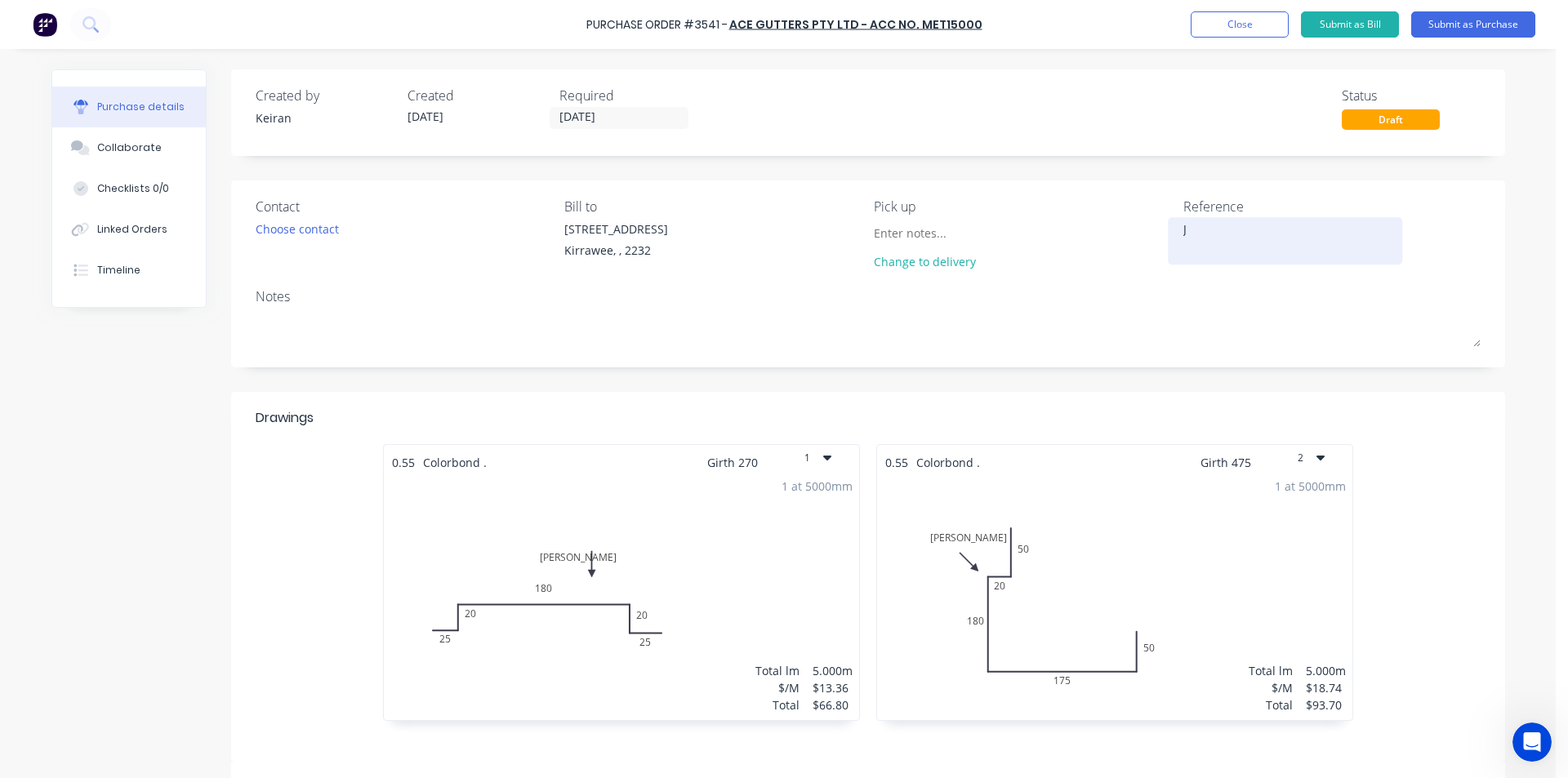
type textarea "JD"
type textarea "x"
type textarea "JD4"
type textarea "x"
type textarea "JD41"
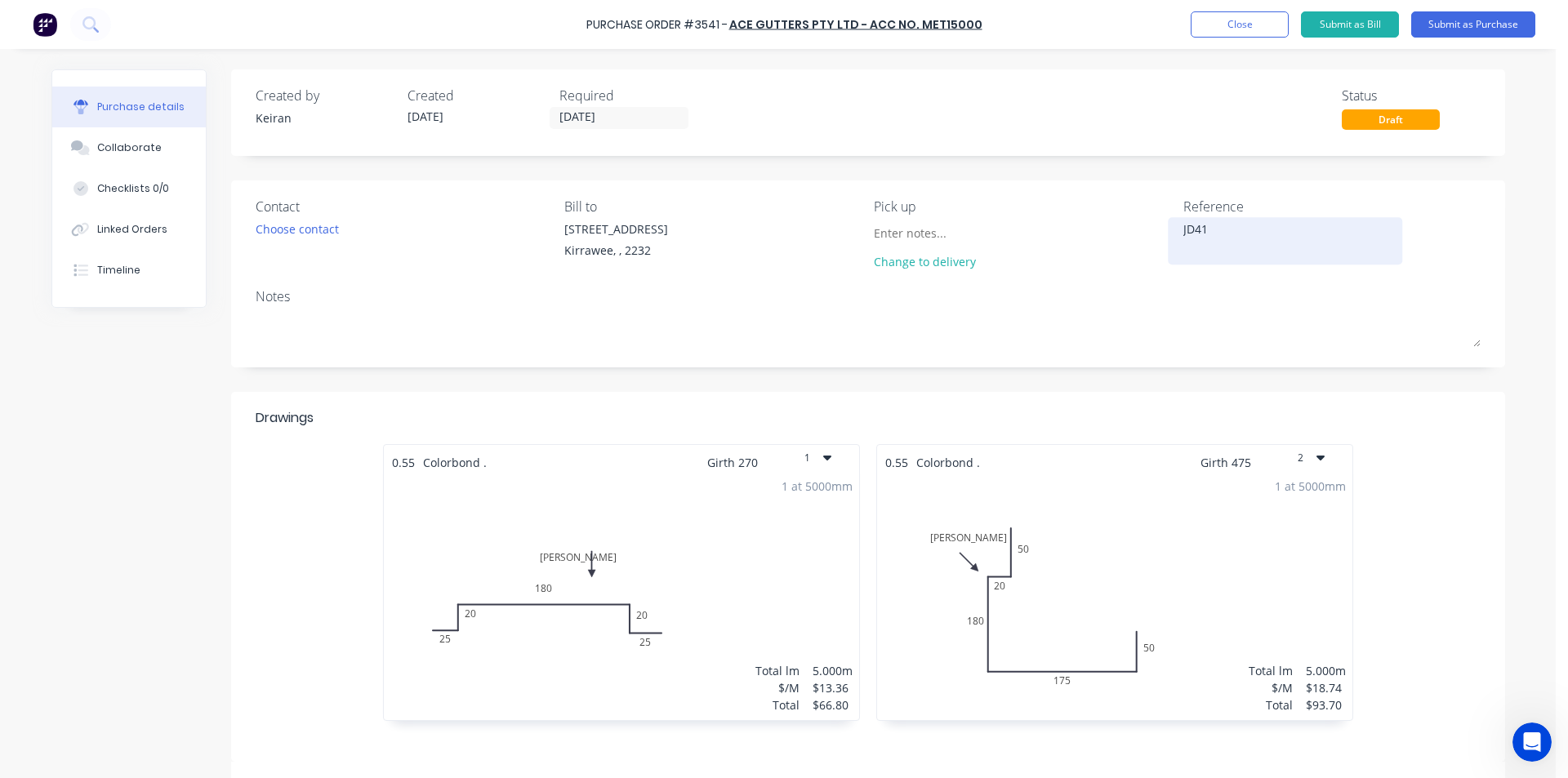
type textarea "x"
type textarea "JD416"
type textarea "x"
type textarea "JD416"
click at [1519, 19] on button "Submit as Purchase" at bounding box center [1473, 24] width 124 height 26
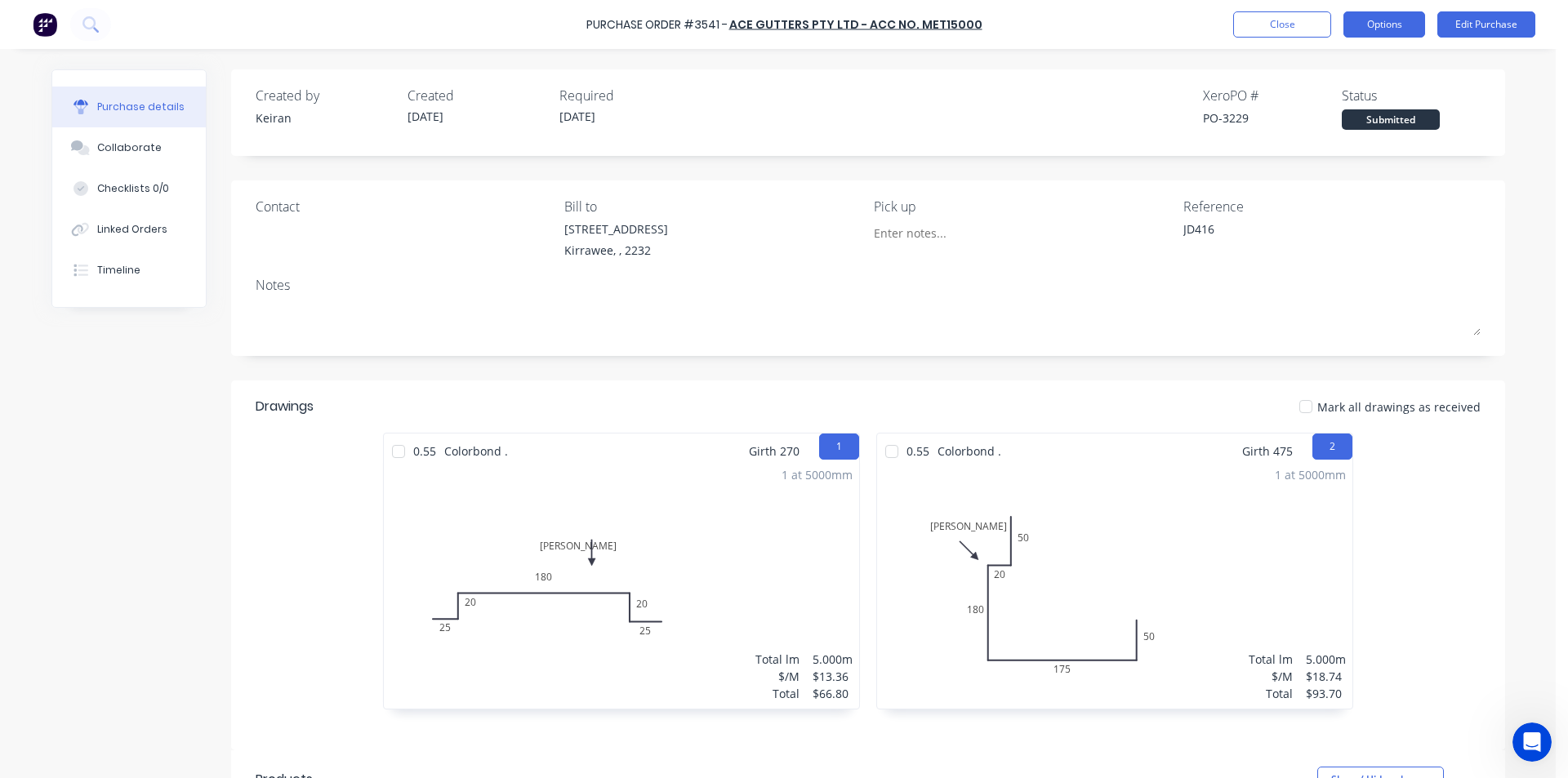
click at [1417, 23] on button "Options" at bounding box center [1384, 24] width 81 height 26
click at [1321, 79] on button "Print / Email" at bounding box center [1347, 66] width 155 height 32
click at [1326, 130] on div "Without pricing" at bounding box center [1347, 132] width 126 height 24
type textarea "x"
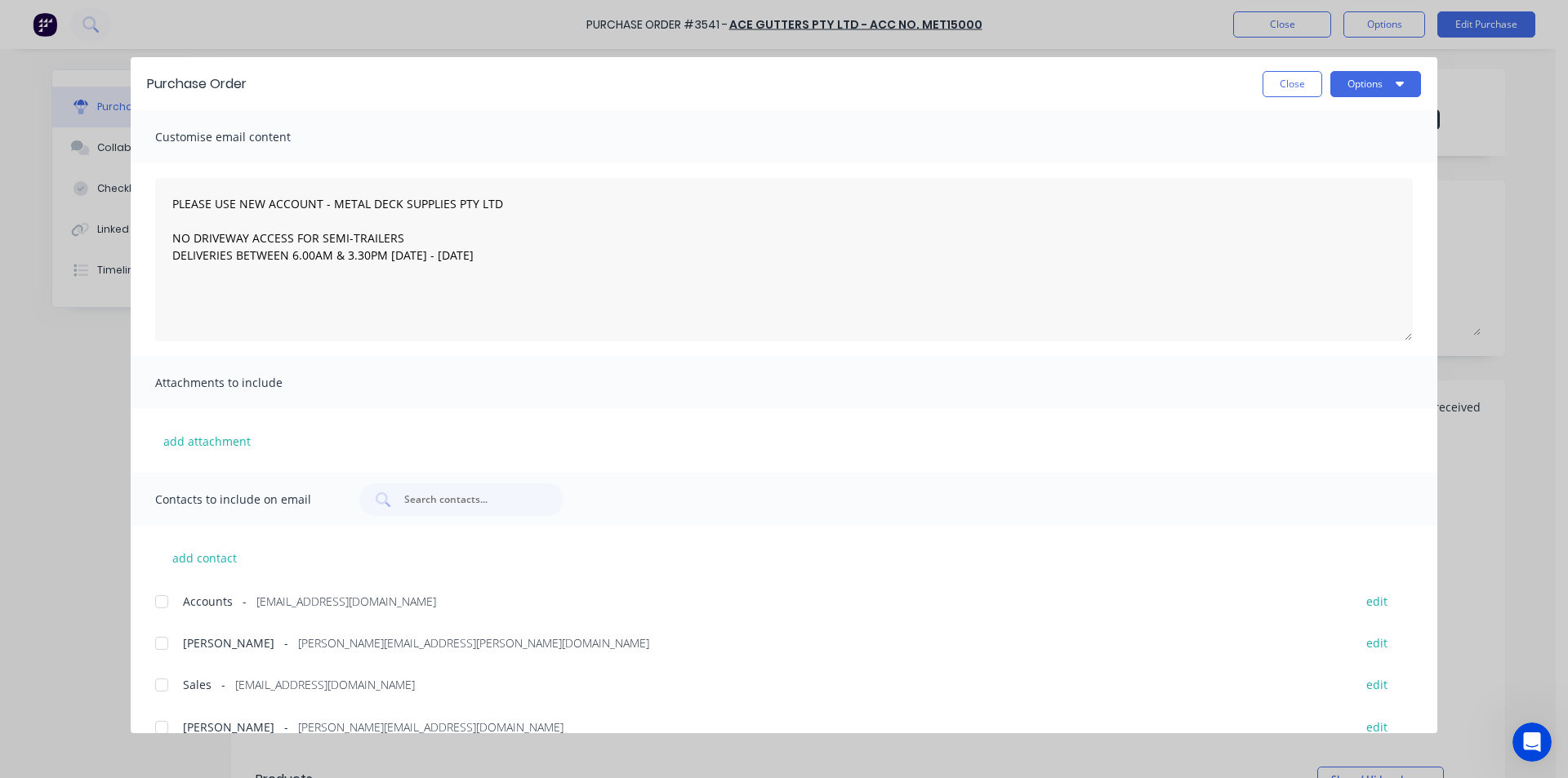
click at [159, 687] on div at bounding box center [161, 685] width 32 height 32
type textarea "PLEASE USE NEW ACCOUNT - METAL DECK SUPPLIES PTY LTD NO DRIVEWAY ACCESS FOR SEM…"
click at [1354, 87] on button "Options" at bounding box center [1376, 84] width 91 height 26
click at [1345, 195] on div "Email" at bounding box center [1343, 191] width 126 height 24
type textarea "x"
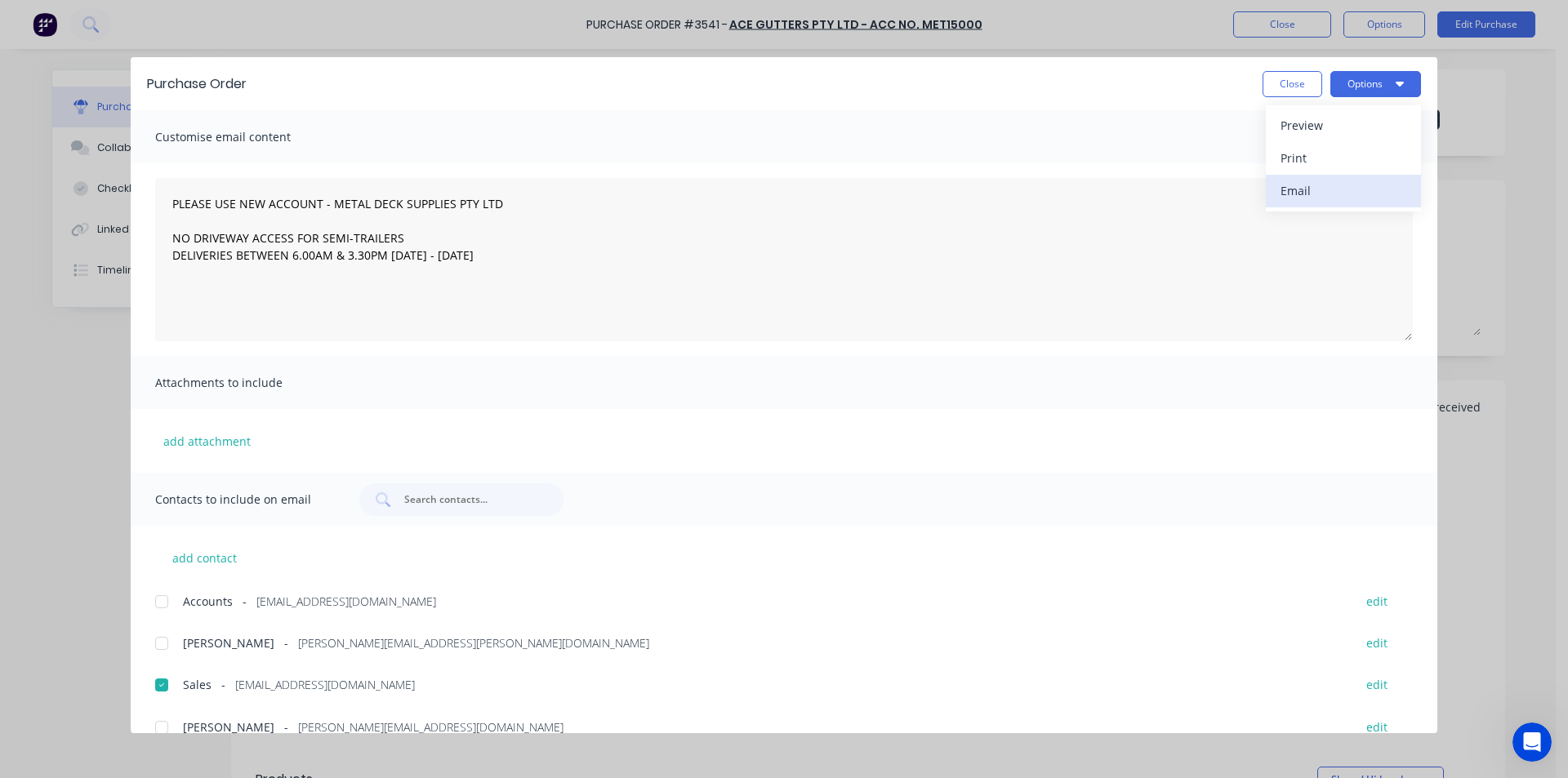
type textarea "PLEASE USE NEW ACCOUNT - METAL DECK SUPPLIES PTY LTD NO DRIVEWAY ACCESS FOR SEM…"
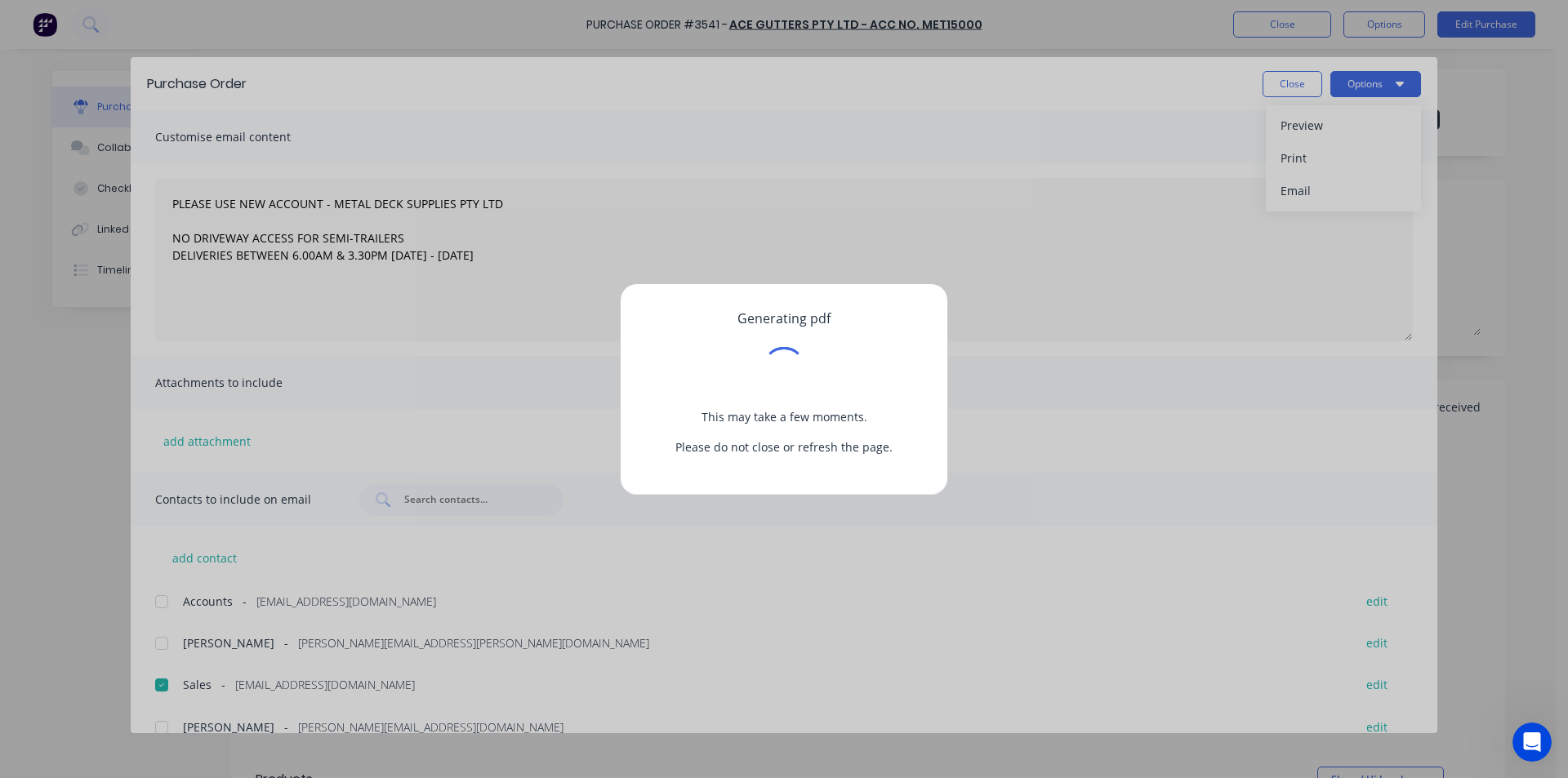
type textarea "x"
type textarea "PLEASE USE NEW ACCOUNT - METAL DECK SUPPLIES PTY LTD NO DRIVEWAY ACCESS FOR SEM…"
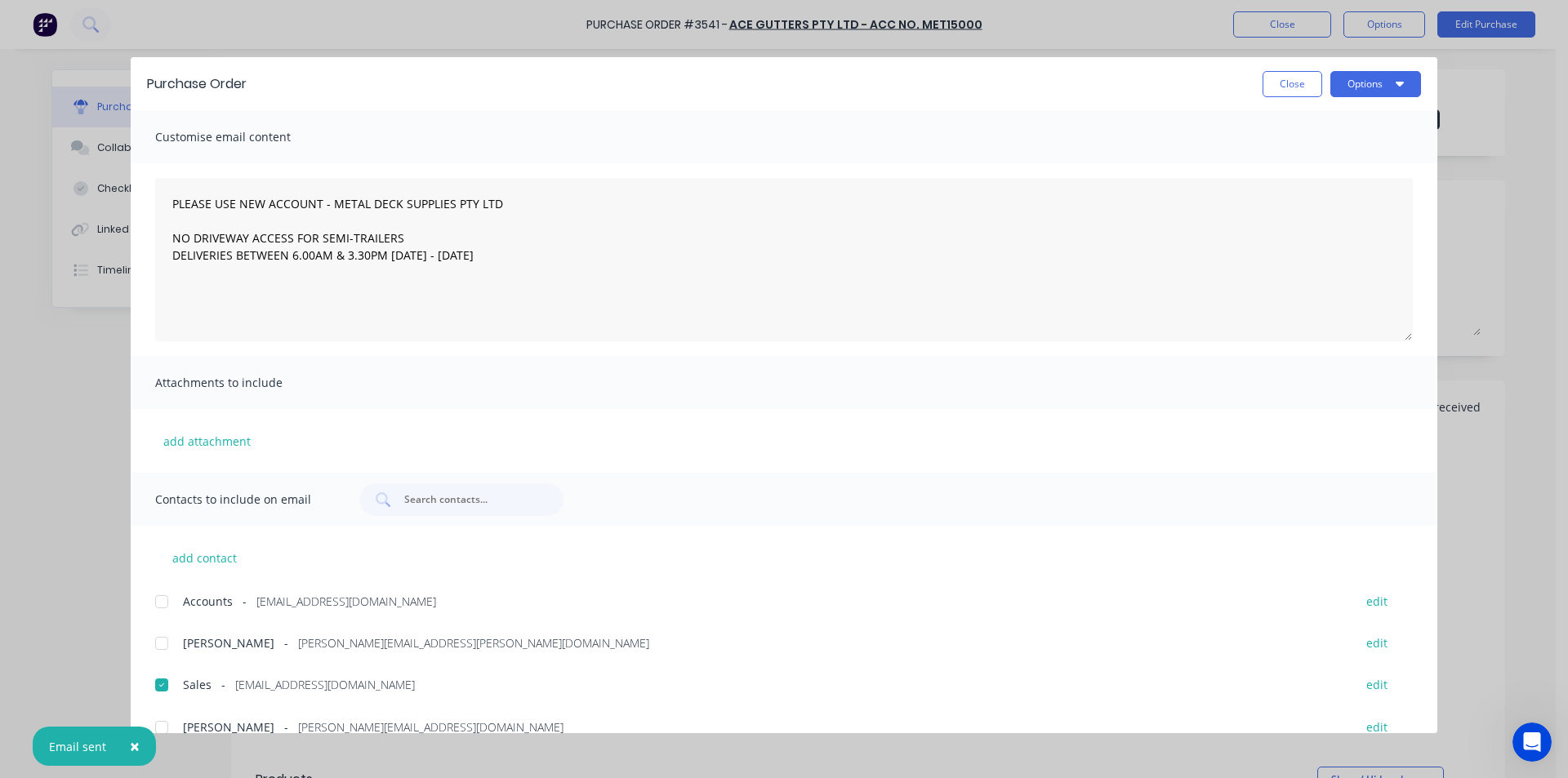
type textarea "x"
type textarea "PLEASE USE NEW ACCOUNT - METAL DECK SUPPLIES PTY LTD NO DRIVEWAY ACCESS FOR SEM…"
click at [1281, 80] on button "Close" at bounding box center [1292, 84] width 60 height 26
type textarea "x"
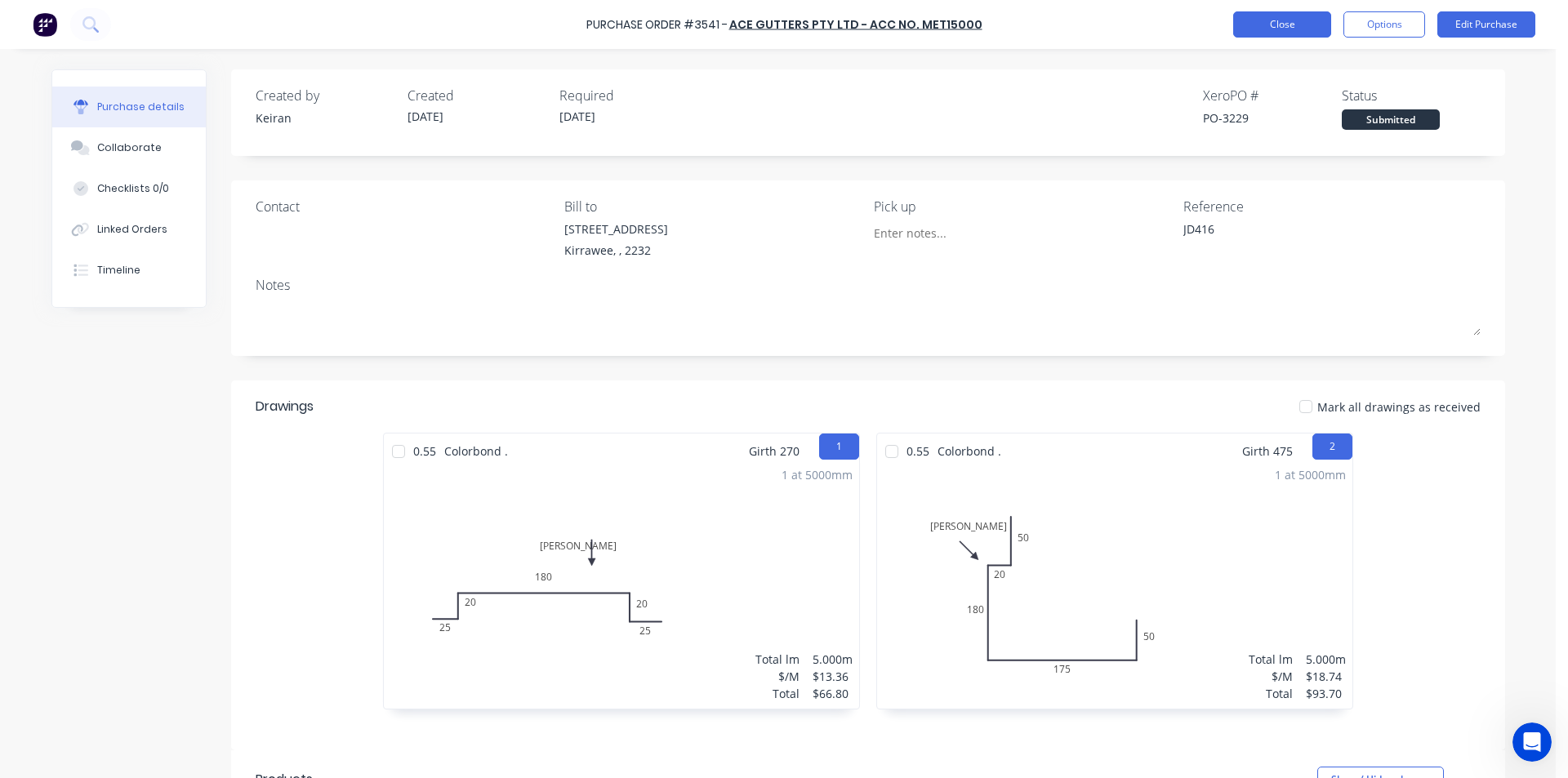
click at [1270, 30] on button "Close" at bounding box center [1282, 24] width 98 height 26
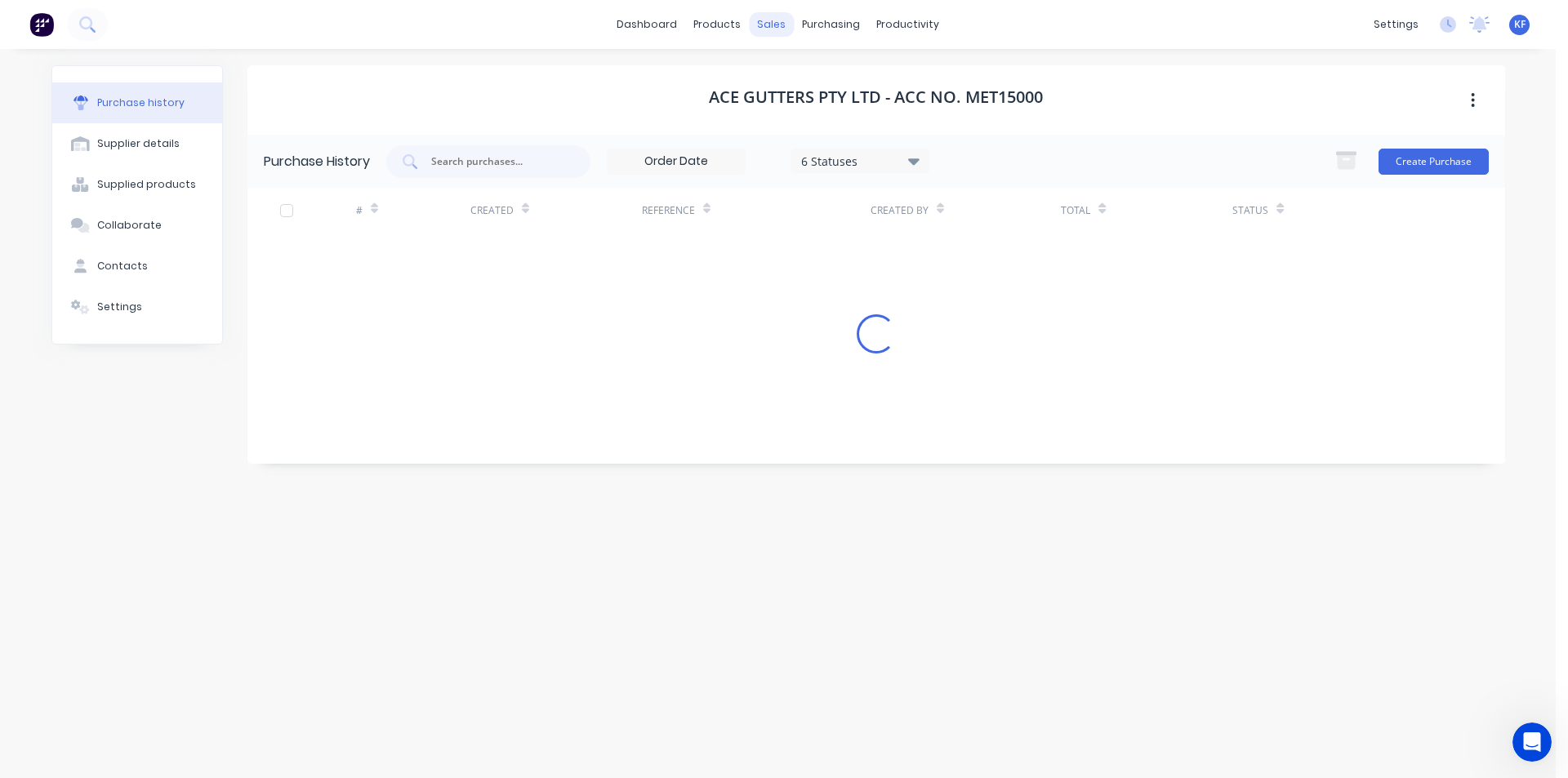
click at [781, 28] on div "sales" at bounding box center [772, 24] width 45 height 25
click at [813, 71] on div "Sales Orders" at bounding box center [832, 79] width 67 height 15
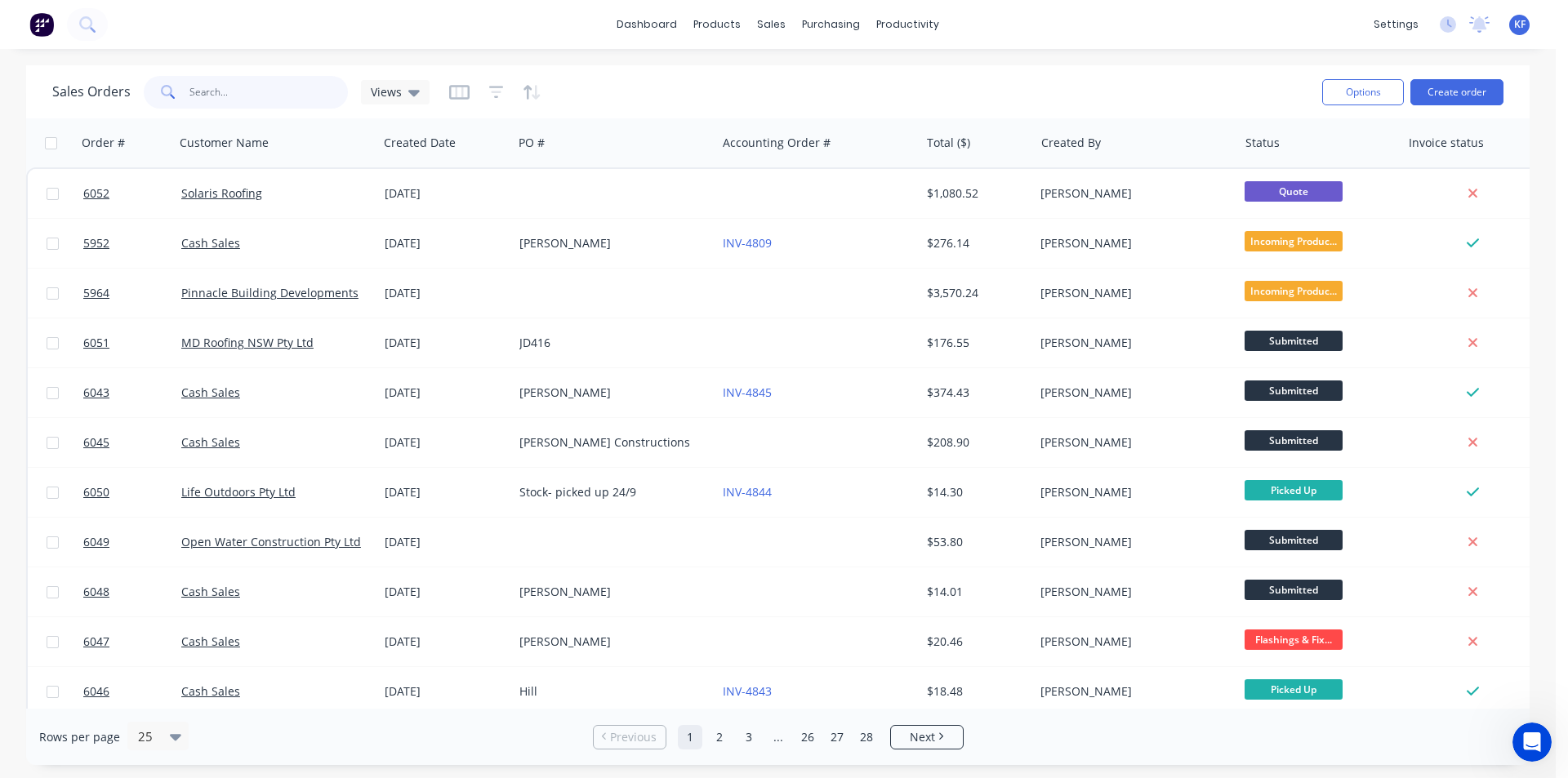
click at [298, 80] on input "text" at bounding box center [269, 91] width 159 height 32
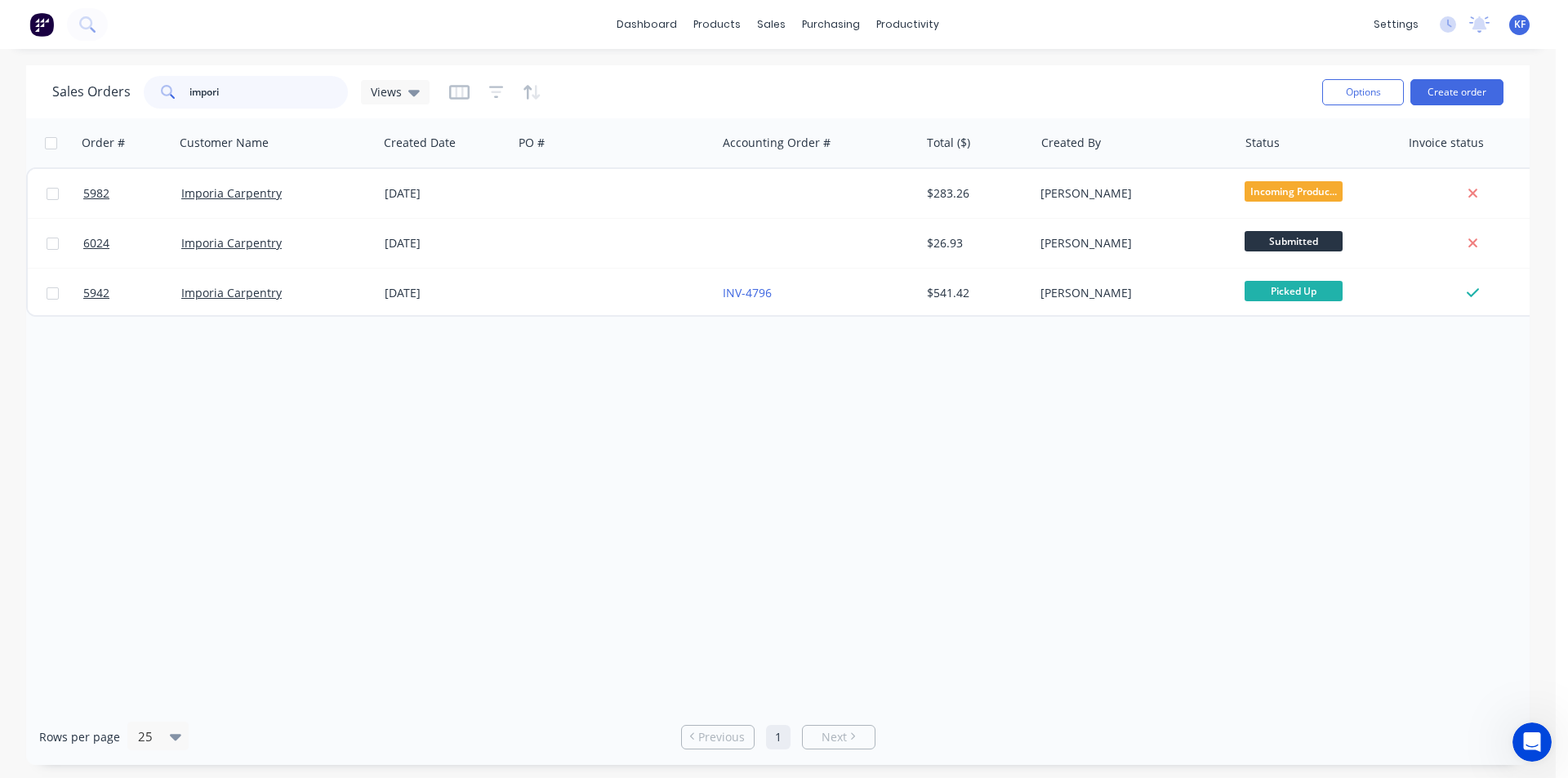
type input "impori"
